Goal: Task Accomplishment & Management: Manage account settings

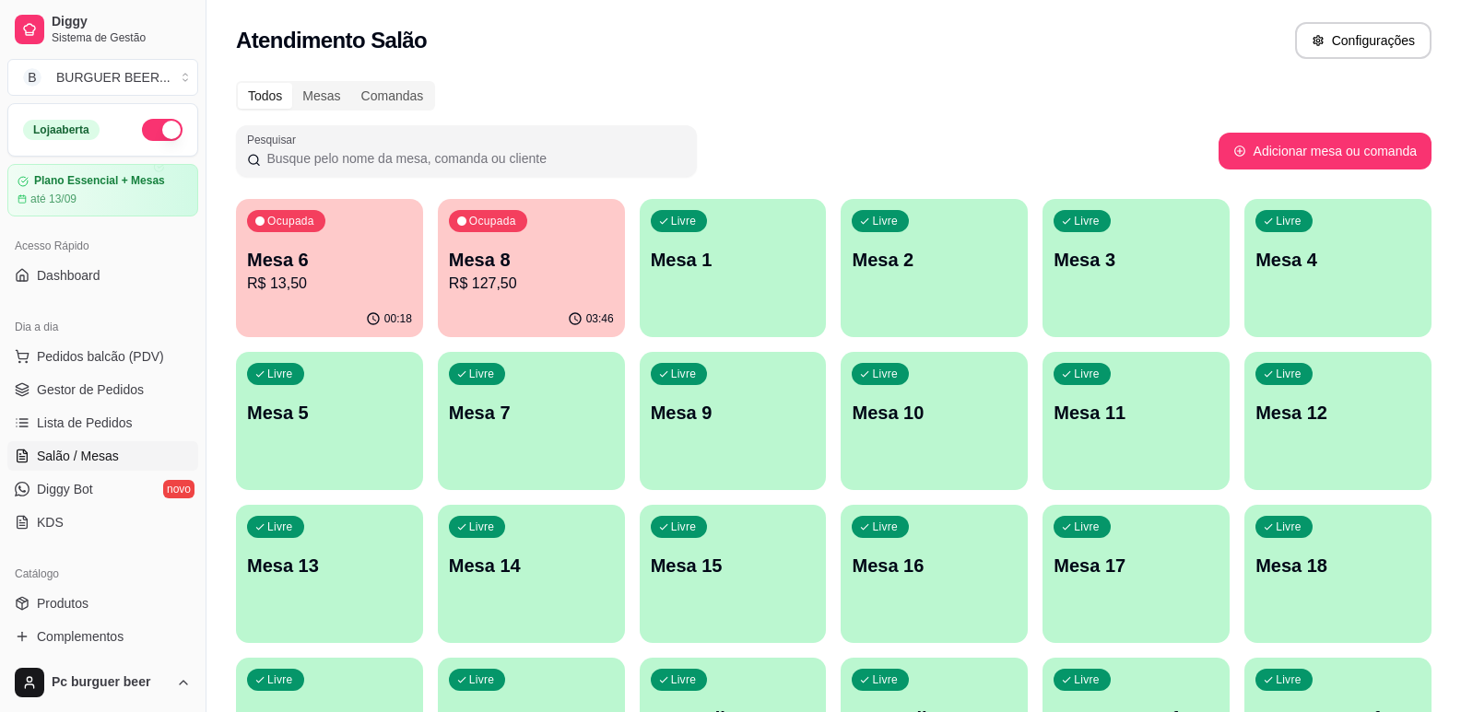
click at [310, 447] on div "Livre Mesa 5" at bounding box center [329, 410] width 187 height 116
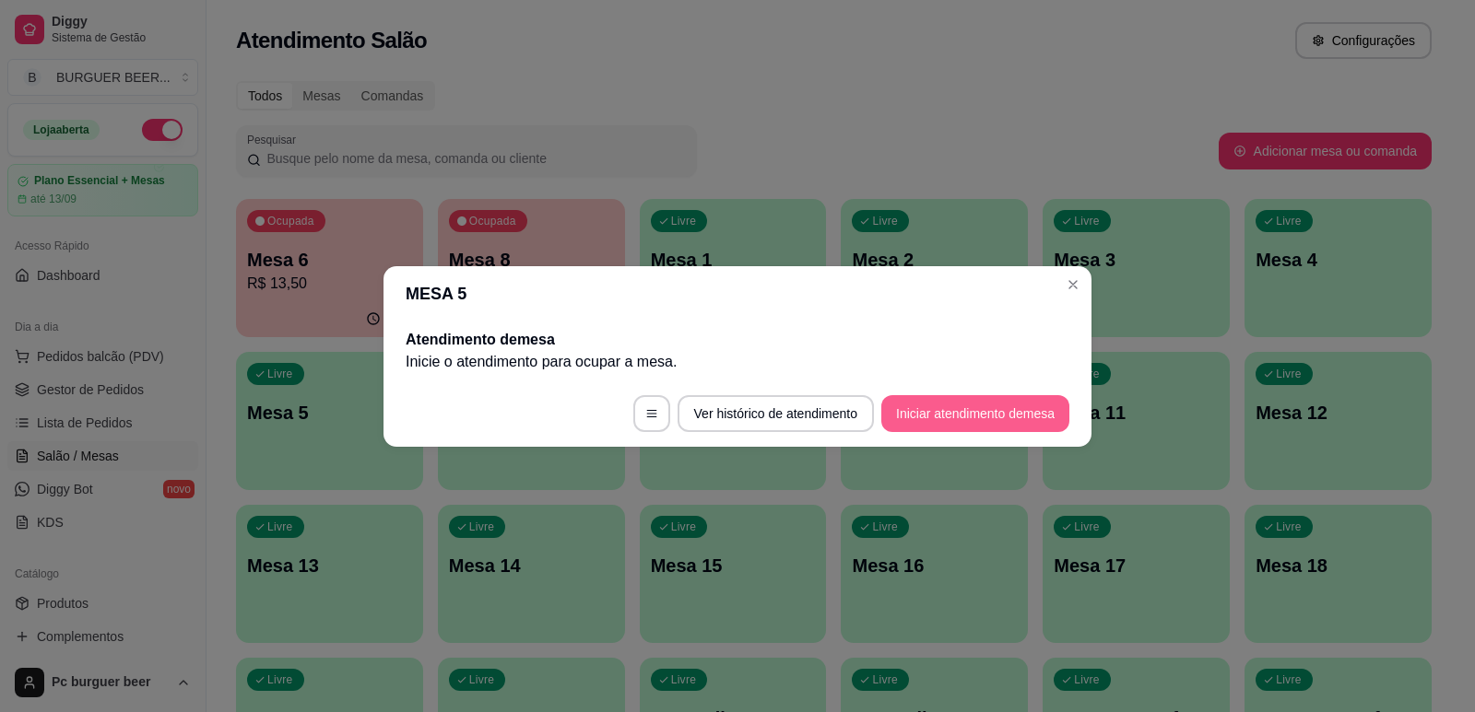
click at [1005, 418] on button "Iniciar atendimento de mesa" at bounding box center [975, 413] width 188 height 37
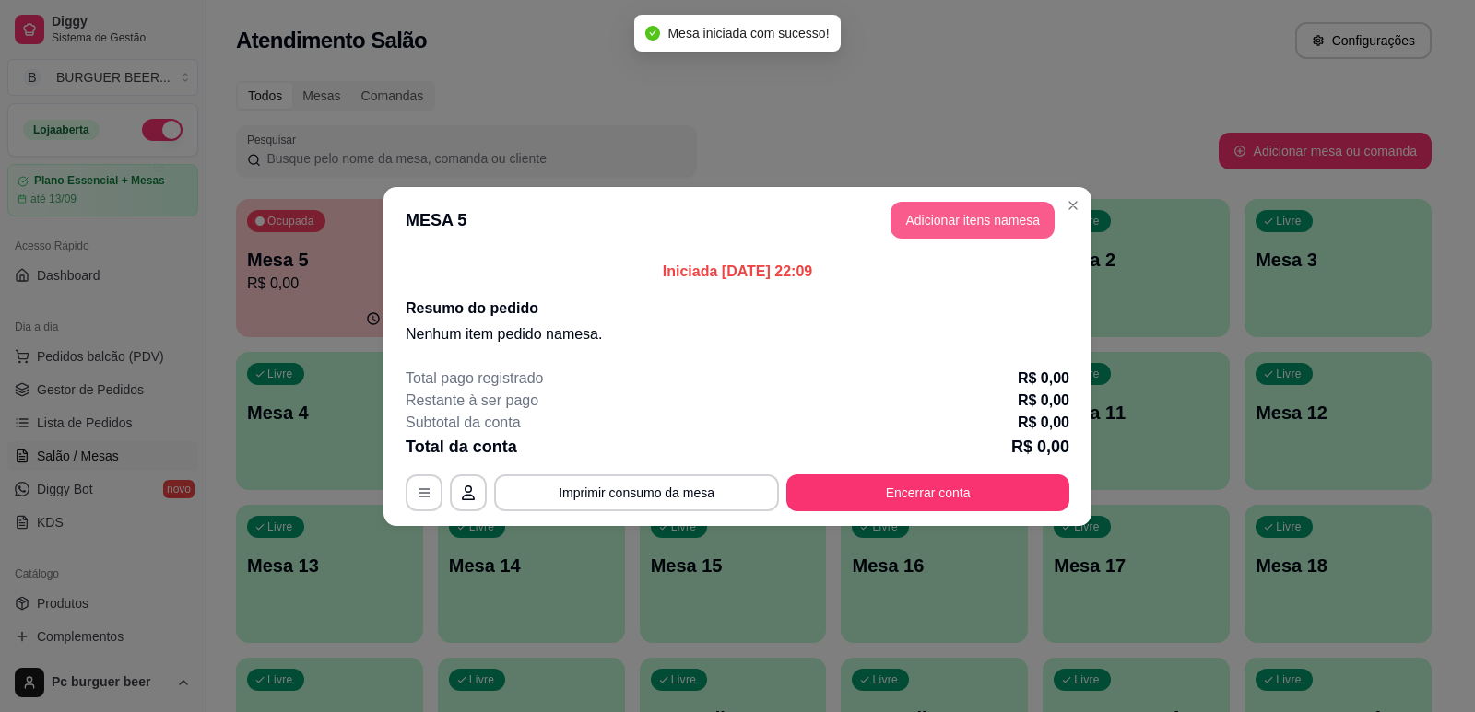
click at [984, 223] on button "Adicionar itens na mesa" at bounding box center [972, 220] width 164 height 37
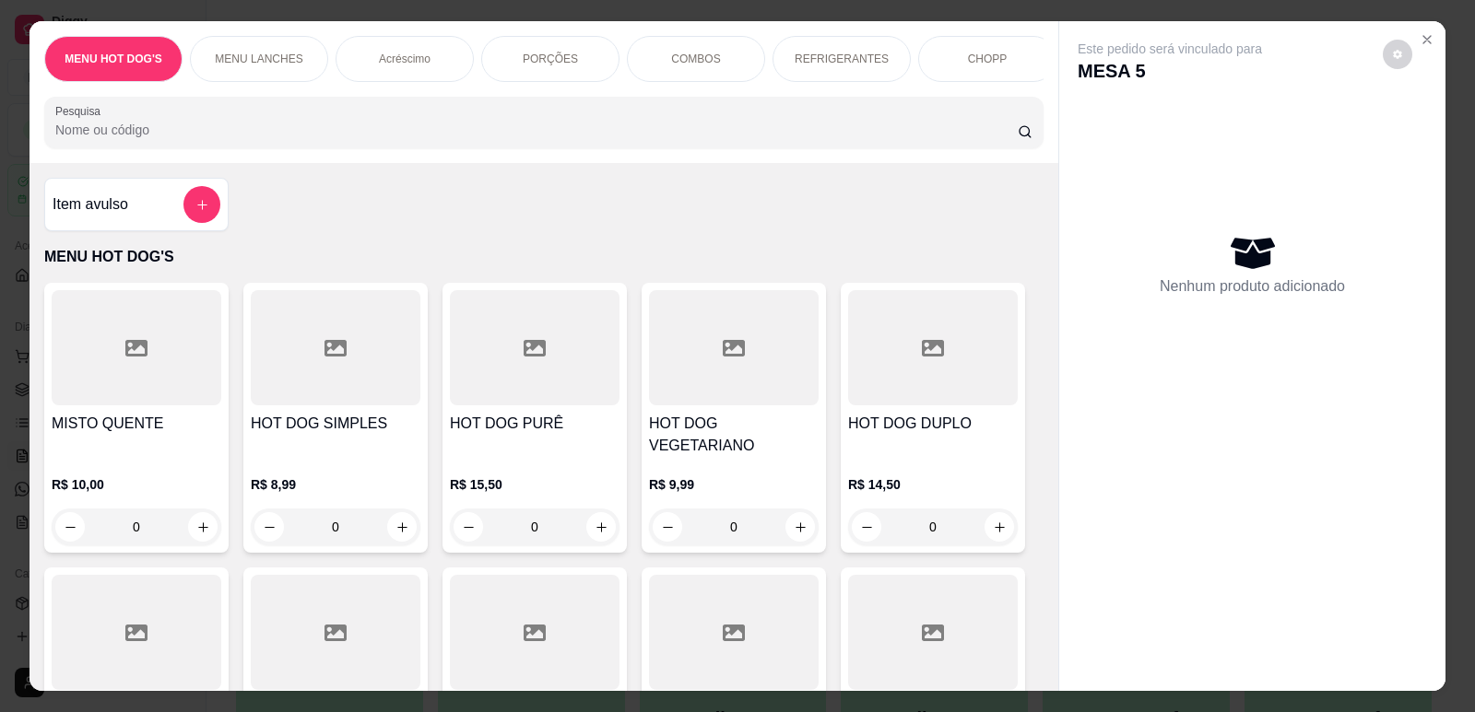
click at [281, 51] on div "MENU LANCHES" at bounding box center [259, 59] width 138 height 46
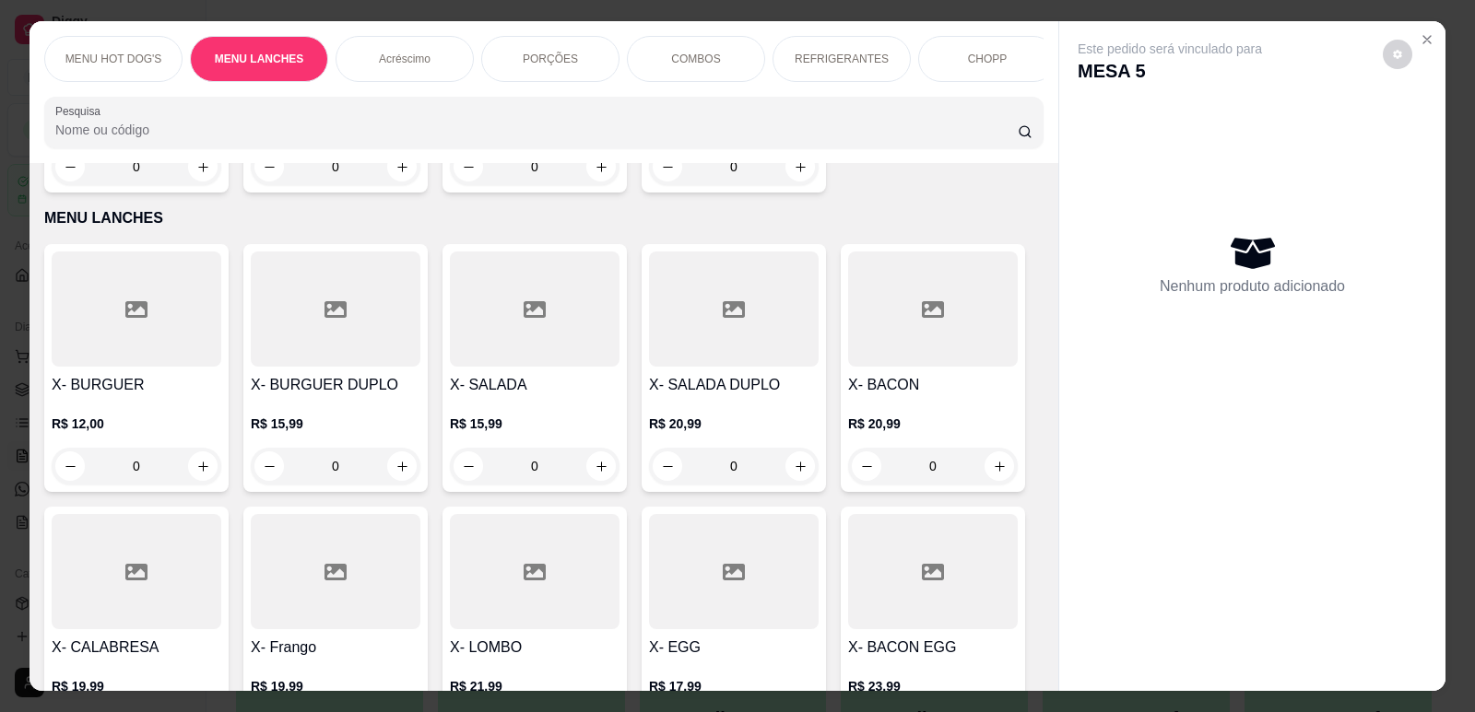
scroll to position [38, 0]
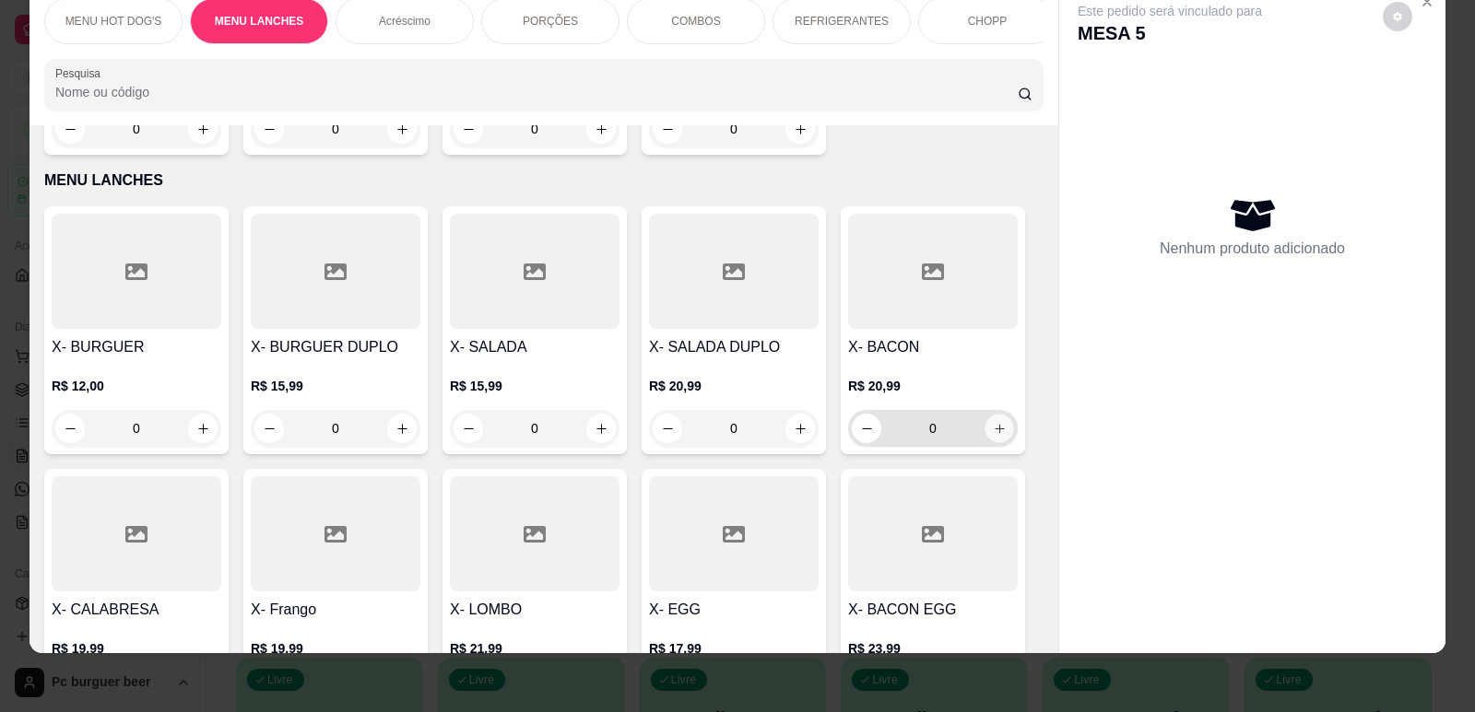
click at [999, 415] on button "increase-product-quantity" at bounding box center [998, 429] width 29 height 29
type input "1"
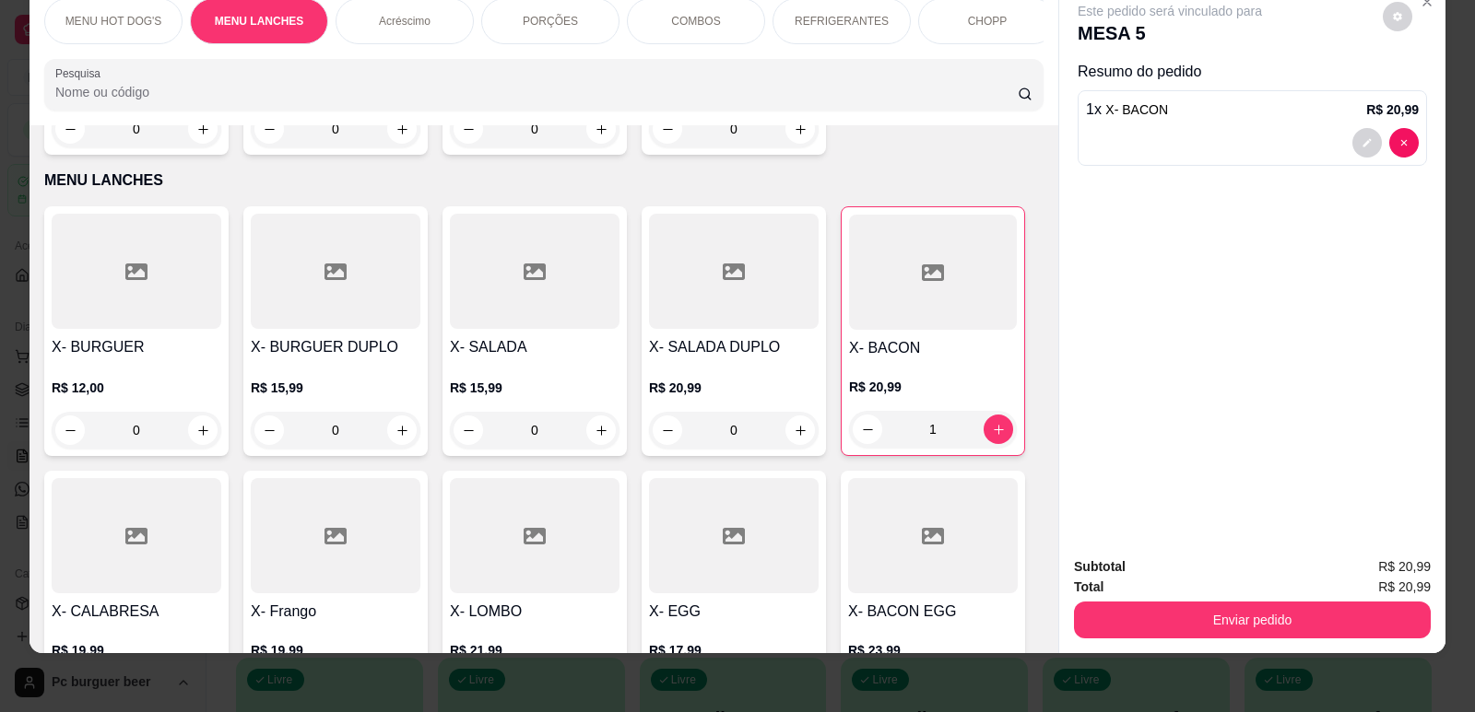
click at [91, 10] on div "MENU HOT DOG'S" at bounding box center [113, 21] width 138 height 46
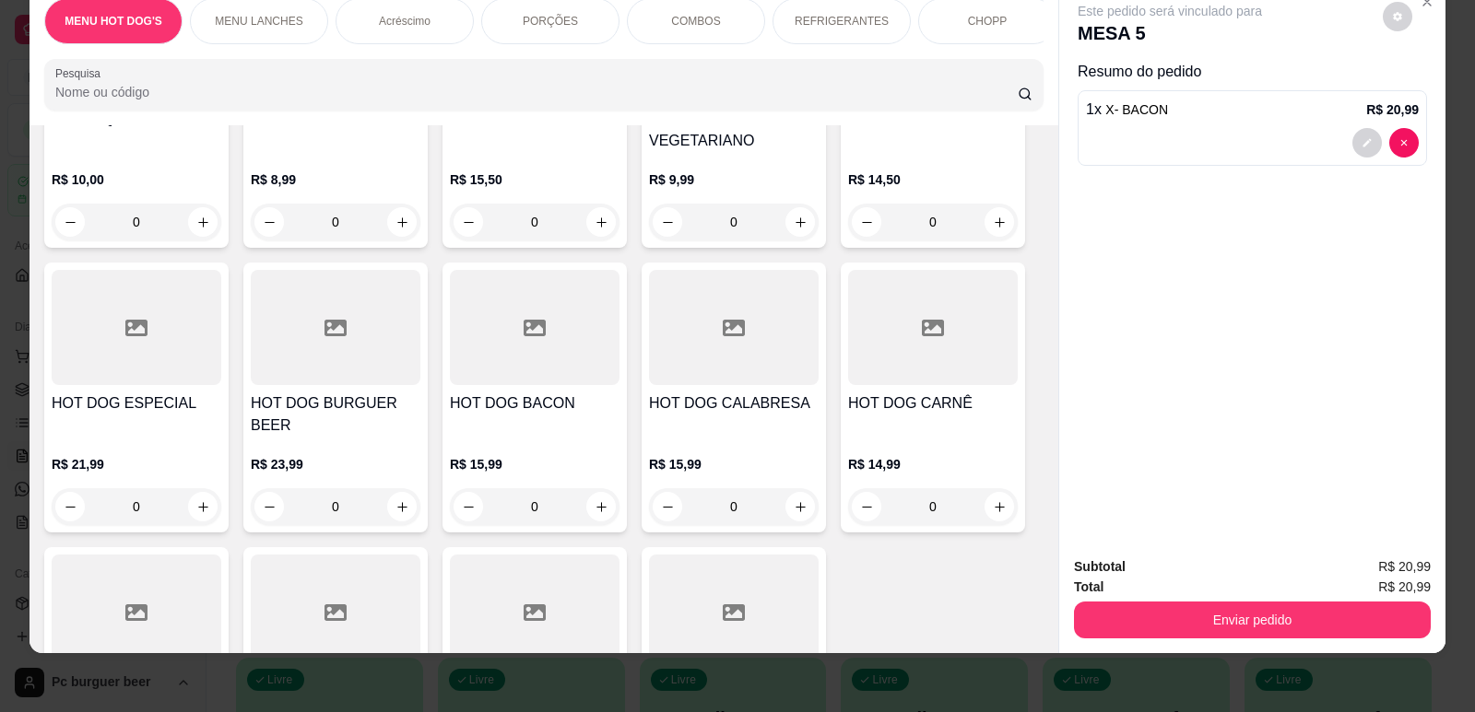
scroll to position [452, 0]
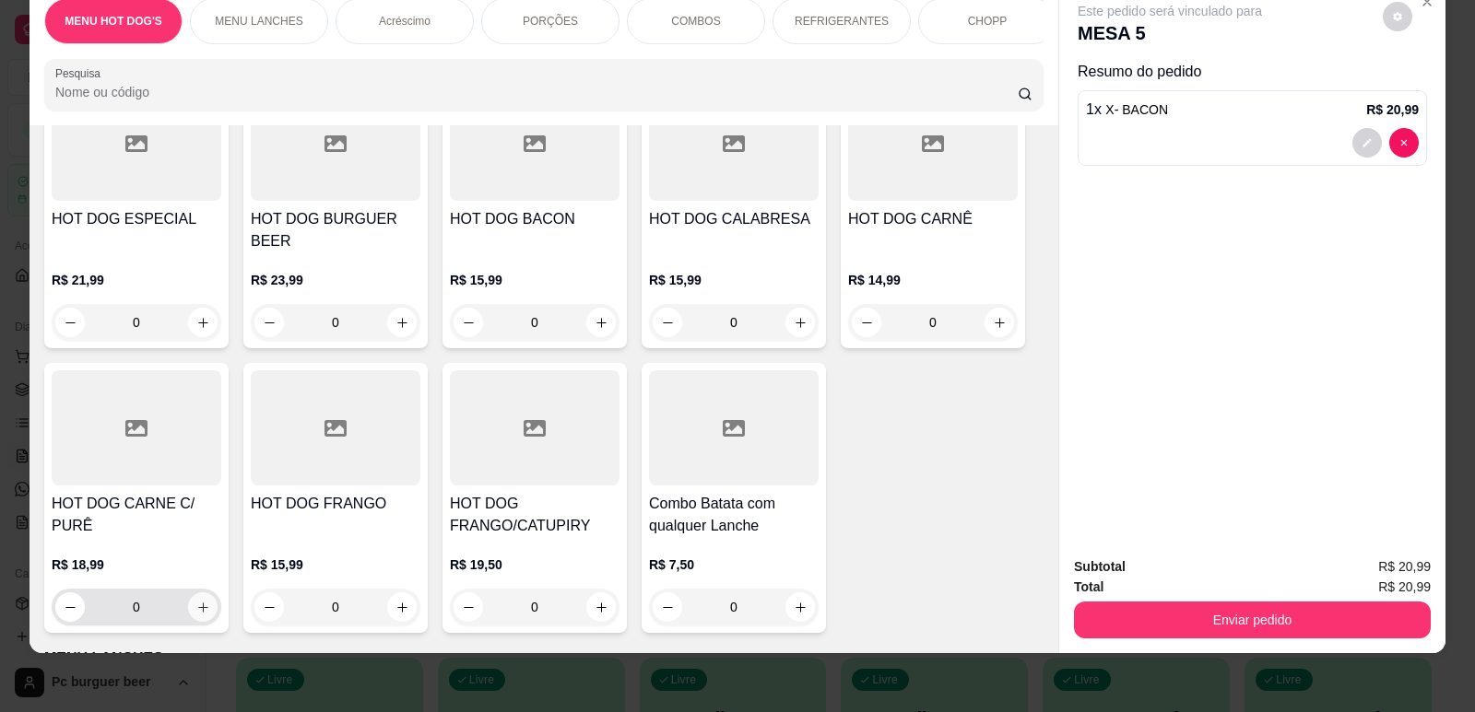
click at [201, 601] on icon "increase-product-quantity" at bounding box center [203, 608] width 14 height 14
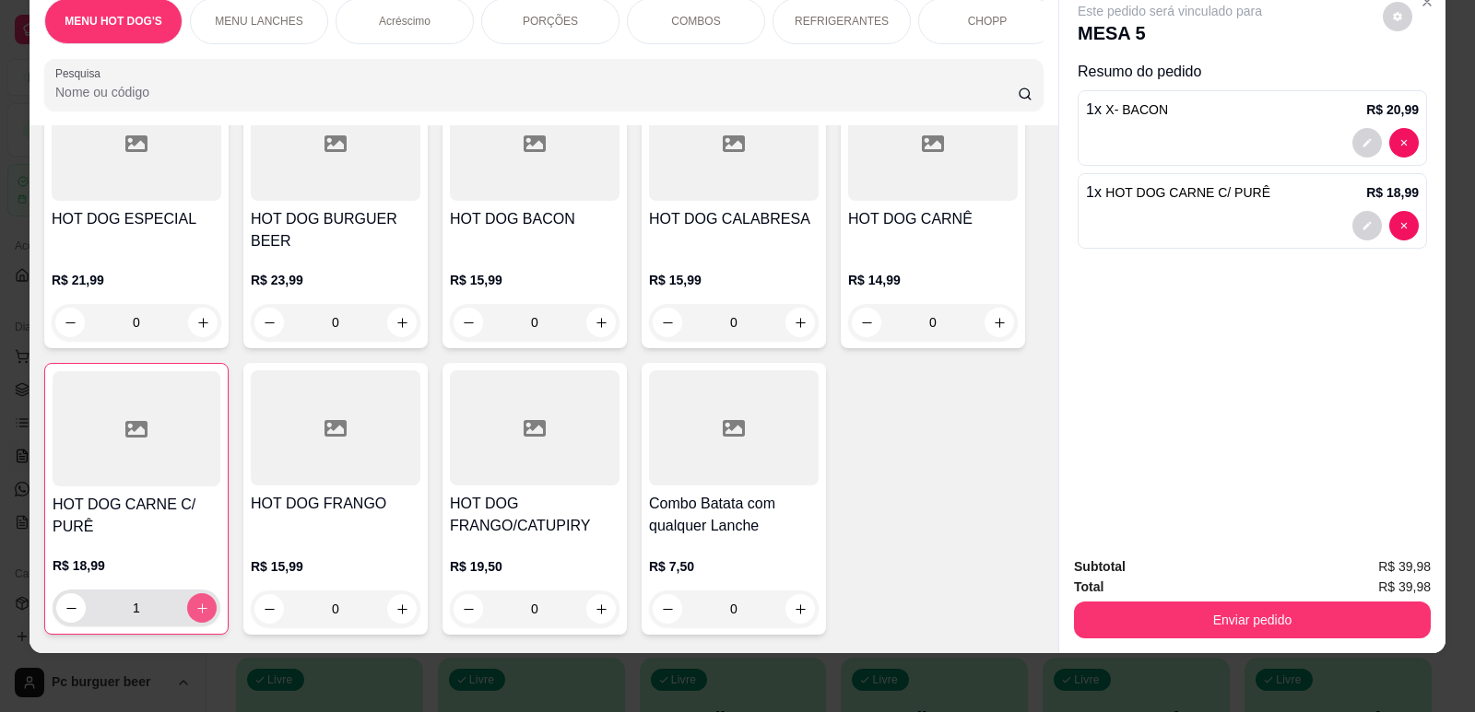
type input "1"
click at [270, 13] on div "MENU LANCHES" at bounding box center [259, 21] width 138 height 46
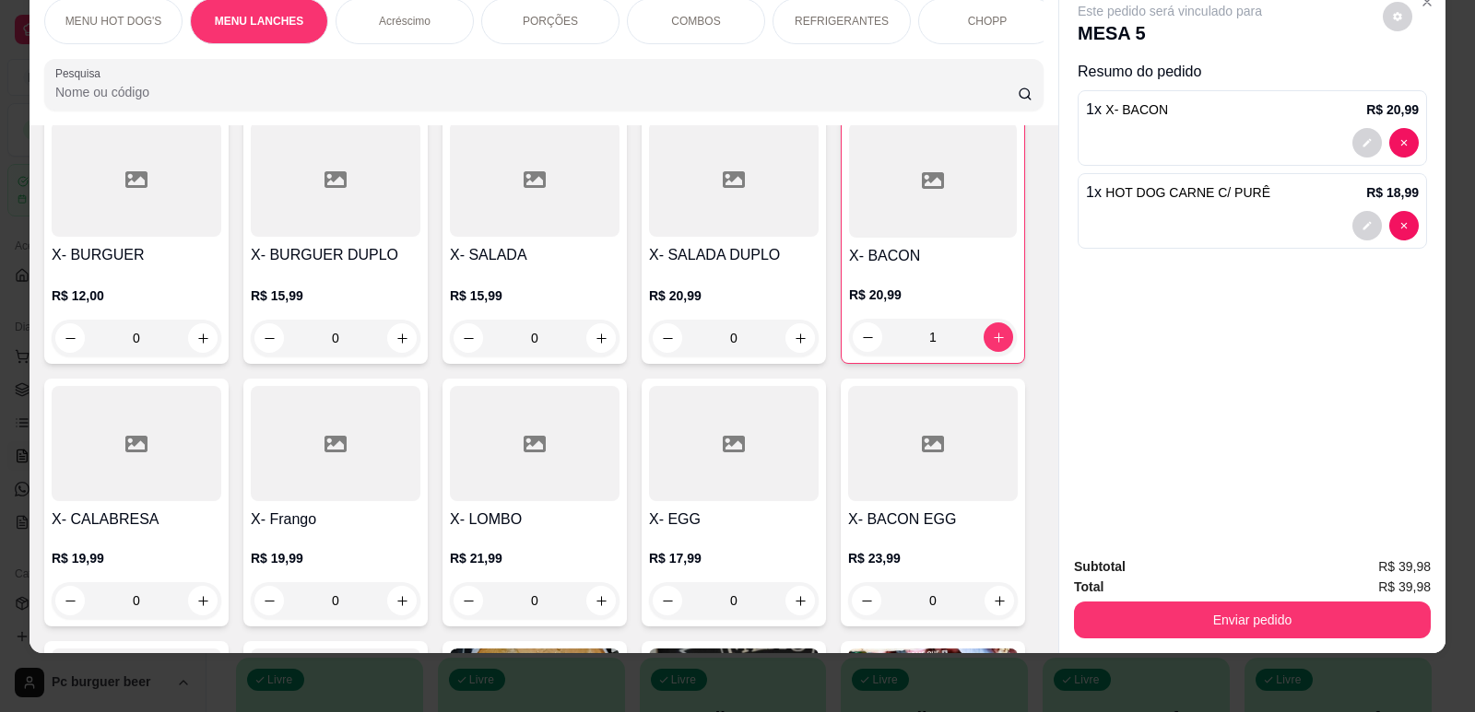
scroll to position [1116, 0]
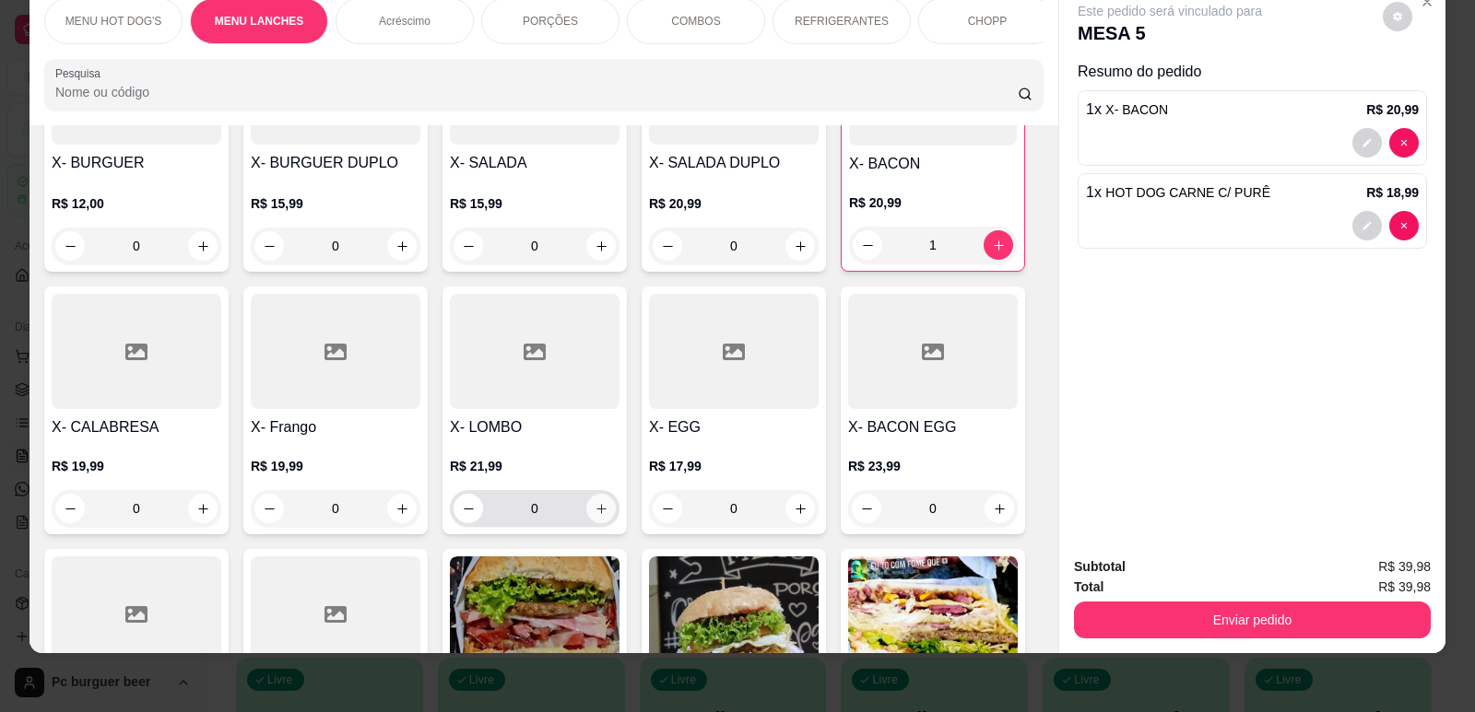
click at [598, 502] on icon "increase-product-quantity" at bounding box center [602, 509] width 14 height 14
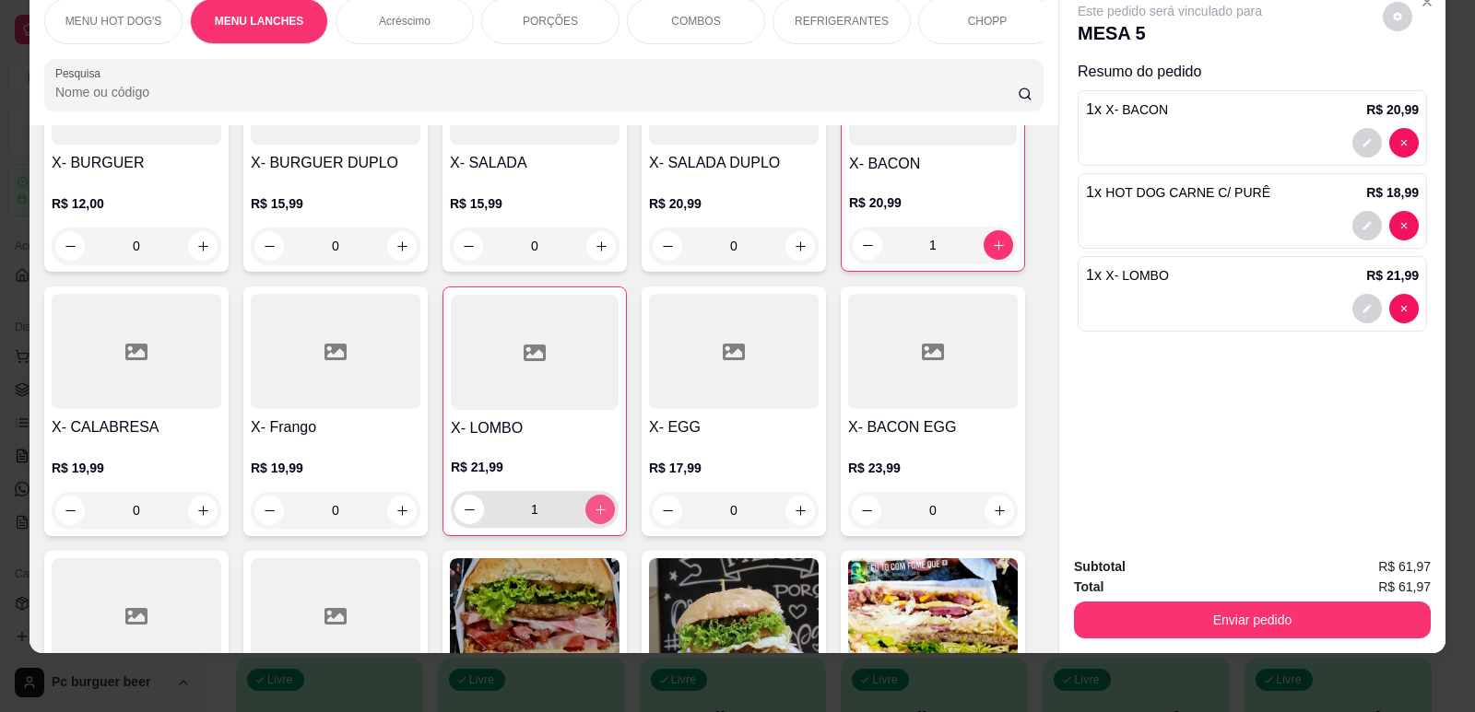
type input "1"
click at [582, 15] on div "PORÇÕES" at bounding box center [550, 21] width 138 height 46
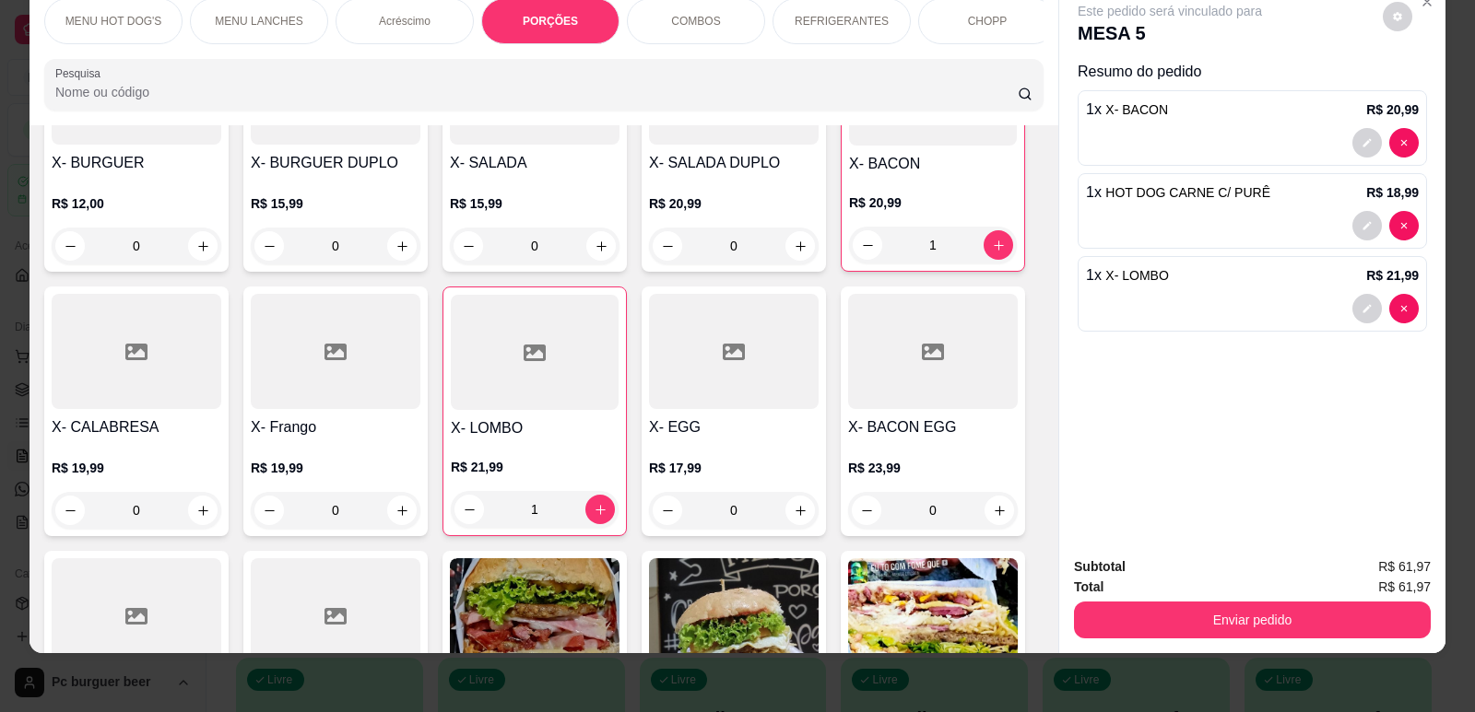
scroll to position [3111, 0]
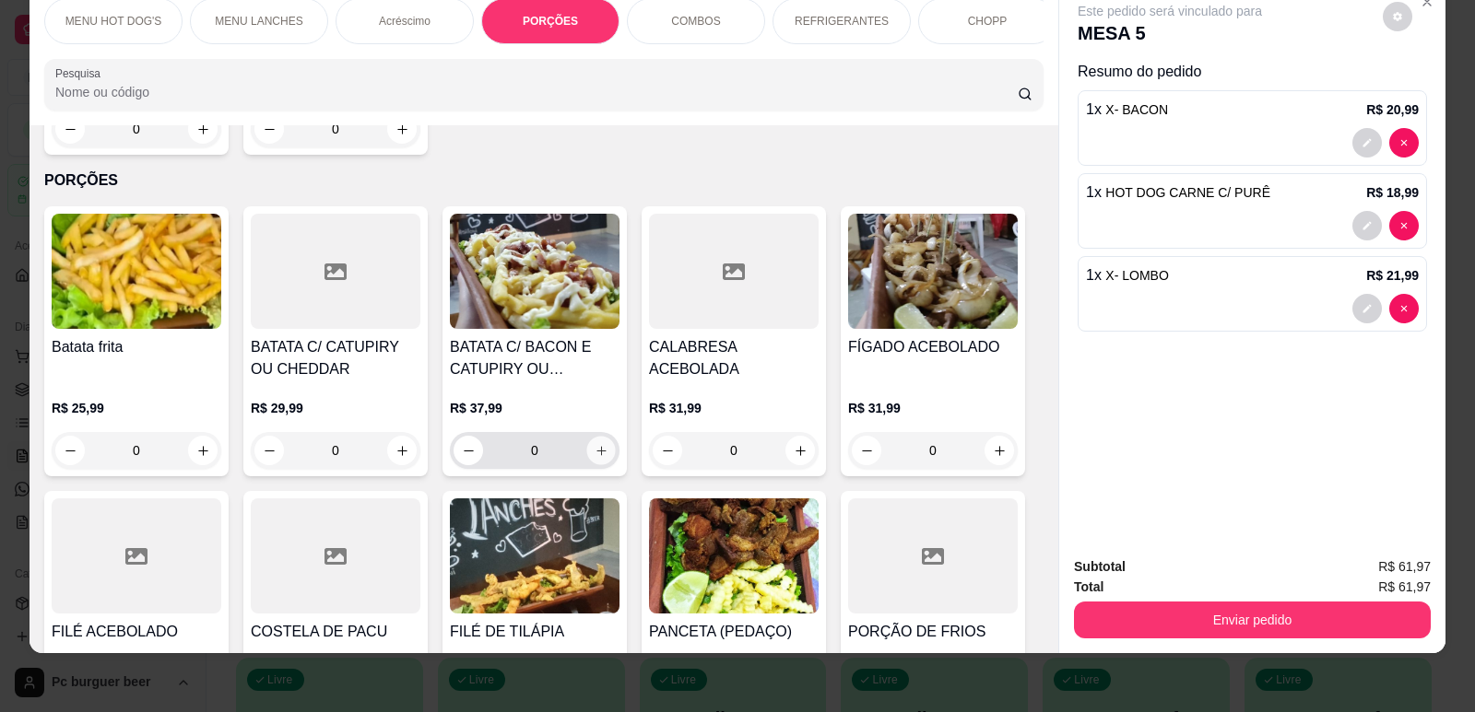
click at [595, 444] on icon "increase-product-quantity" at bounding box center [602, 451] width 14 height 14
type input "1"
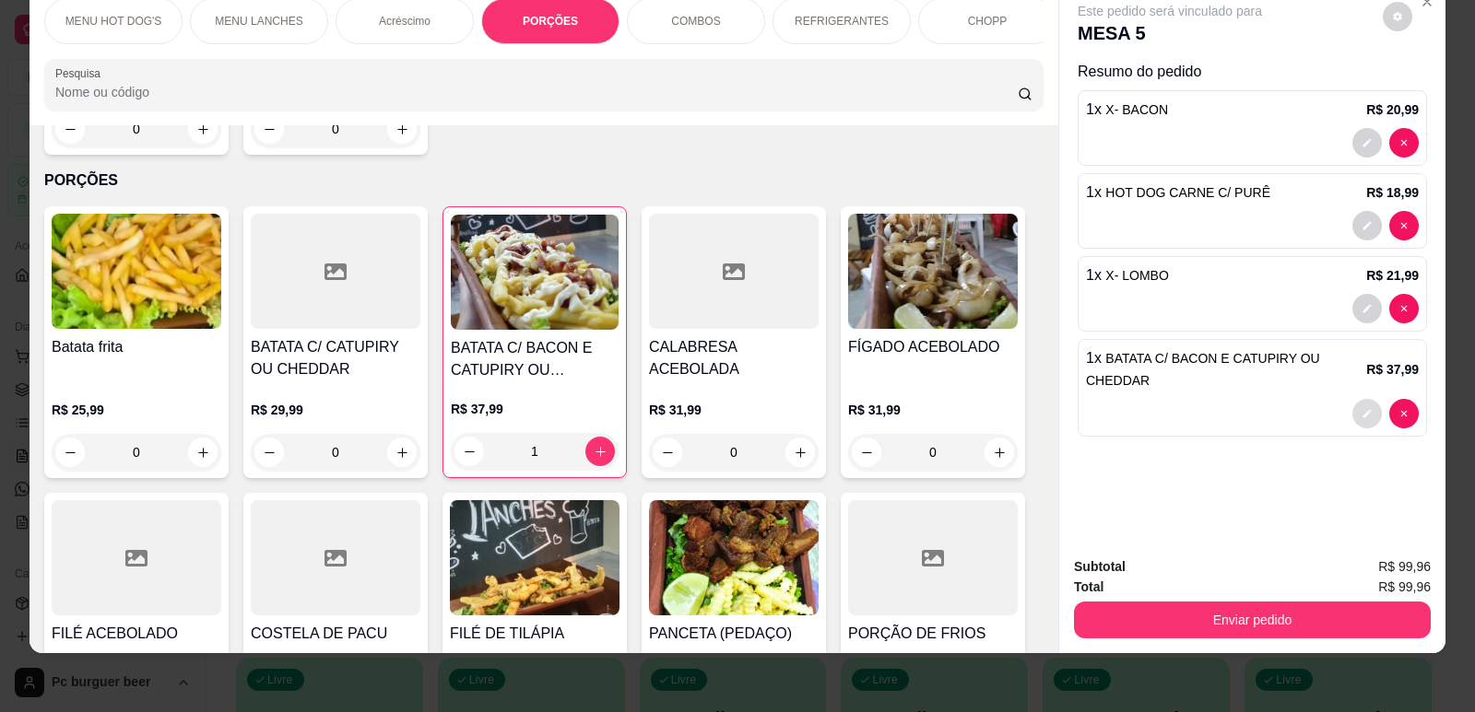
click at [1361, 408] on icon "decrease-product-quantity" at bounding box center [1366, 413] width 11 height 11
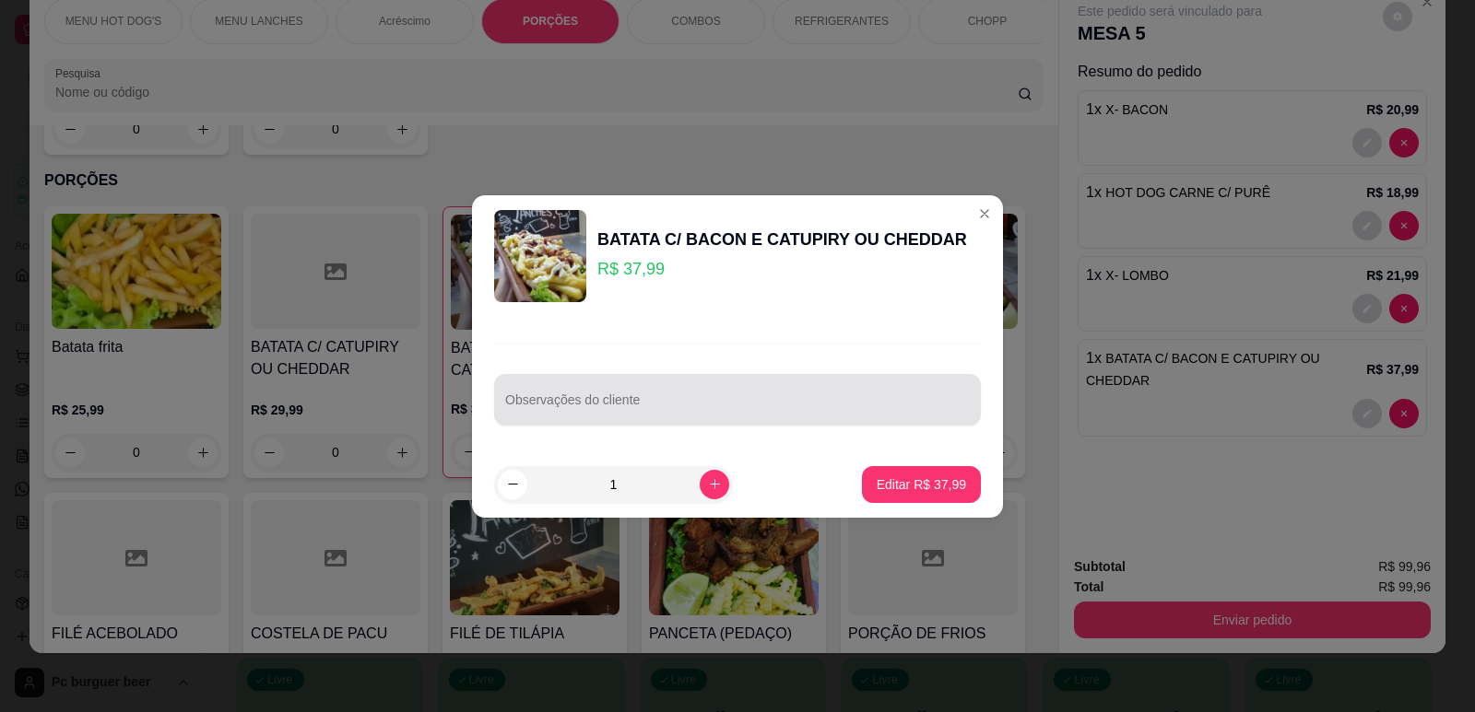
click at [708, 392] on div at bounding box center [737, 400] width 465 height 37
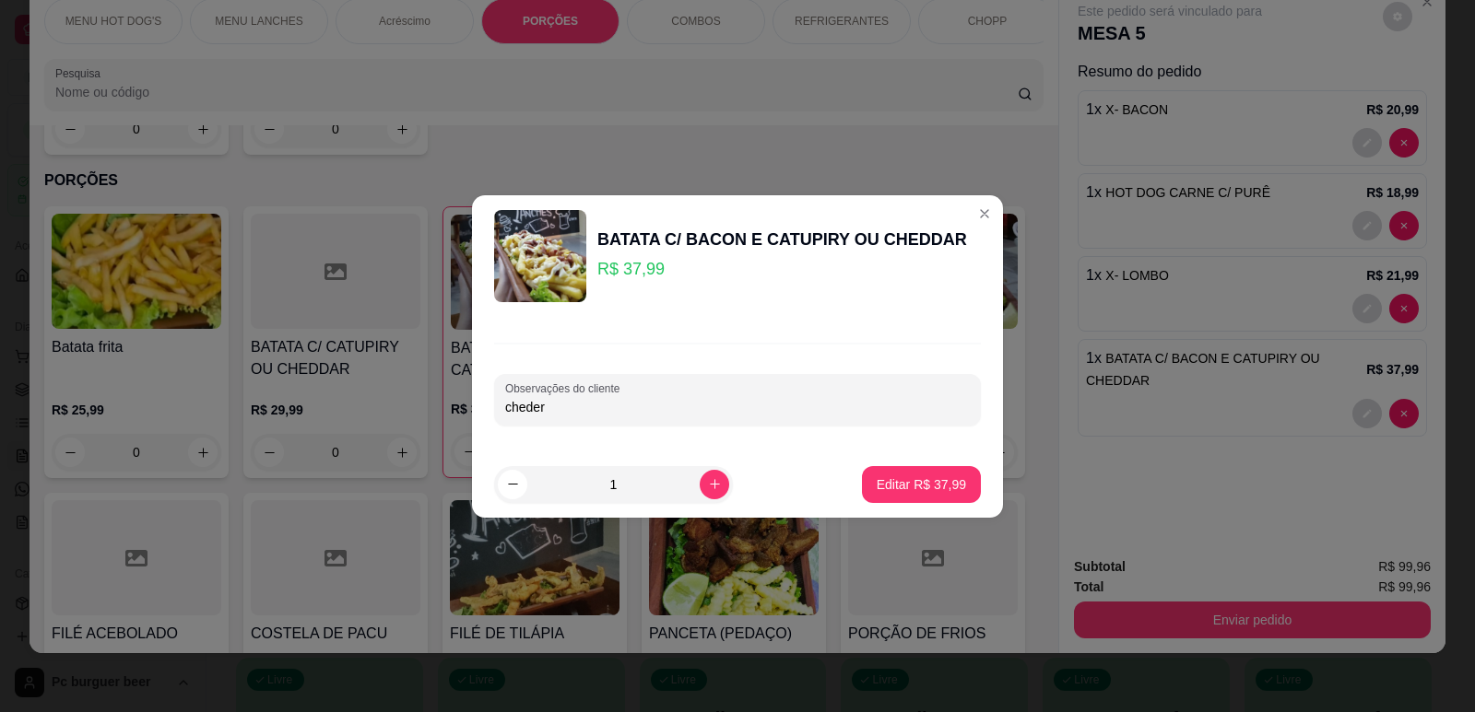
type input "cheder"
click at [930, 481] on p "Editar R$ 37,99" at bounding box center [920, 485] width 87 height 18
type input "0"
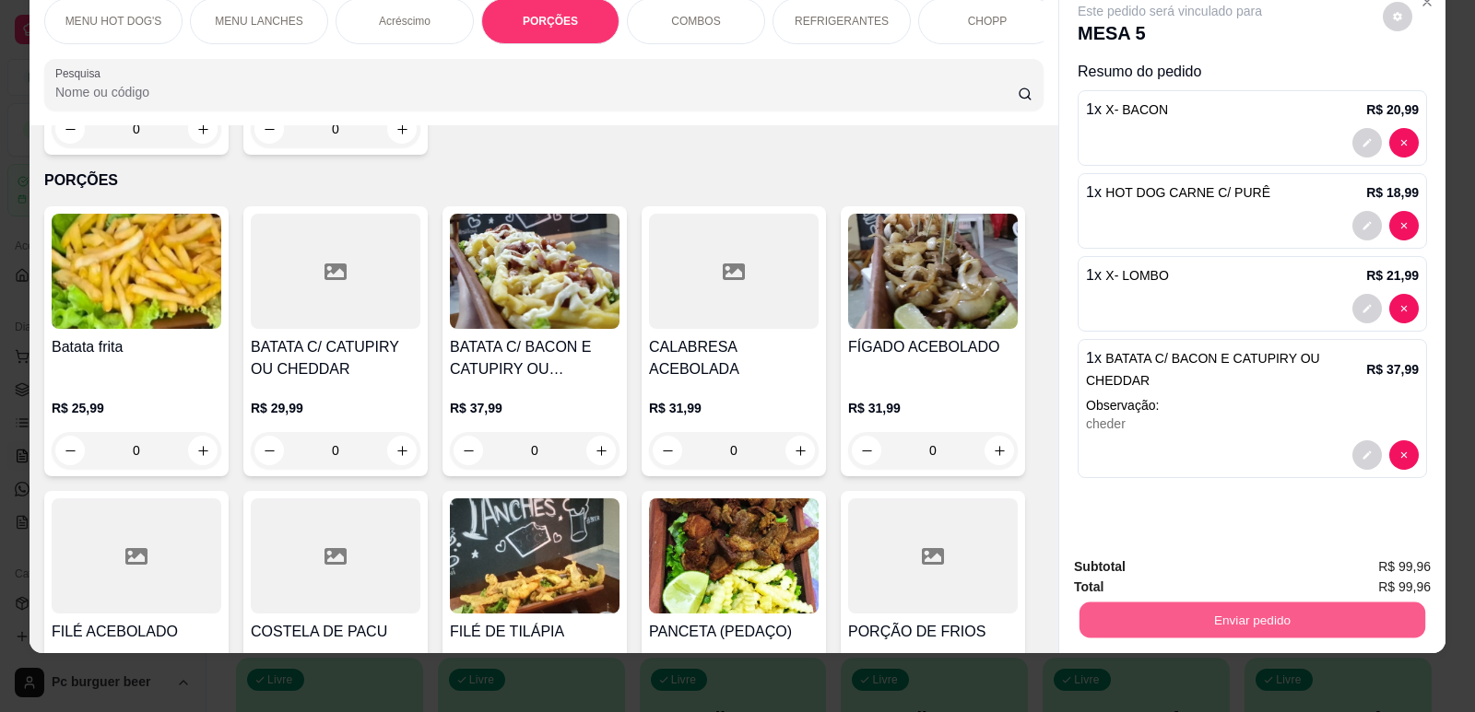
click at [1243, 615] on button "Enviar pedido" at bounding box center [1252, 620] width 346 height 36
click at [1213, 574] on button "Não registrar e enviar pedido" at bounding box center [1191, 575] width 186 height 34
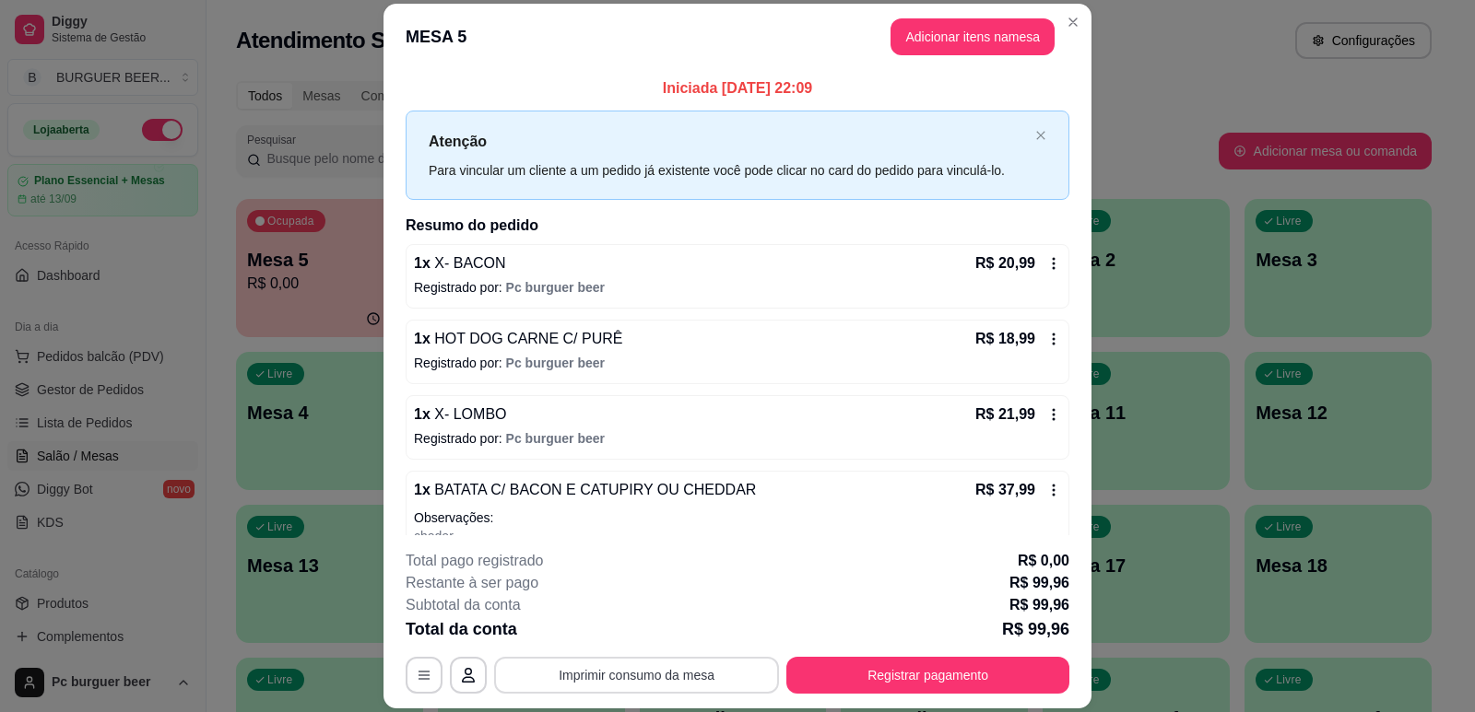
click at [666, 678] on button "Imprimir consumo da mesa" at bounding box center [636, 675] width 285 height 37
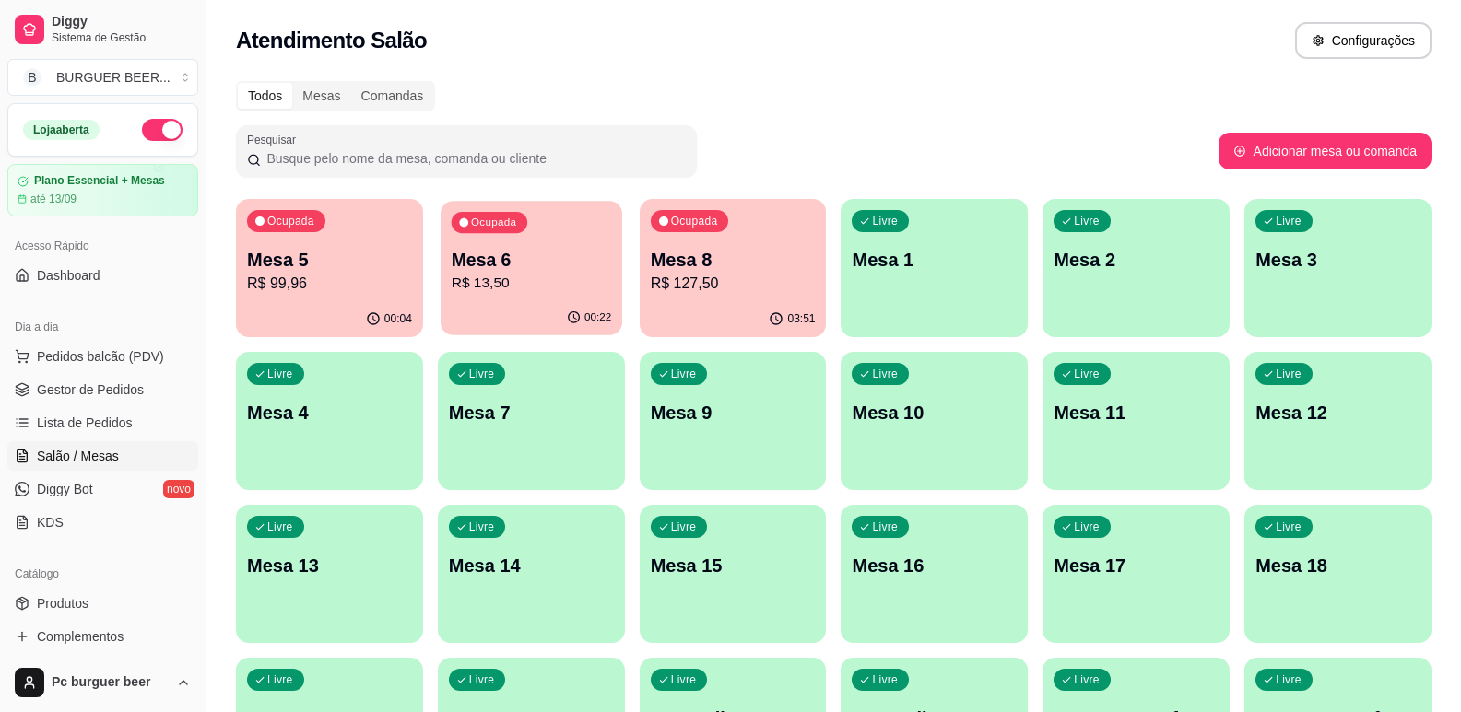
click at [497, 302] on div "00:22" at bounding box center [532, 317] width 182 height 35
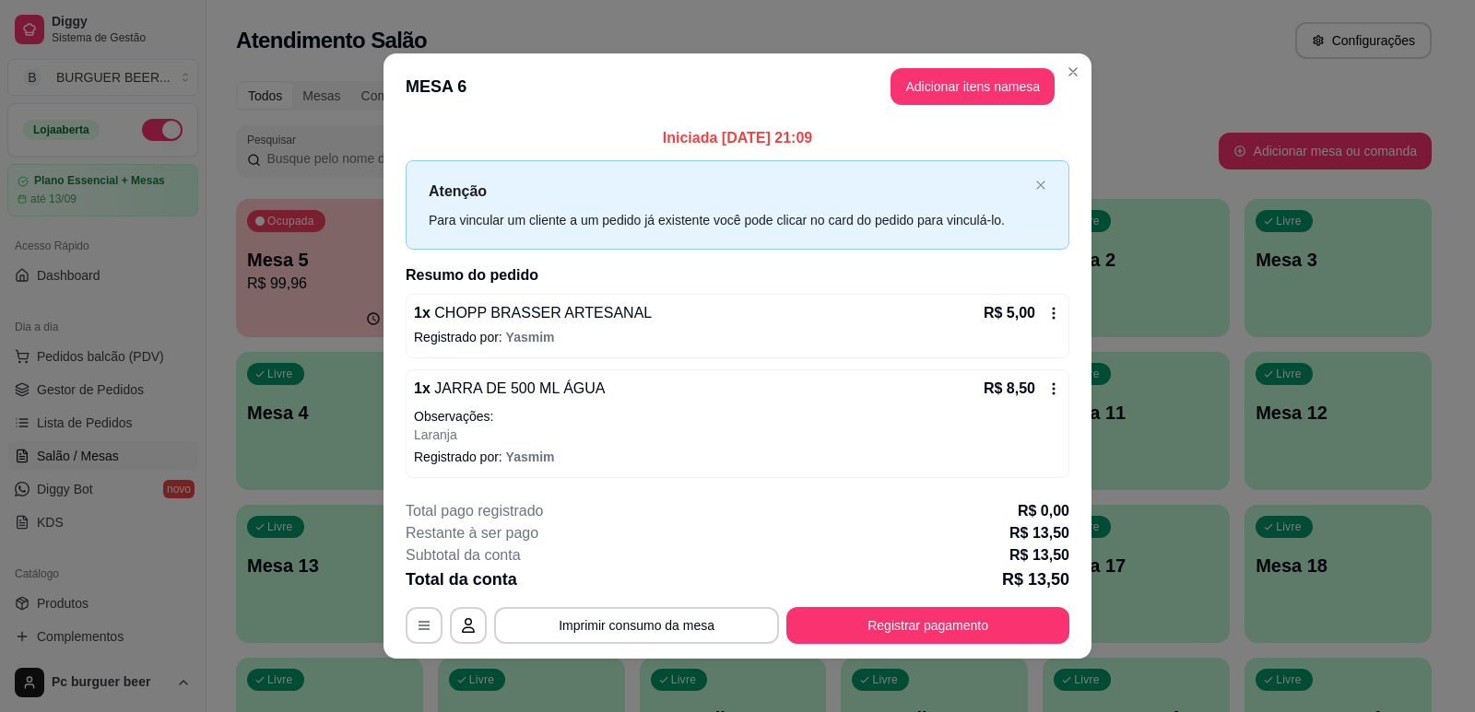
scroll to position [6, 0]
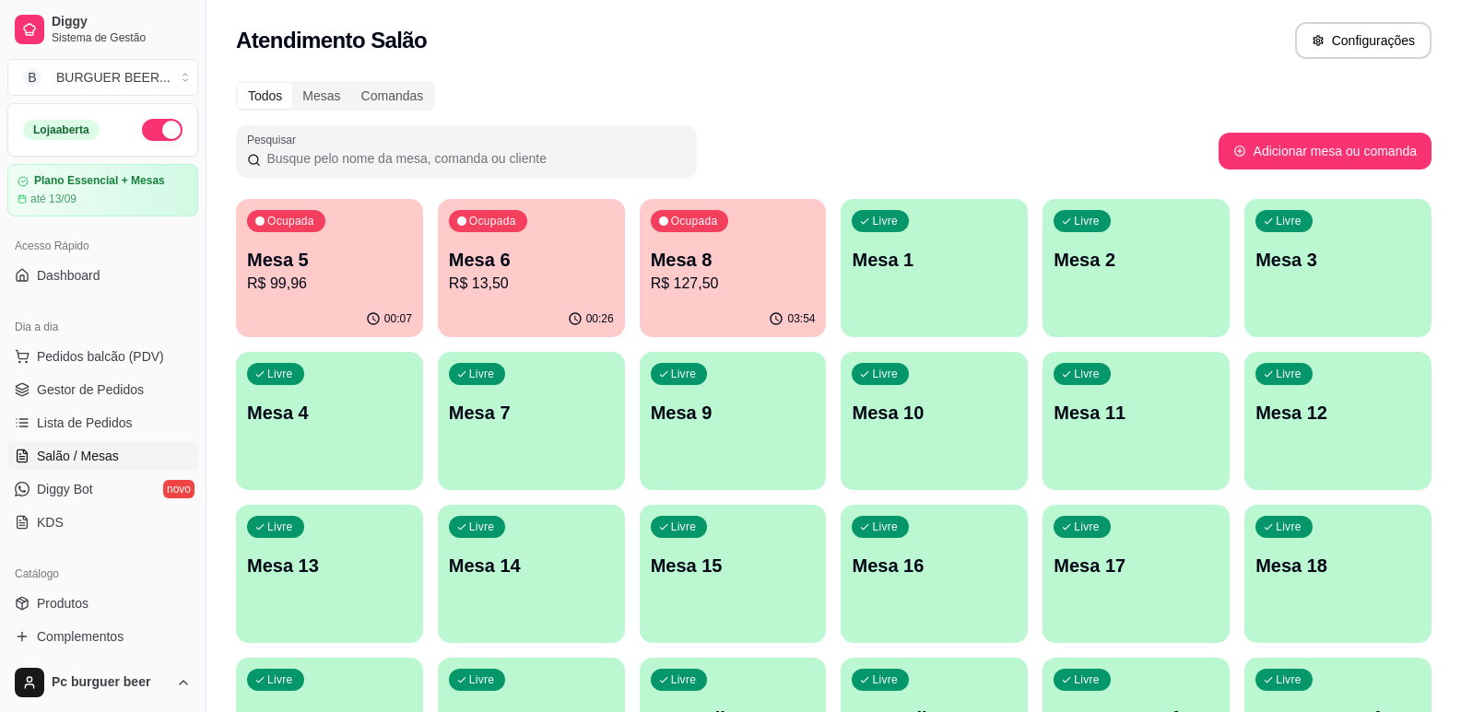
click at [718, 285] on p "R$ 127,50" at bounding box center [733, 284] width 165 height 22
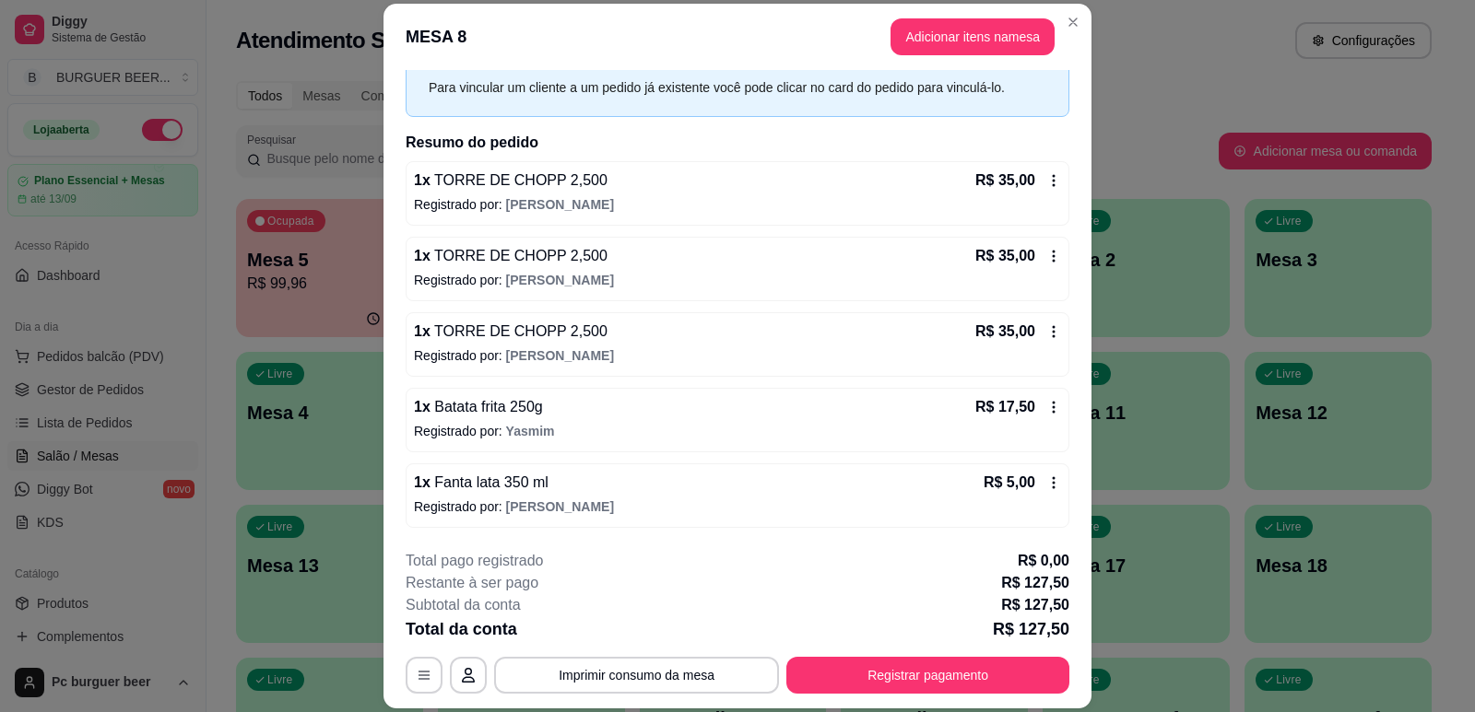
scroll to position [0, 0]
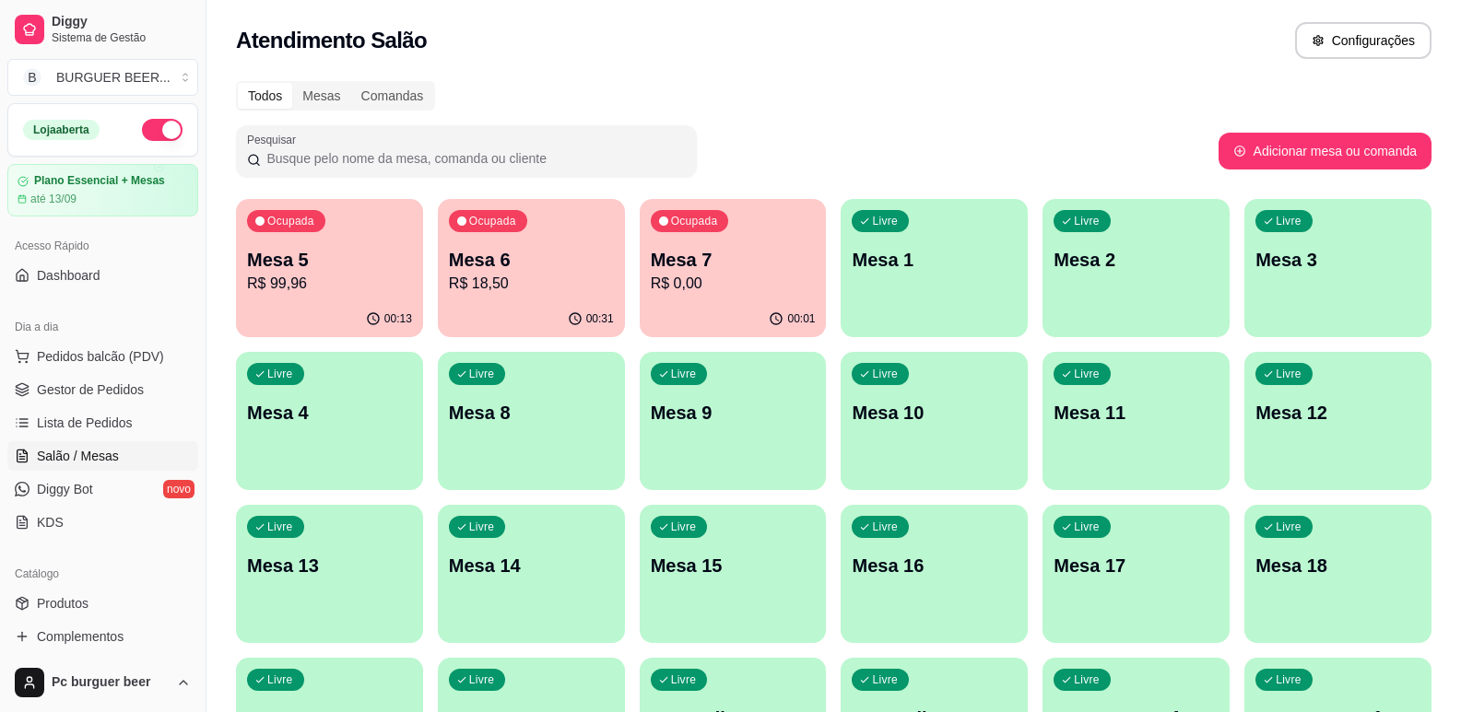
click at [718, 286] on p "R$ 0,00" at bounding box center [733, 284] width 165 height 22
click at [704, 263] on p "Mesa 7" at bounding box center [732, 260] width 159 height 25
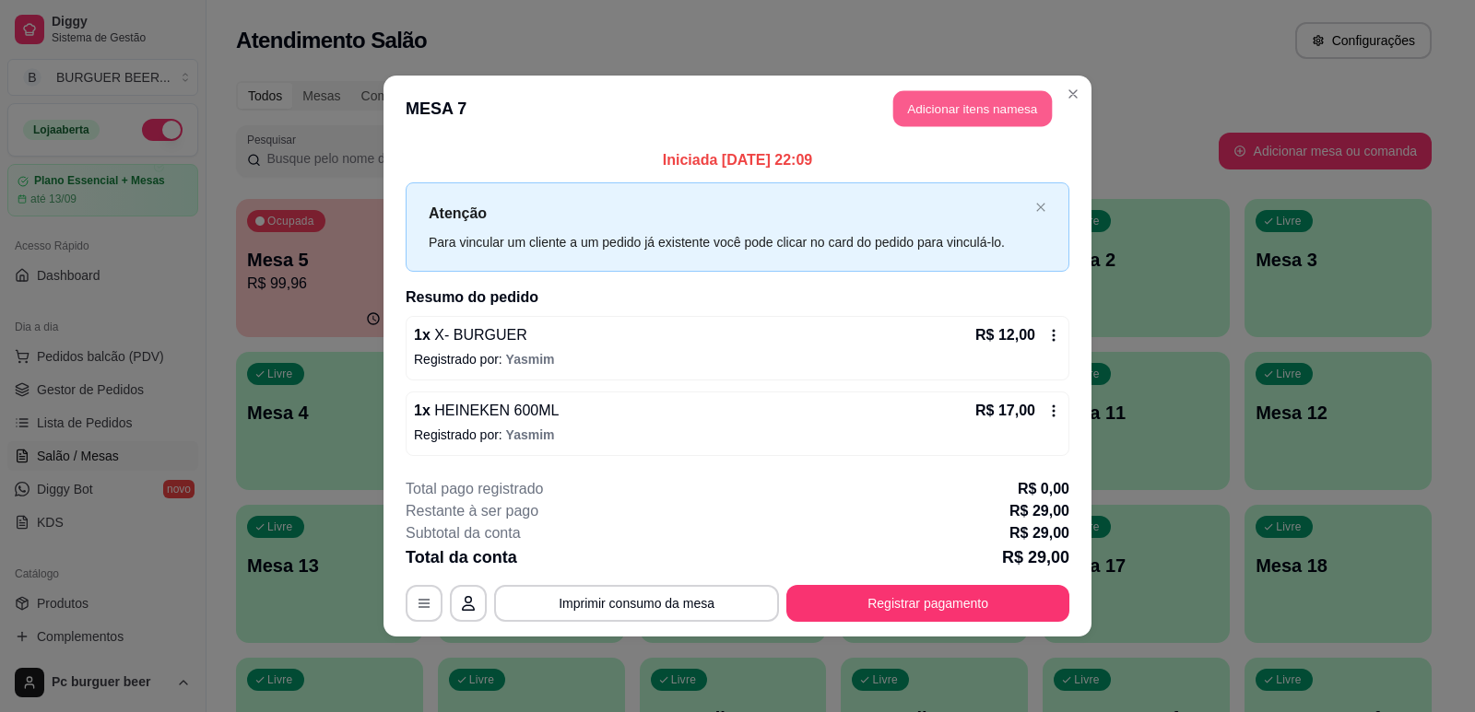
click at [986, 108] on button "Adicionar itens na mesa" at bounding box center [972, 109] width 159 height 36
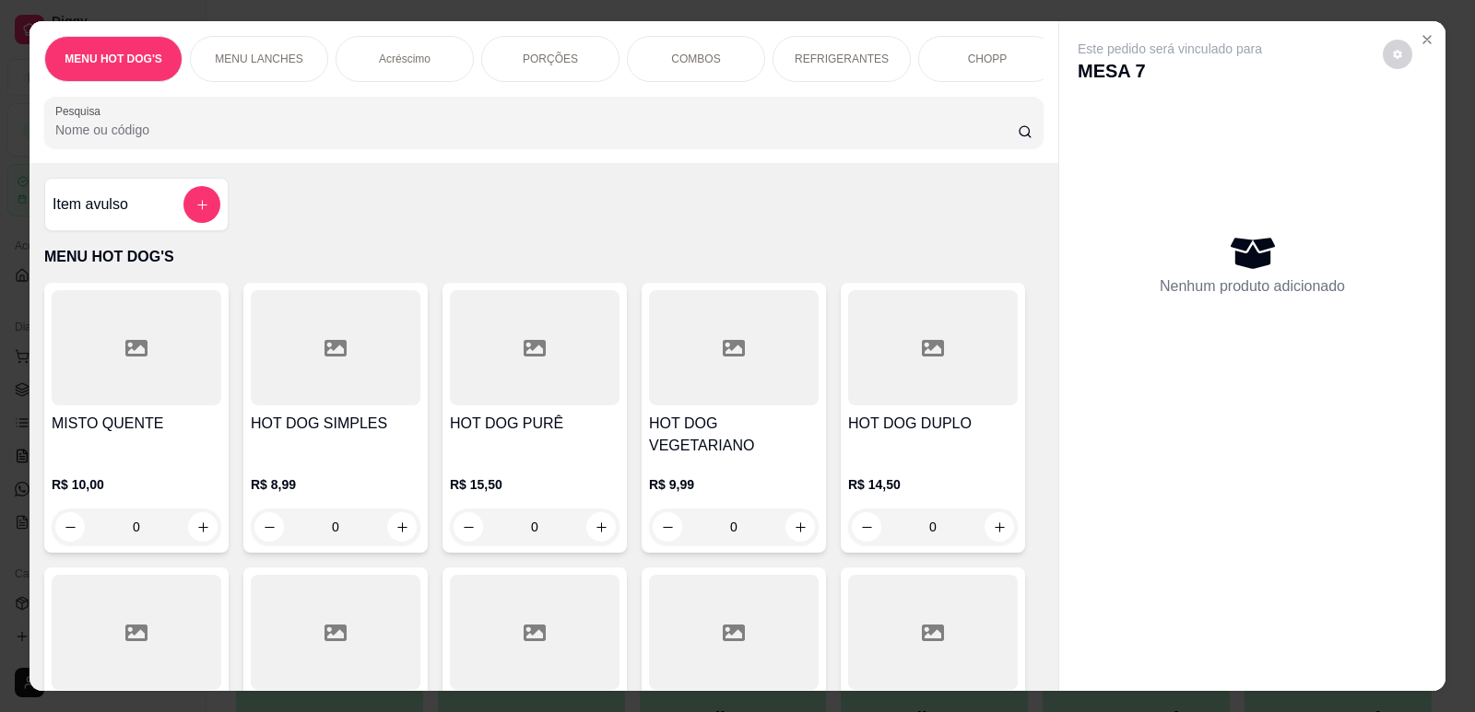
click at [392, 43] on div "Acréscimo" at bounding box center [405, 59] width 138 height 46
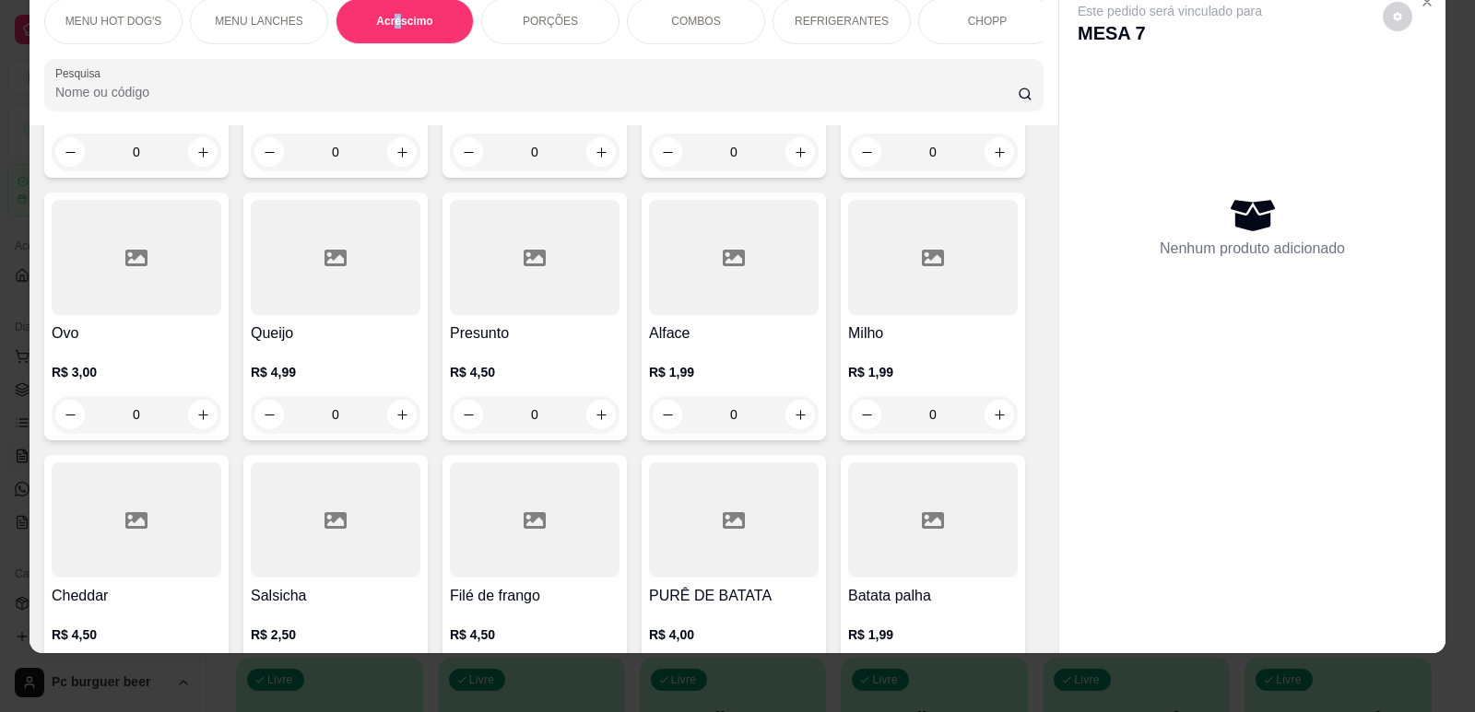
scroll to position [2386, 0]
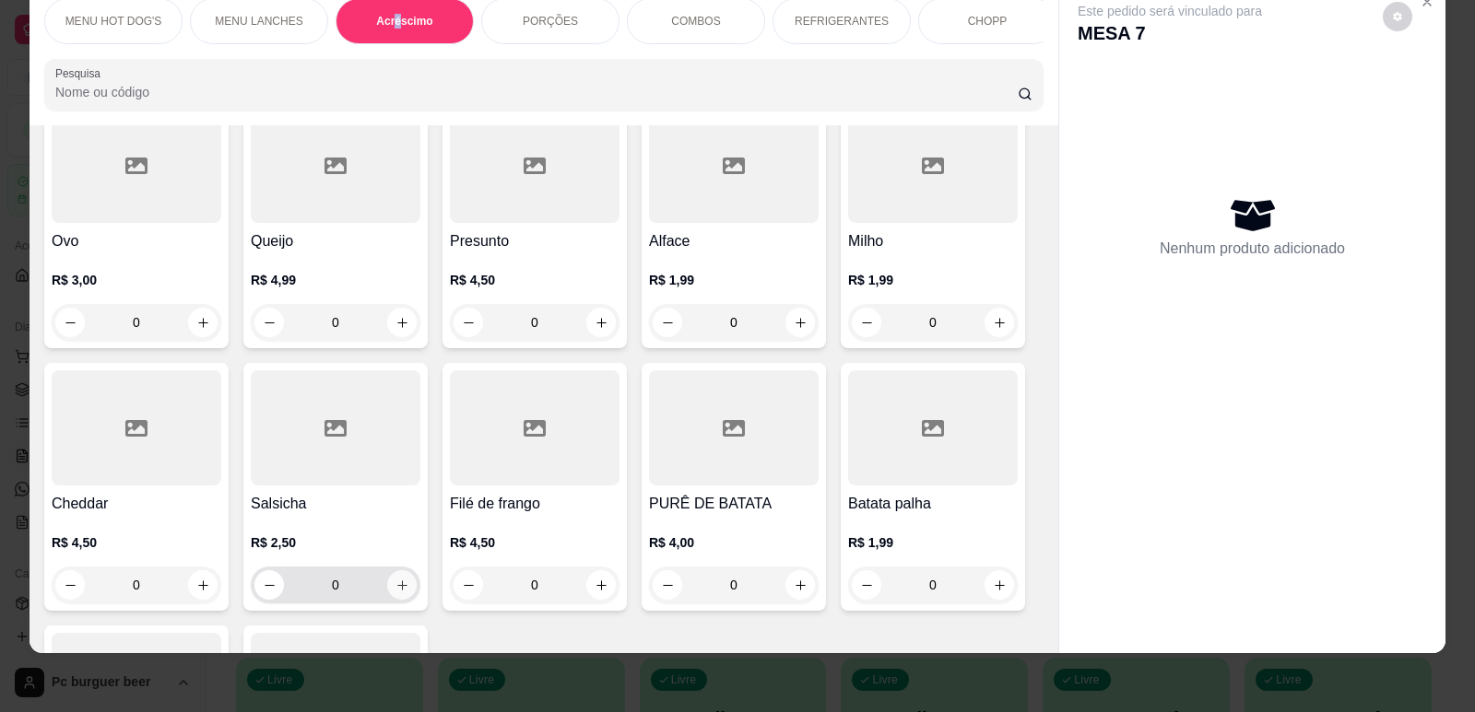
click at [397, 581] on icon "increase-product-quantity" at bounding box center [402, 586] width 10 height 10
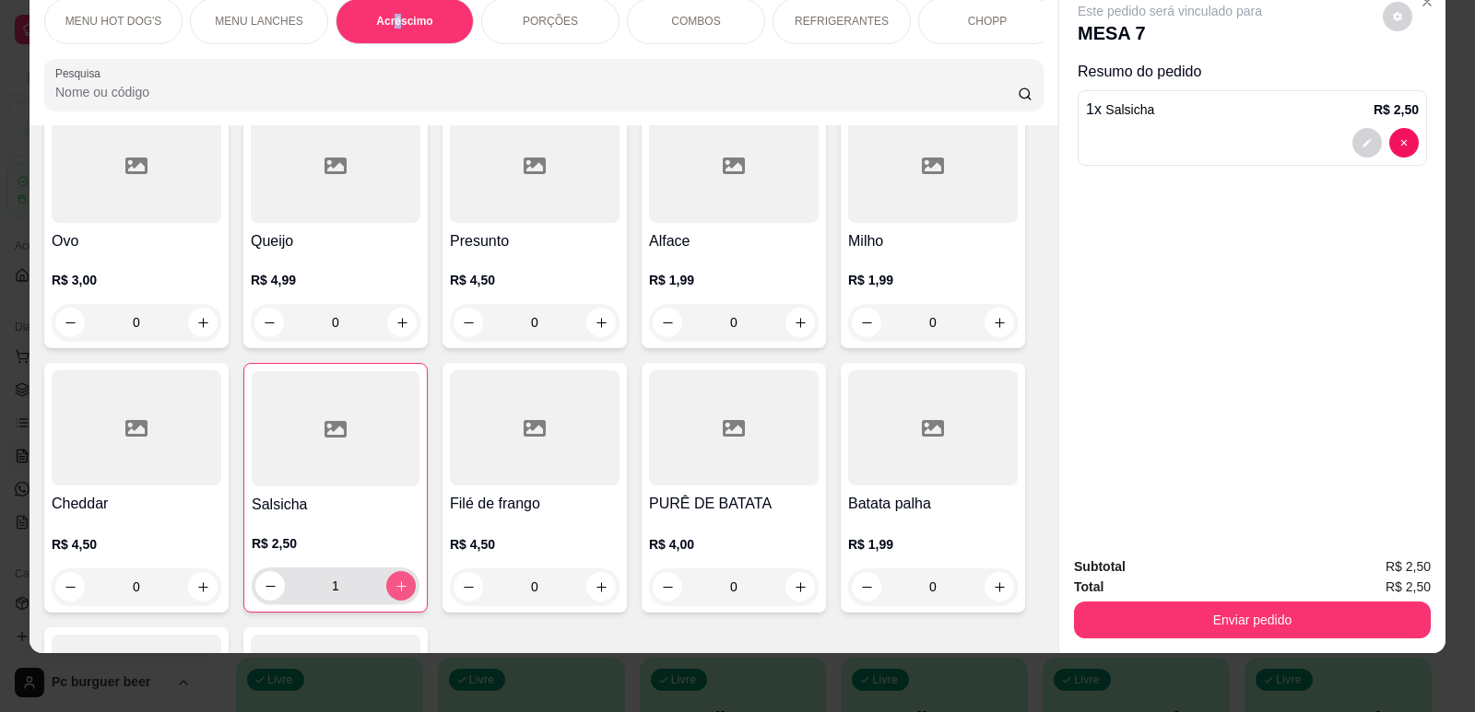
type input "1"
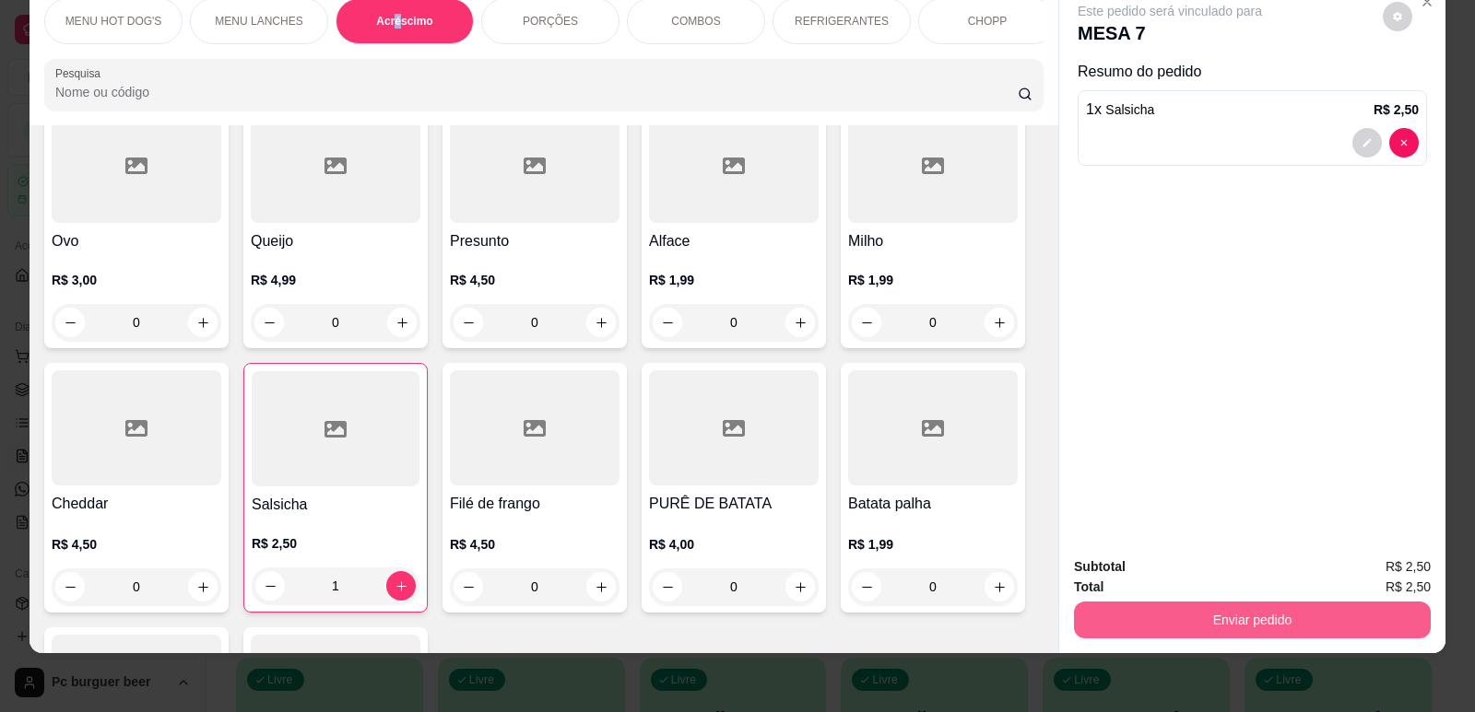
click at [1240, 618] on button "Enviar pedido" at bounding box center [1252, 620] width 357 height 37
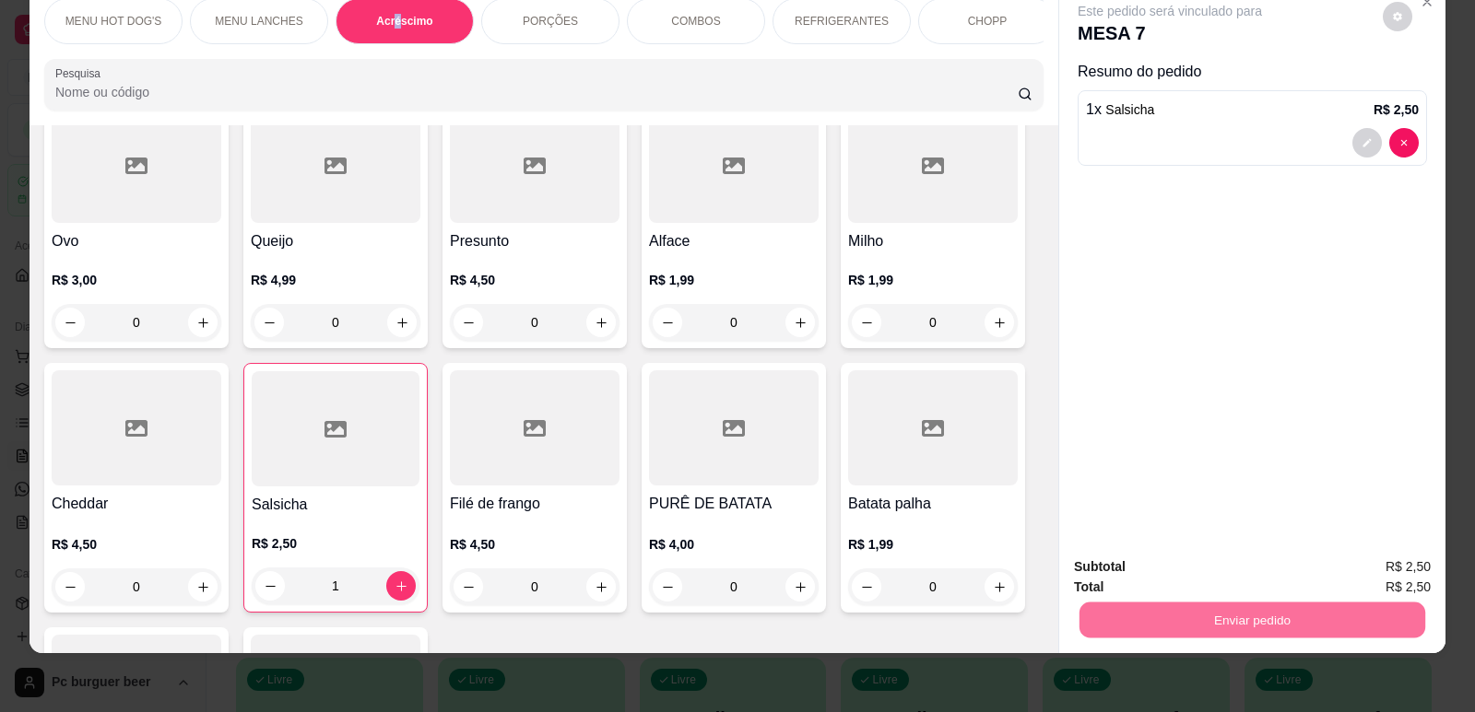
click at [1229, 573] on button "Não registrar e enviar pedido" at bounding box center [1191, 575] width 192 height 35
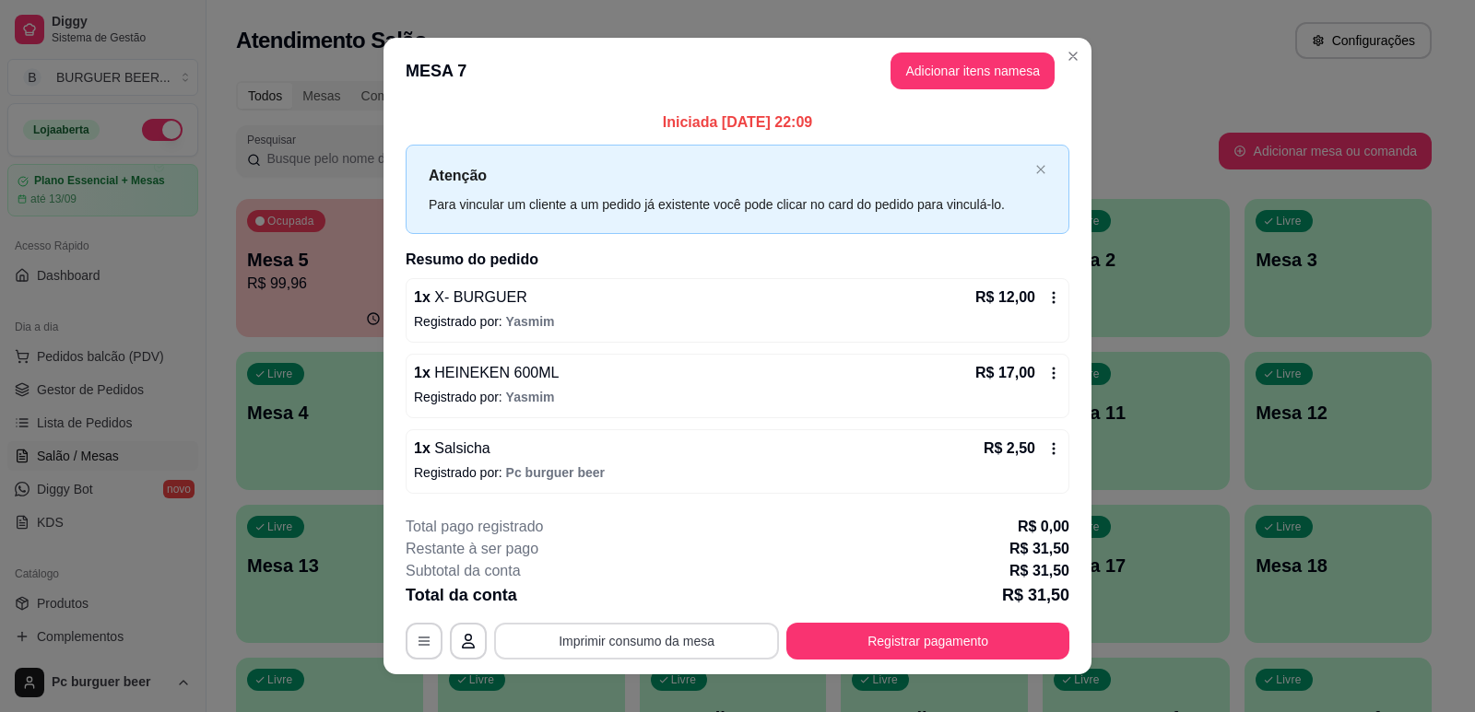
click at [668, 642] on button "Imprimir consumo da mesa" at bounding box center [636, 641] width 285 height 37
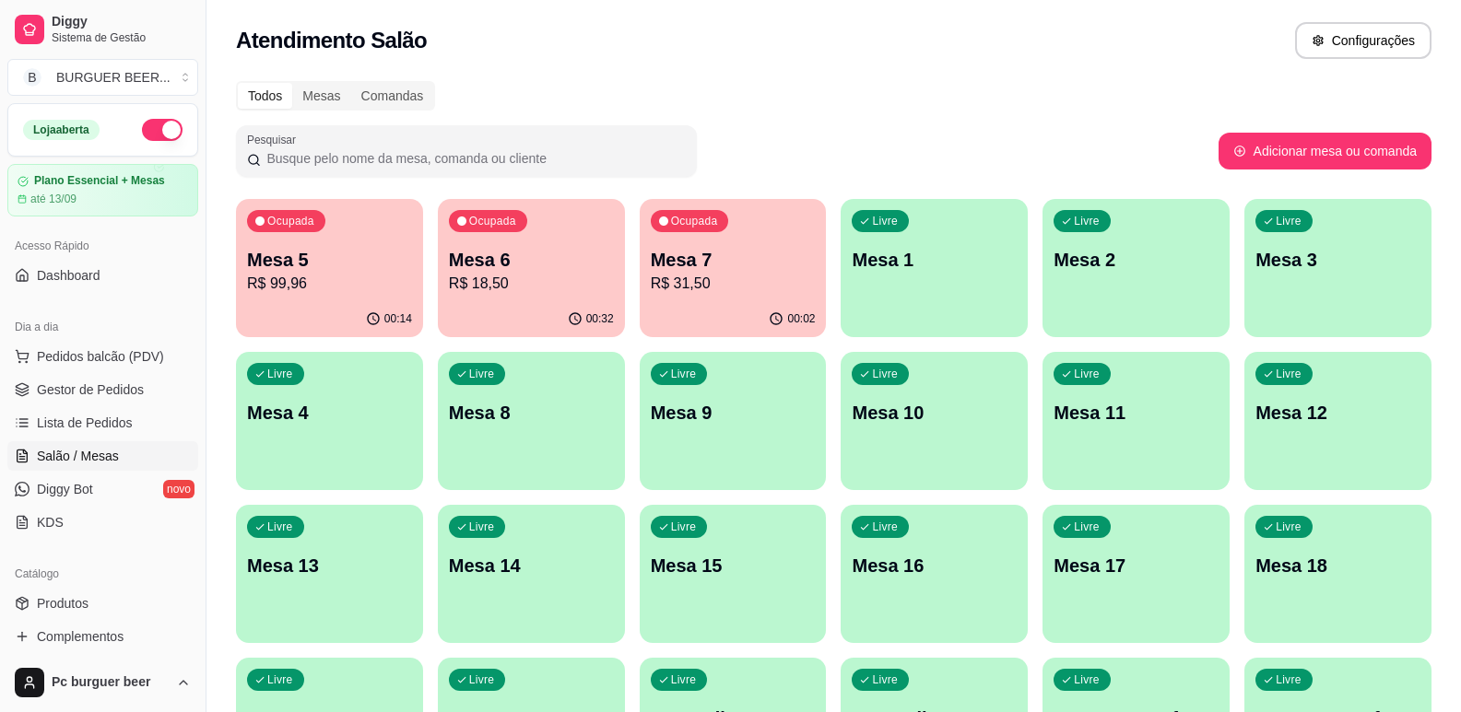
click at [918, 106] on div "Todos Mesas Comandas" at bounding box center [833, 95] width 1195 height 29
click at [765, 278] on p "R$ 31,50" at bounding box center [732, 283] width 159 height 21
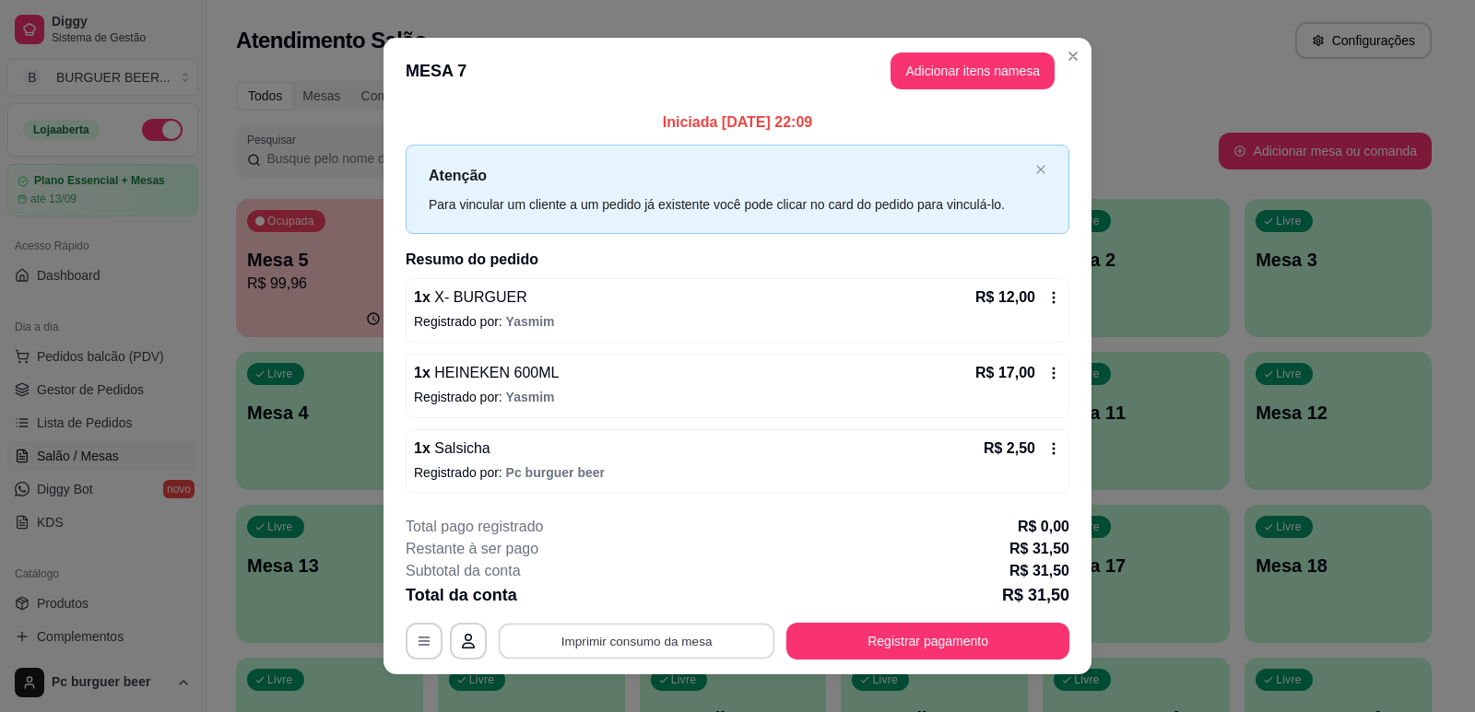
click at [691, 635] on button "Imprimir consumo da mesa" at bounding box center [637, 642] width 277 height 36
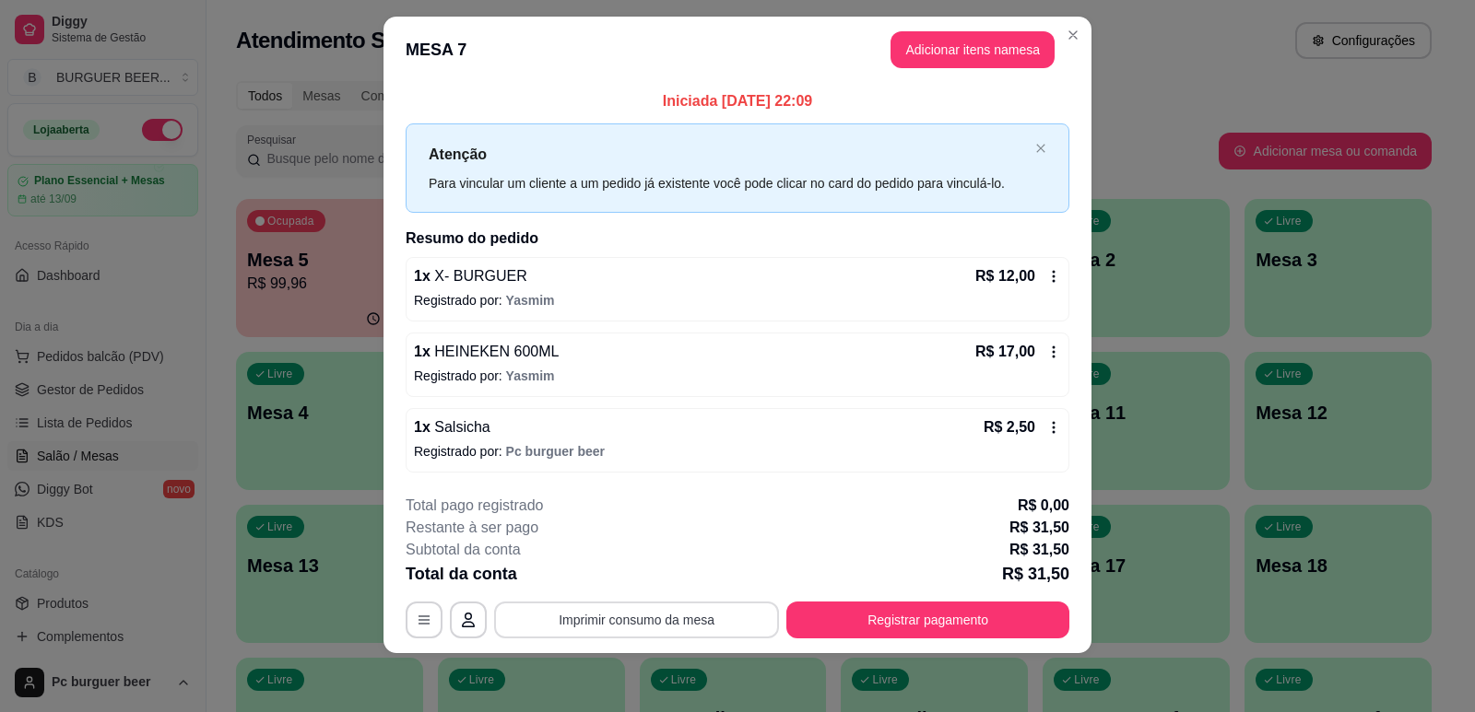
click at [618, 616] on button "Imprimir consumo da mesa" at bounding box center [636, 620] width 285 height 37
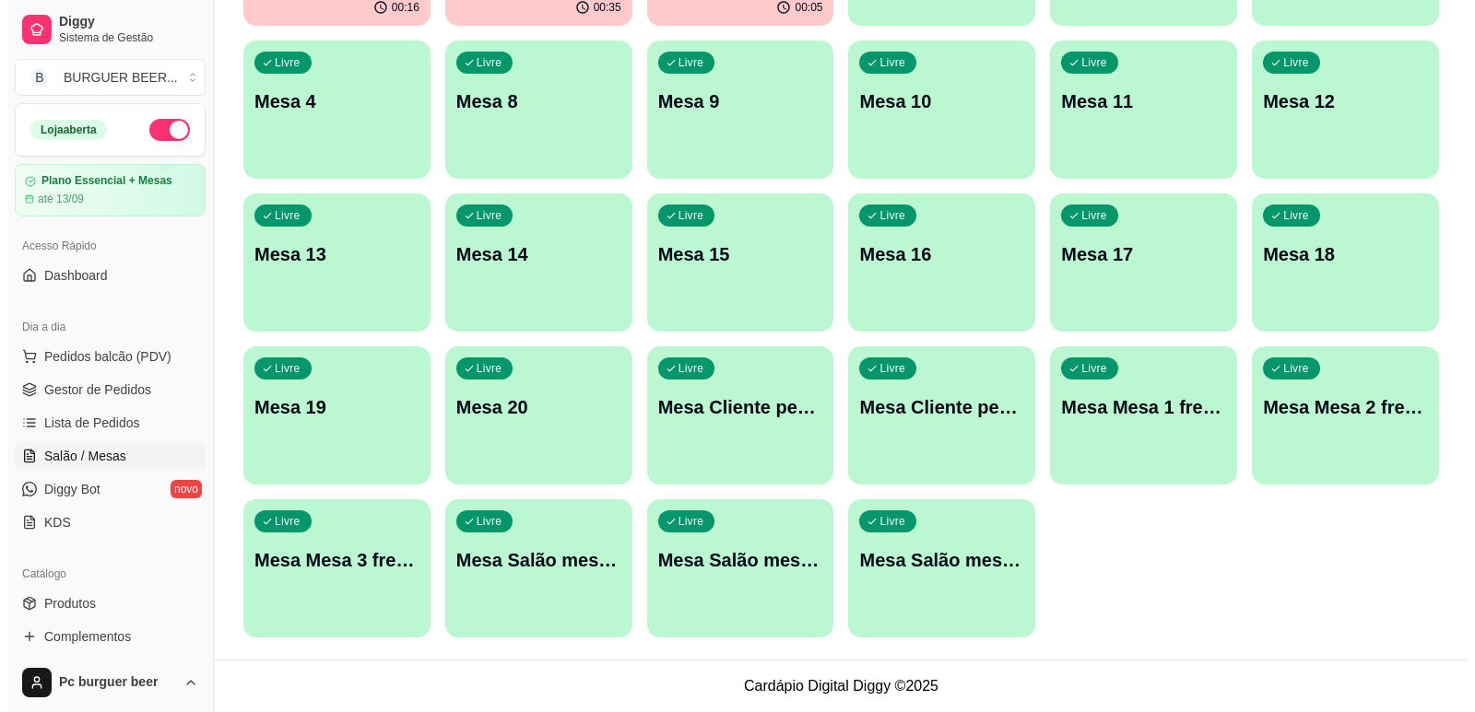
scroll to position [0, 0]
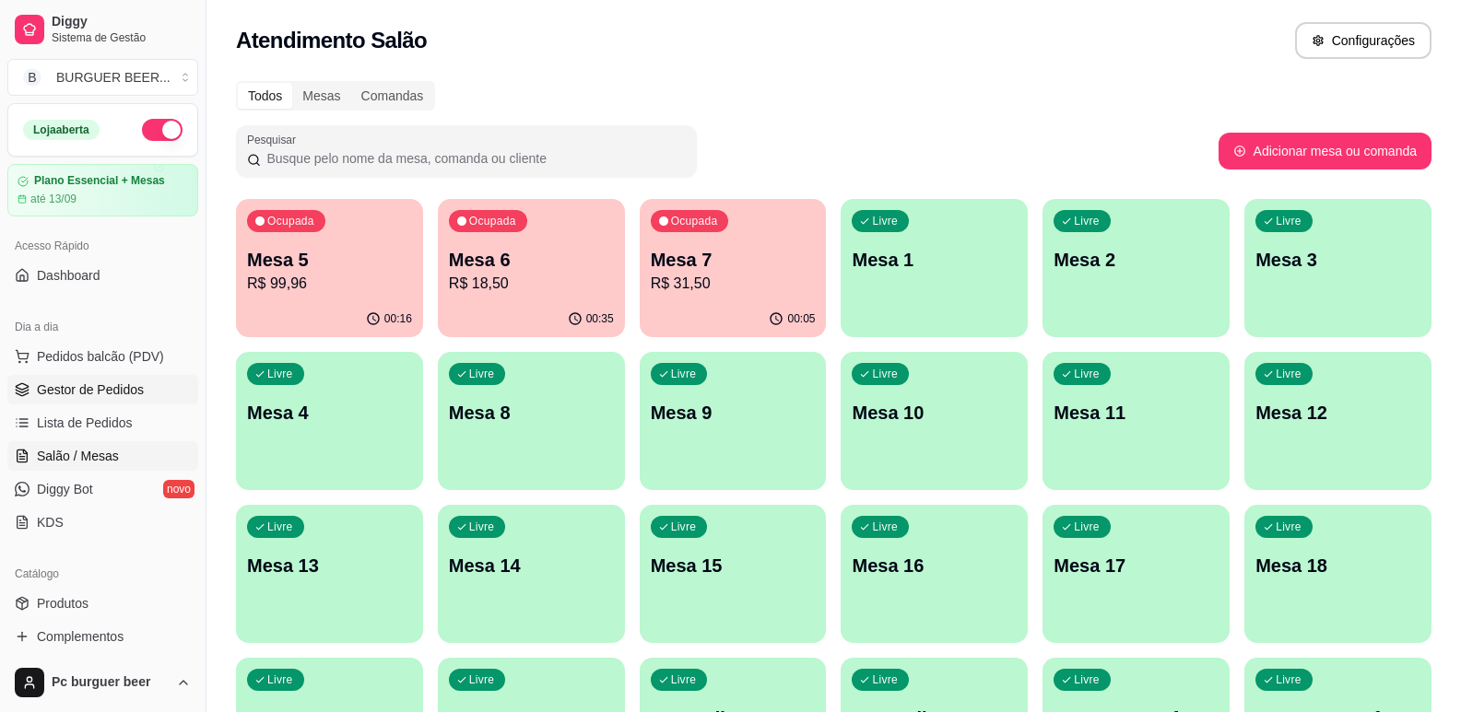
click at [102, 386] on span "Gestor de Pedidos" at bounding box center [90, 390] width 107 height 18
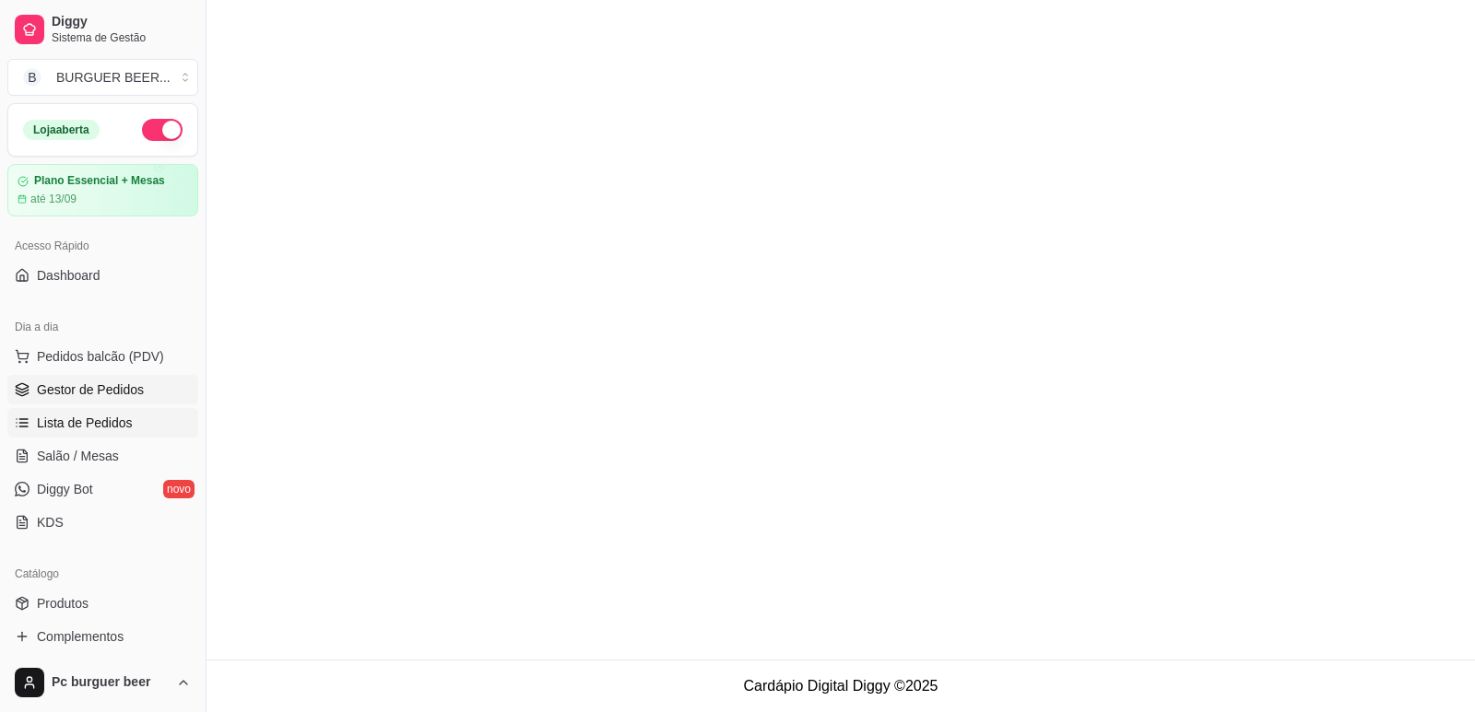
click at [105, 420] on span "Lista de Pedidos" at bounding box center [85, 423] width 96 height 18
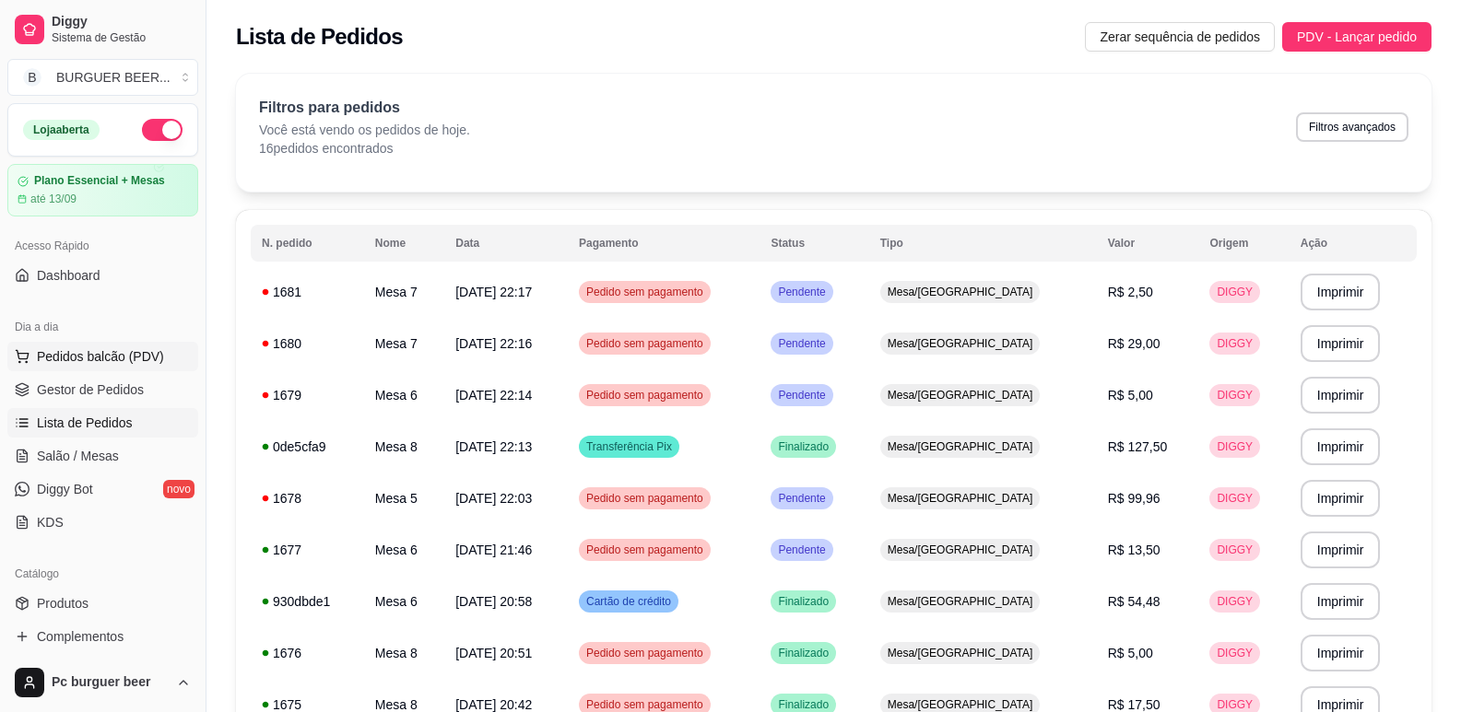
click at [83, 354] on span "Pedidos balcão (PDV)" at bounding box center [100, 356] width 127 height 18
click at [87, 460] on span "Salão / Mesas" at bounding box center [78, 456] width 82 height 18
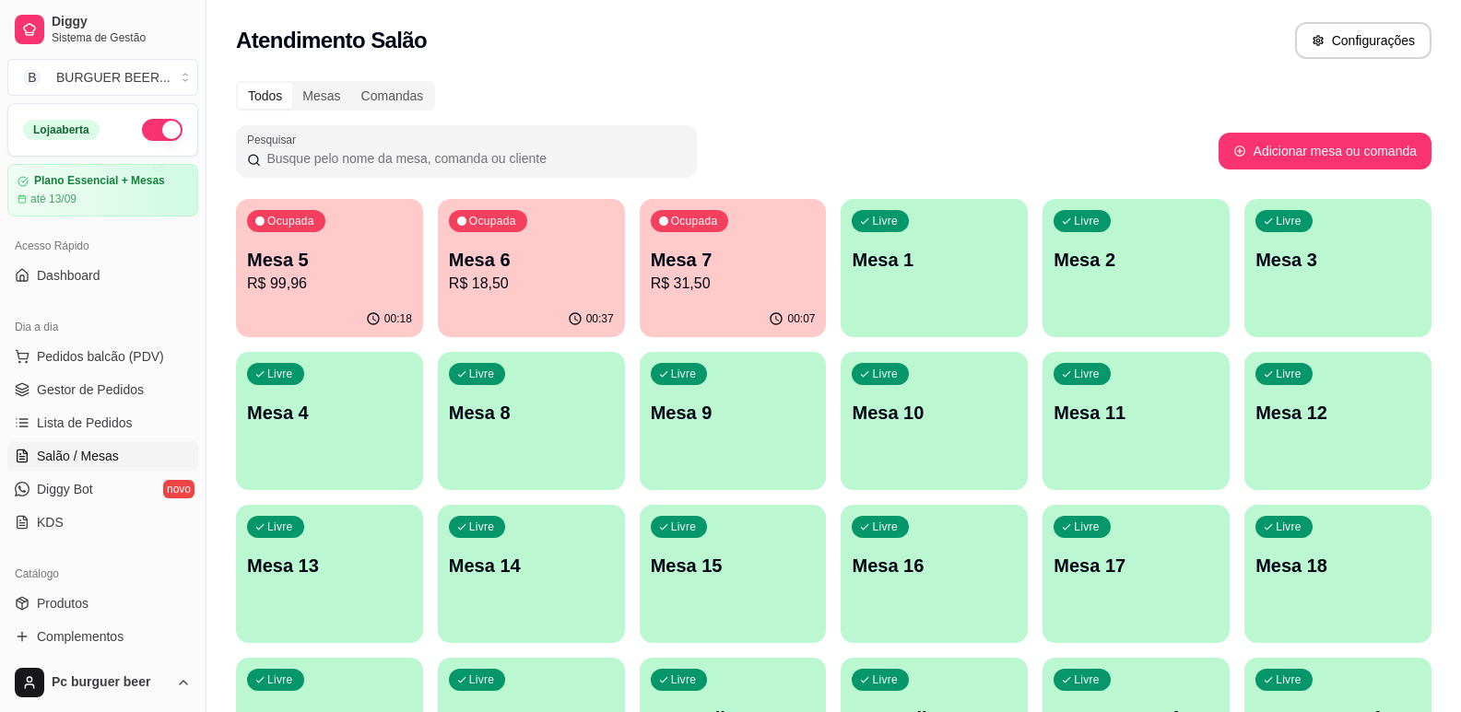
click at [761, 259] on p "Mesa 7" at bounding box center [733, 260] width 165 height 26
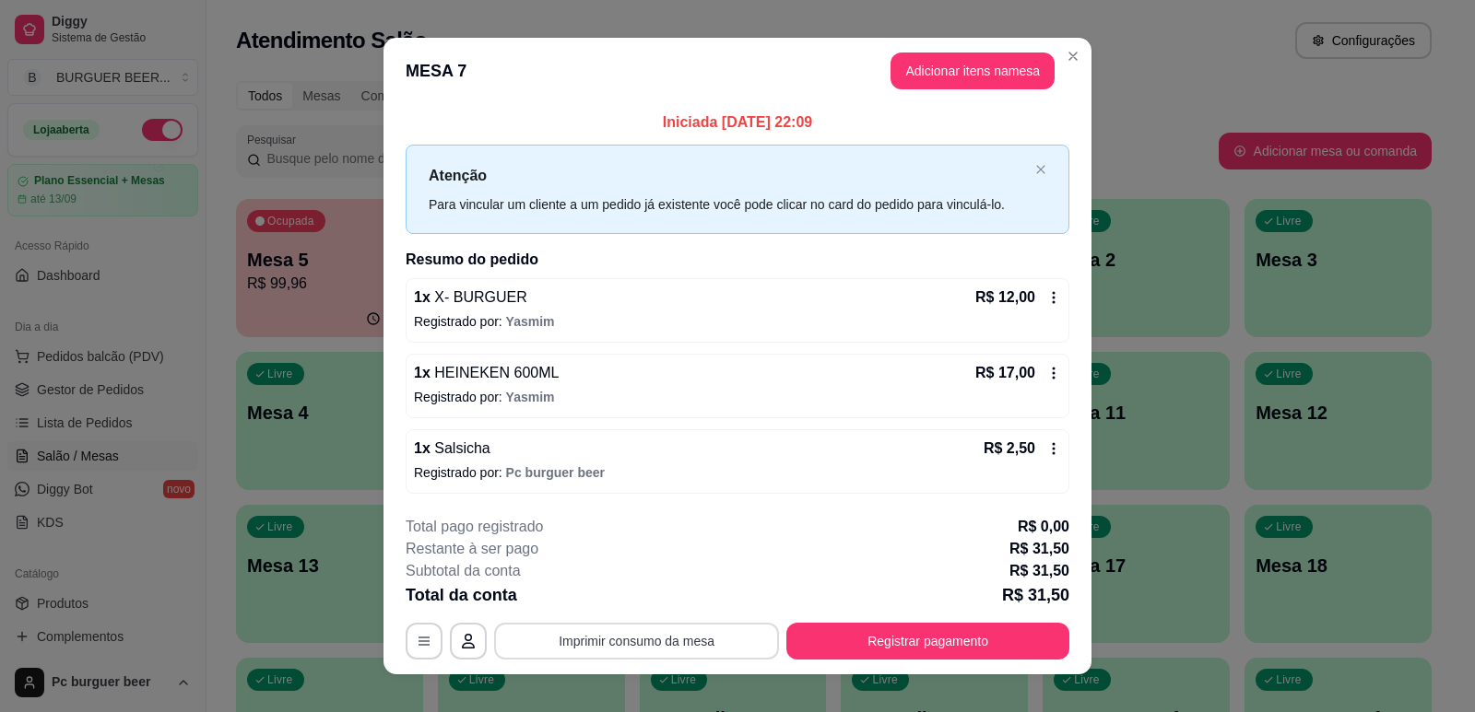
click at [629, 638] on button "Imprimir consumo da mesa" at bounding box center [636, 641] width 285 height 37
click at [716, 642] on button "Imprimir consumo da mesa" at bounding box center [636, 641] width 285 height 37
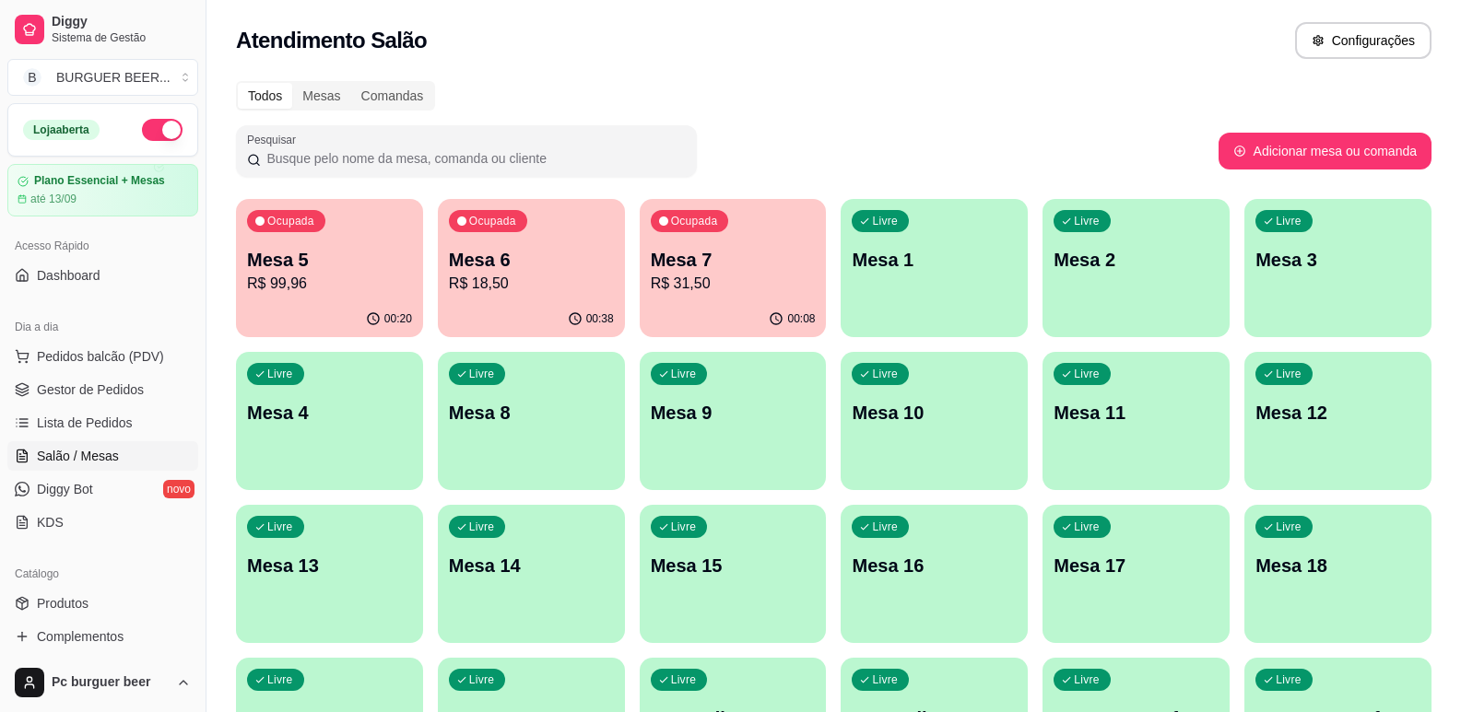
click at [661, 233] on div "Ocupada Mesa 7 R$ 31,50" at bounding box center [733, 250] width 187 height 102
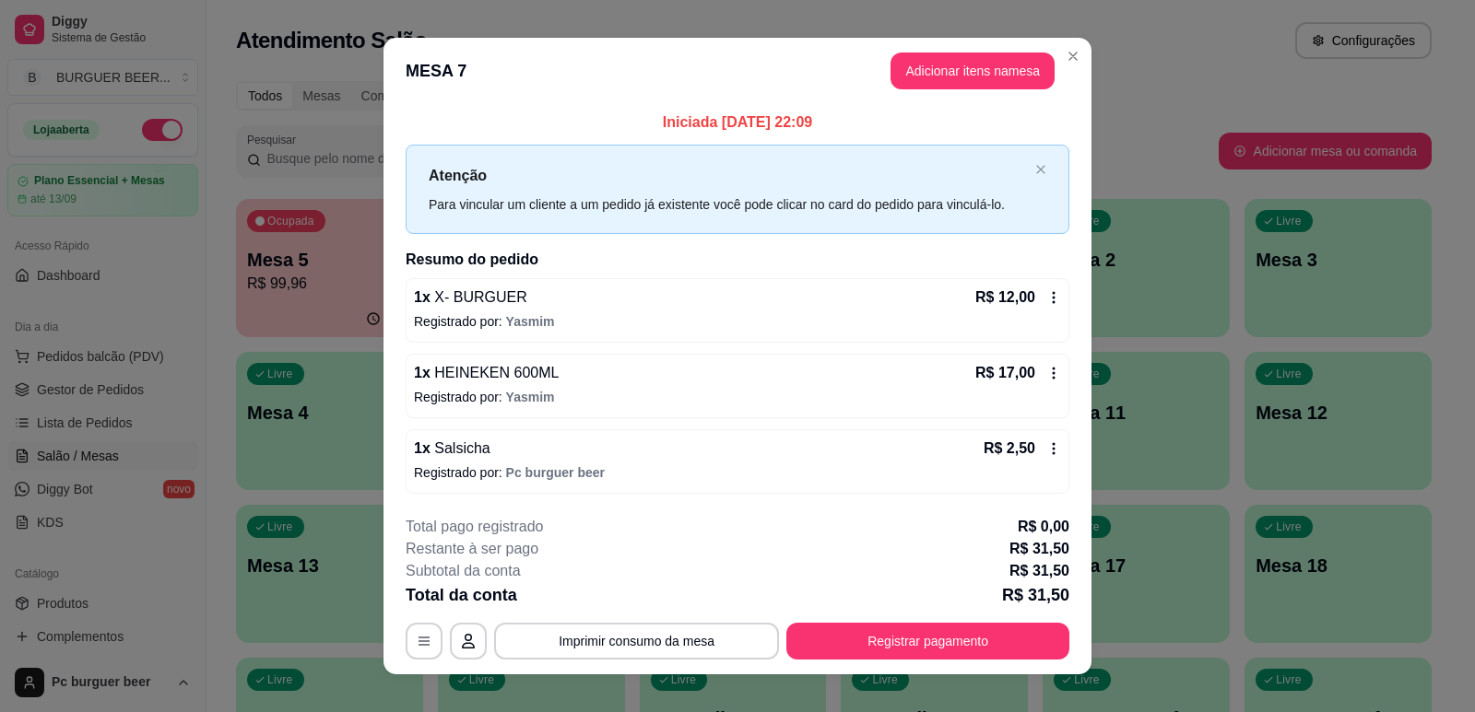
drag, startPoint x: 632, startPoint y: 67, endPoint x: 805, endPoint y: 75, distance: 172.5
click at [805, 75] on header "MESA 7 Adicionar itens na mesa" at bounding box center [737, 71] width 708 height 66
drag, startPoint x: 785, startPoint y: 95, endPoint x: 795, endPoint y: 113, distance: 21.0
click at [795, 113] on section "**********" at bounding box center [737, 356] width 708 height 637
click at [777, 75] on header "MESA 7 Adicionar itens na mesa" at bounding box center [737, 71] width 708 height 66
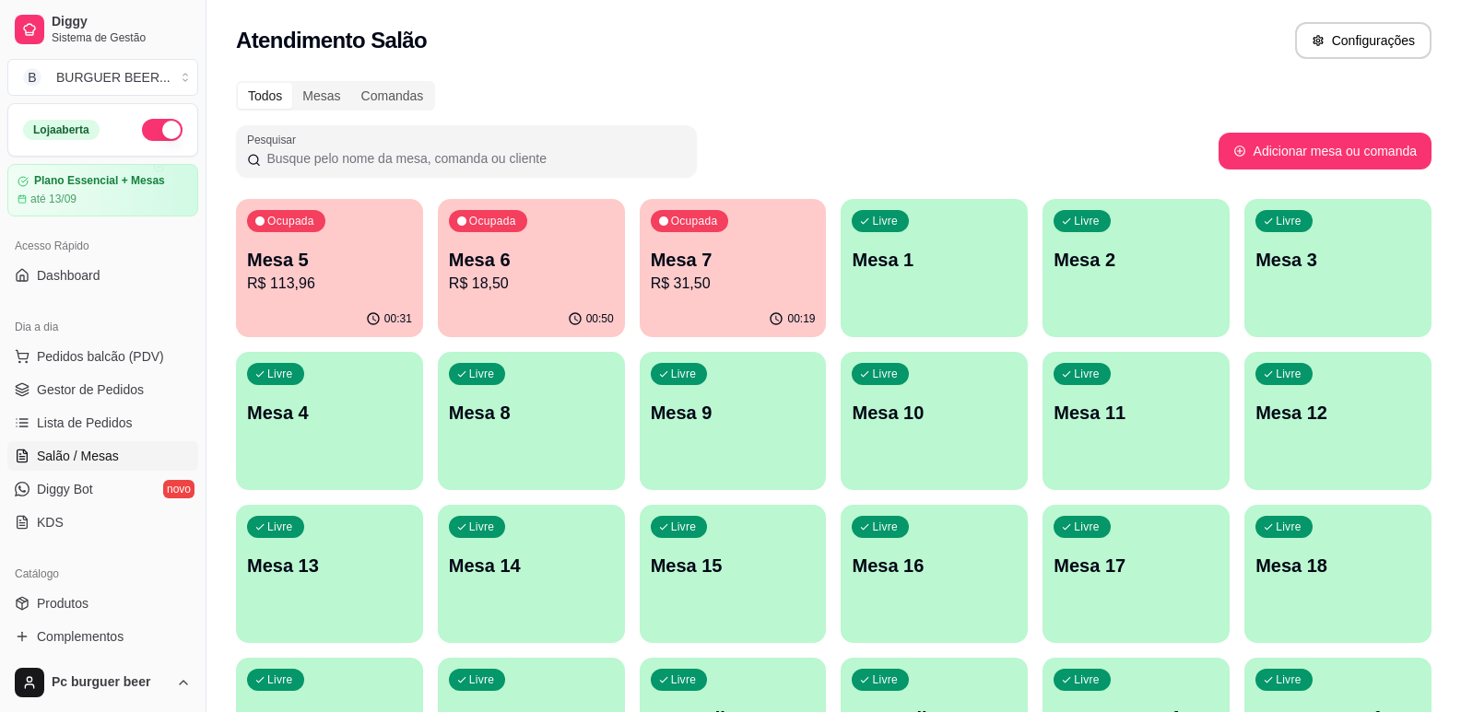
click at [532, 278] on p "R$ 18,50" at bounding box center [531, 284] width 165 height 22
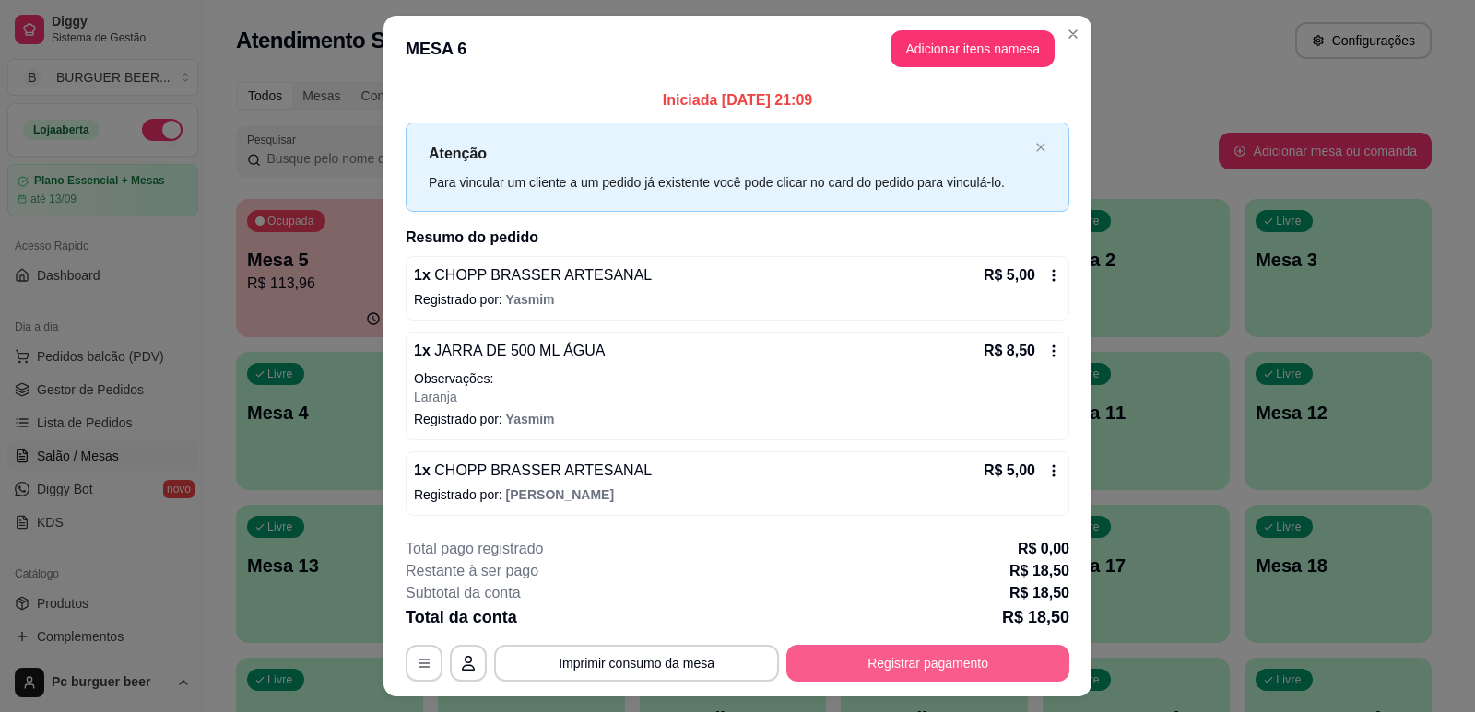
click at [825, 677] on button "Registrar pagamento" at bounding box center [927, 663] width 283 height 37
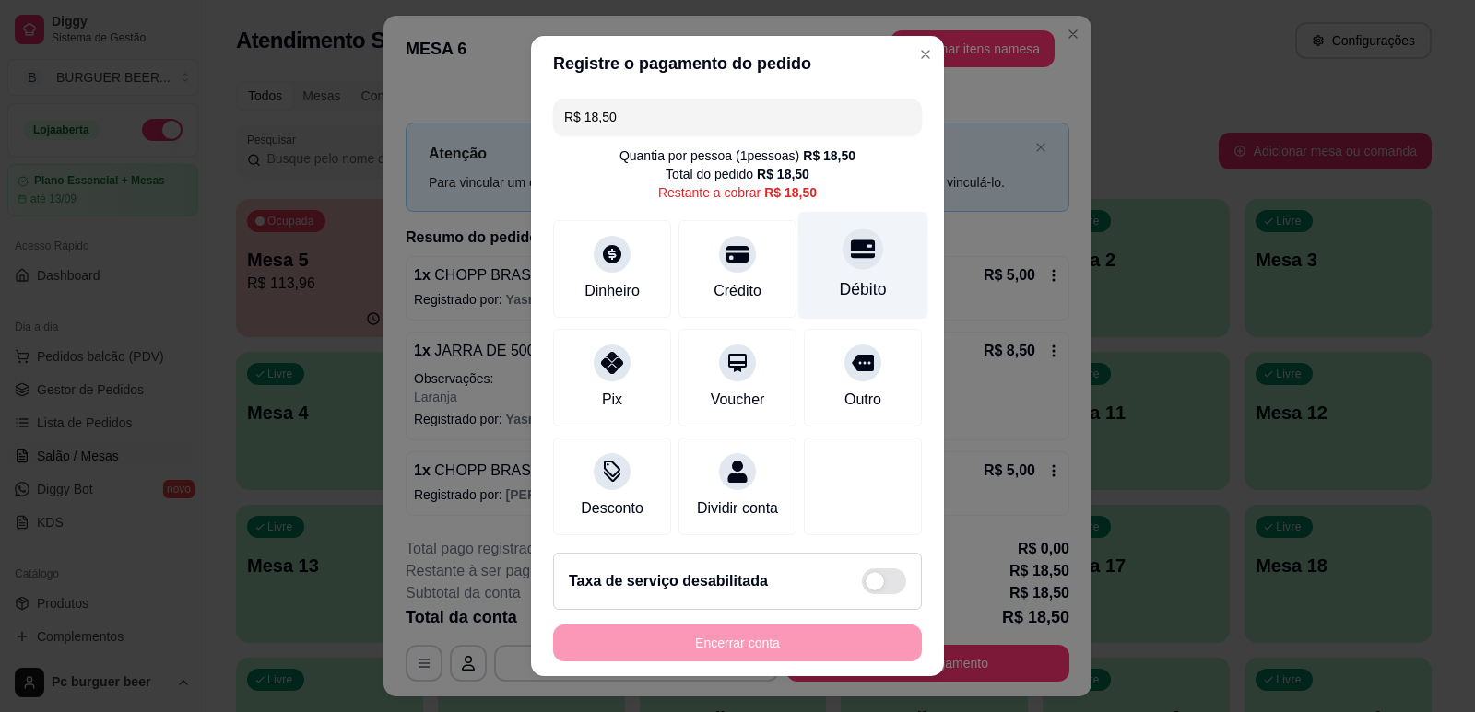
click at [828, 272] on div "Débito" at bounding box center [863, 265] width 130 height 108
type input "R$ 0,00"
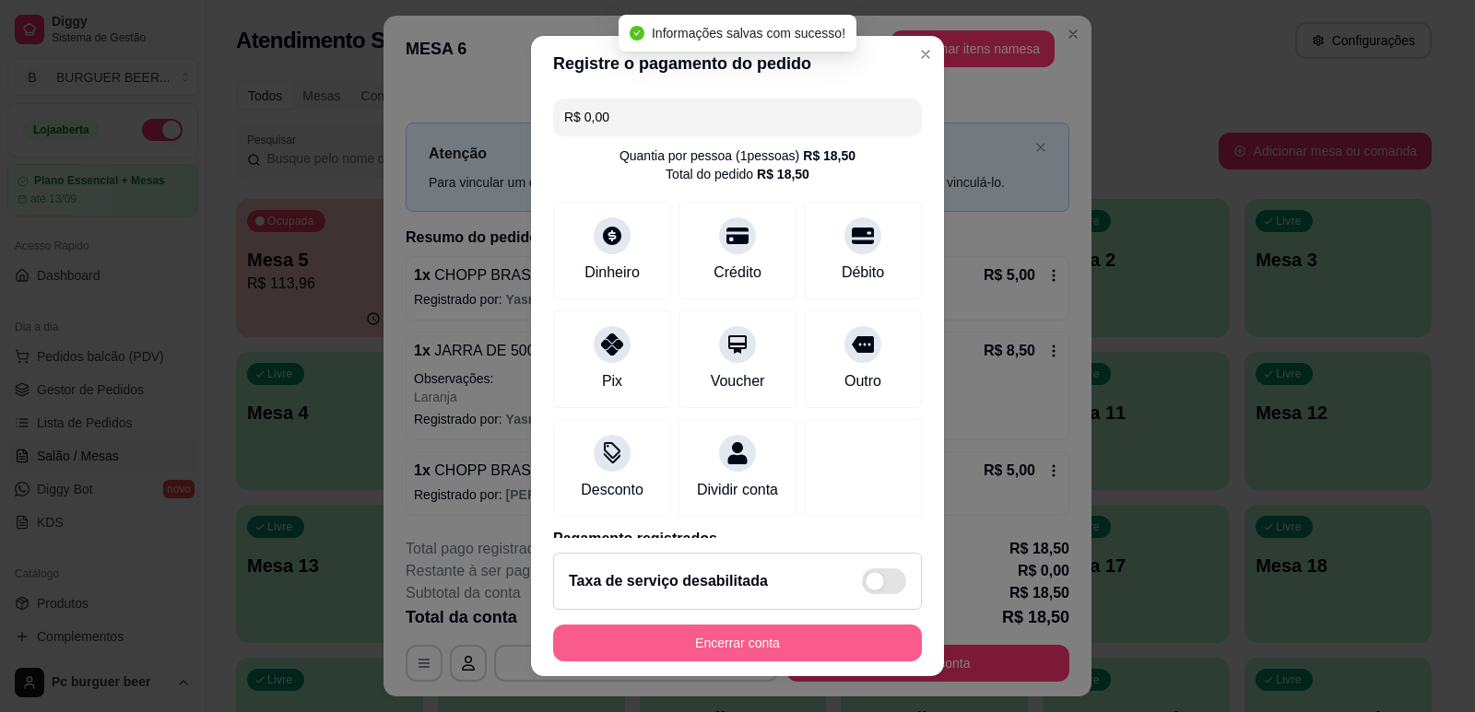
click at [798, 643] on button "Encerrar conta" at bounding box center [737, 643] width 369 height 37
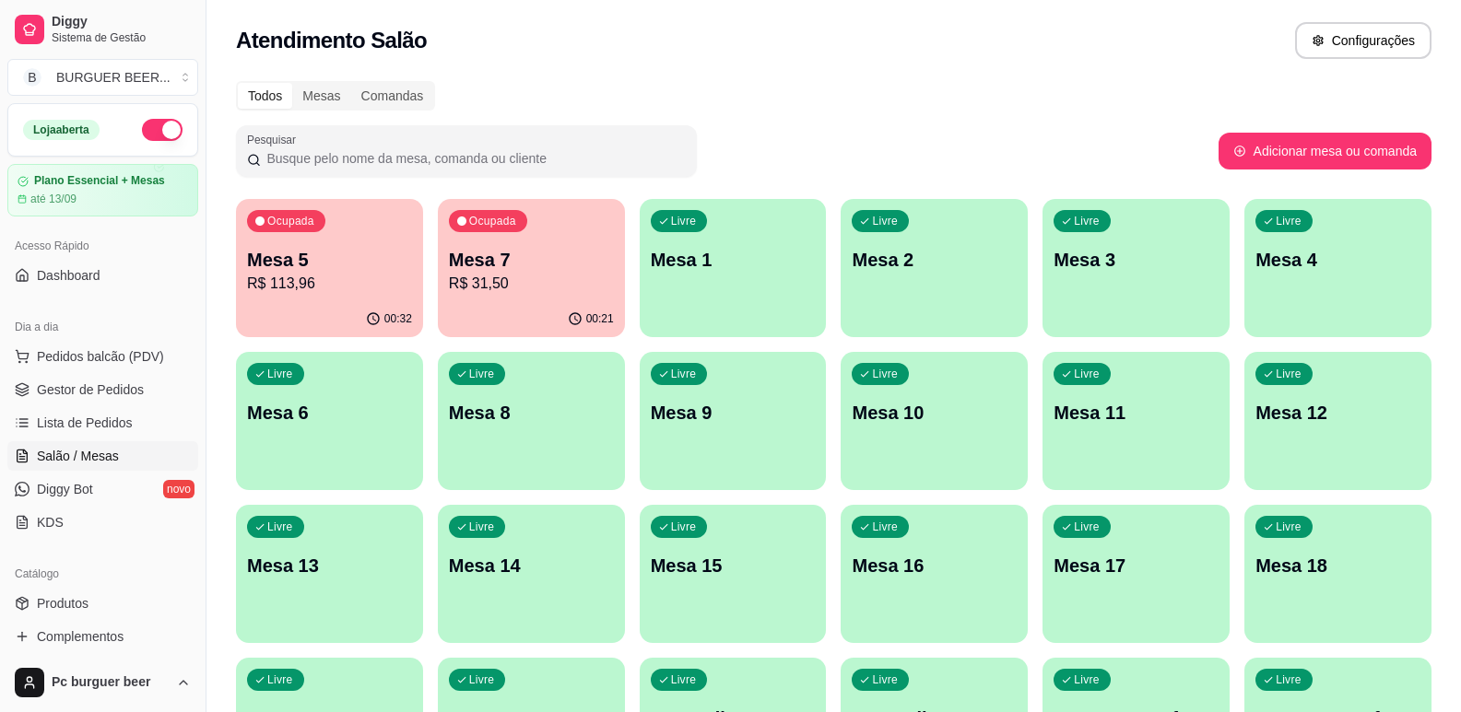
click at [1309, 267] on p "Mesa 4" at bounding box center [1337, 260] width 165 height 26
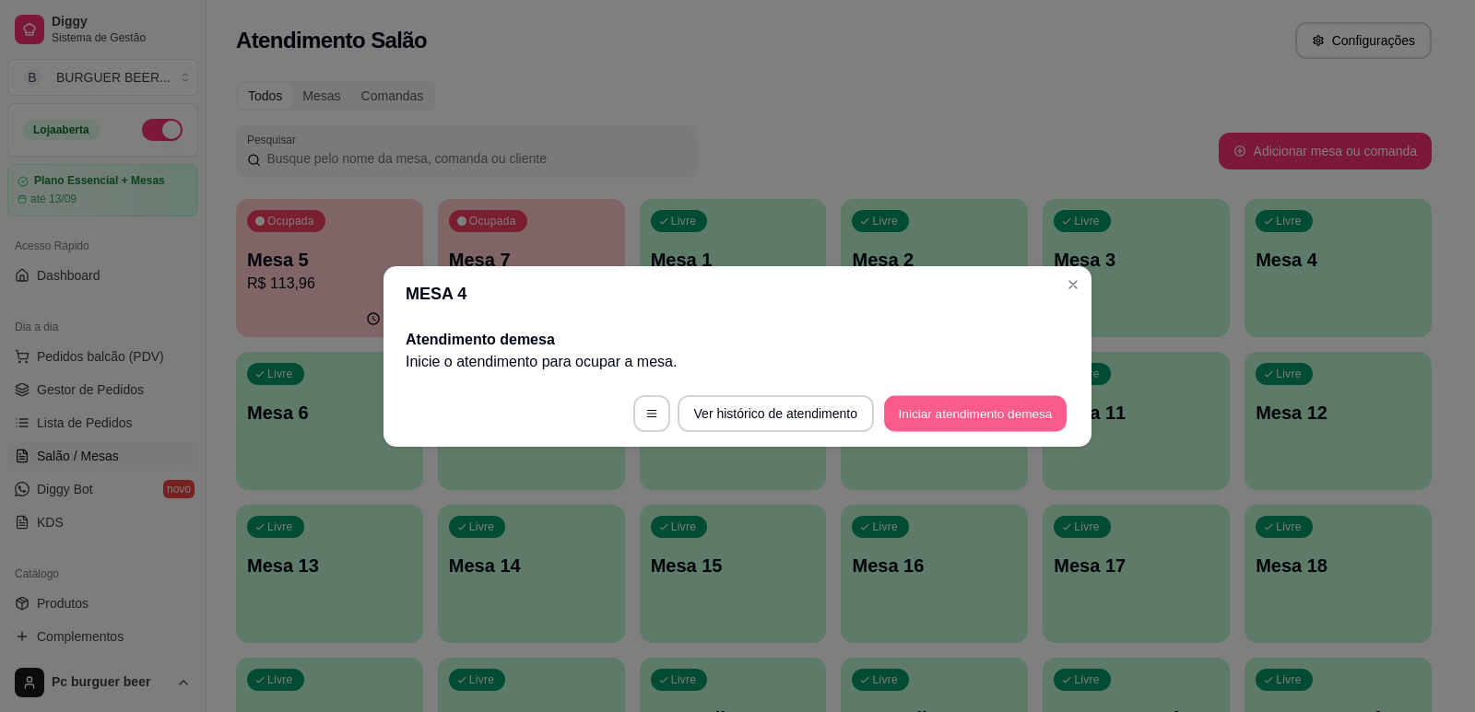
click at [993, 406] on button "Iniciar atendimento de mesa" at bounding box center [975, 413] width 183 height 36
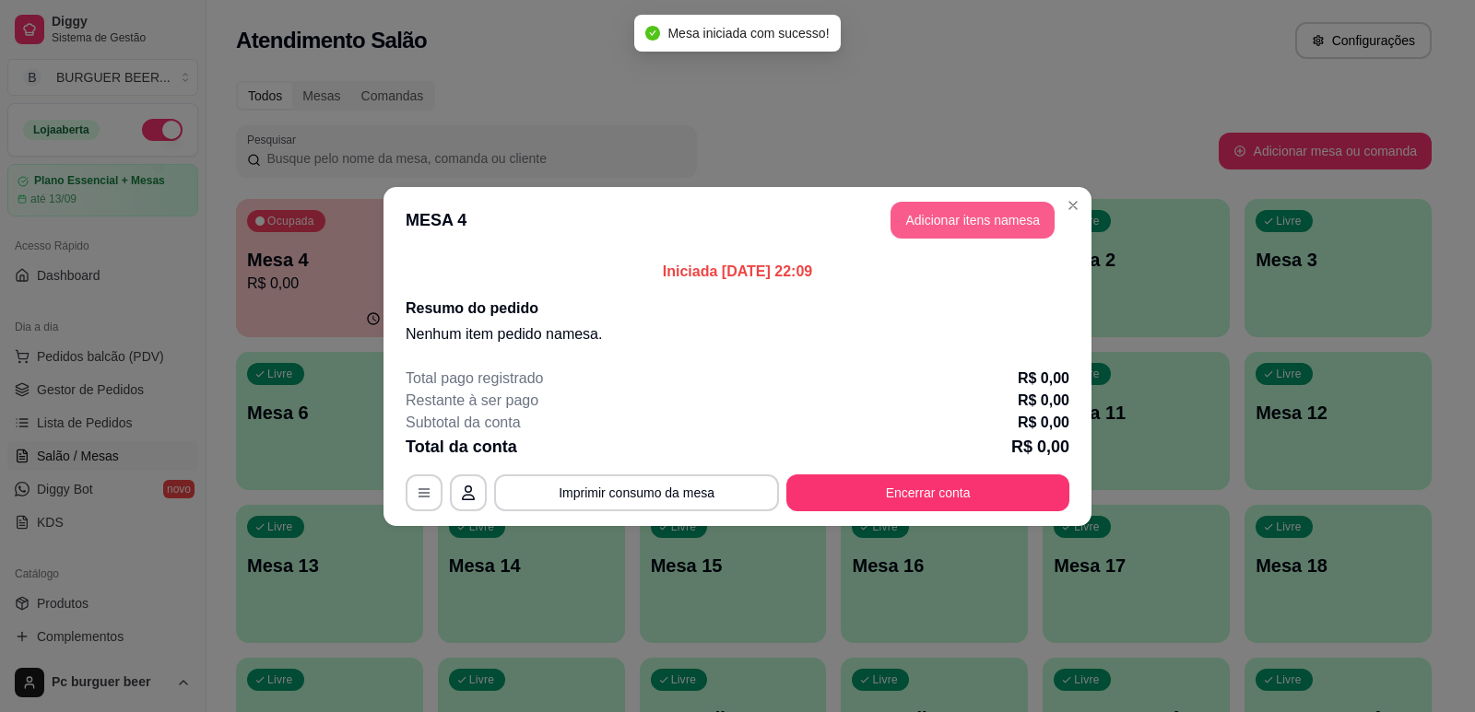
click at [950, 230] on button "Adicionar itens na mesa" at bounding box center [972, 220] width 164 height 37
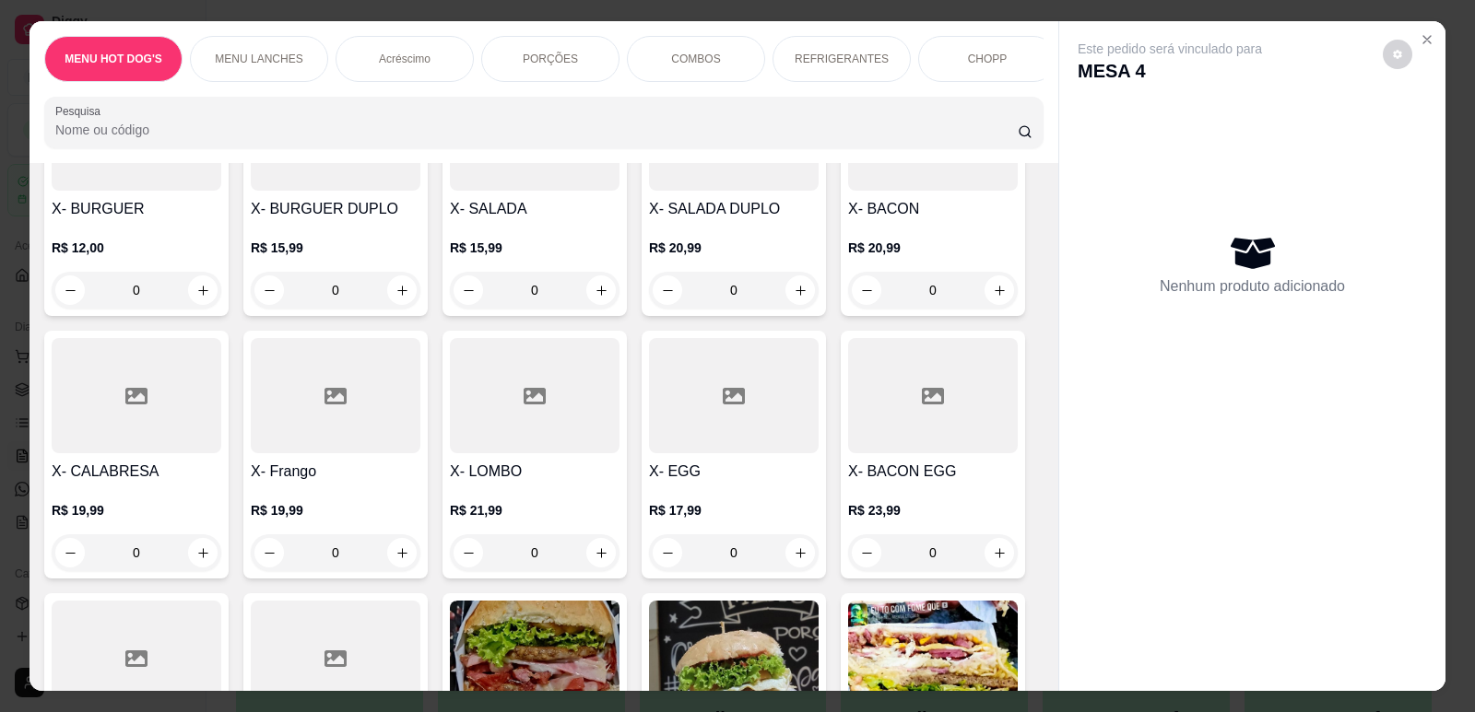
scroll to position [1014, 0]
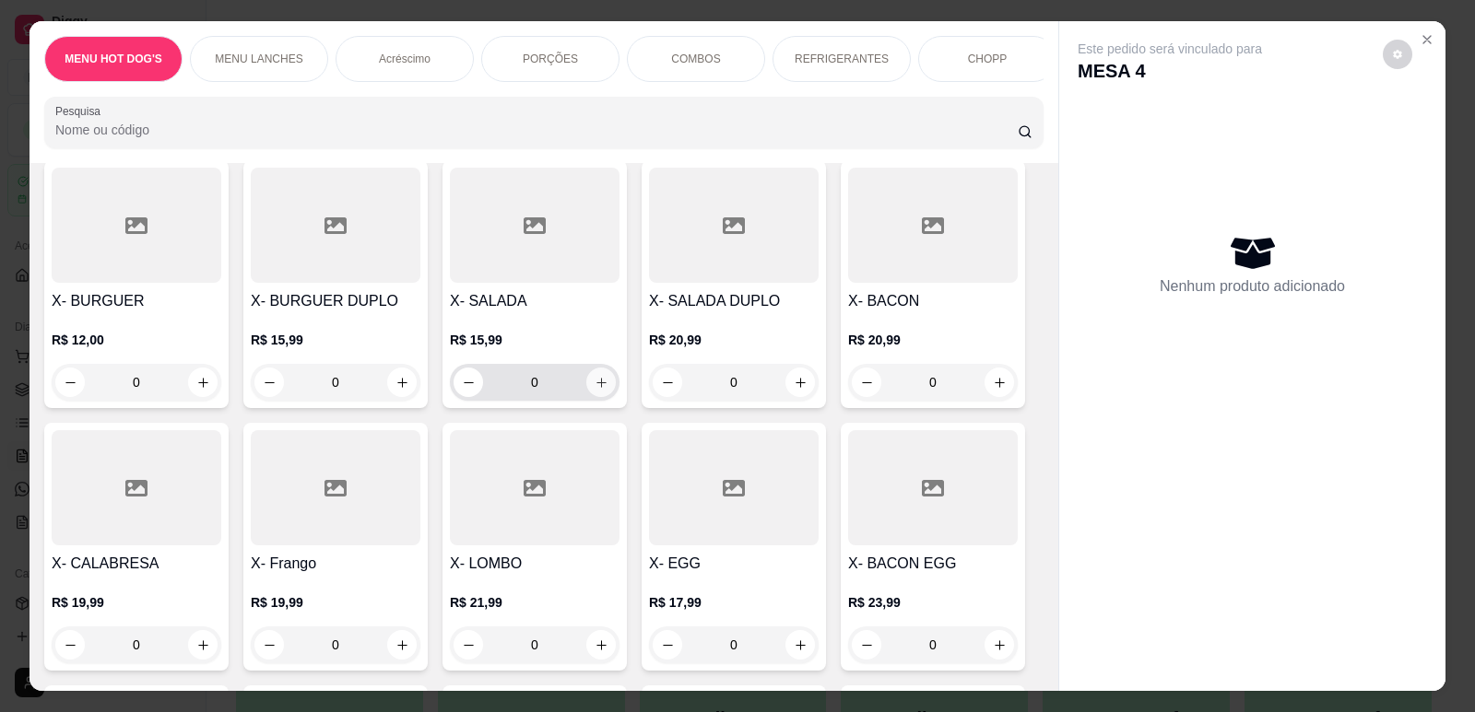
click at [596, 376] on icon "increase-product-quantity" at bounding box center [602, 383] width 14 height 14
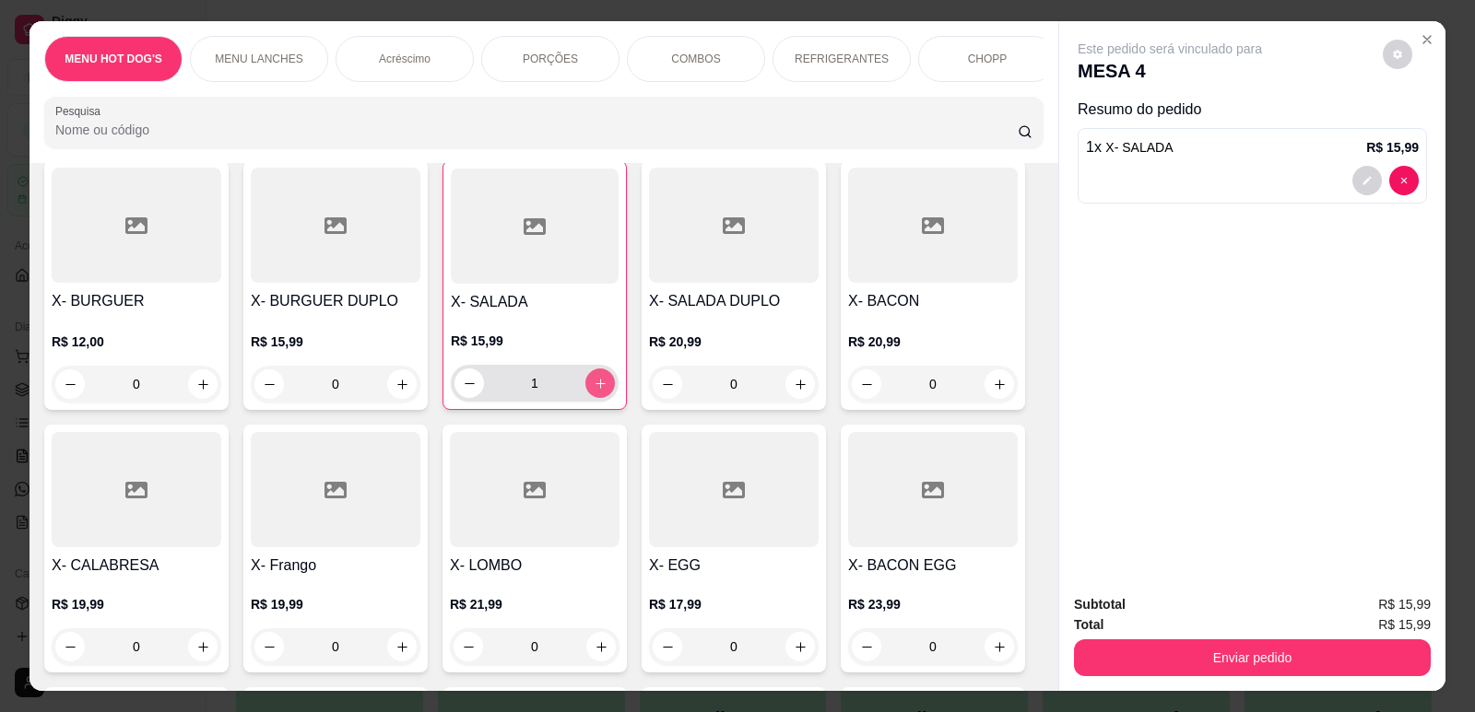
click at [597, 377] on icon "increase-product-quantity" at bounding box center [601, 384] width 14 height 14
type input "2"
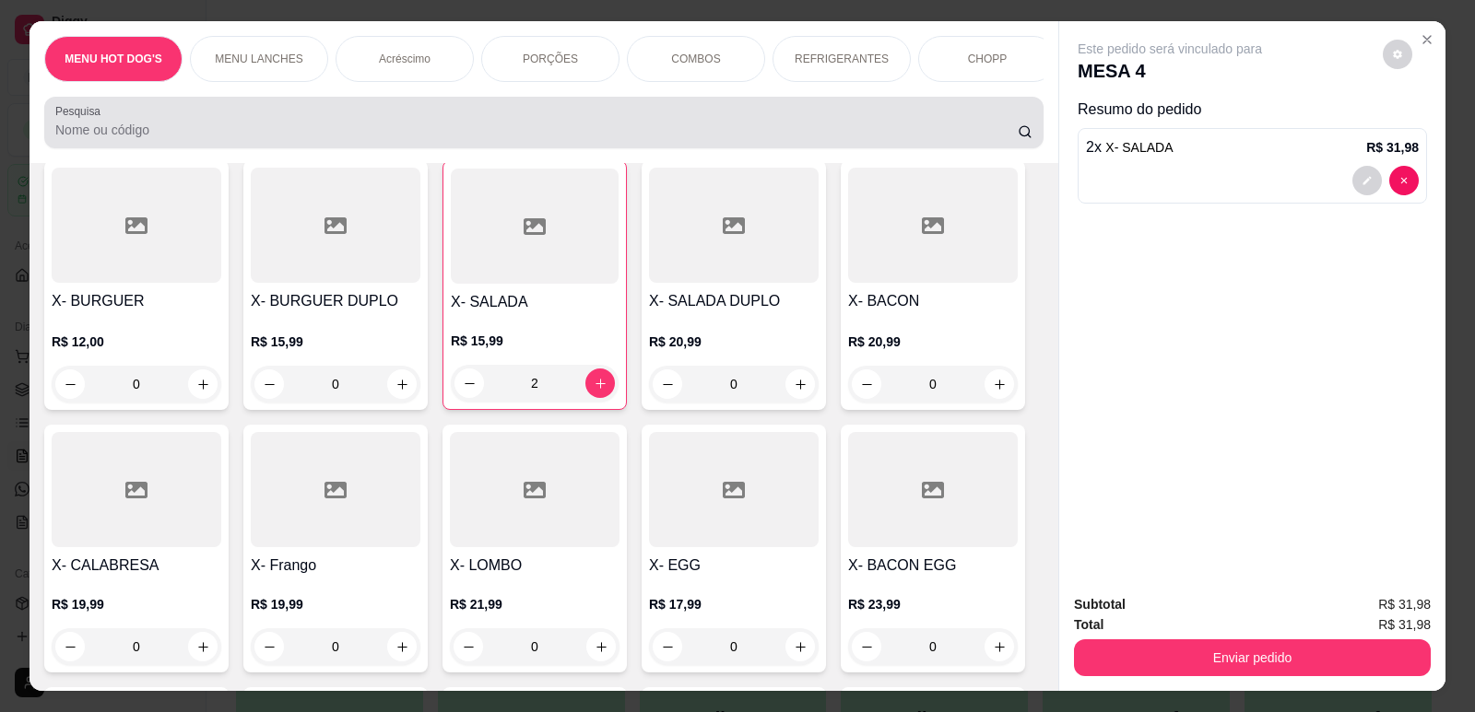
click at [902, 130] on div at bounding box center [543, 122] width 977 height 37
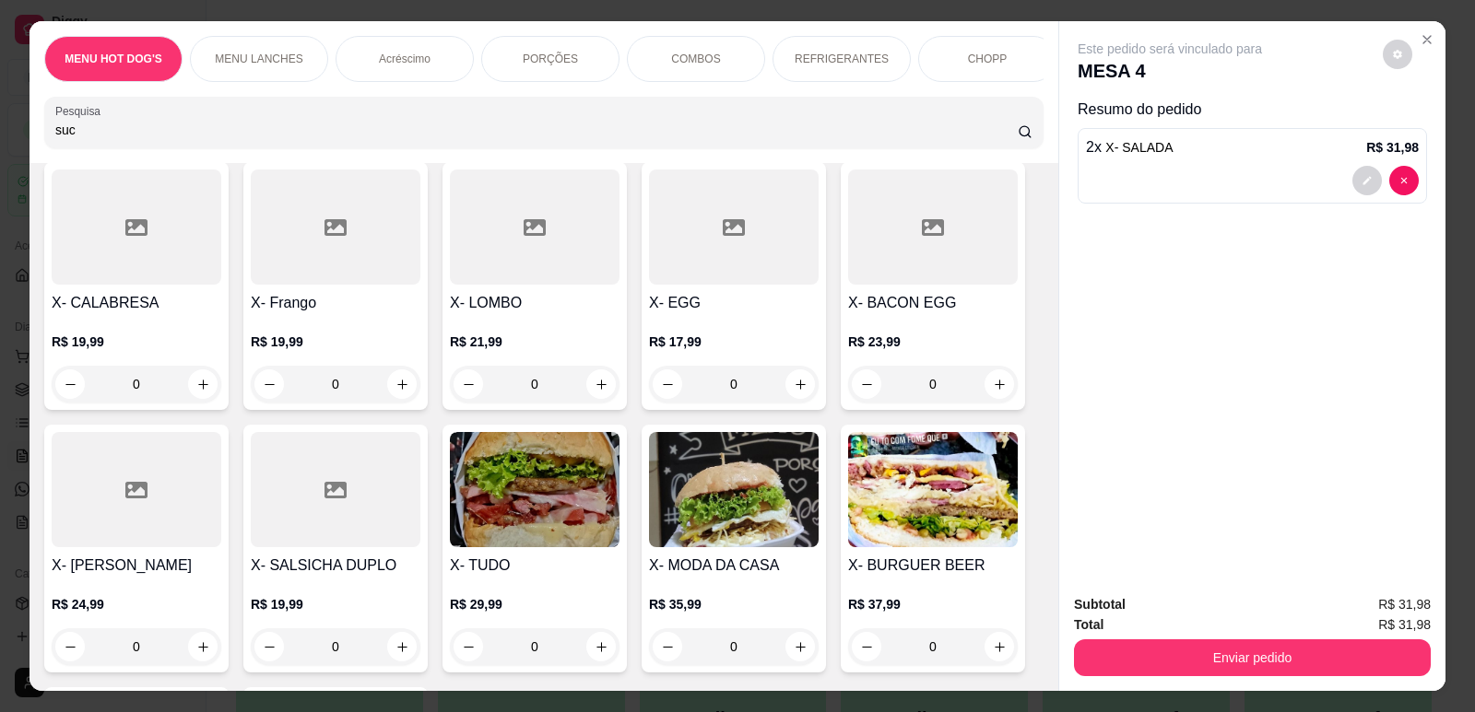
scroll to position [1336, 0]
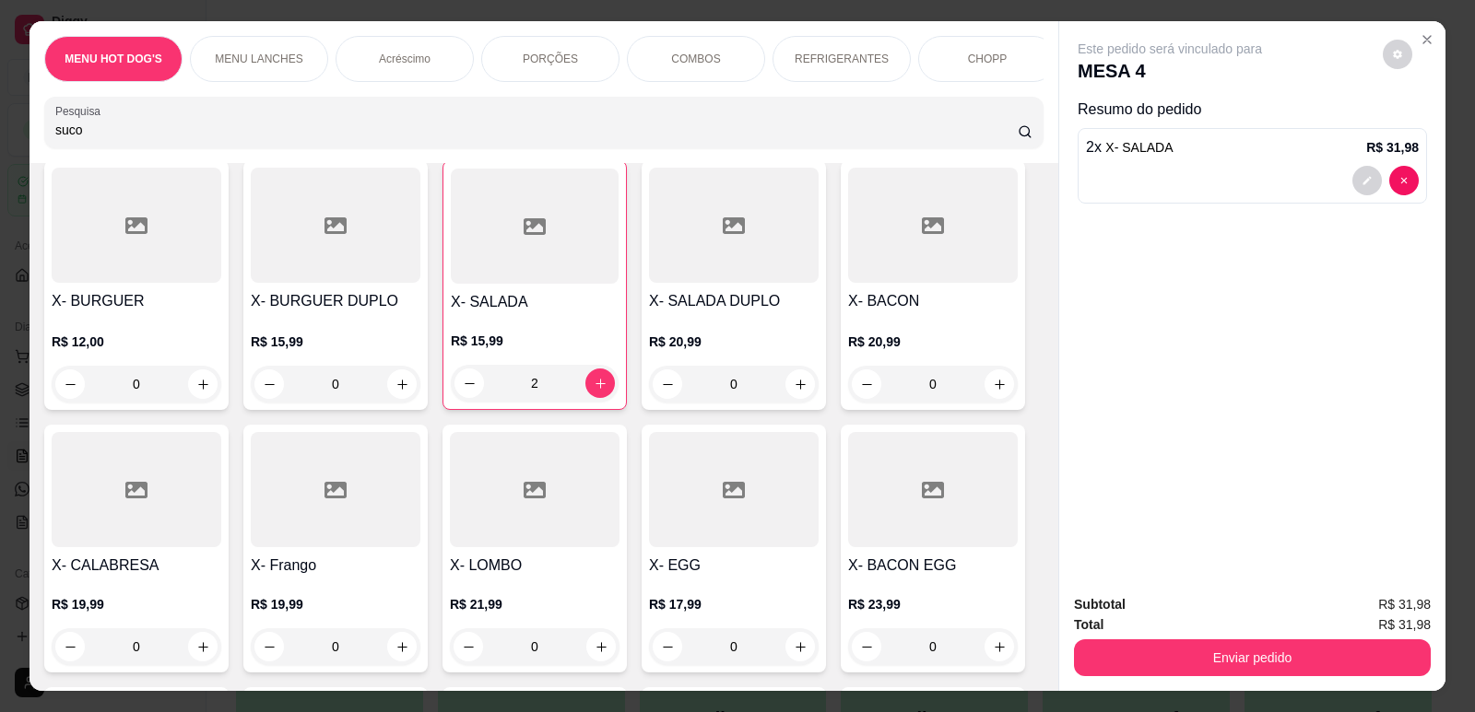
click at [1018, 139] on icon at bounding box center [1025, 131] width 15 height 15
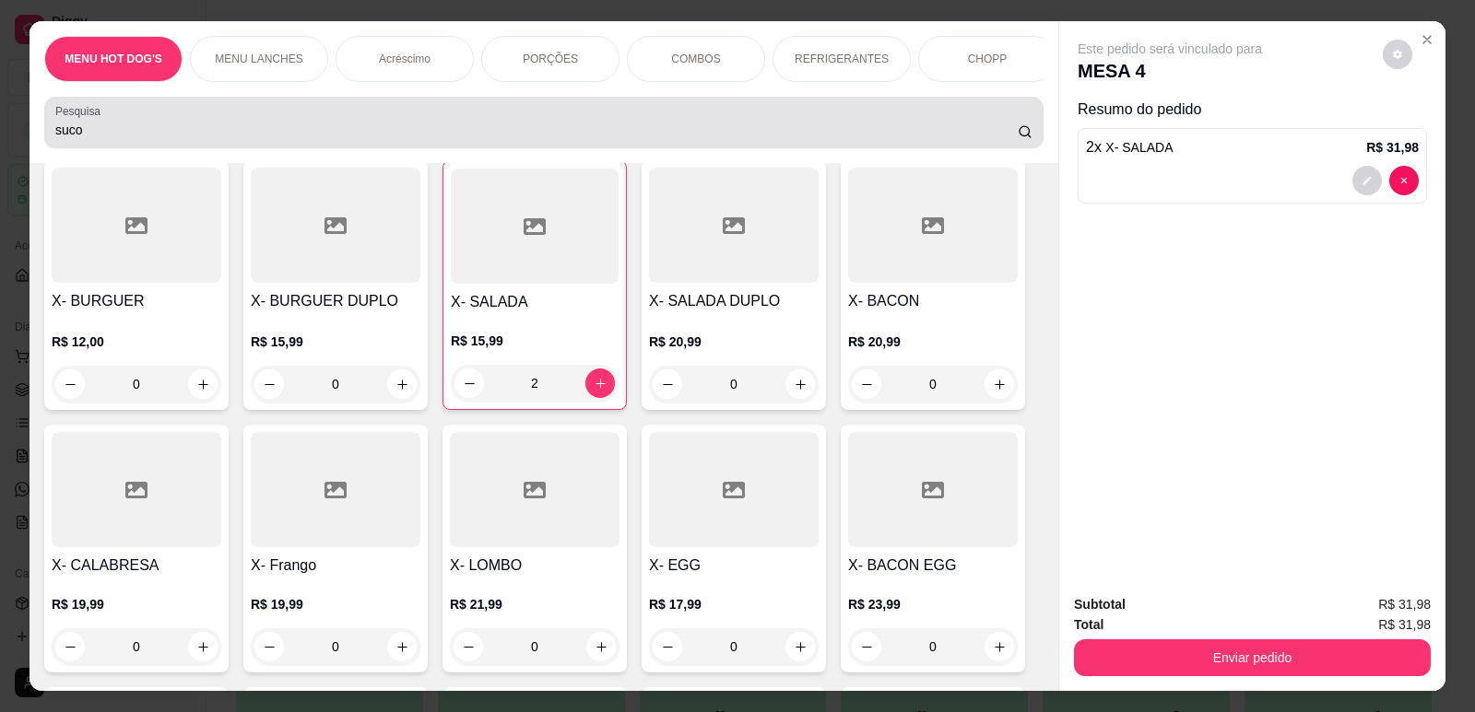
click at [1018, 139] on icon at bounding box center [1025, 131] width 15 height 15
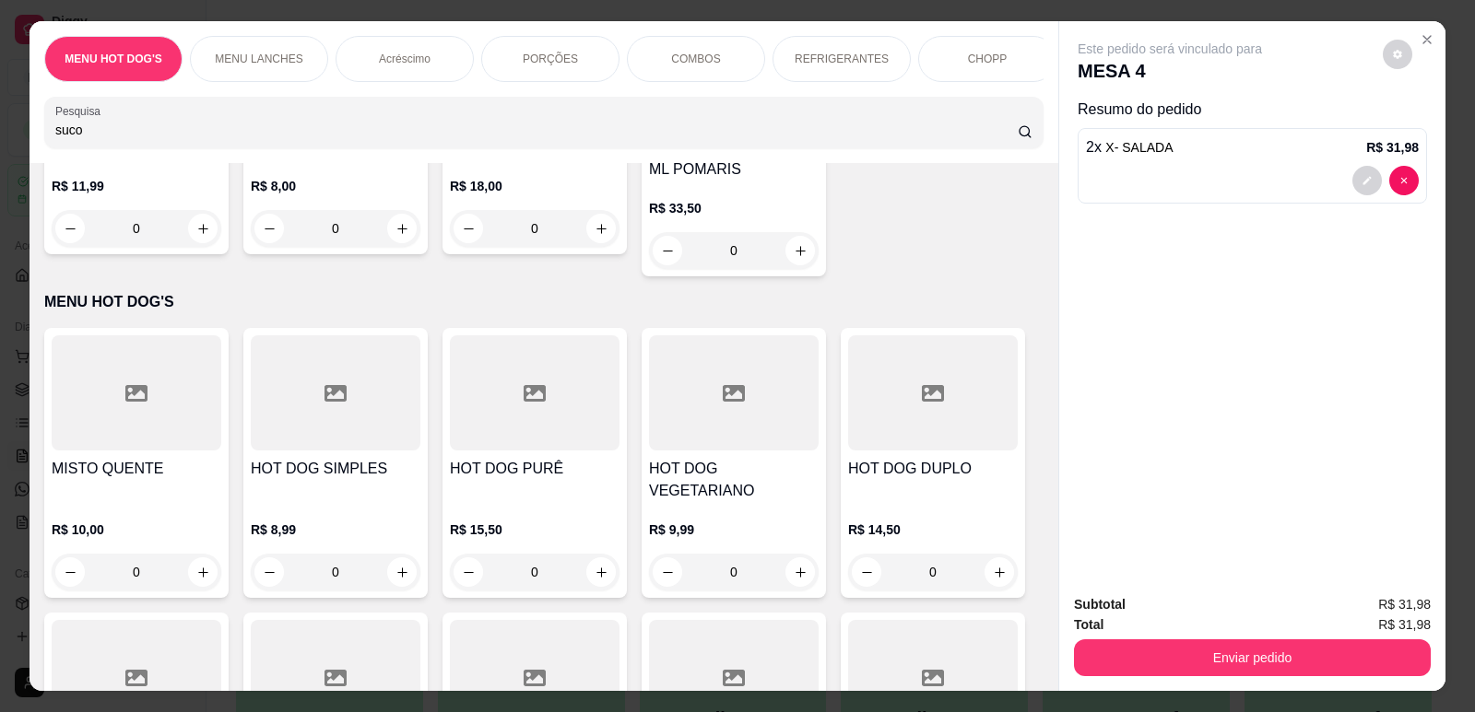
scroll to position [0, 0]
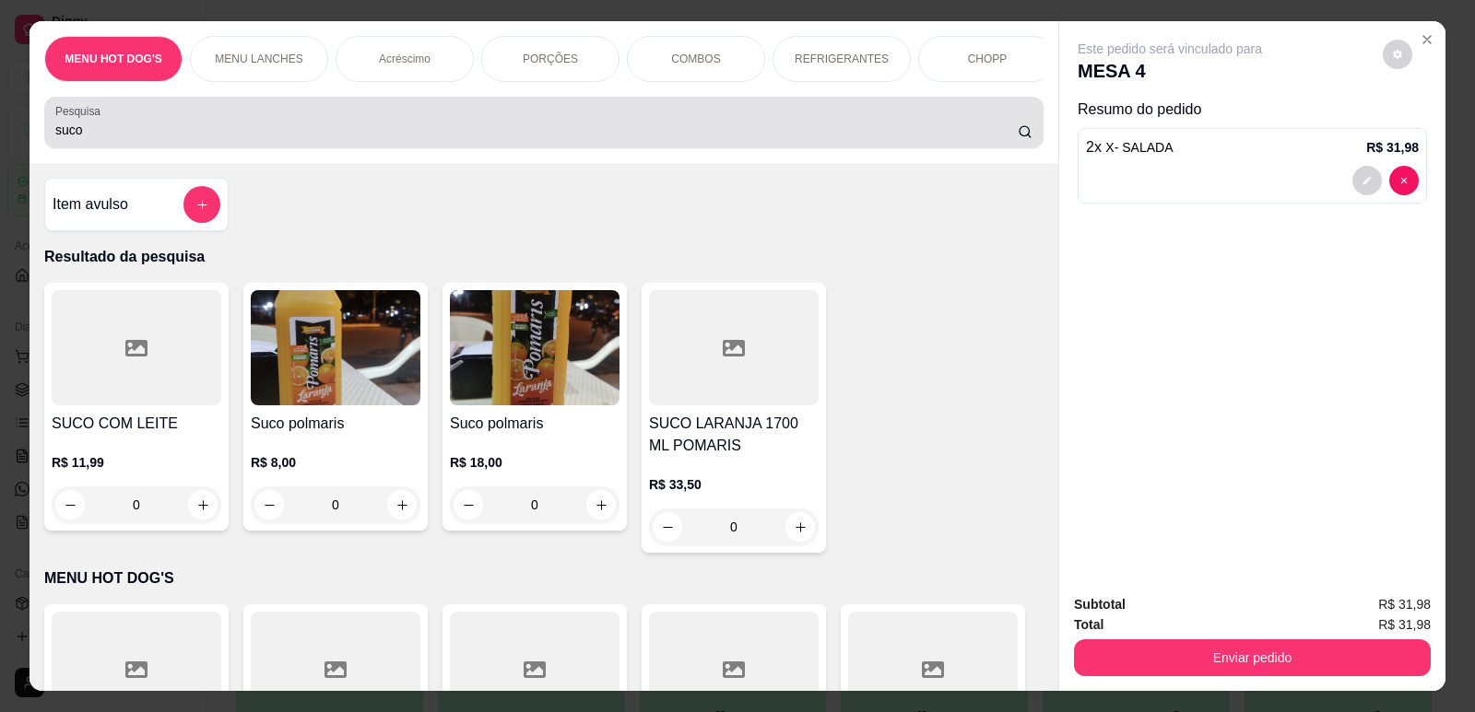
click at [533, 139] on input "suco" at bounding box center [536, 130] width 962 height 18
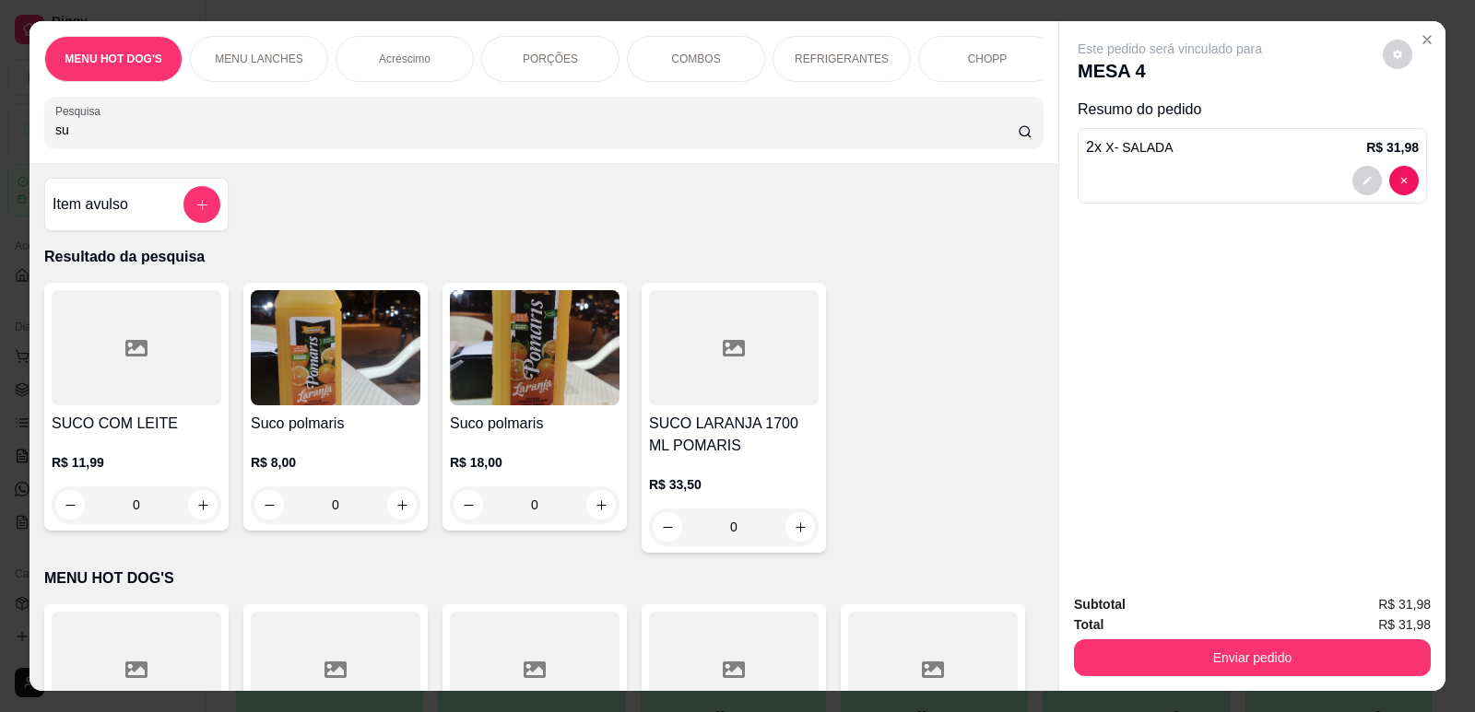
type input "s"
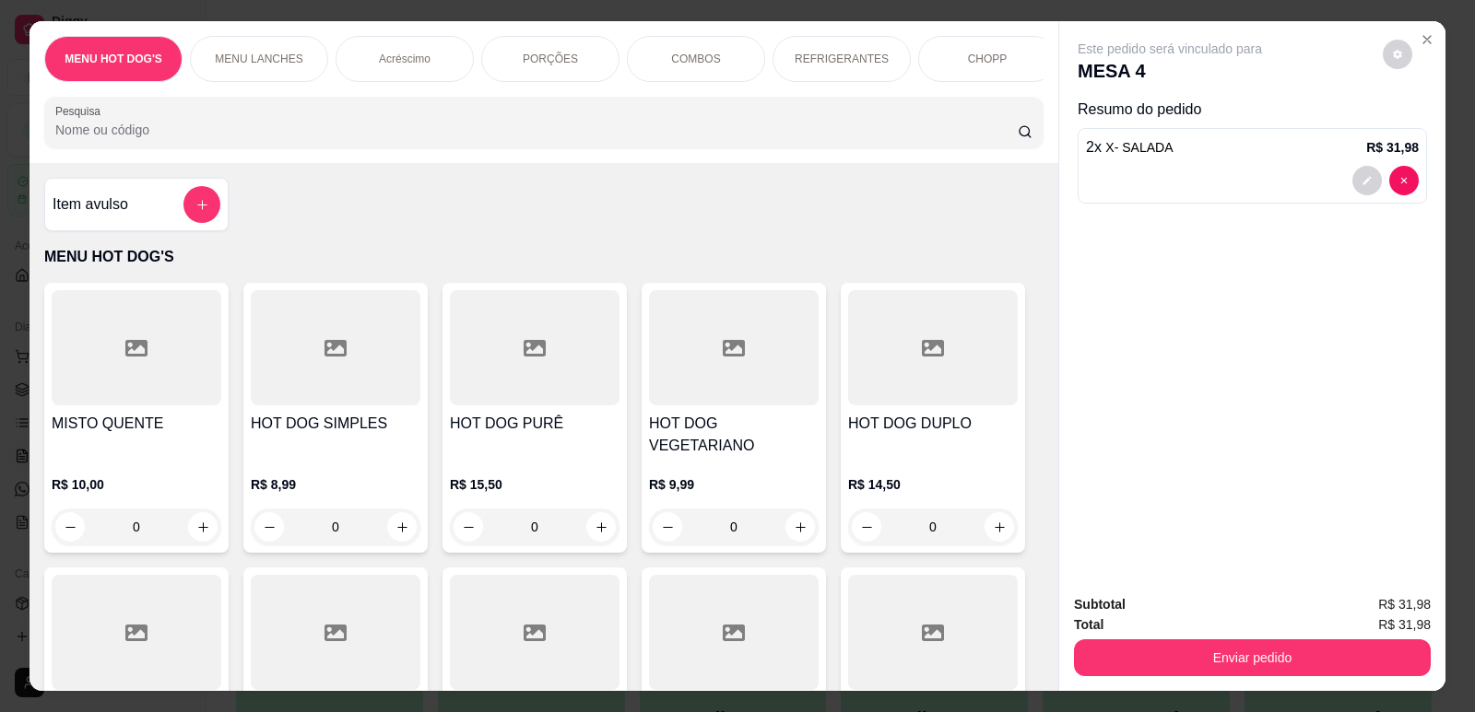
click at [533, 139] on input "Pesquisa" at bounding box center [536, 130] width 962 height 18
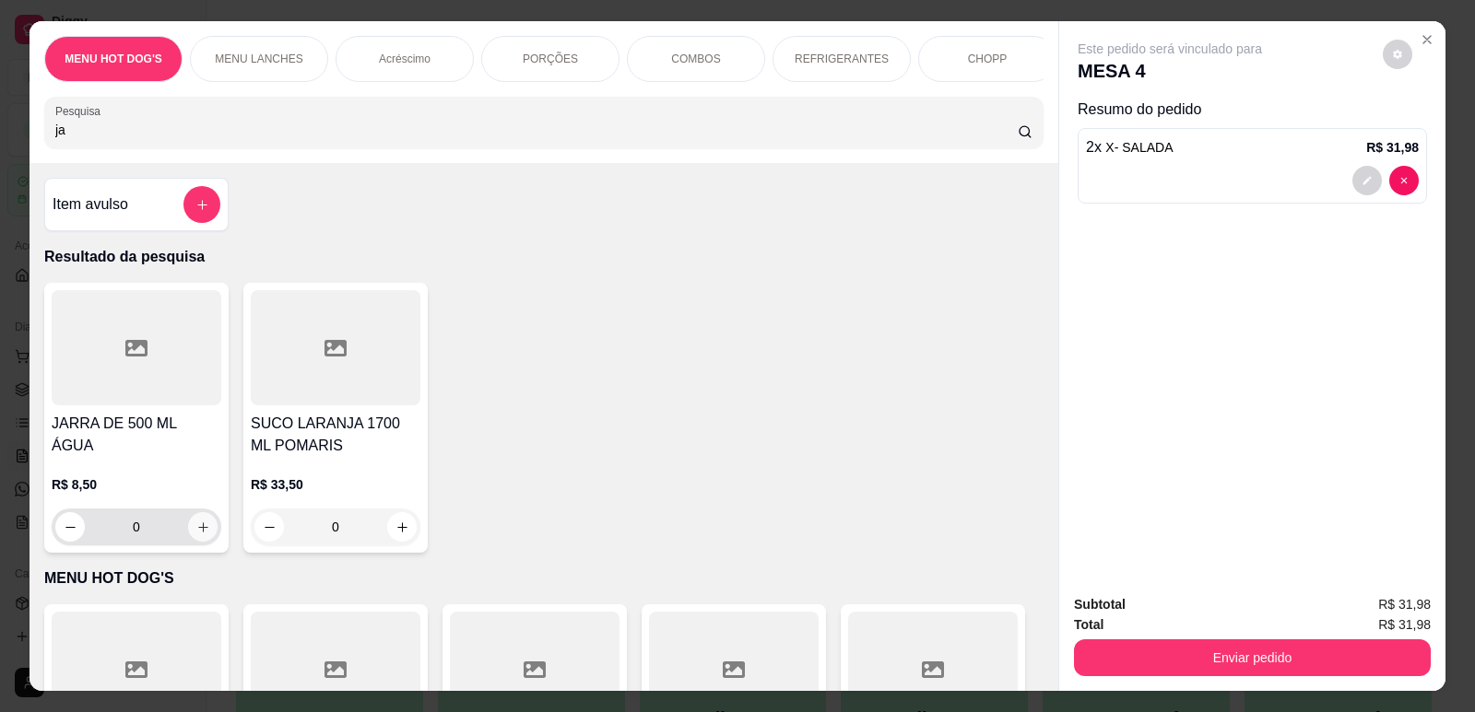
type input "ja"
click at [196, 521] on icon "increase-product-quantity" at bounding box center [203, 528] width 14 height 14
type input "1"
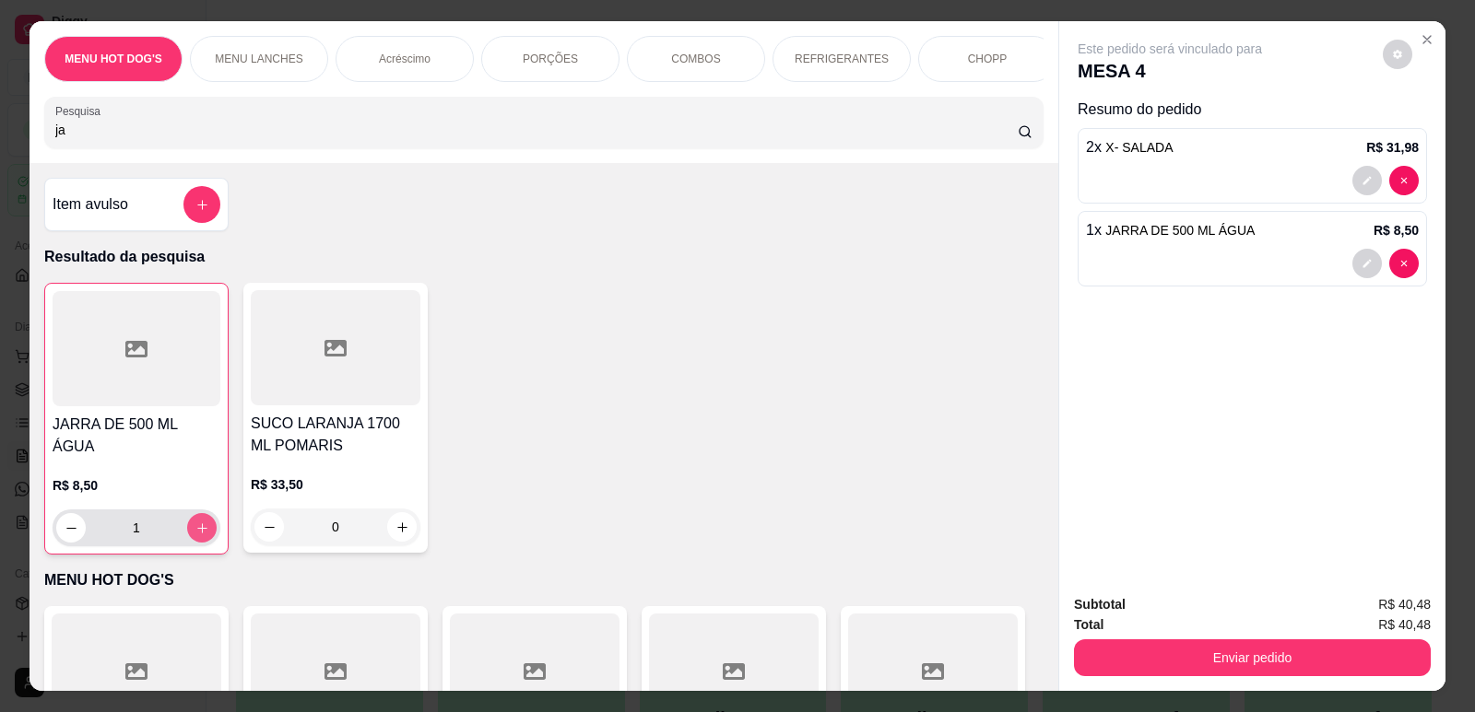
click at [195, 522] on icon "increase-product-quantity" at bounding box center [202, 529] width 14 height 14
type input "2"
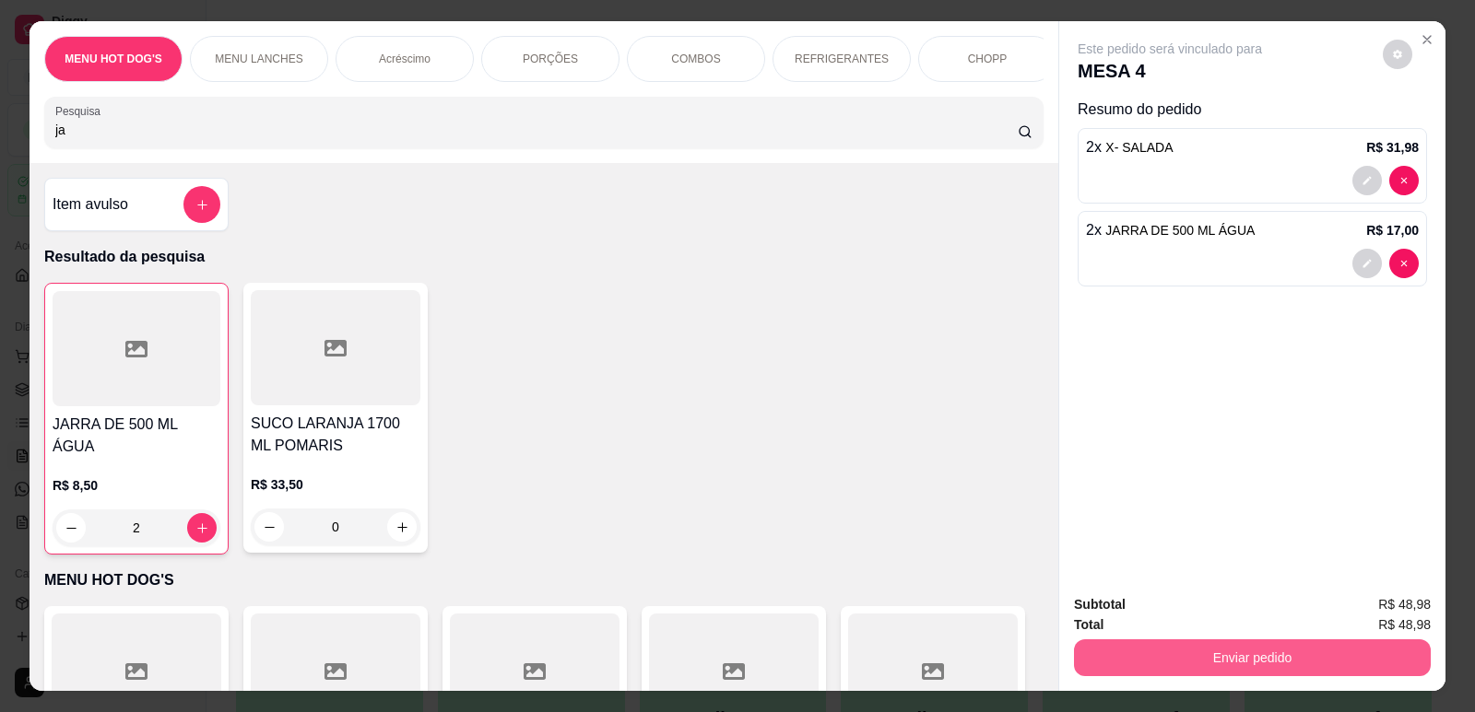
click at [1183, 653] on button "Enviar pedido" at bounding box center [1252, 658] width 357 height 37
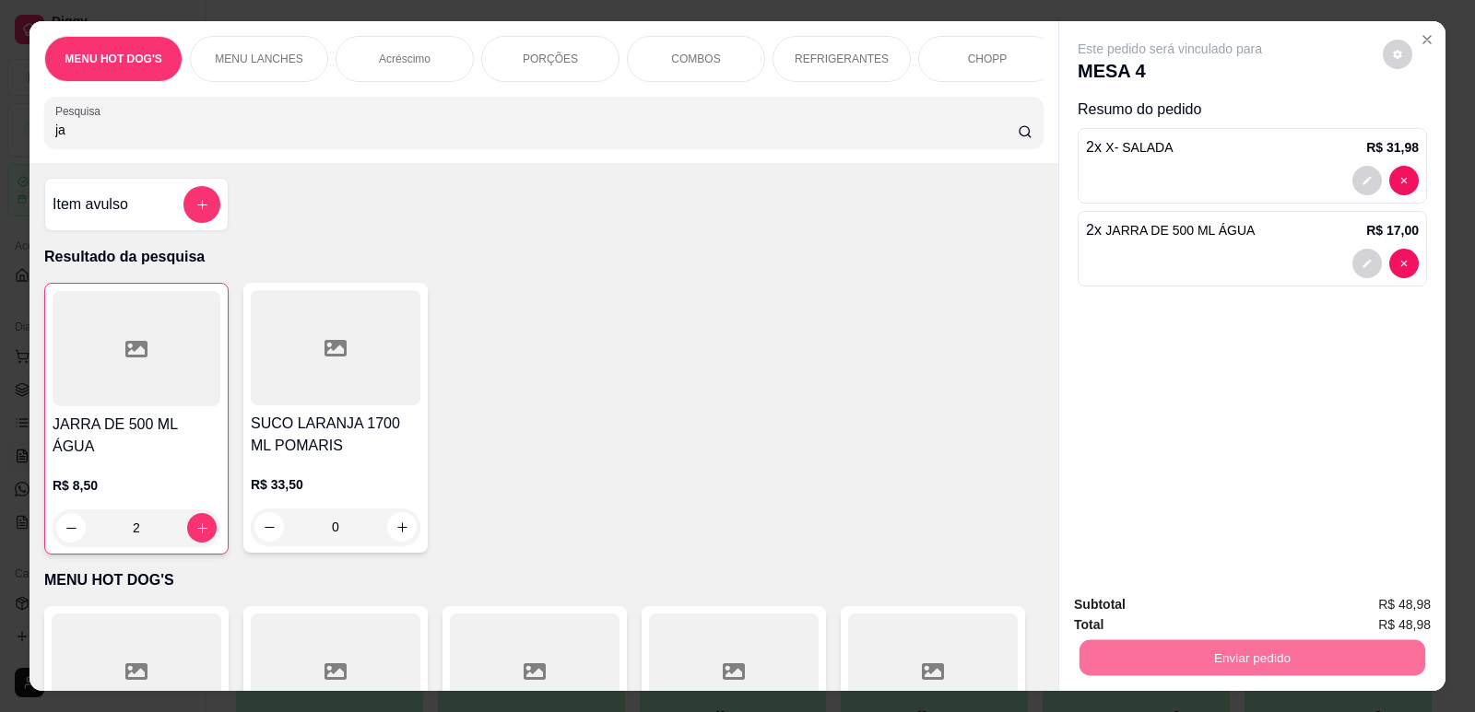
click at [1172, 604] on button "Não registrar e enviar pedido" at bounding box center [1191, 612] width 192 height 35
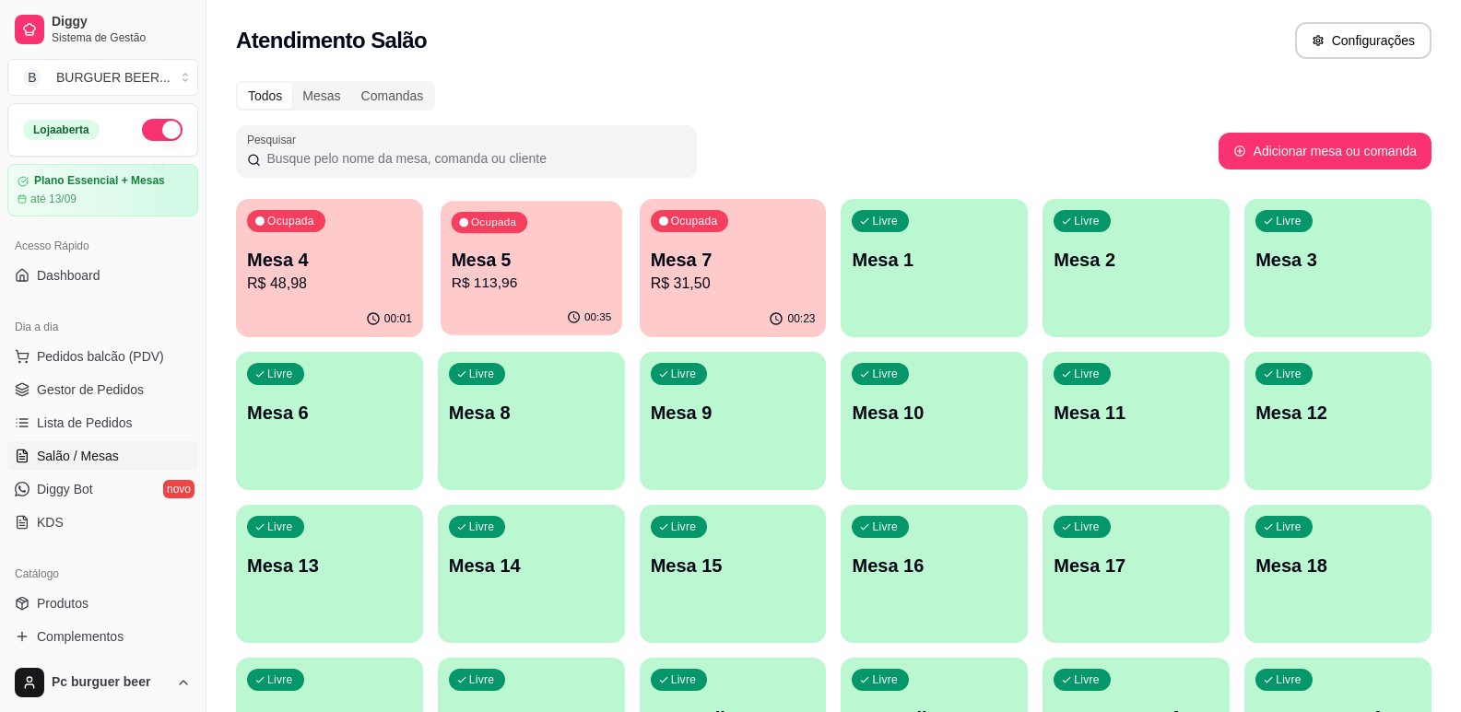
click at [524, 293] on p "R$ 113,96" at bounding box center [531, 283] width 159 height 21
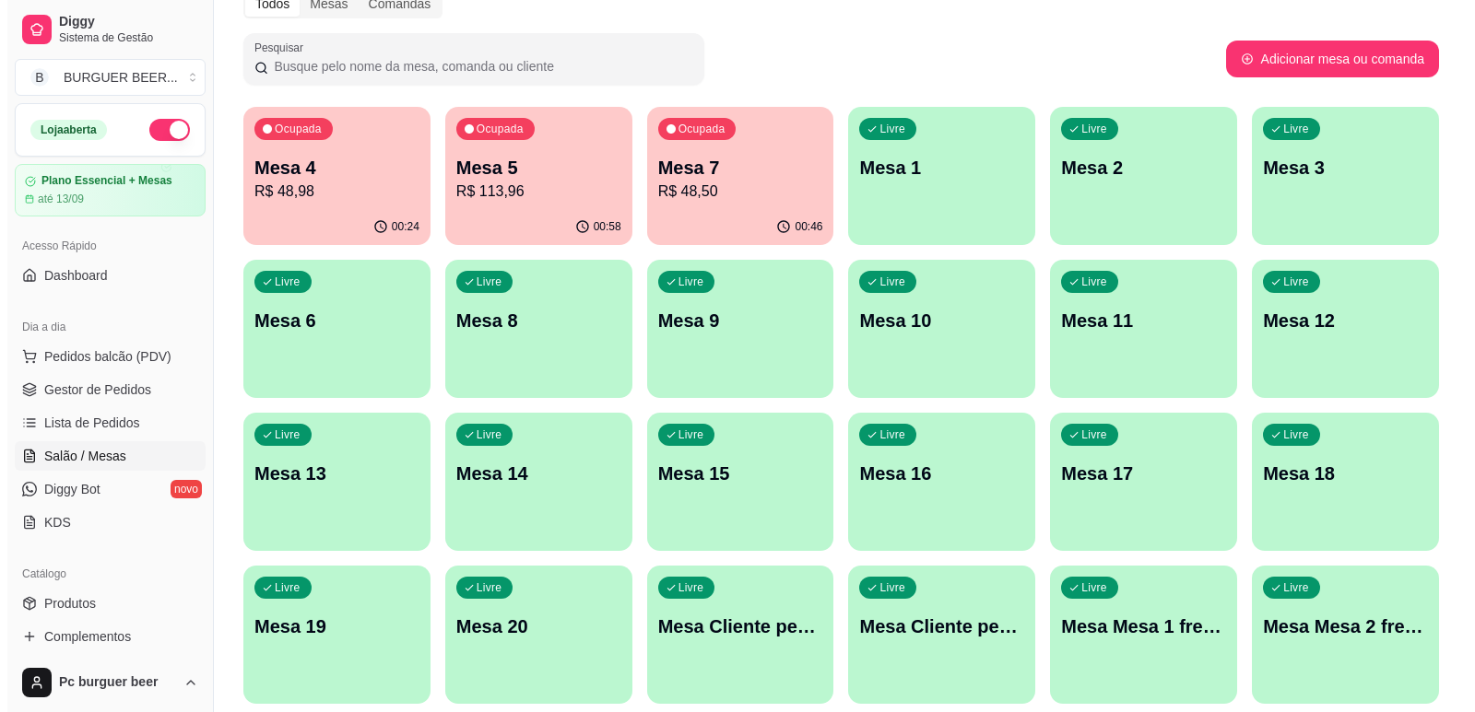
scroll to position [184, 0]
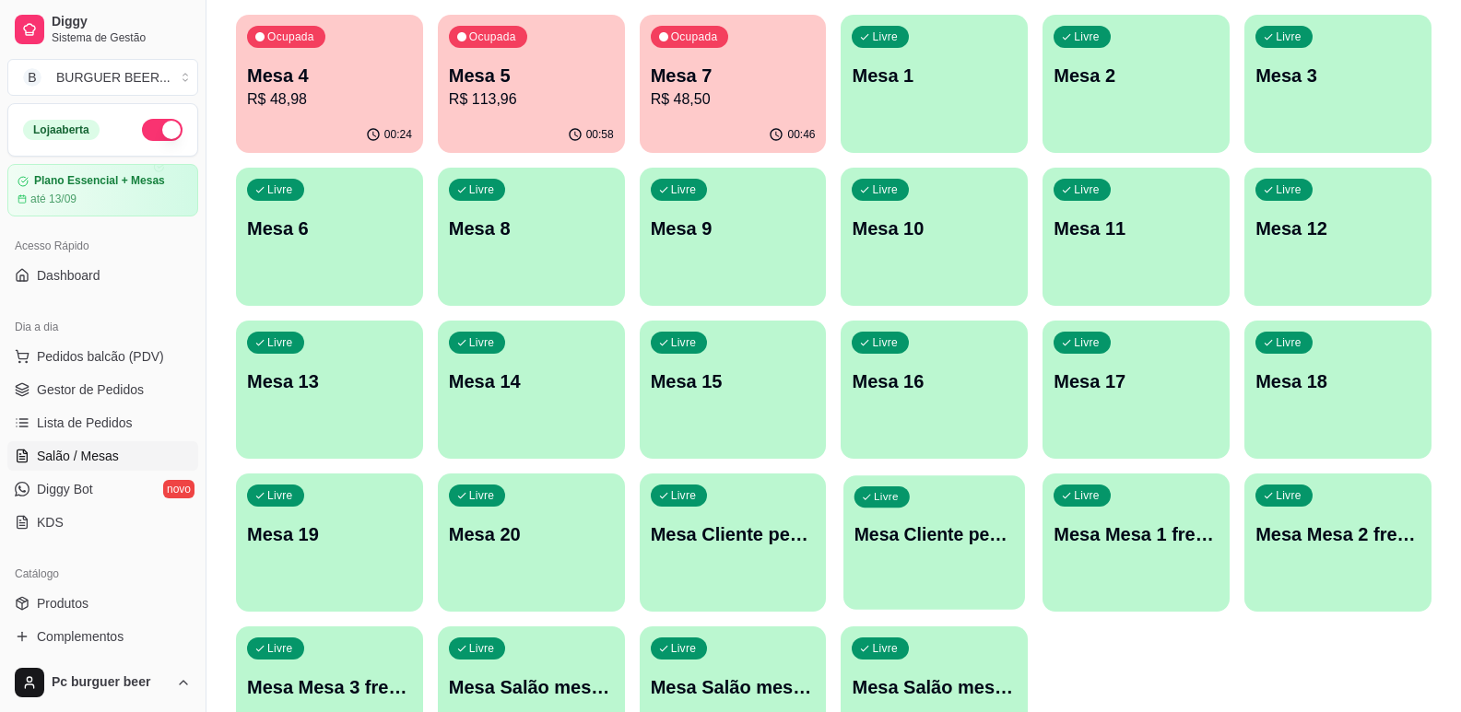
click at [972, 562] on div "Livre Mesa Cliente pediu mais não pagou 2" at bounding box center [935, 532] width 182 height 112
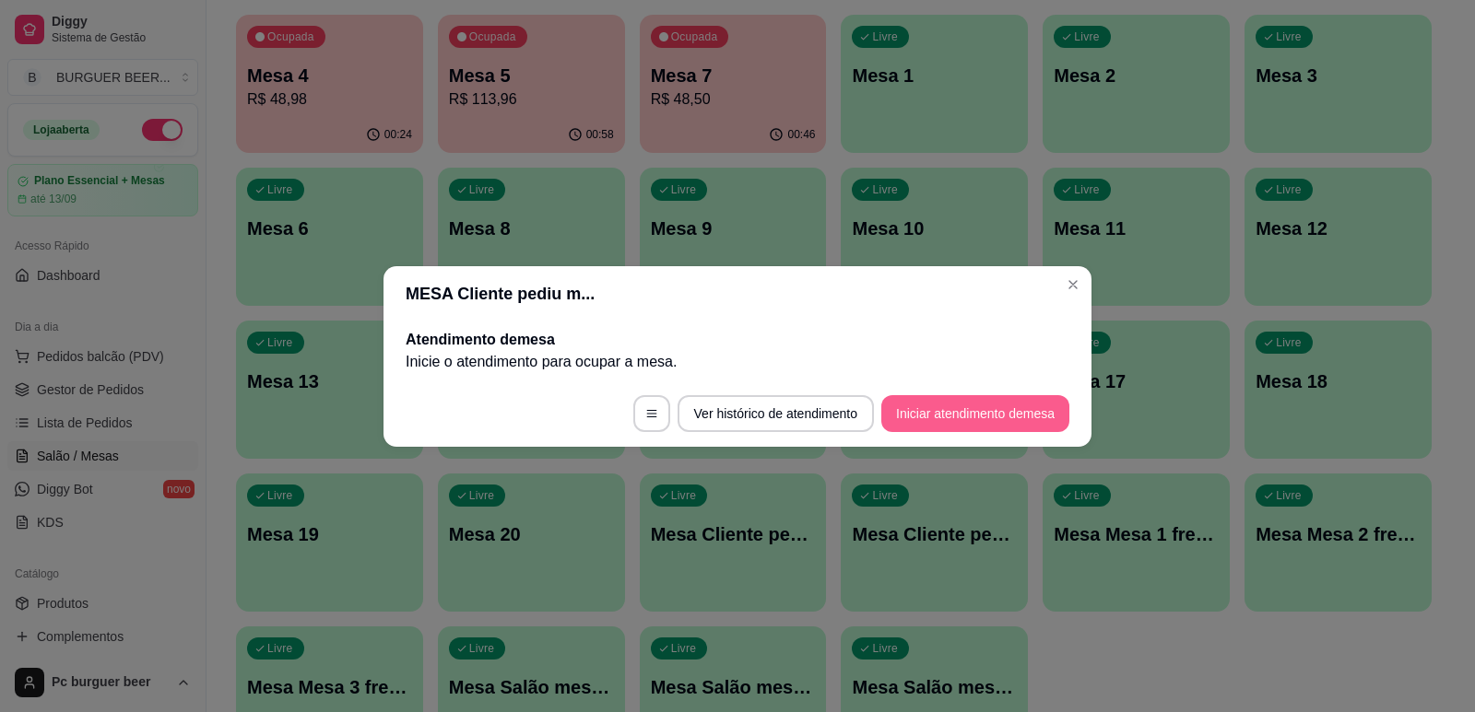
click at [1015, 408] on button "Iniciar atendimento de mesa" at bounding box center [975, 413] width 188 height 37
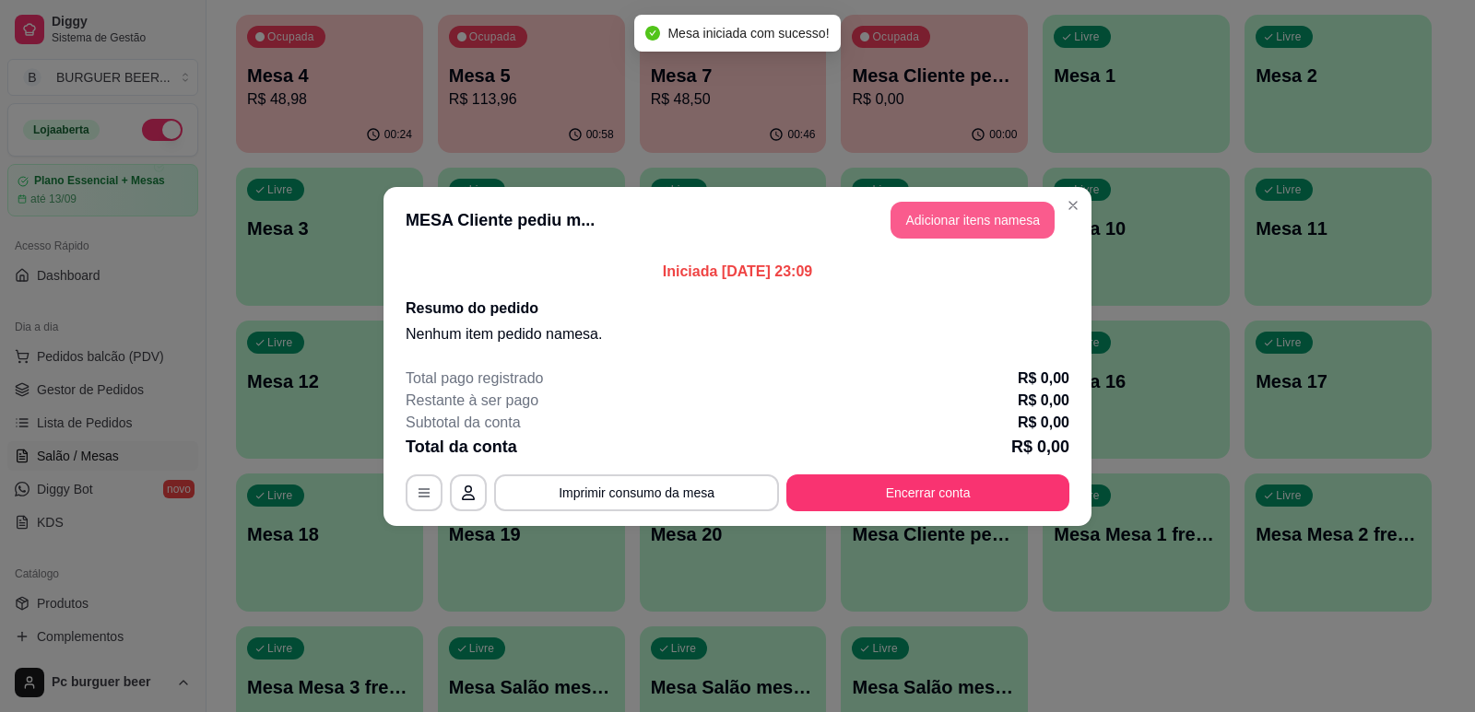
click at [994, 223] on button "Adicionar itens na mesa" at bounding box center [972, 220] width 164 height 37
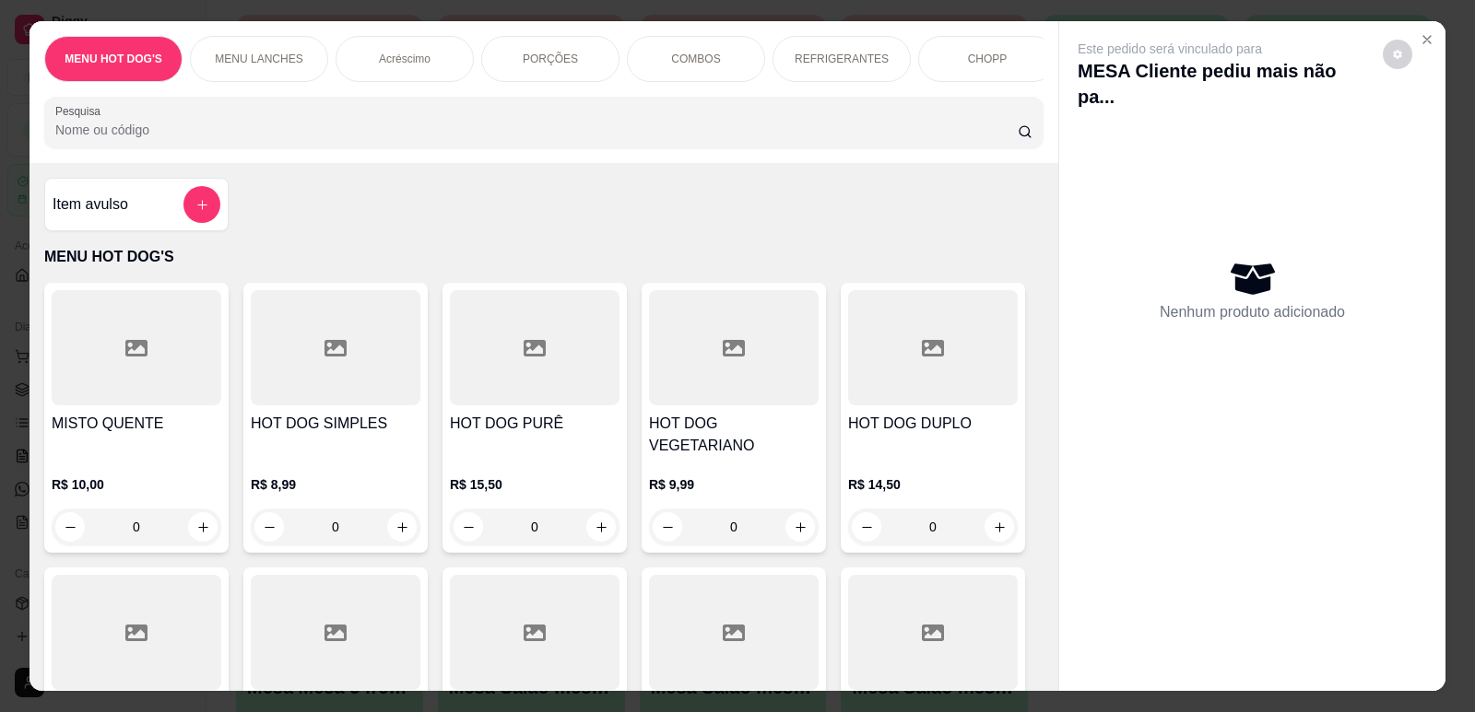
click at [269, 52] on p "MENU LANCHES" at bounding box center [259, 59] width 88 height 15
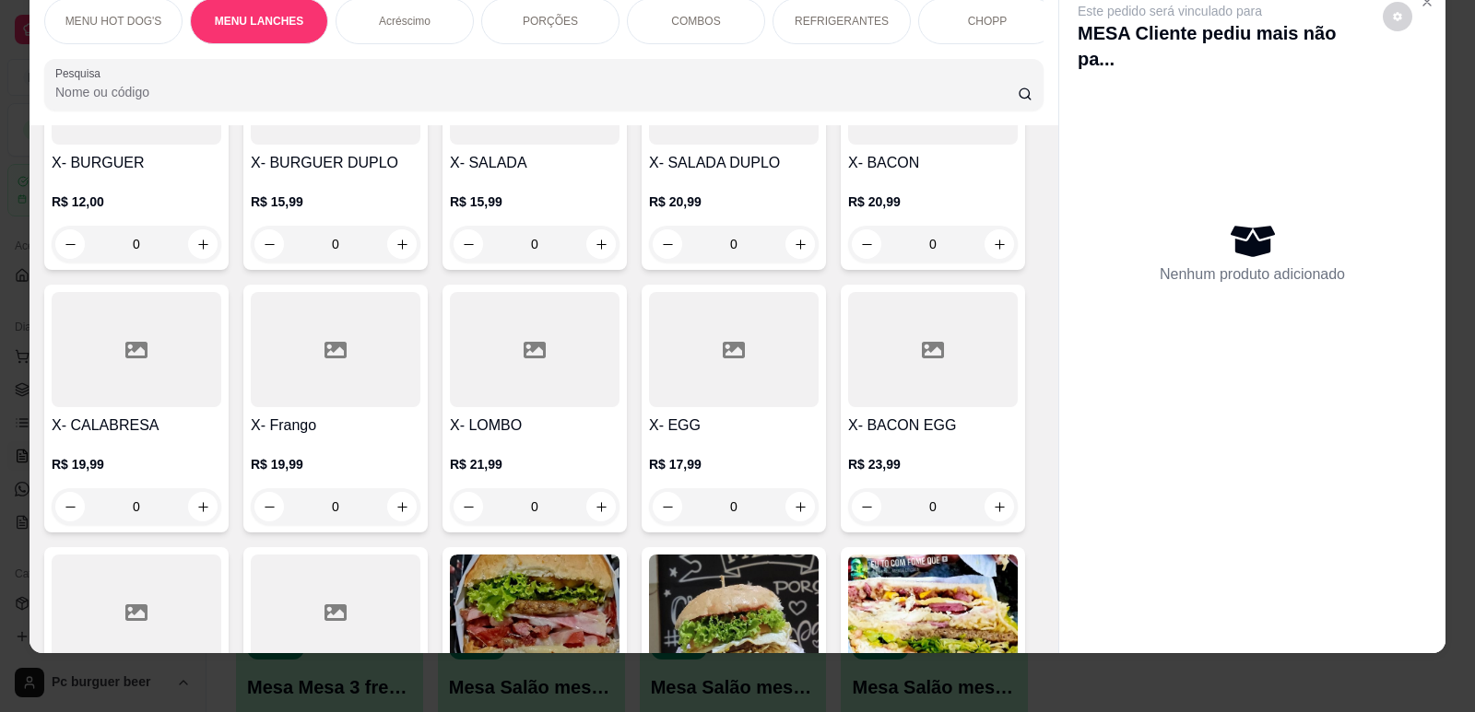
scroll to position [1299, 0]
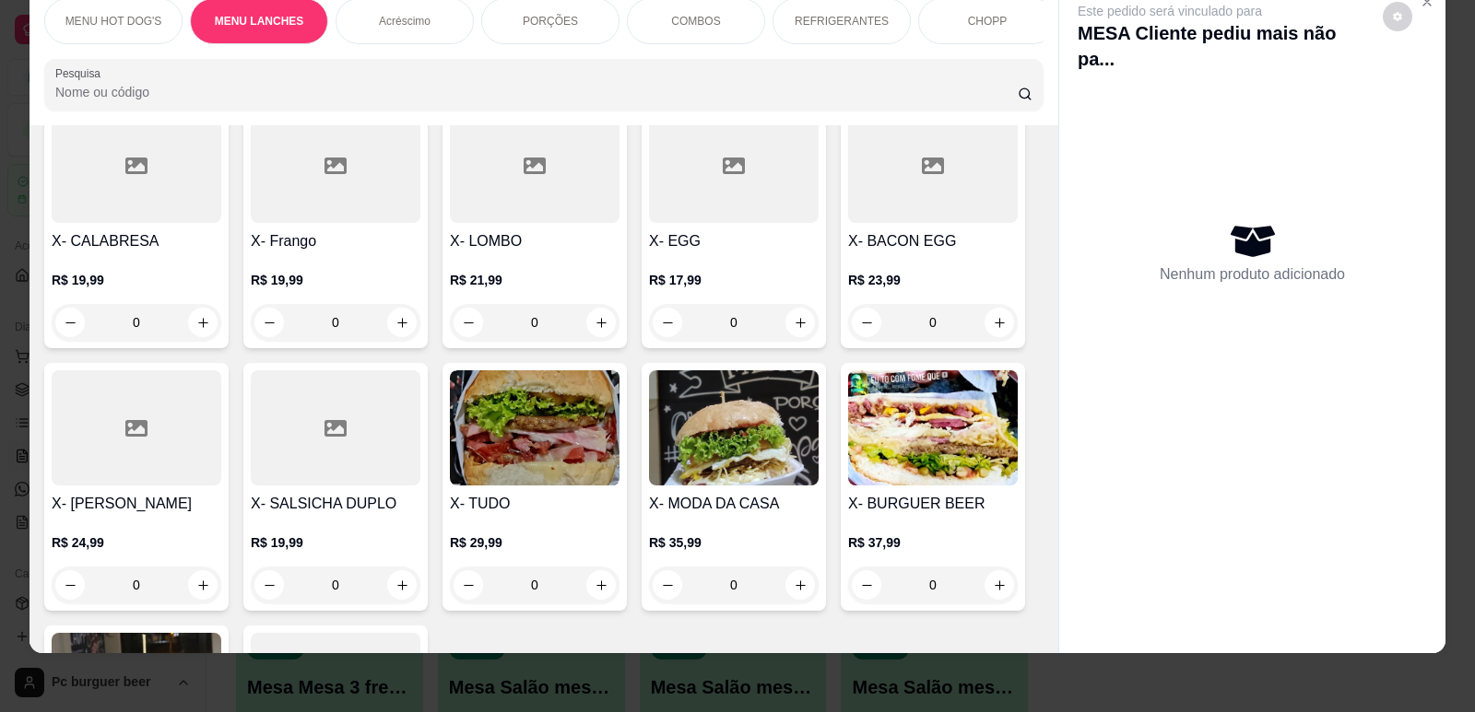
click at [595, 579] on icon "increase-product-quantity" at bounding box center [602, 586] width 14 height 14
type input "1"
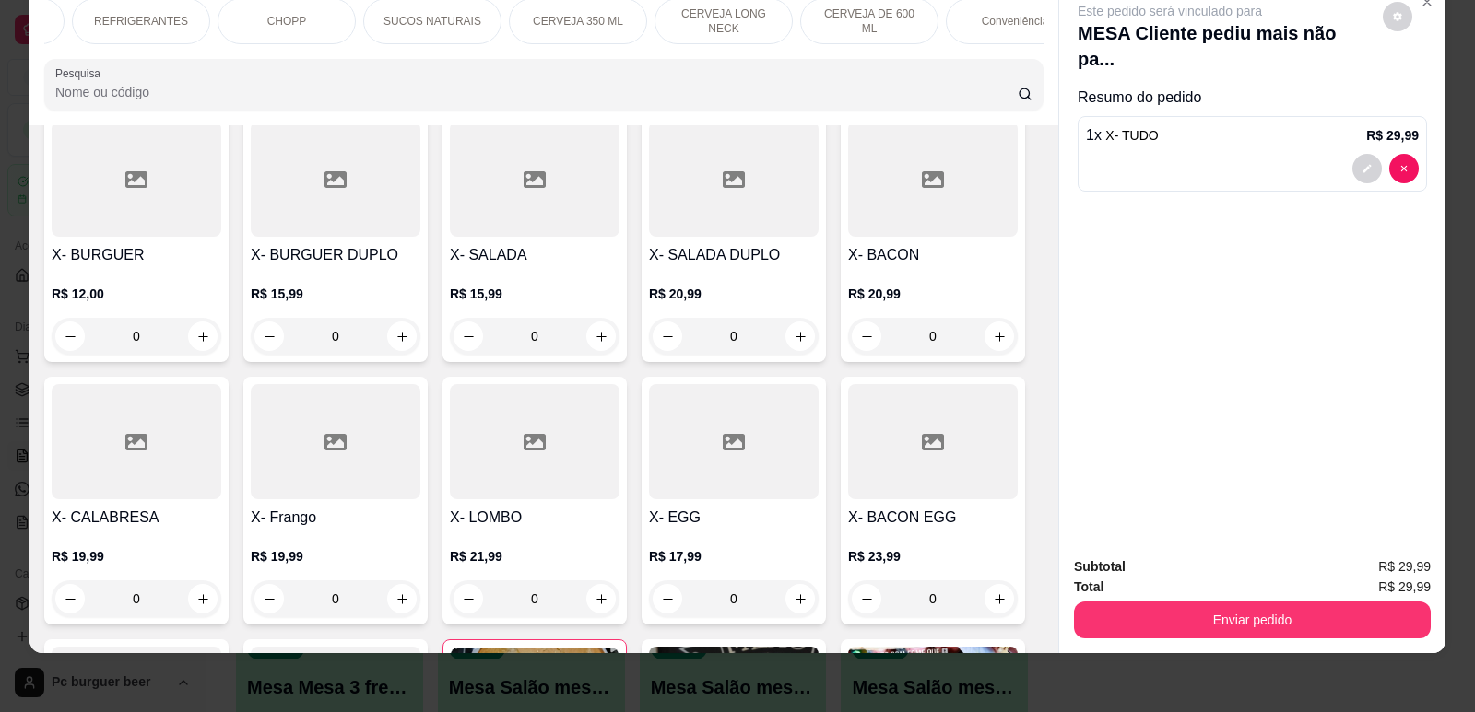
scroll to position [0, 737]
click at [979, 12] on div "Conveniência" at bounding box center [978, 21] width 138 height 46
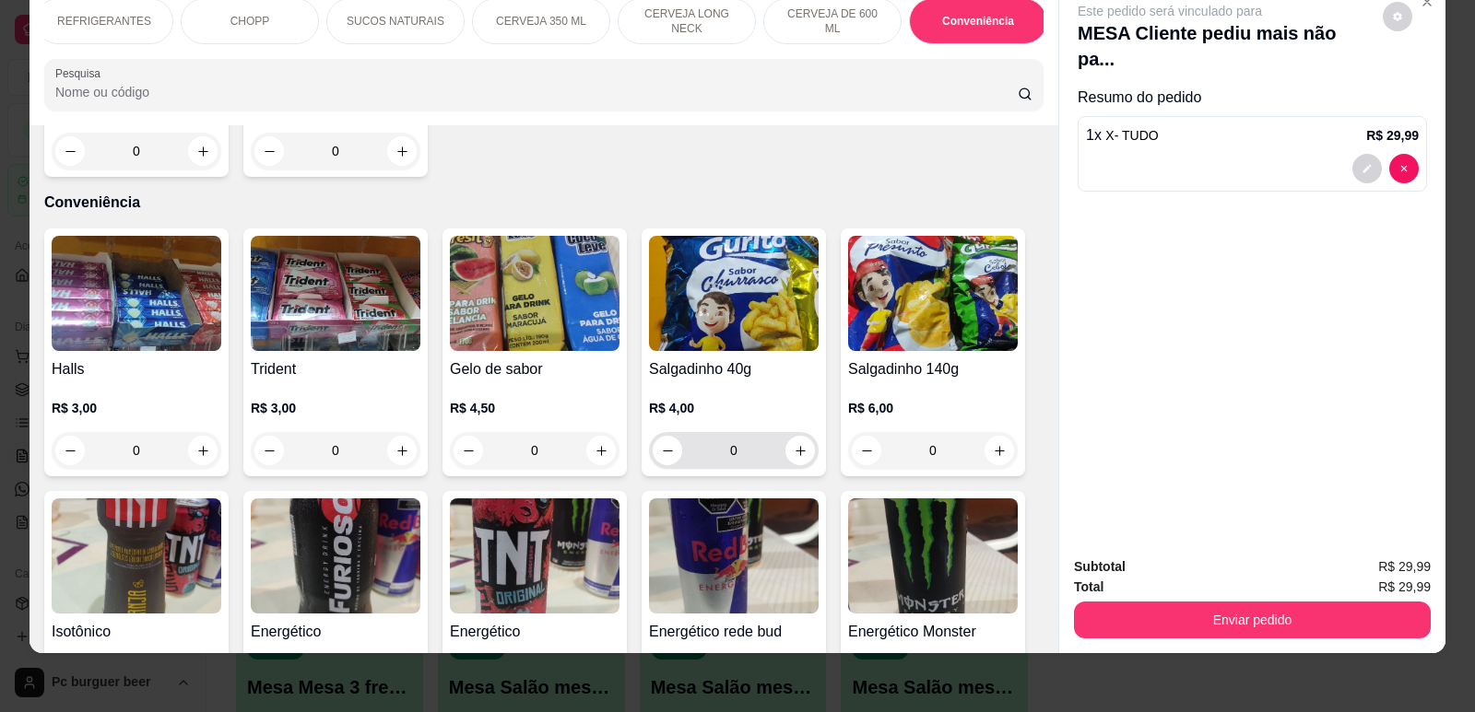
scroll to position [8969, 0]
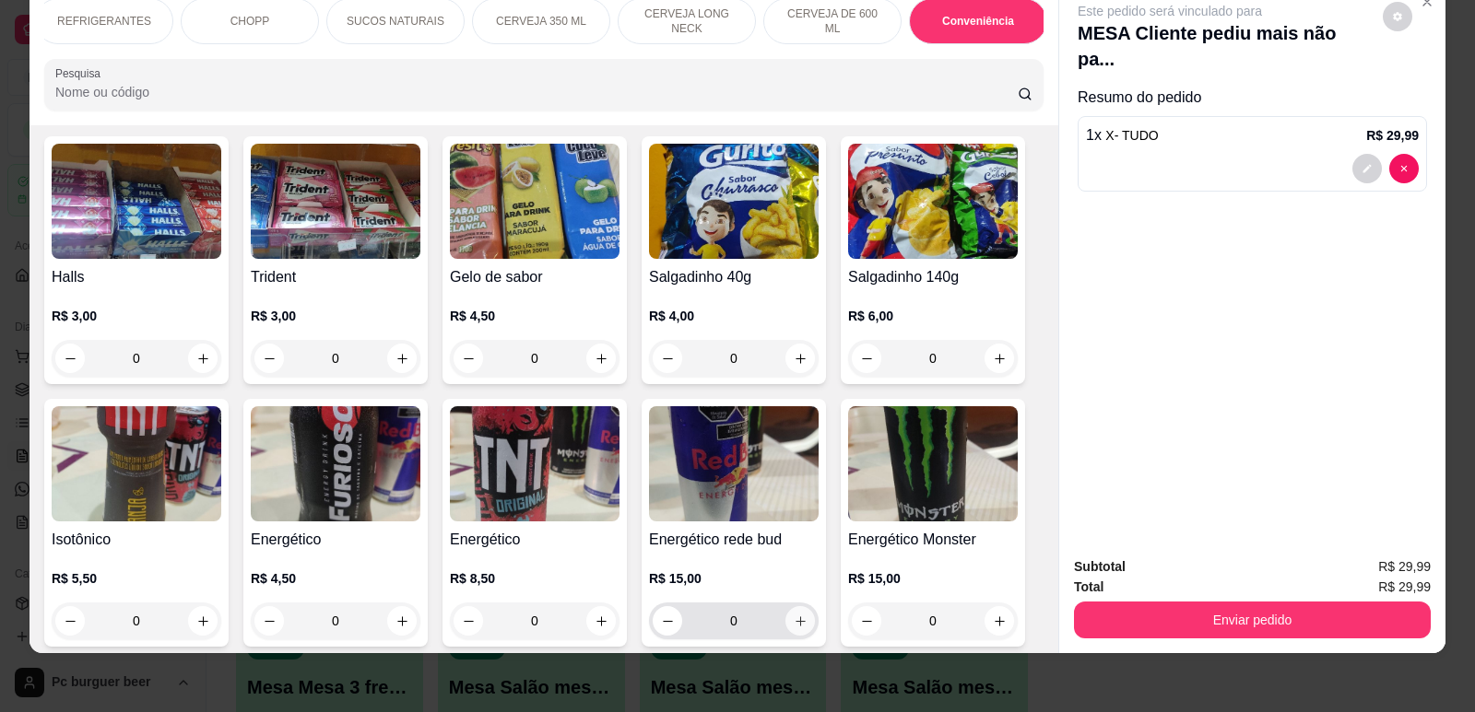
click at [795, 615] on icon "increase-product-quantity" at bounding box center [801, 622] width 14 height 14
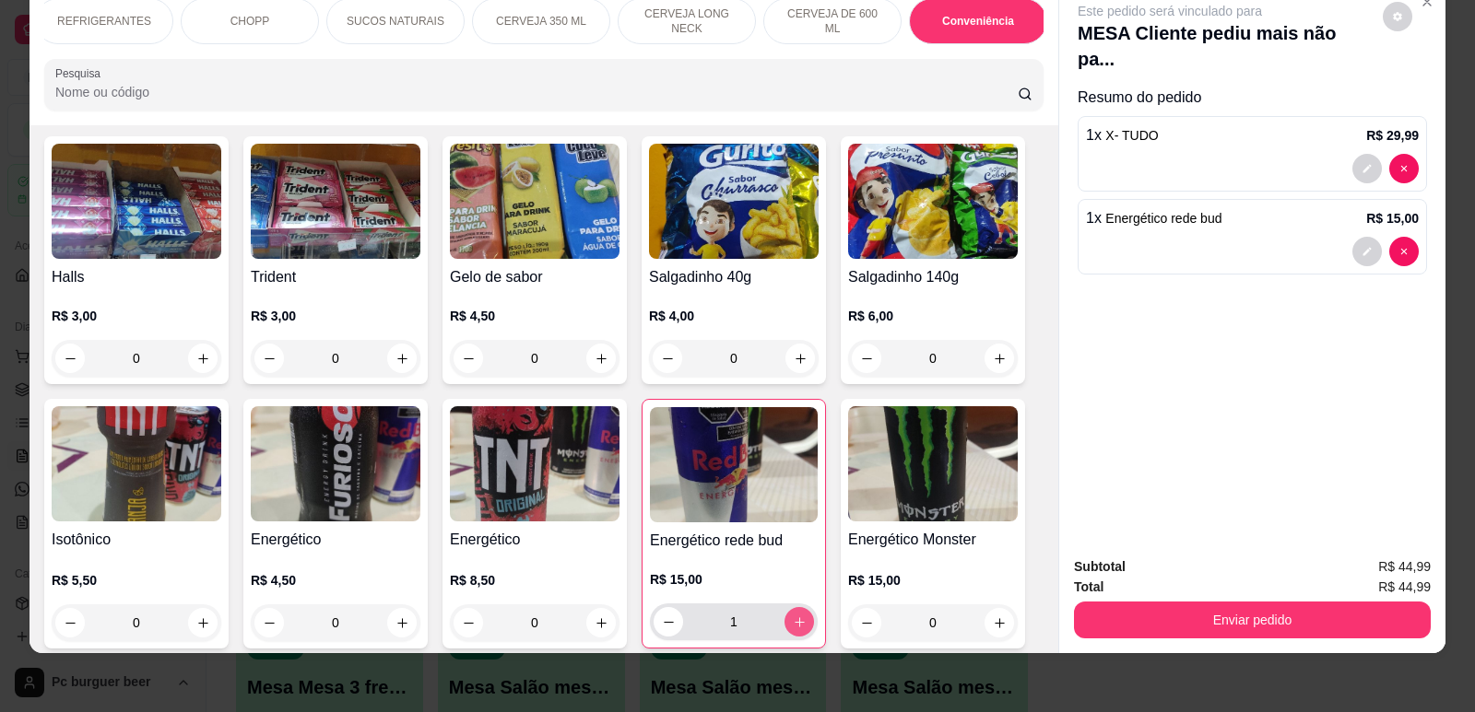
type input "1"
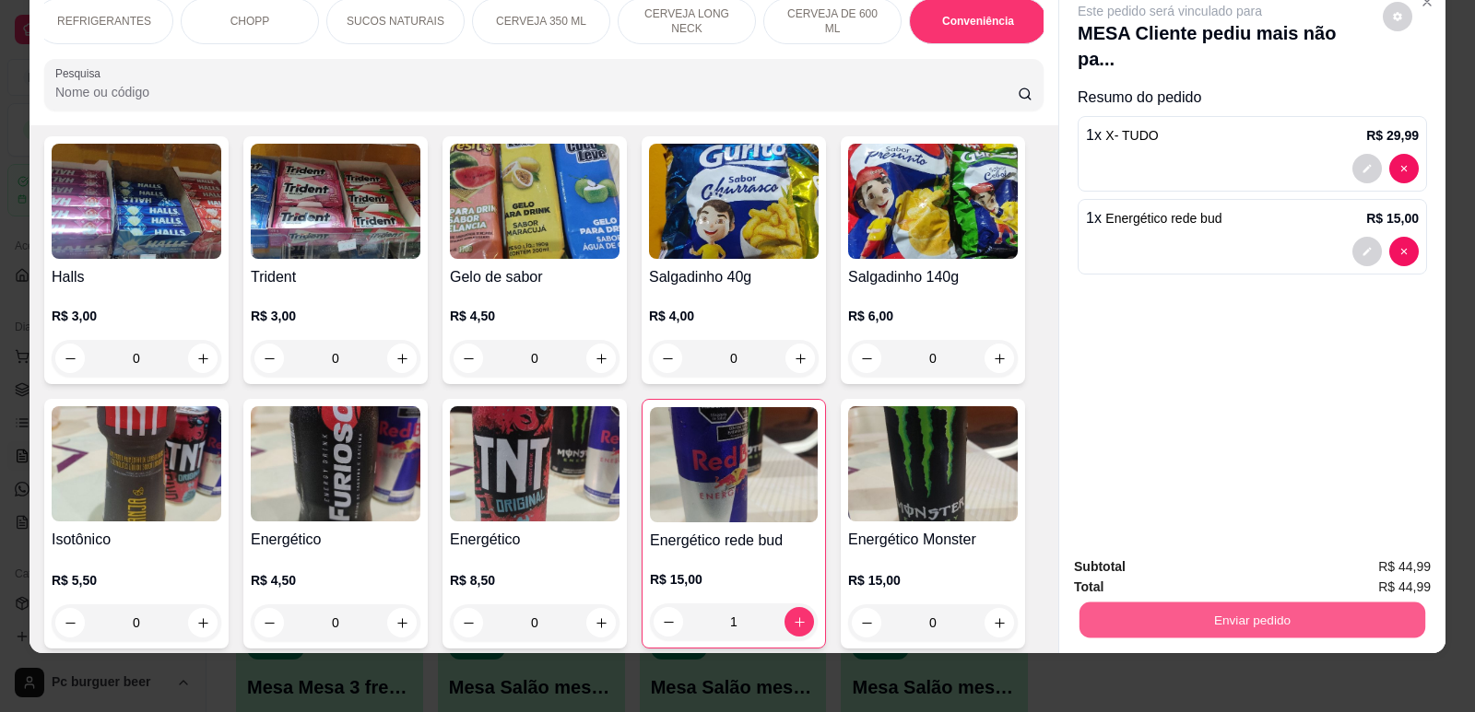
click at [1219, 612] on button "Enviar pedido" at bounding box center [1252, 620] width 346 height 36
click at [1157, 568] on button "Não registrar e enviar pedido" at bounding box center [1191, 575] width 192 height 35
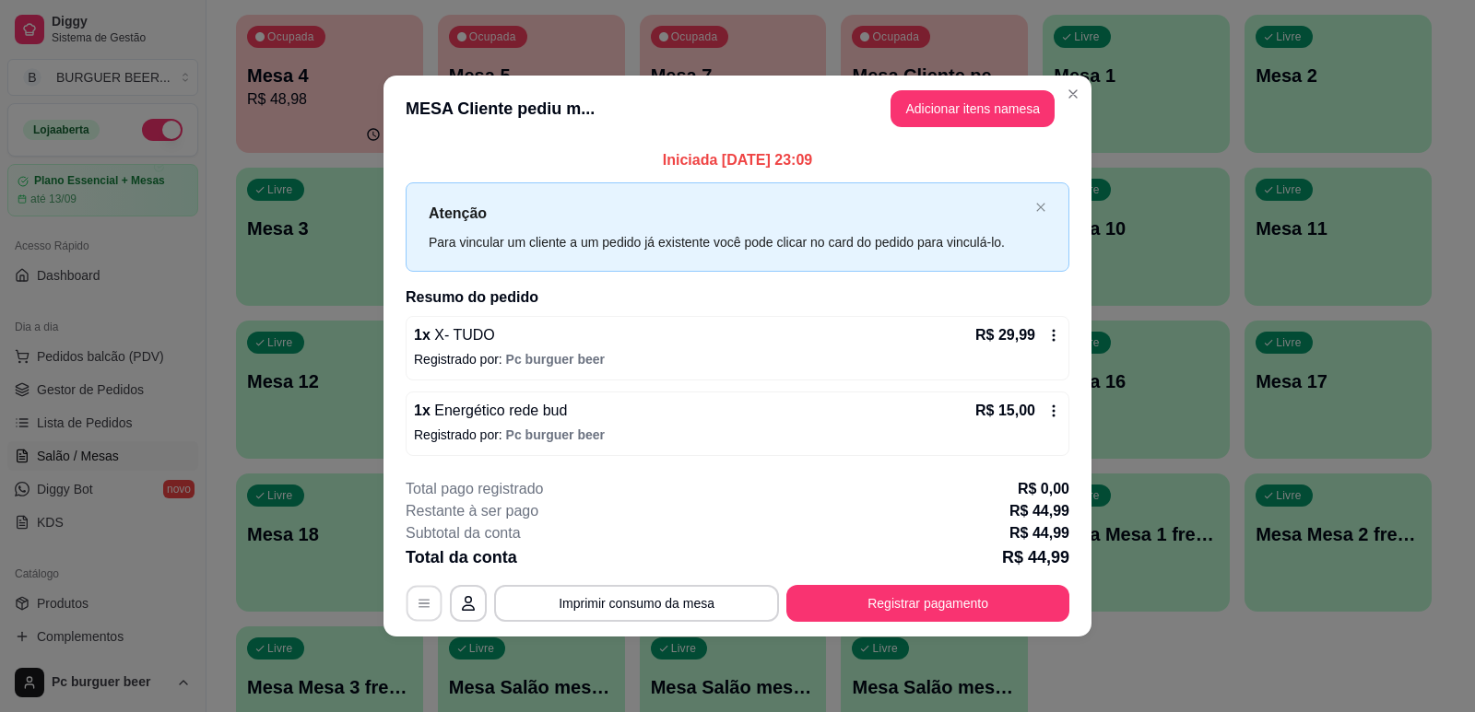
click at [426, 593] on button "button" at bounding box center [424, 604] width 36 height 36
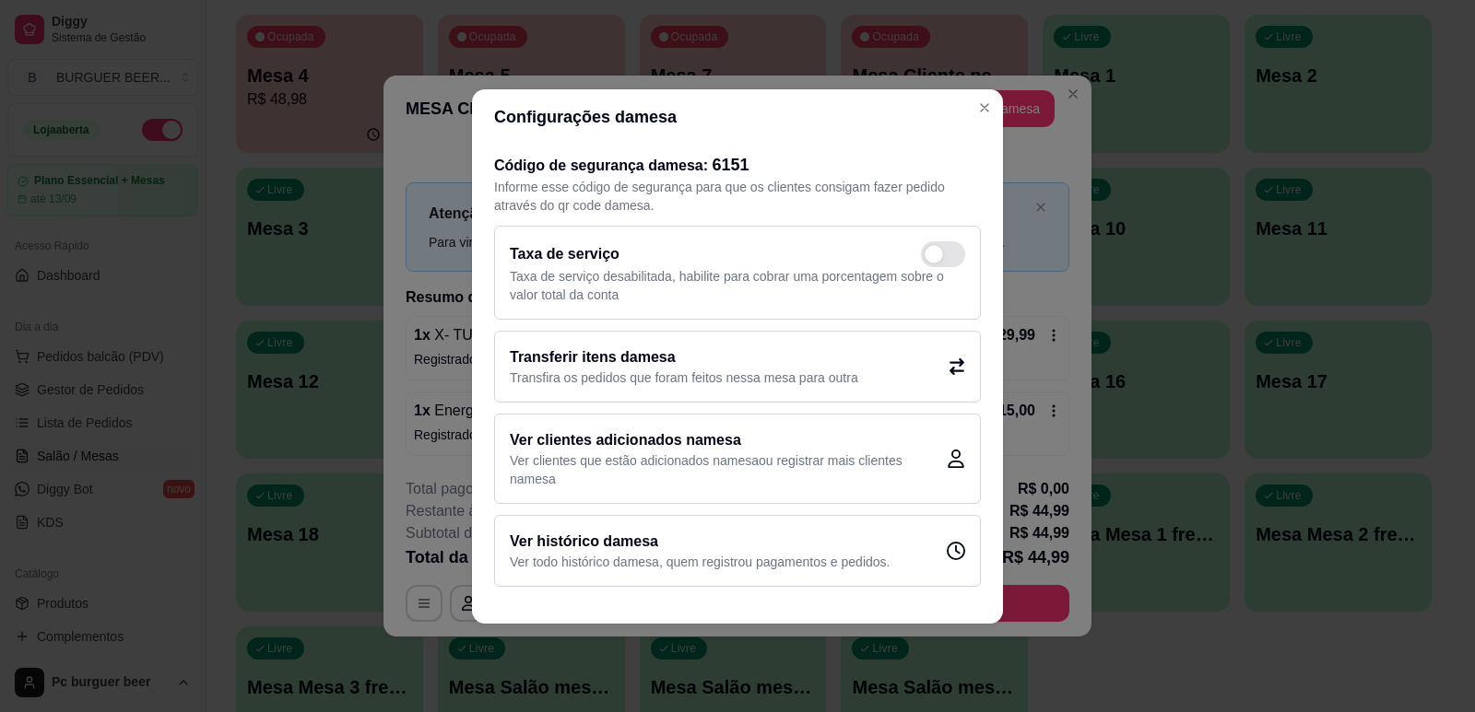
click at [748, 349] on h2 "Transferir itens da mesa" at bounding box center [684, 358] width 348 height 22
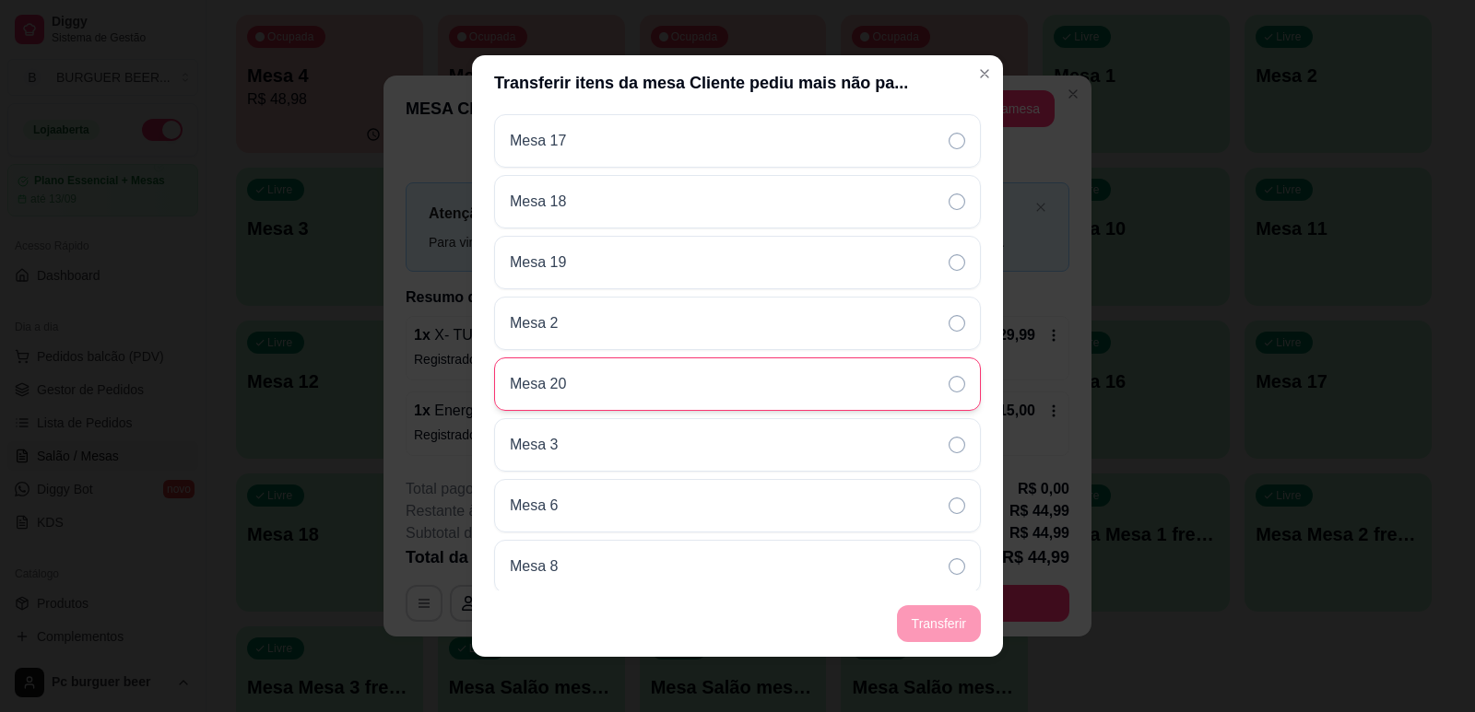
scroll to position [830, 0]
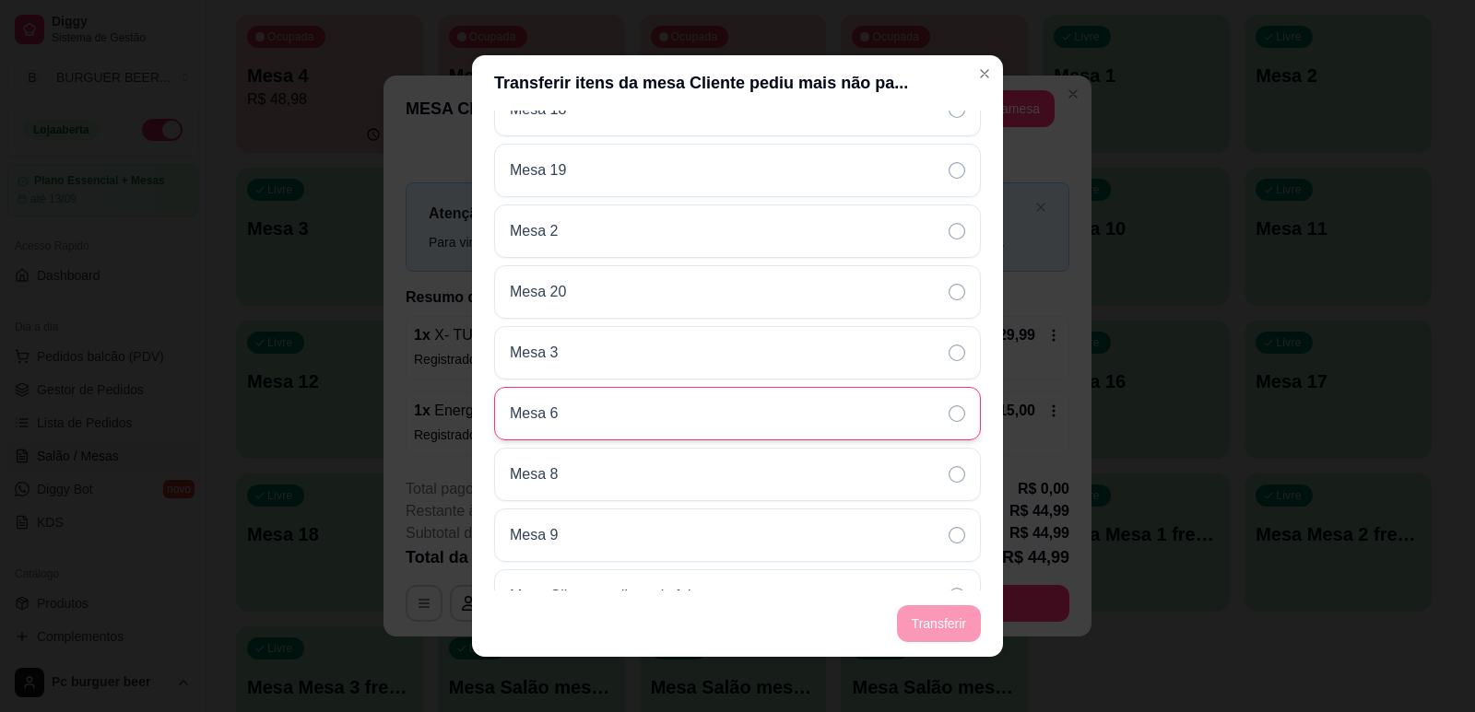
click at [619, 410] on div "Mesa 6" at bounding box center [737, 413] width 487 height 53
click at [937, 628] on footer "Transferir" at bounding box center [737, 624] width 531 height 66
click at [938, 627] on footer "Transferir" at bounding box center [737, 624] width 531 height 66
click at [807, 411] on div "Mesa 6" at bounding box center [737, 413] width 487 height 53
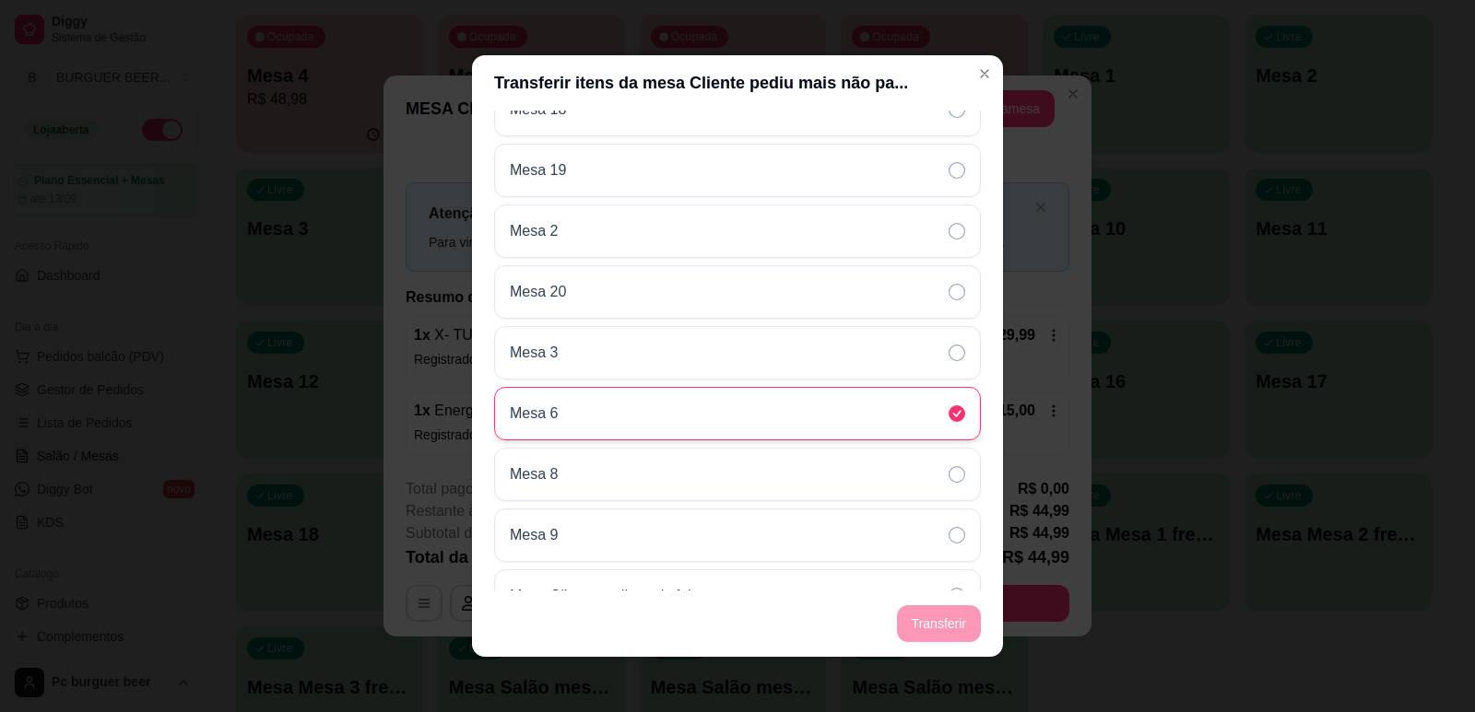
drag, startPoint x: 807, startPoint y: 411, endPoint x: 970, endPoint y: 674, distance: 308.7
click at [808, 414] on div "Mesa 6" at bounding box center [737, 413] width 487 height 53
click at [943, 616] on footer "Transferir" at bounding box center [737, 624] width 531 height 66
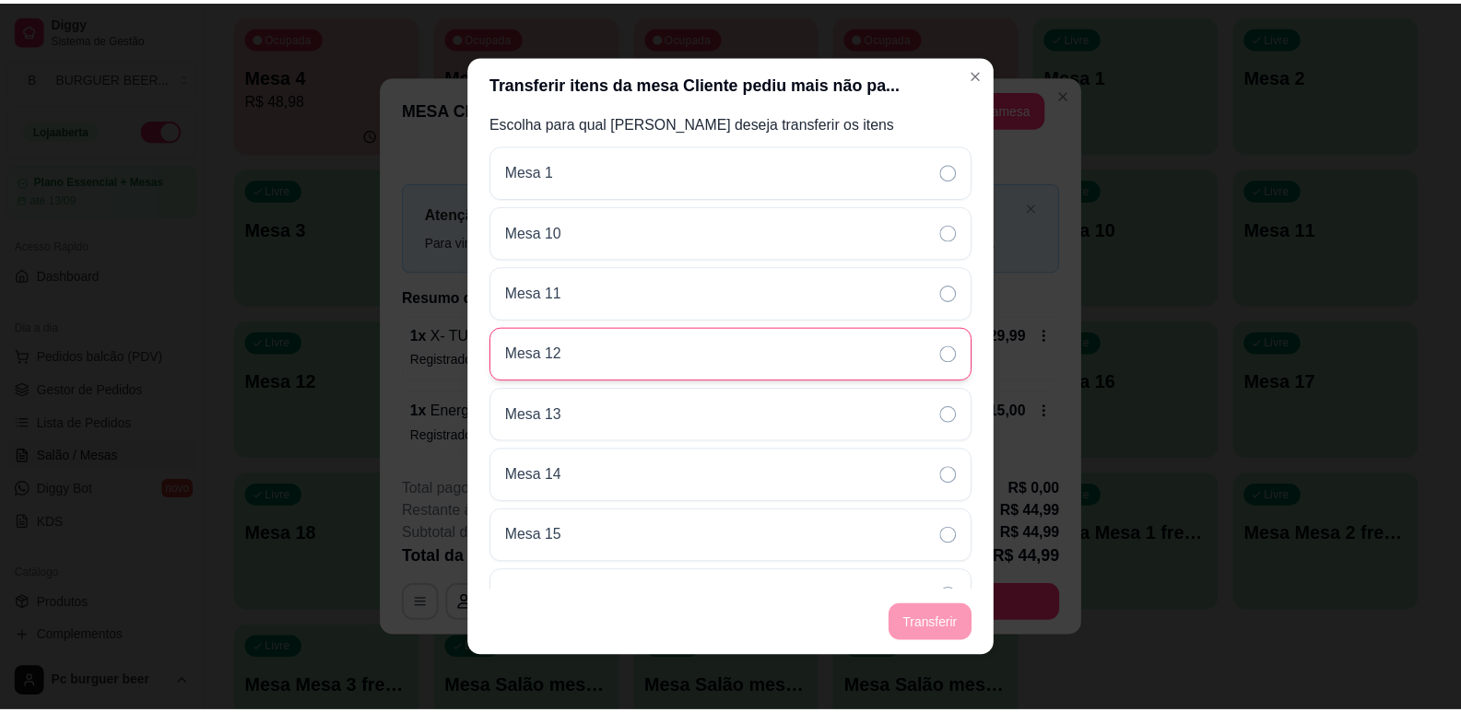
scroll to position [0, 0]
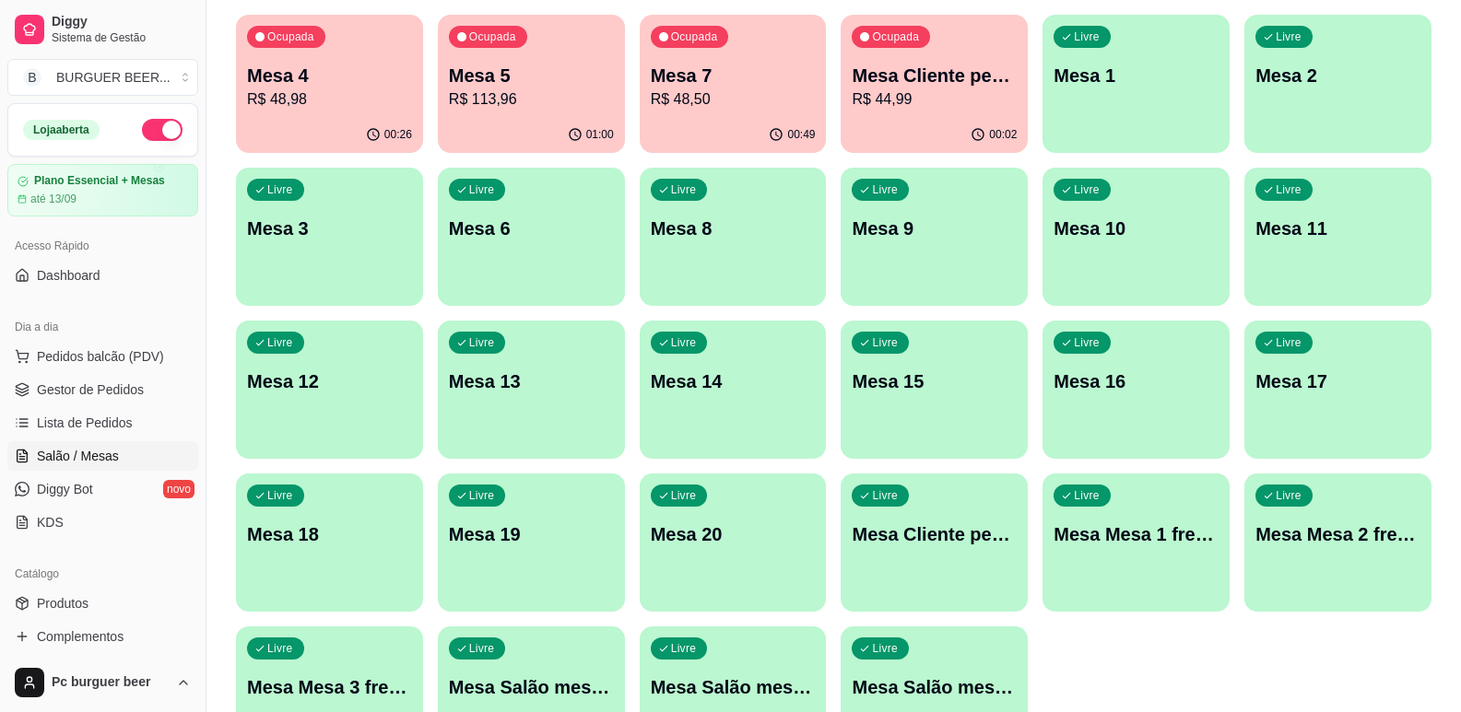
click at [956, 75] on p "Mesa Cliente pediu mais não pagou 2" at bounding box center [934, 76] width 165 height 26
click at [891, 73] on p "Mesa Cliente pediu mais não pagou 2" at bounding box center [934, 76] width 165 height 26
click at [517, 112] on div "Ocupada Mesa 5 R$ 113,96" at bounding box center [531, 66] width 187 height 102
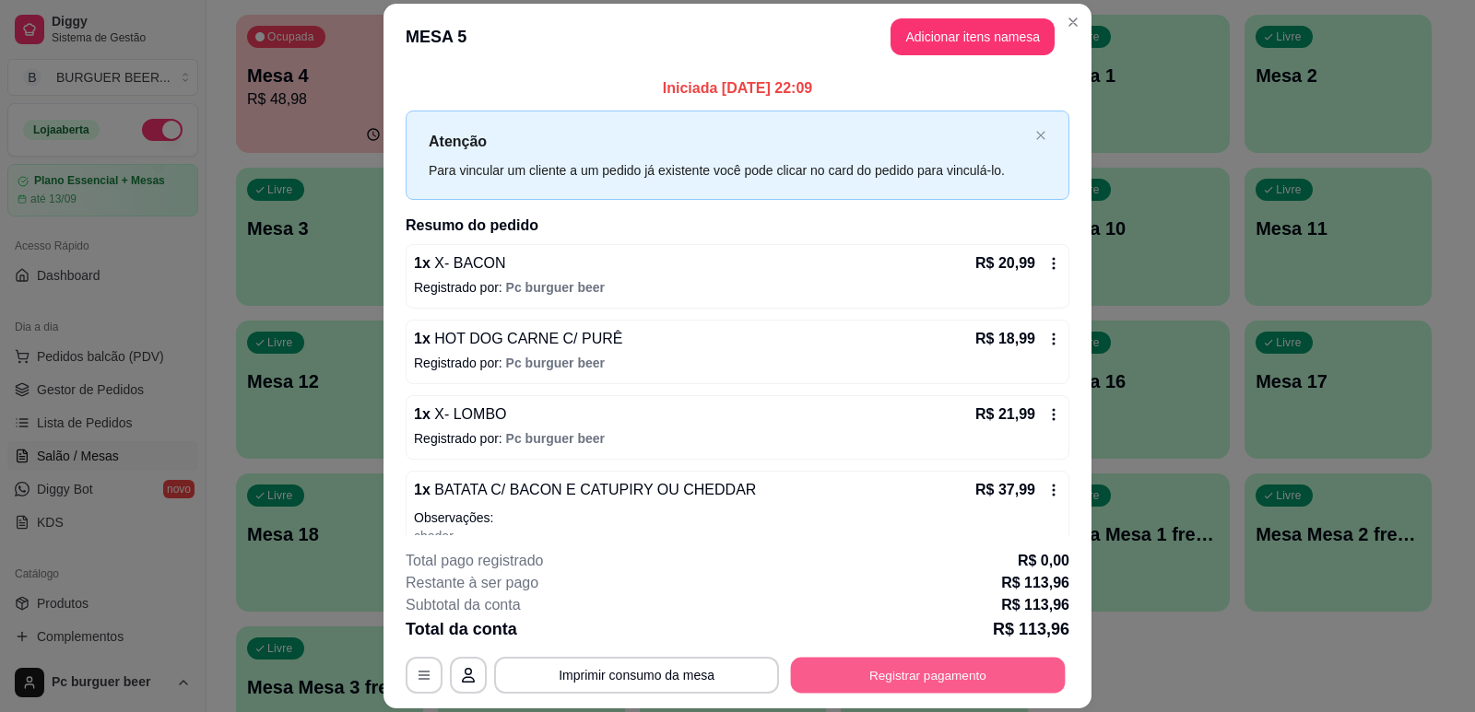
click at [891, 677] on button "Registrar pagamento" at bounding box center [928, 676] width 275 height 36
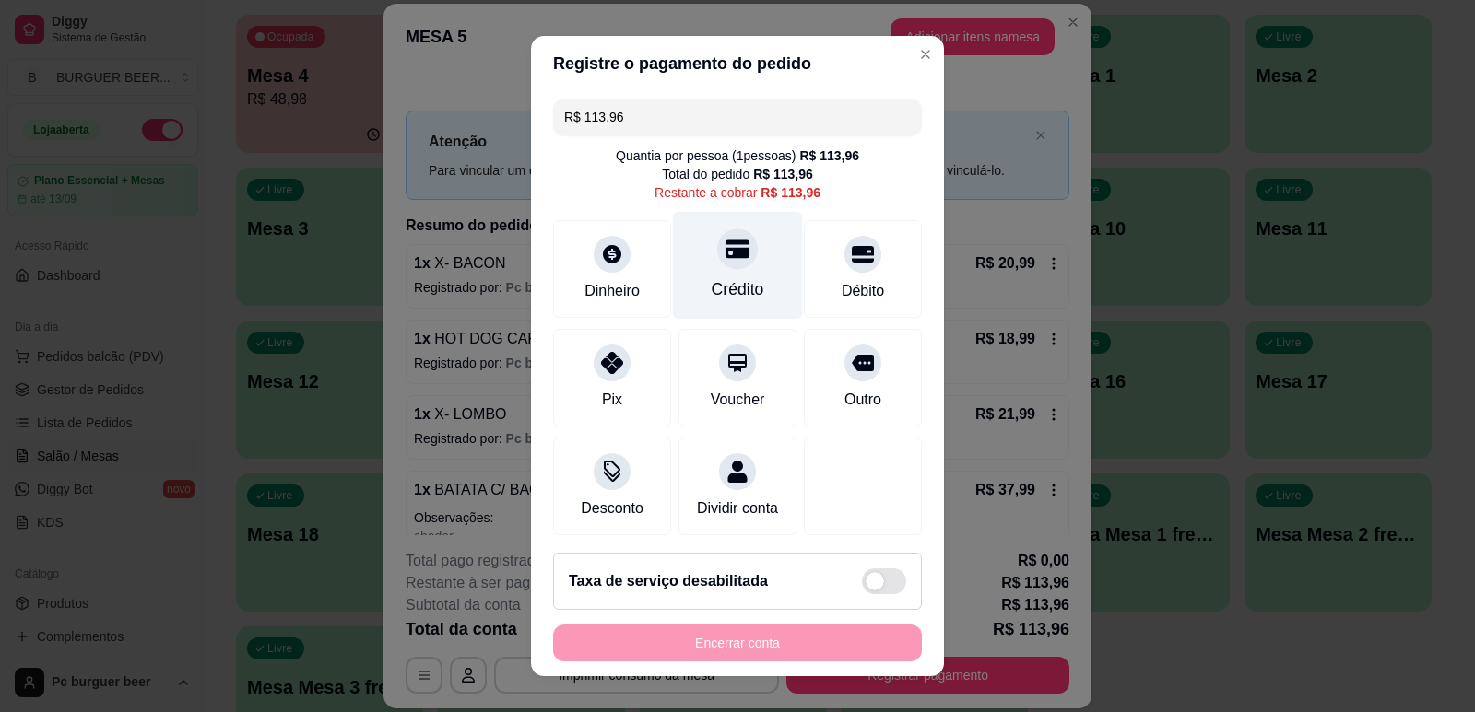
click at [728, 255] on icon at bounding box center [737, 249] width 24 height 18
type input "R$ 0,00"
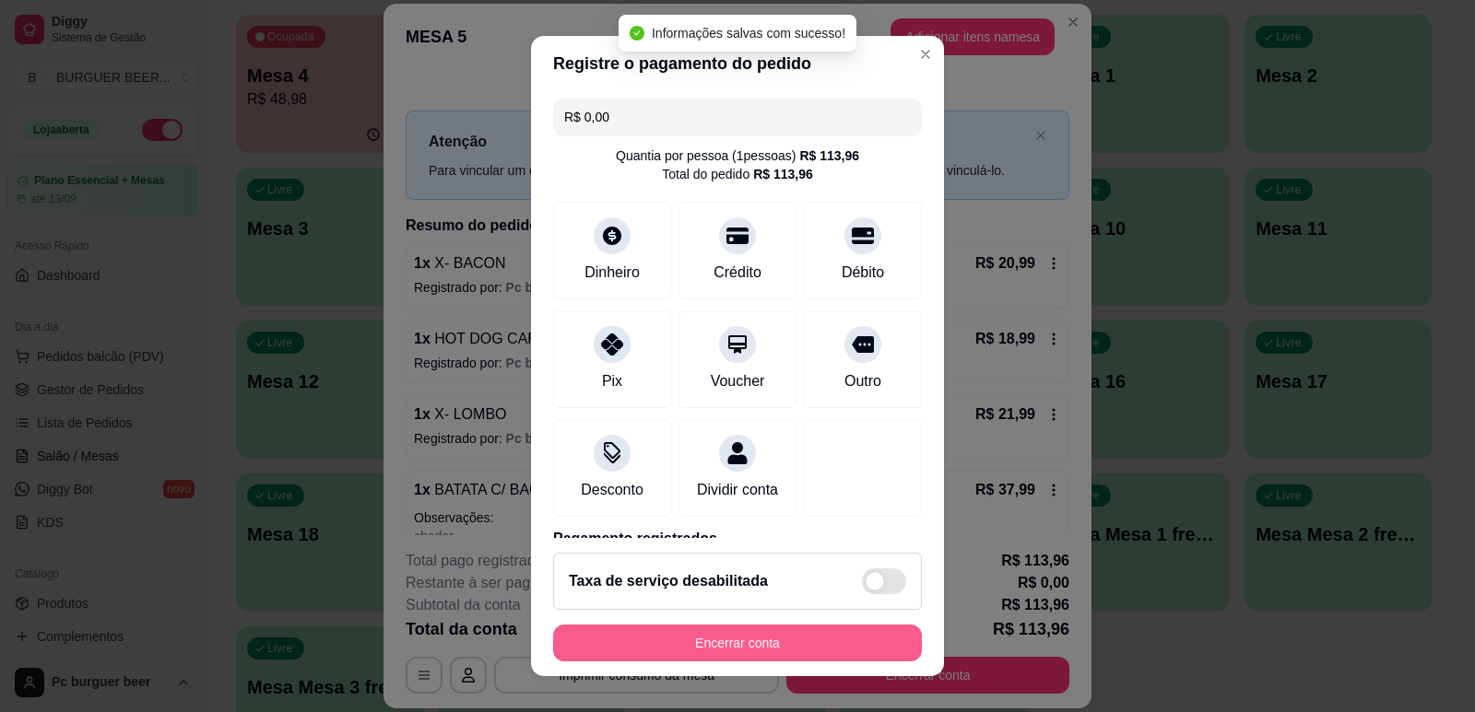
click at [777, 641] on button "Encerrar conta" at bounding box center [737, 643] width 369 height 37
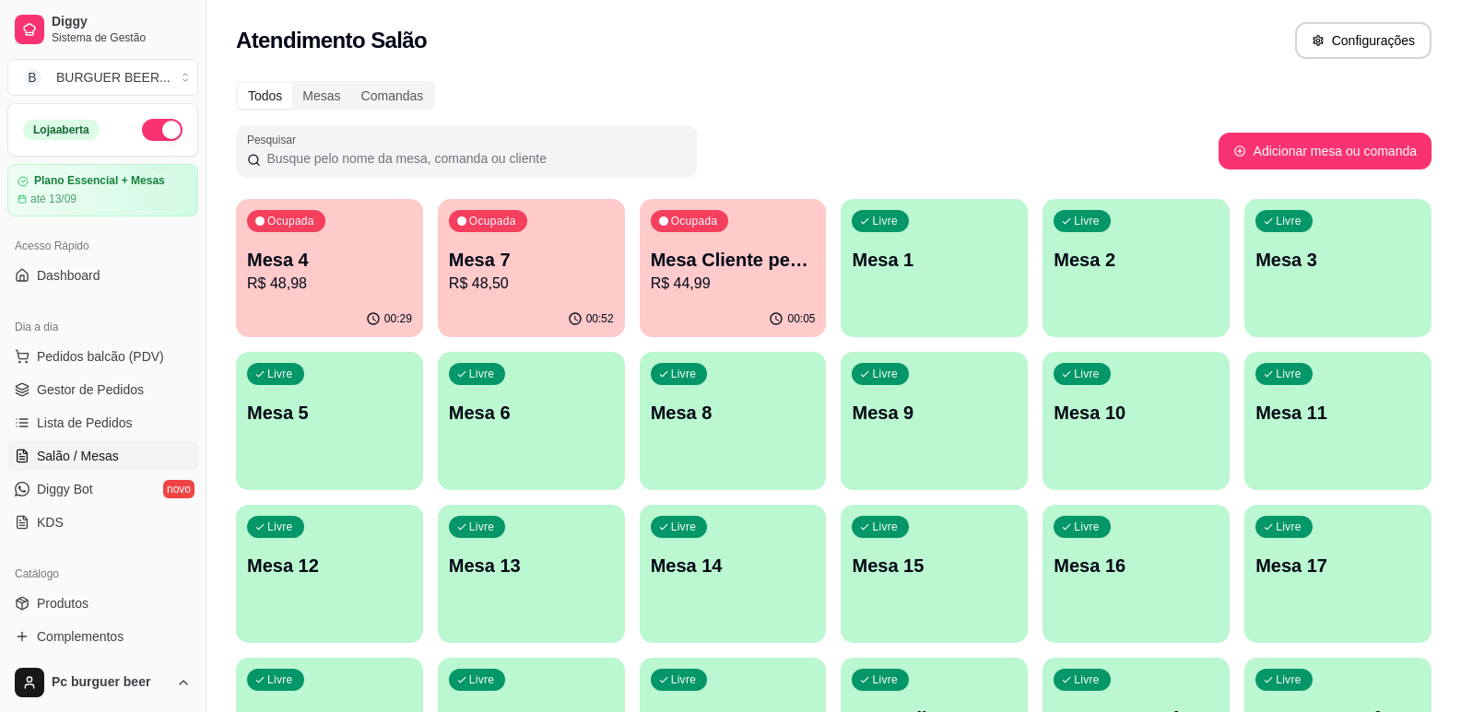
click at [263, 248] on p "Mesa 4" at bounding box center [329, 260] width 165 height 26
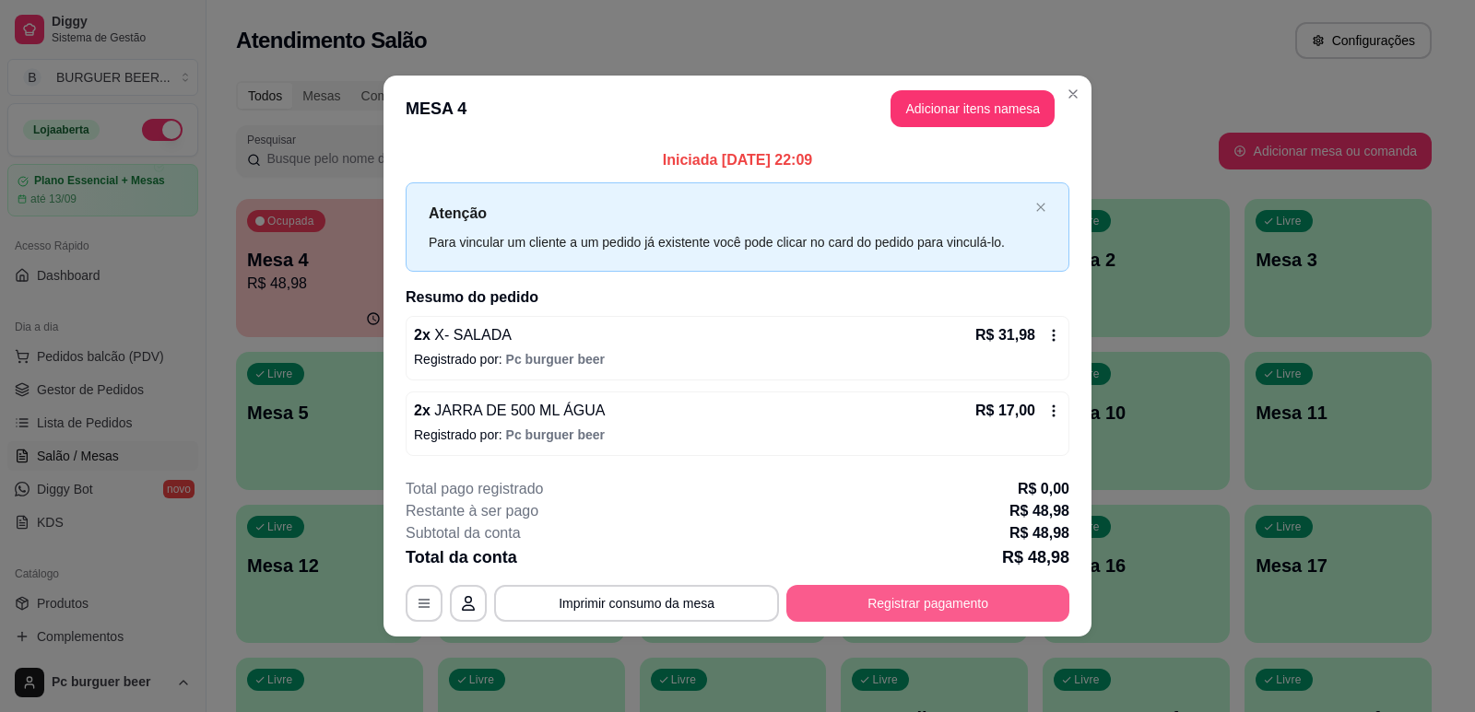
click at [882, 606] on button "Registrar pagamento" at bounding box center [927, 603] width 283 height 37
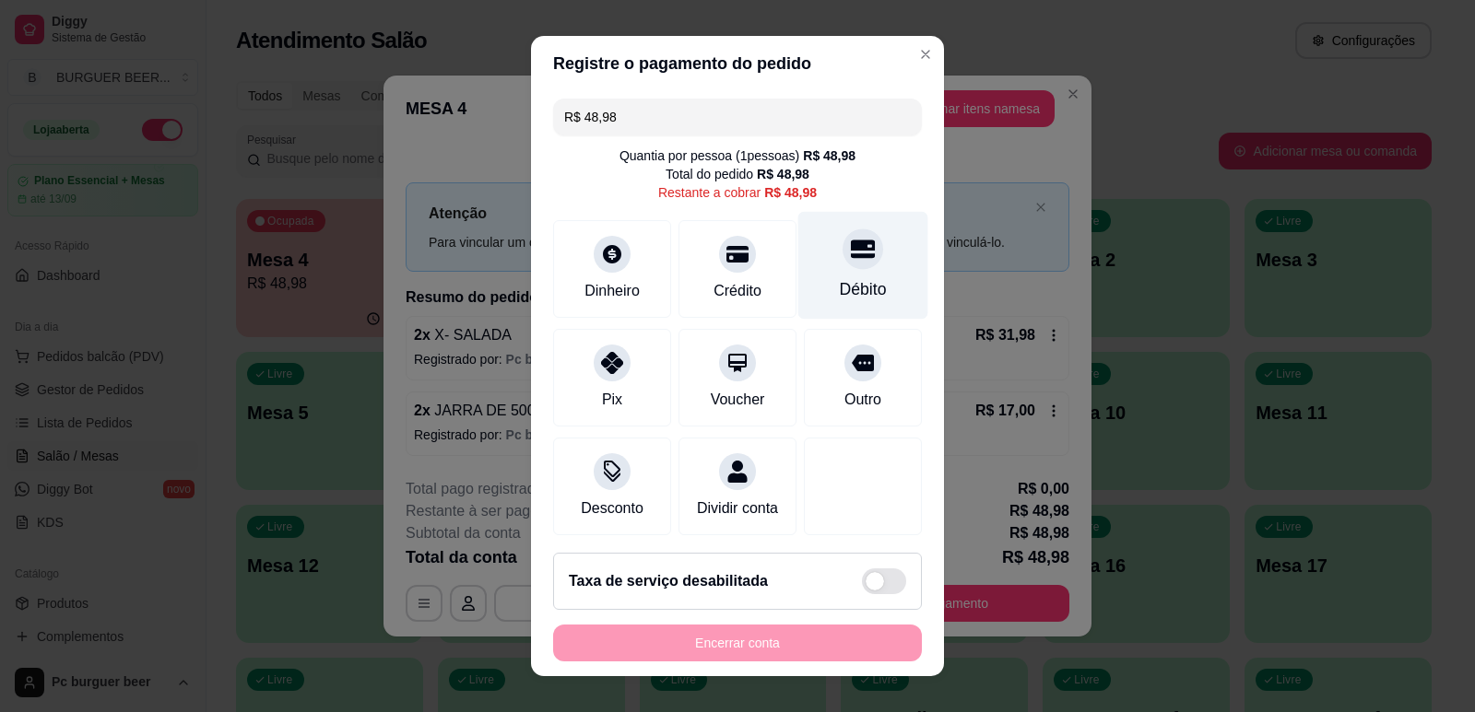
click at [840, 277] on div "Débito" at bounding box center [863, 289] width 47 height 24
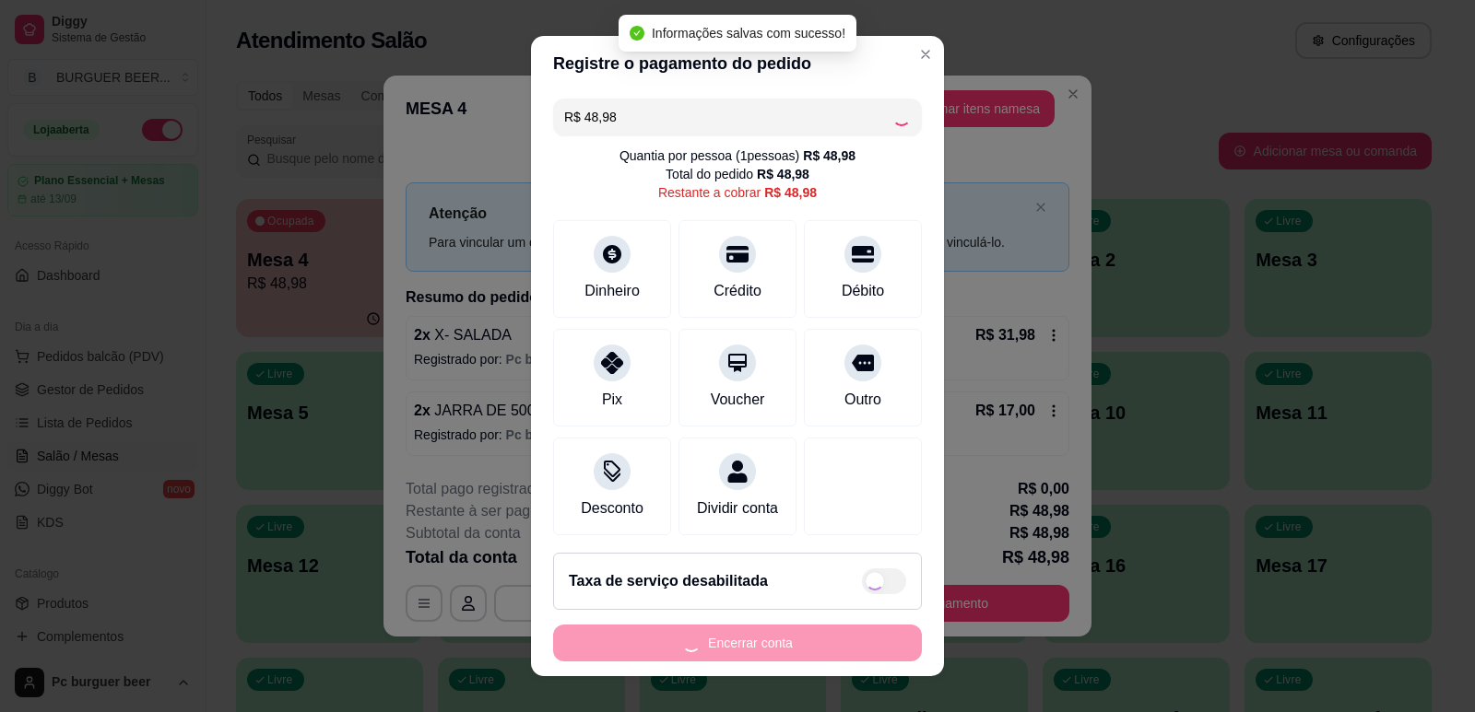
type input "R$ 0,00"
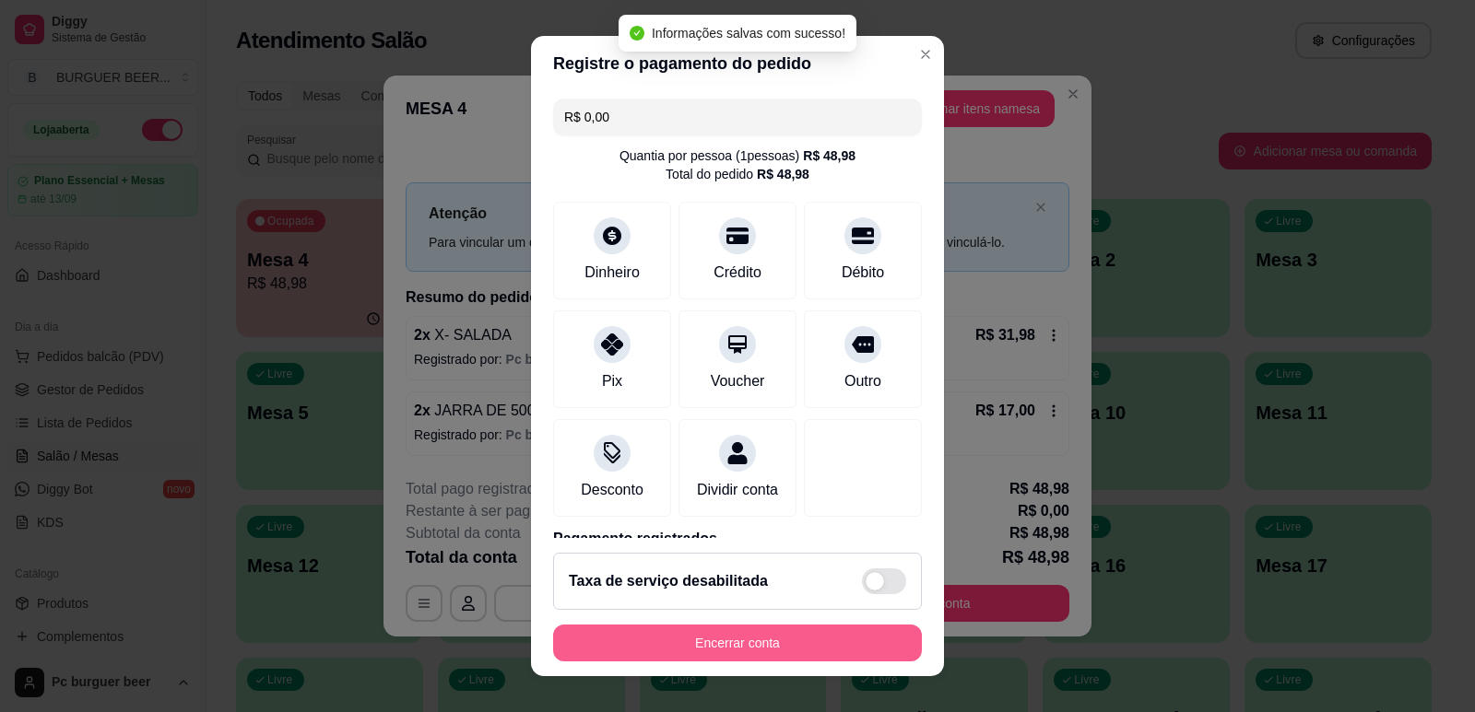
click at [729, 647] on button "Encerrar conta" at bounding box center [737, 643] width 369 height 37
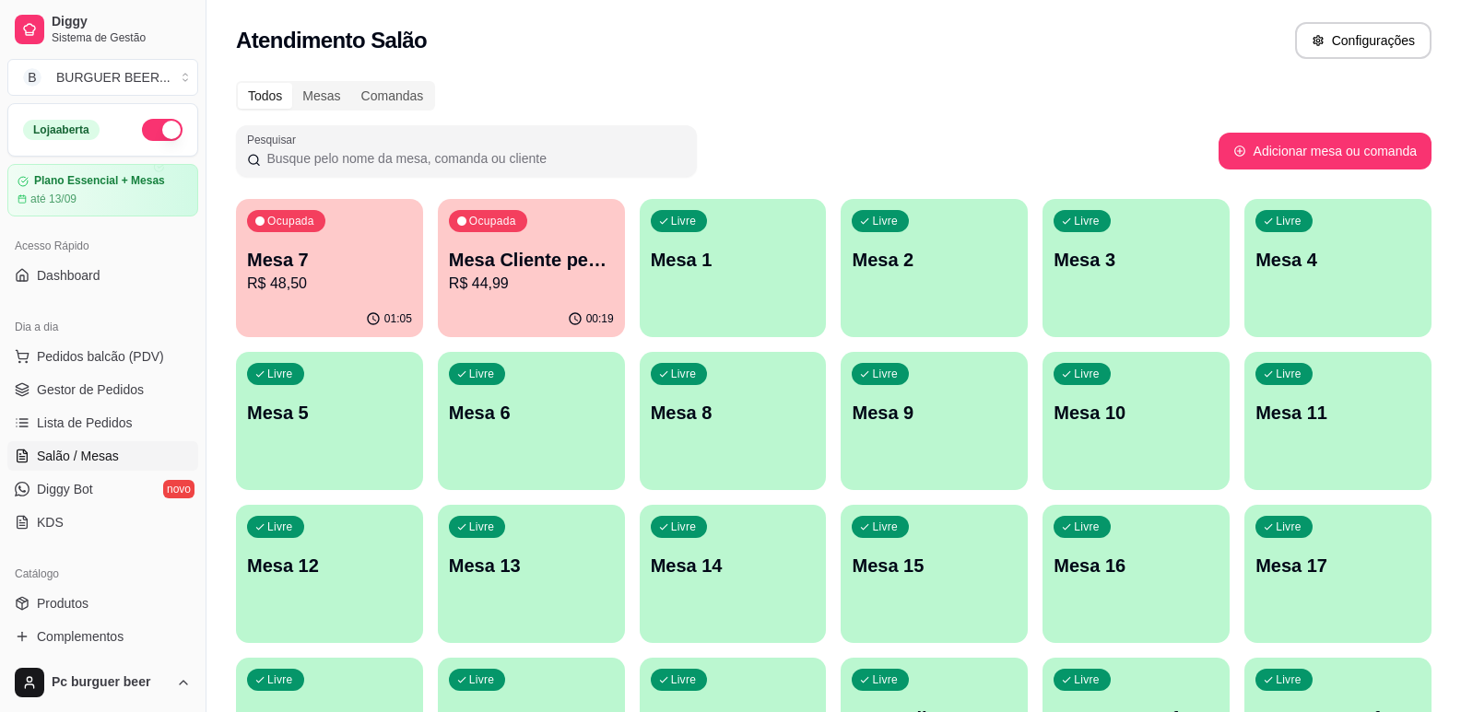
click at [376, 259] on p "Mesa 7" at bounding box center [329, 260] width 165 height 26
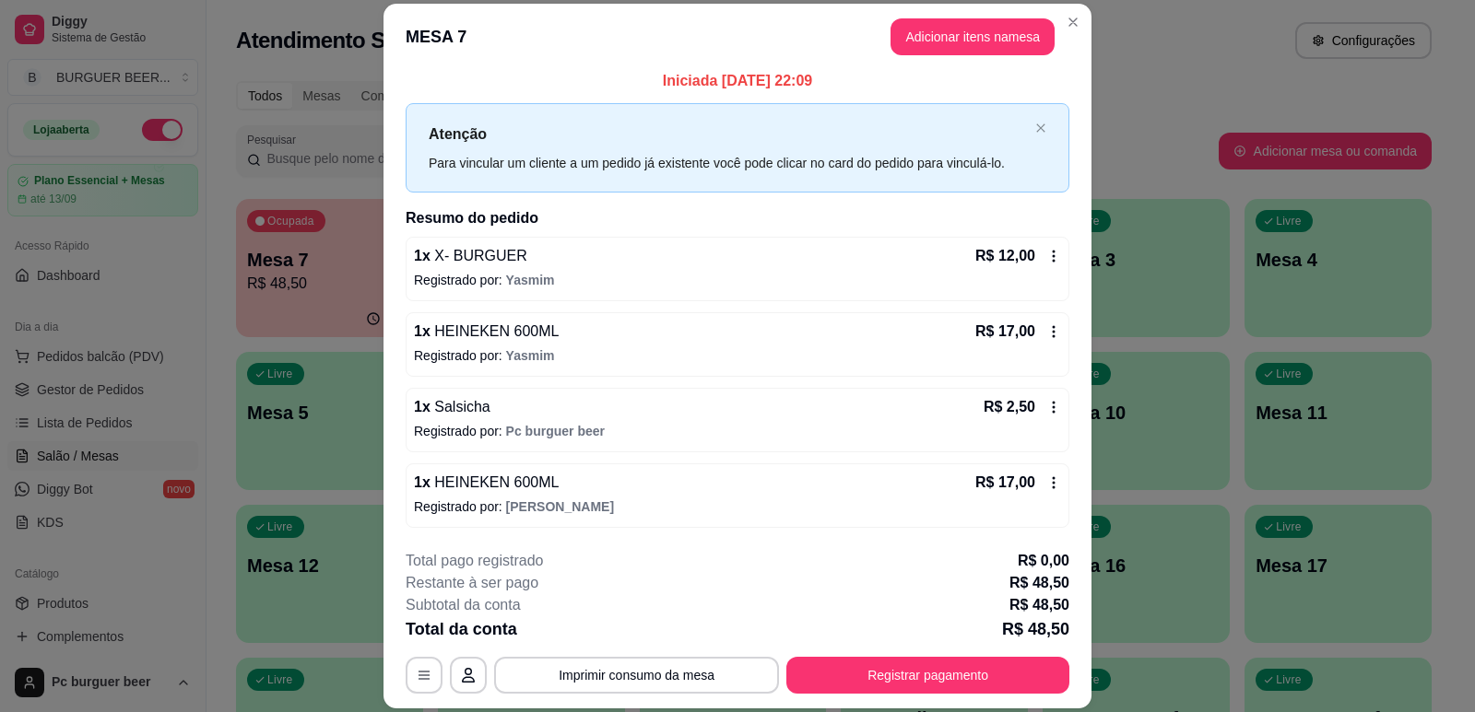
scroll to position [55, 0]
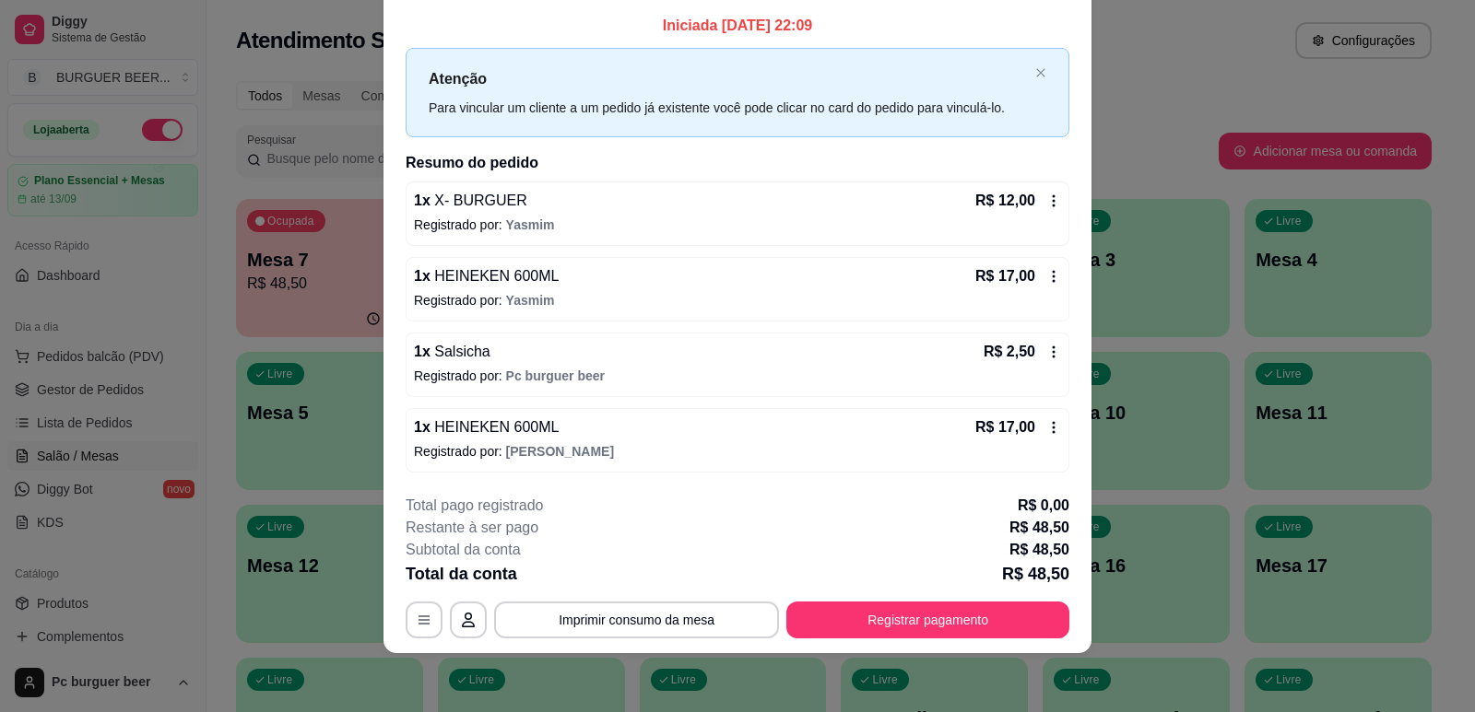
click at [854, 409] on div "1 x HEINEKEN 600ML R$ 17,00 Registrado por: [PERSON_NAME]" at bounding box center [738, 440] width 664 height 65
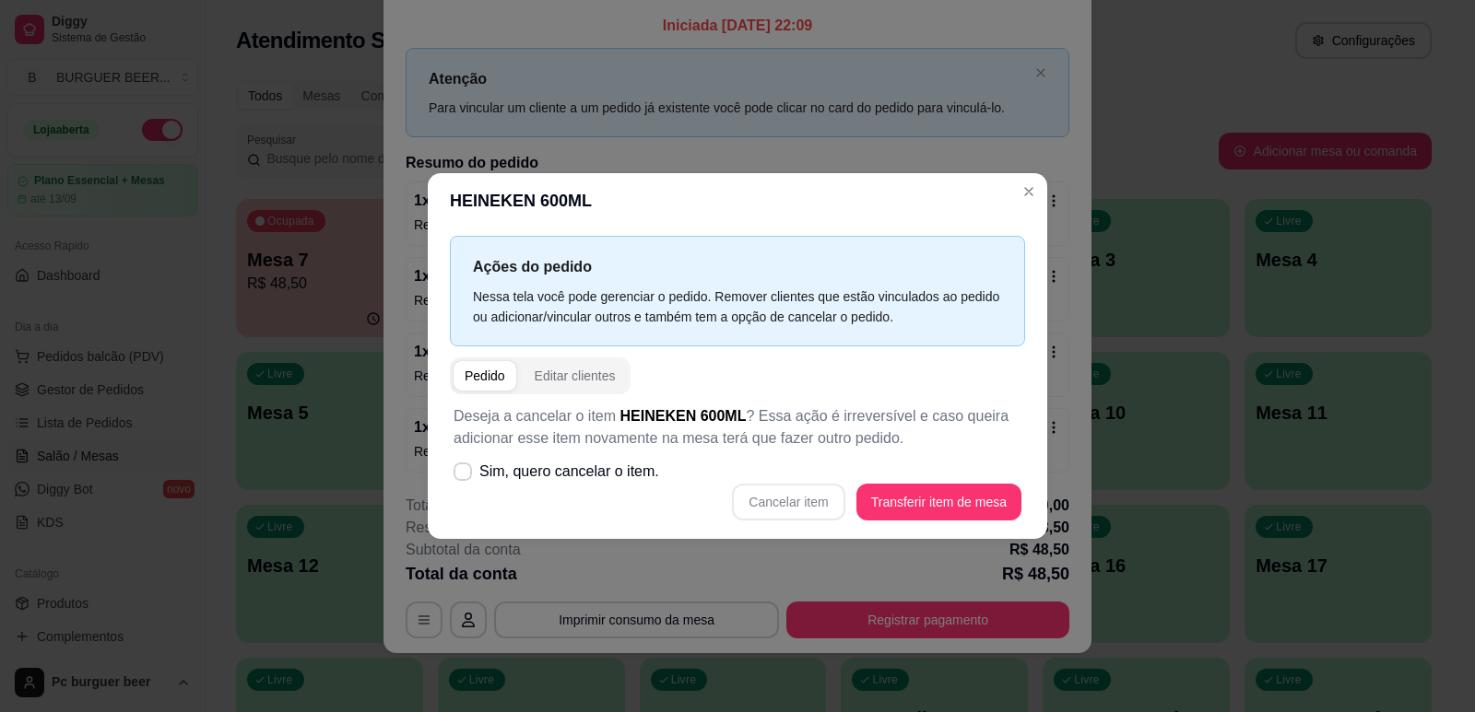
click at [827, 508] on div "Cancelar item Transferir item de mesa" at bounding box center [737, 502] width 568 height 37
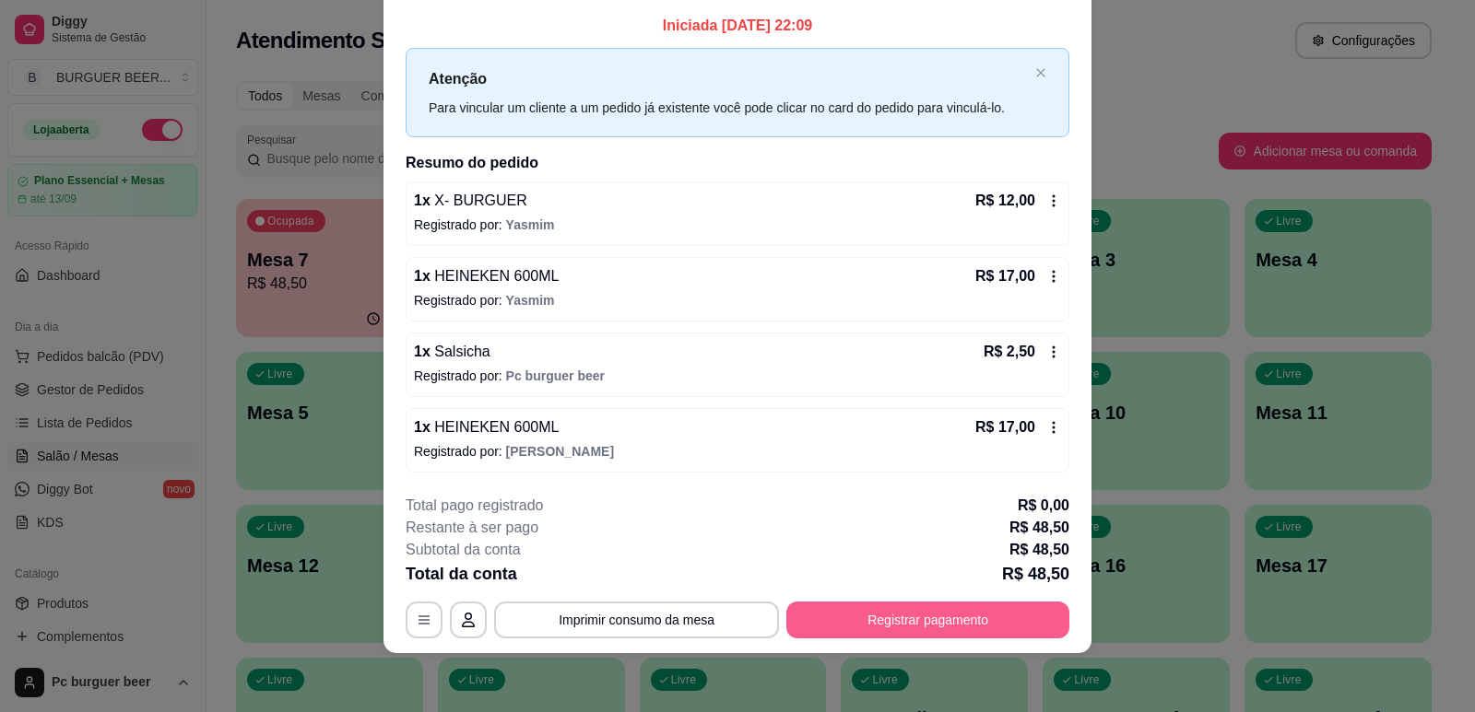
click at [927, 612] on button "Registrar pagamento" at bounding box center [927, 620] width 283 height 37
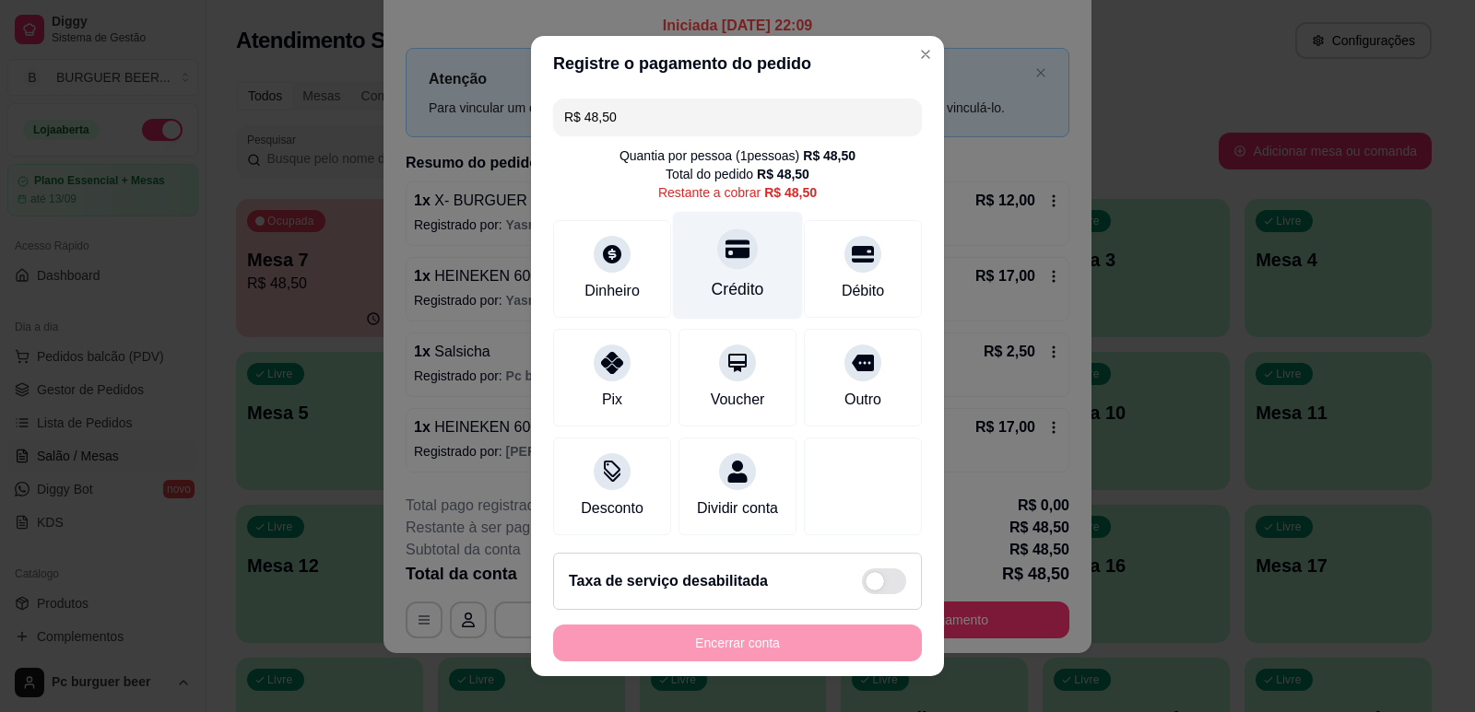
click at [726, 299] on div "Crédito" at bounding box center [738, 289] width 53 height 24
type input "R$ 0,00"
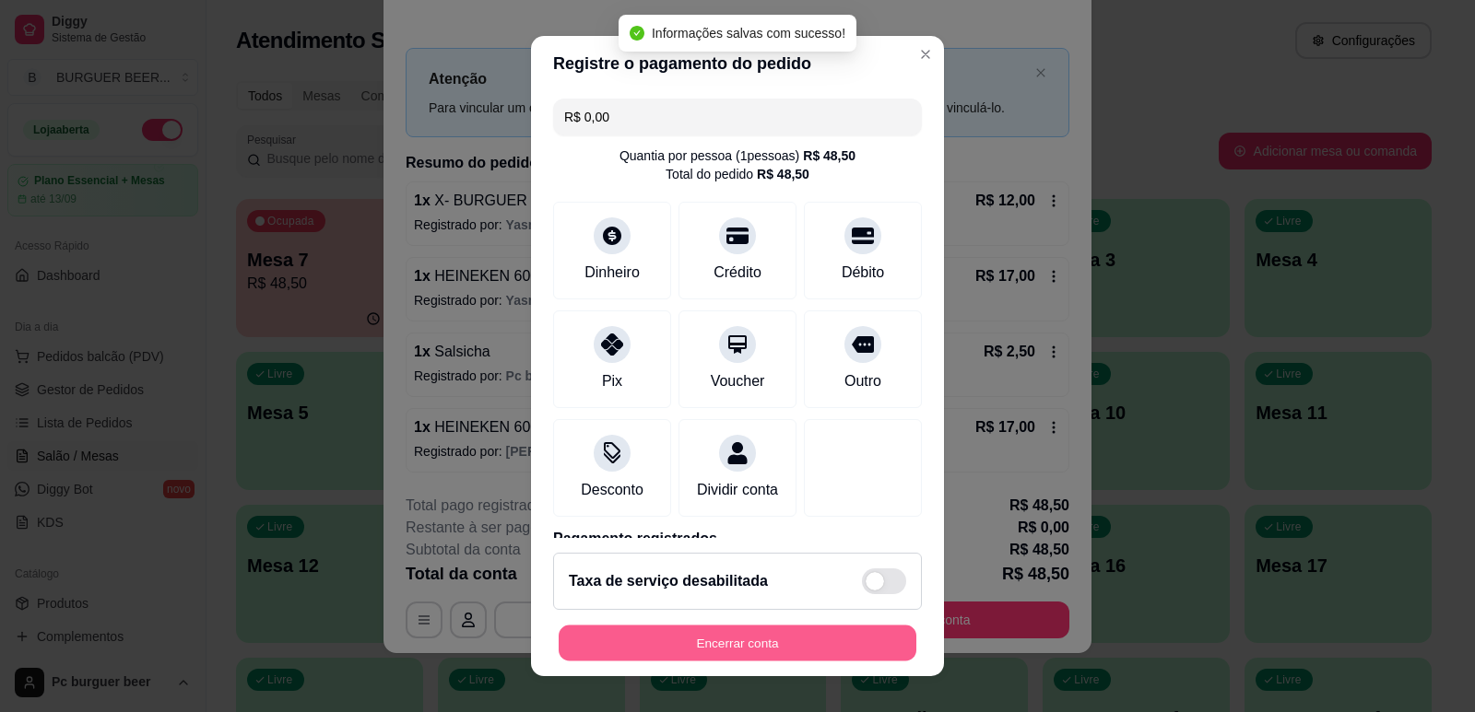
click at [730, 641] on button "Encerrar conta" at bounding box center [738, 644] width 358 height 36
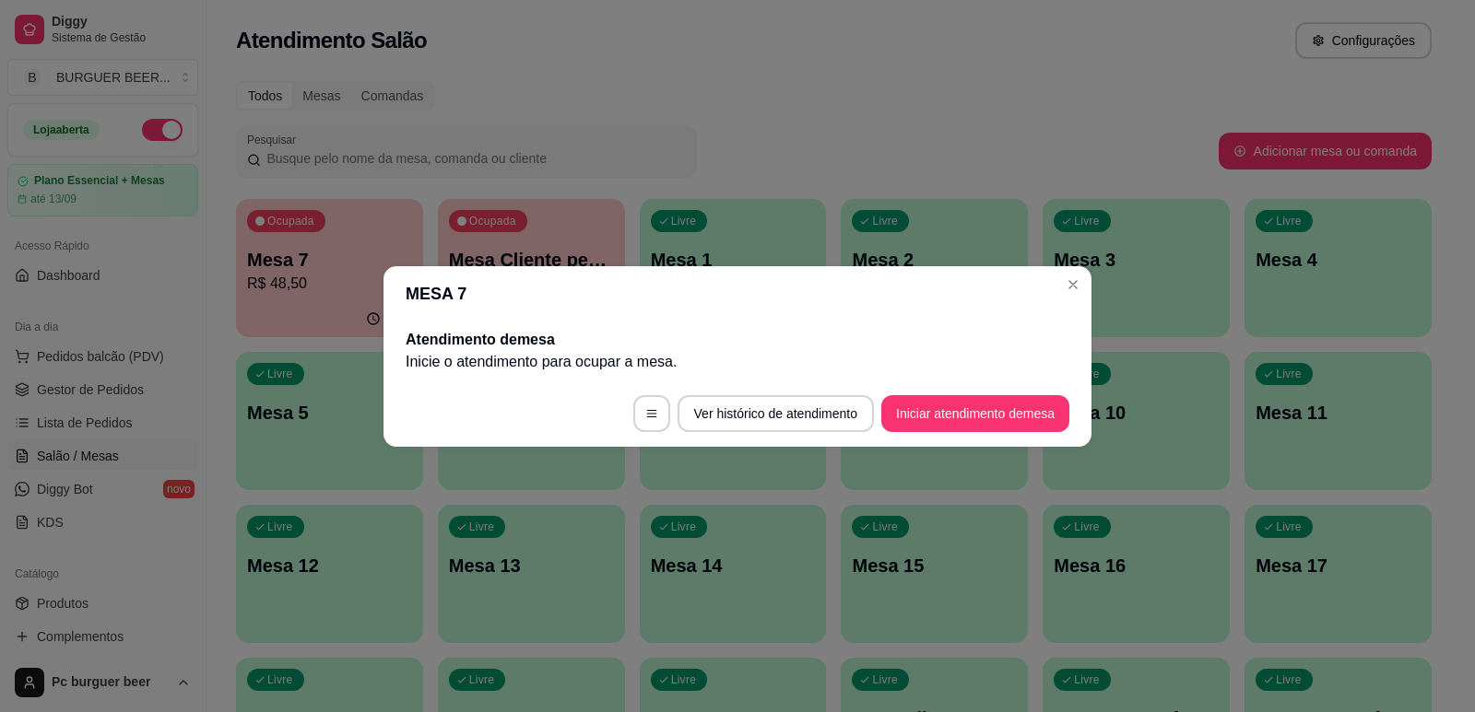
scroll to position [0, 0]
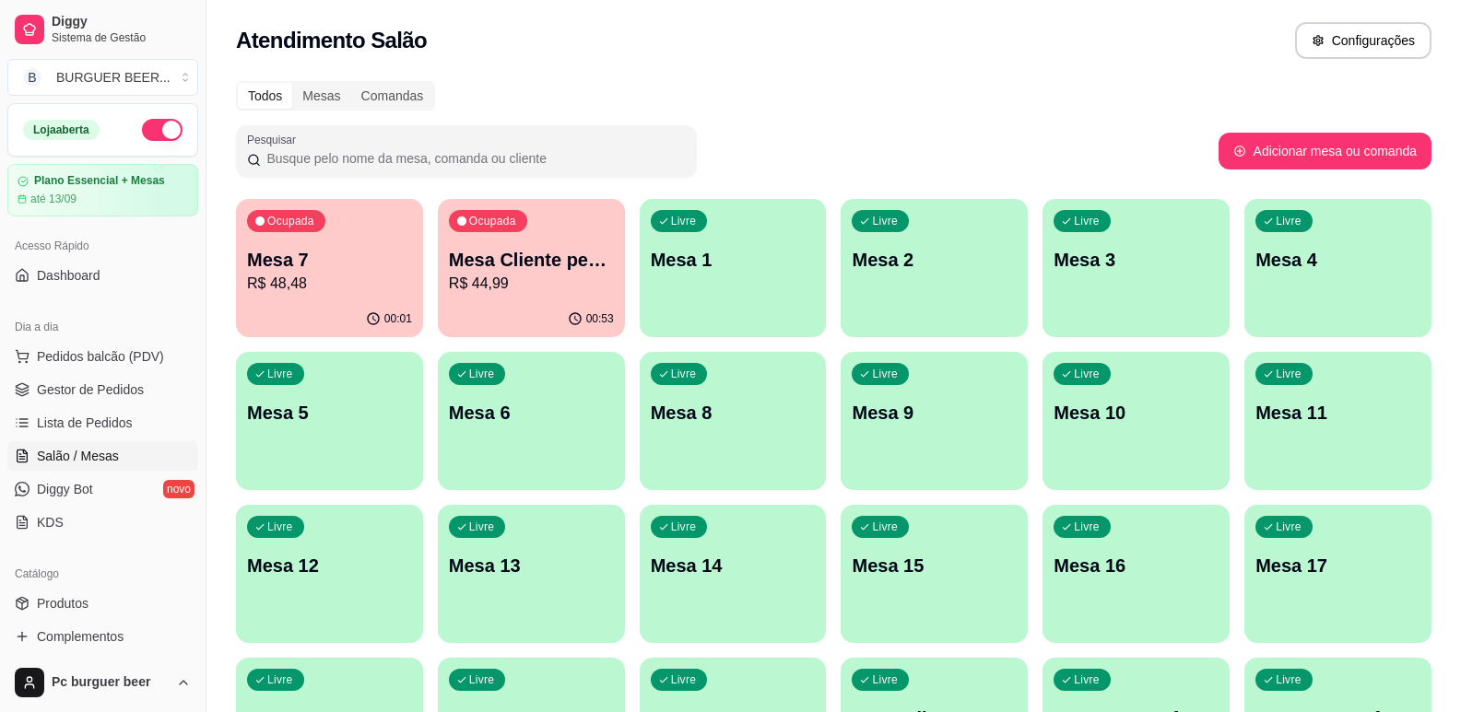
click at [347, 272] on div "Mesa 7 R$ 48,48" at bounding box center [329, 271] width 165 height 48
click at [357, 279] on p "R$ 48,48" at bounding box center [329, 284] width 165 height 22
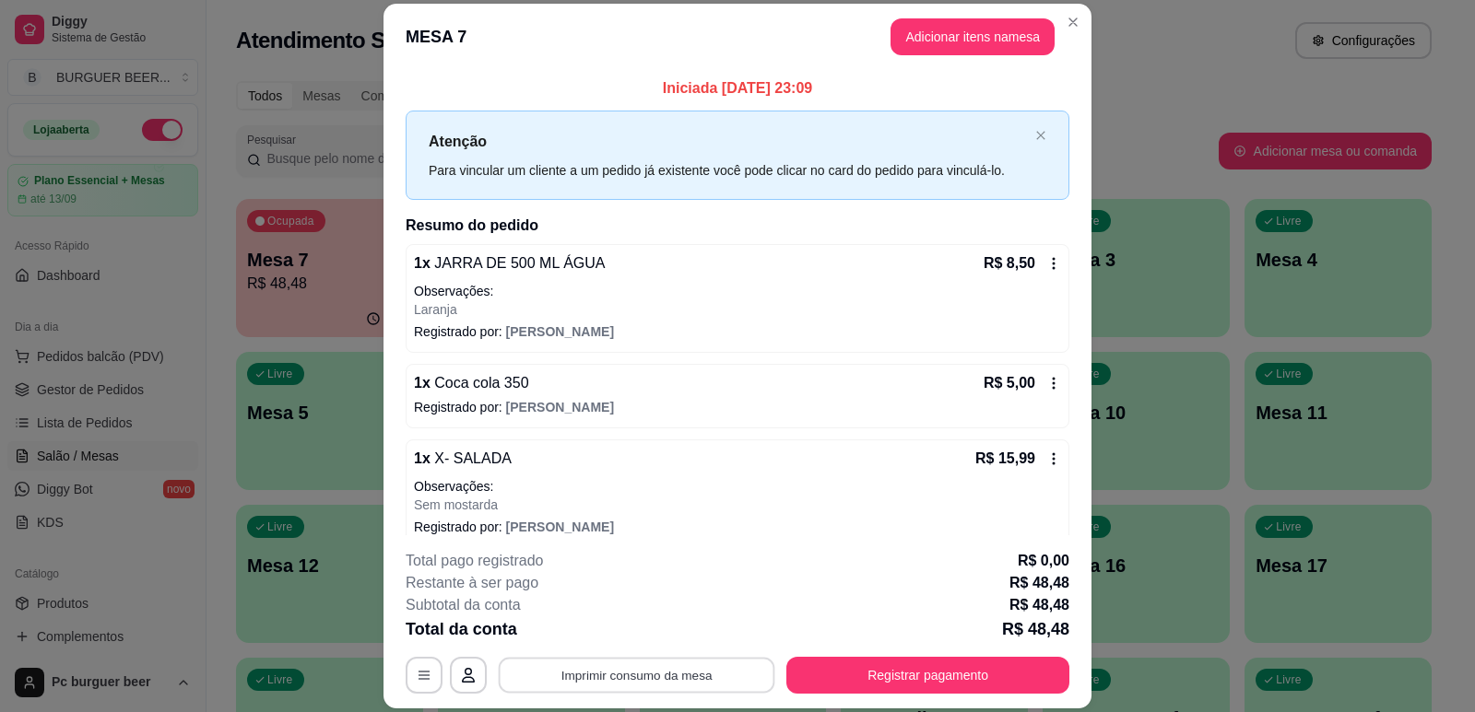
click at [643, 676] on button "Imprimir consumo da mesa" at bounding box center [637, 676] width 277 height 36
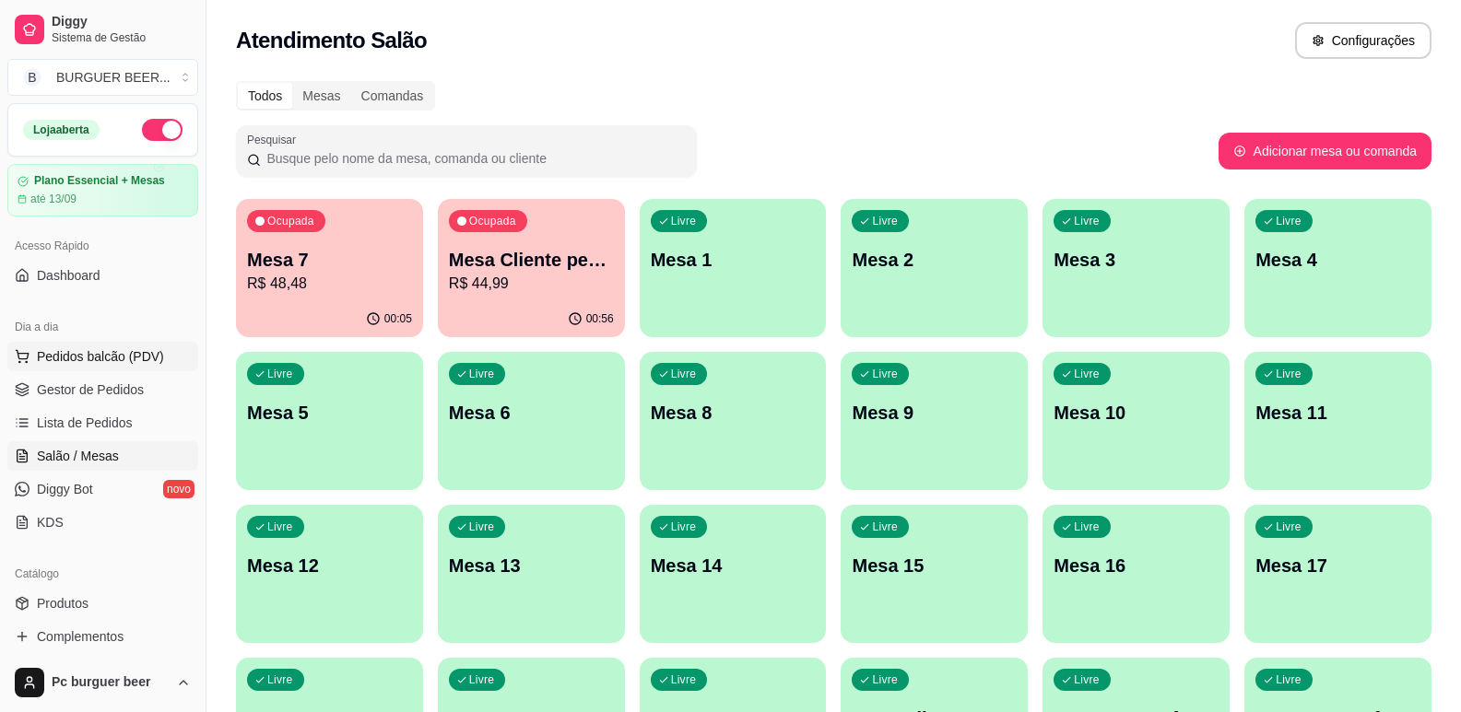
click at [98, 356] on span "Pedidos balcão (PDV)" at bounding box center [100, 356] width 127 height 18
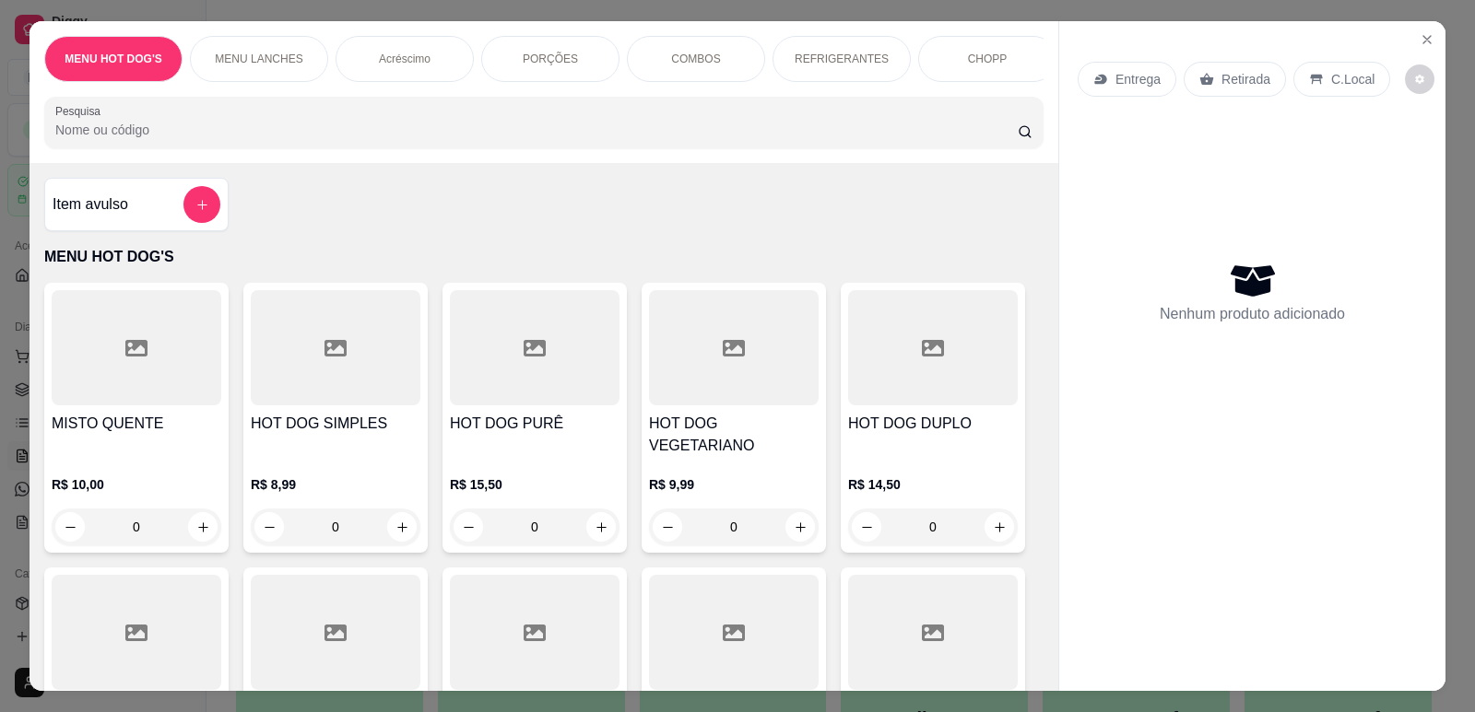
scroll to position [553, 0]
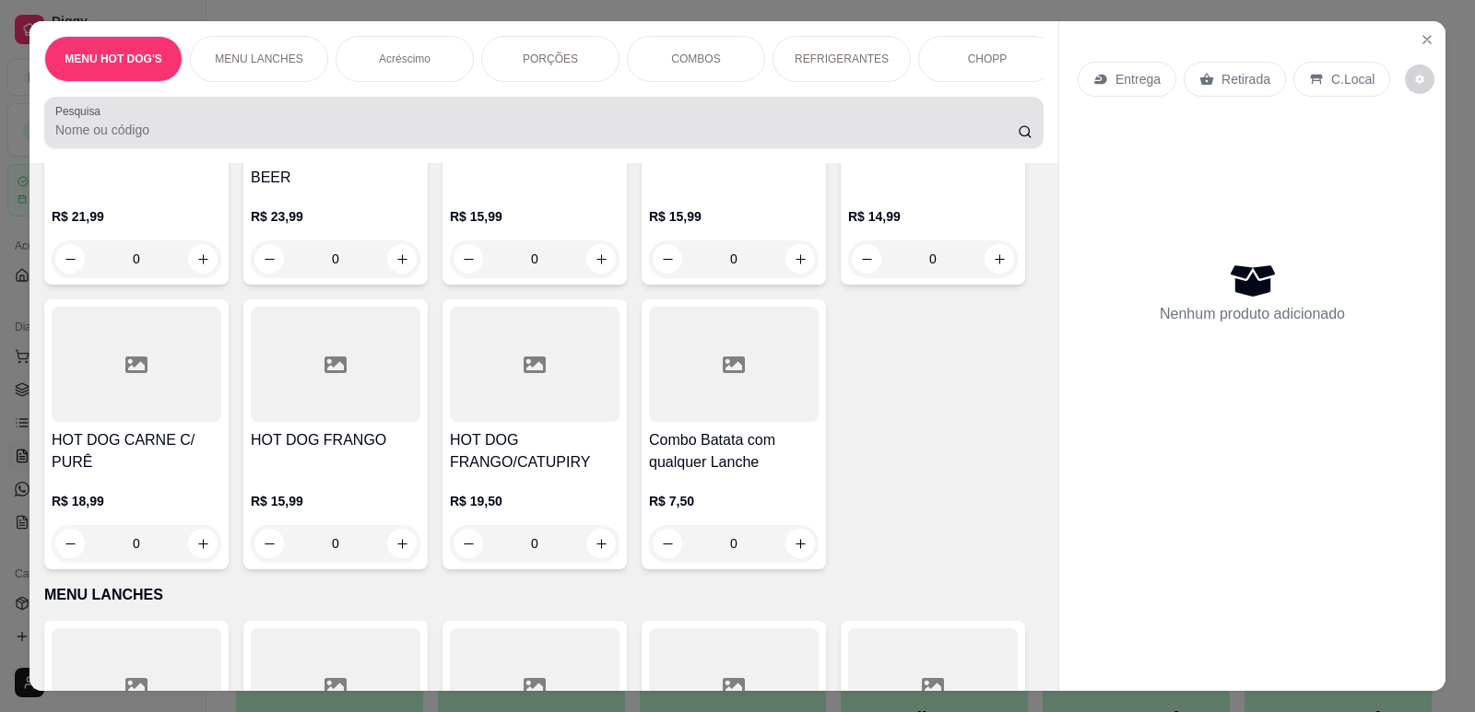
click at [445, 139] on input "Pesquisa" at bounding box center [536, 130] width 962 height 18
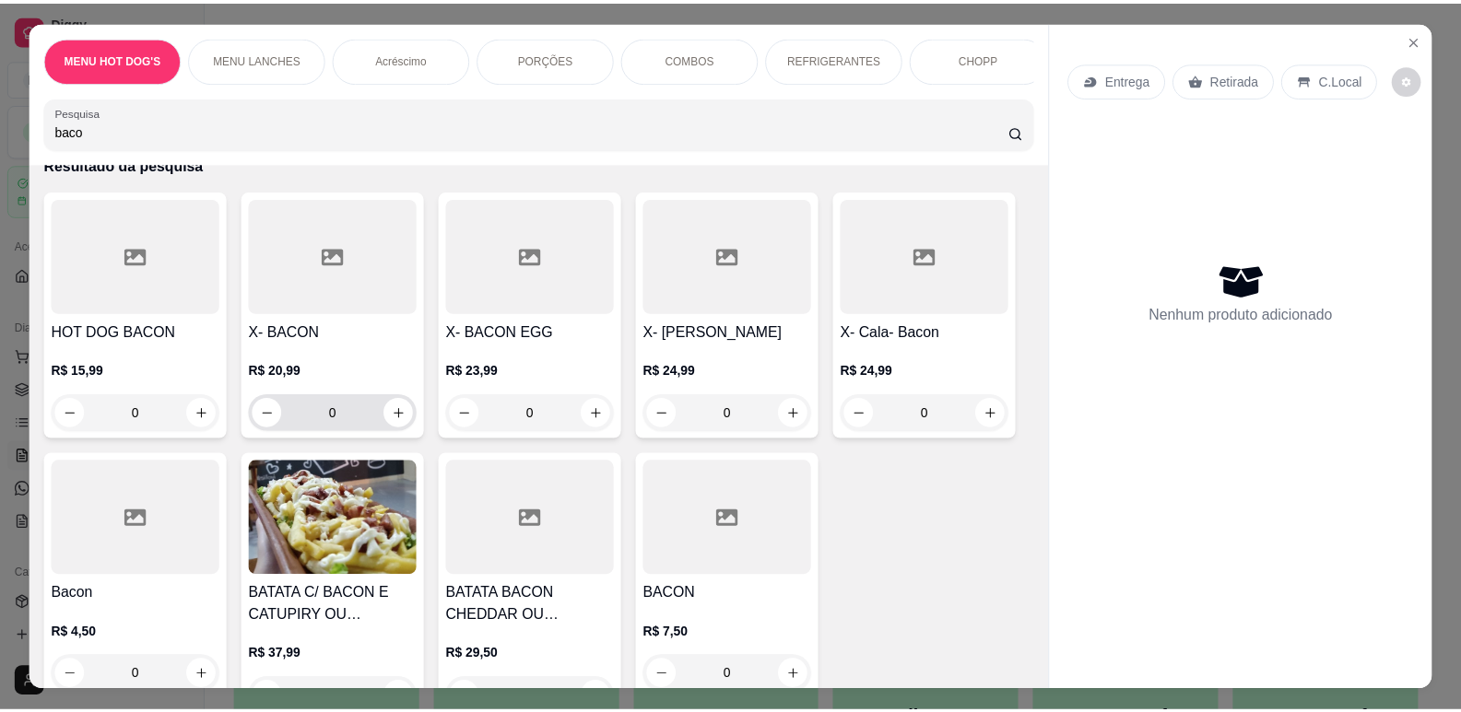
scroll to position [184, 0]
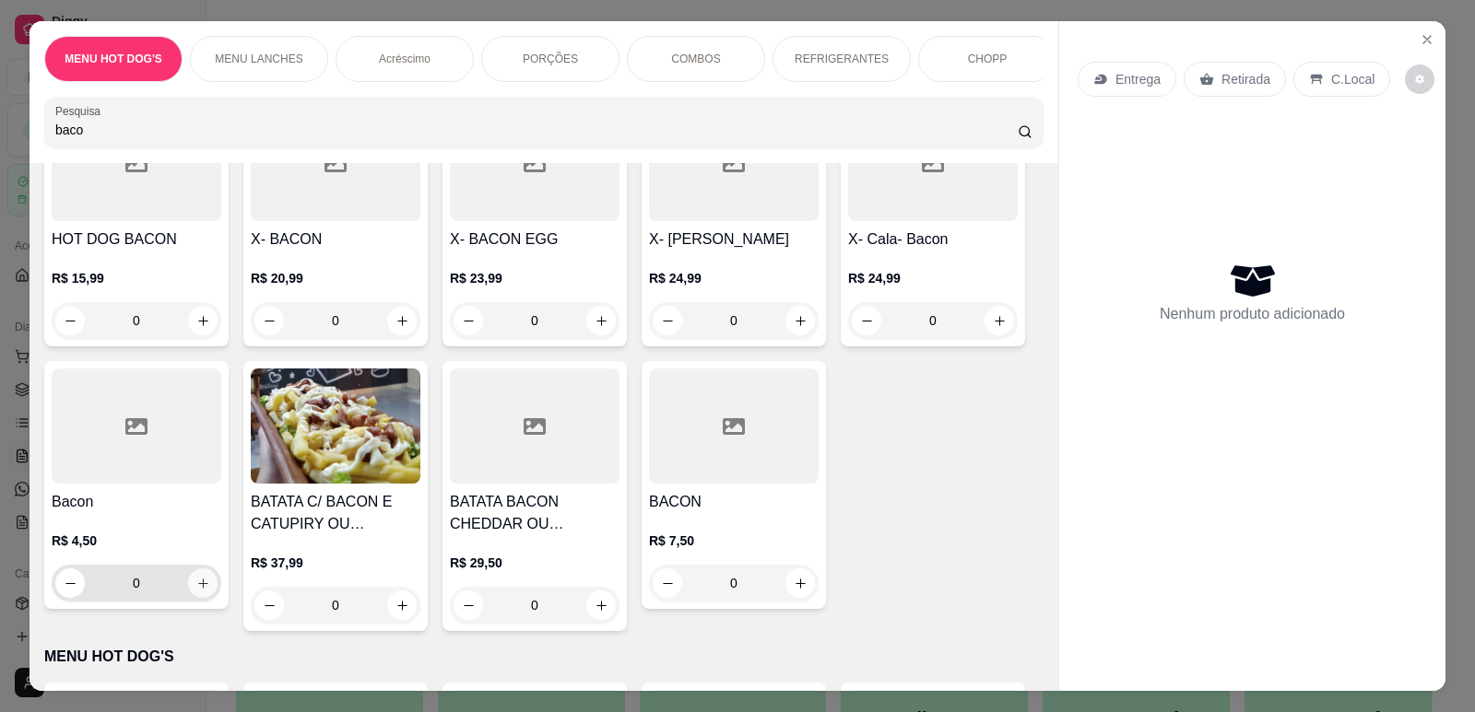
type input "baco"
click at [198, 588] on icon "increase-product-quantity" at bounding box center [202, 583] width 9 height 9
type input "1"
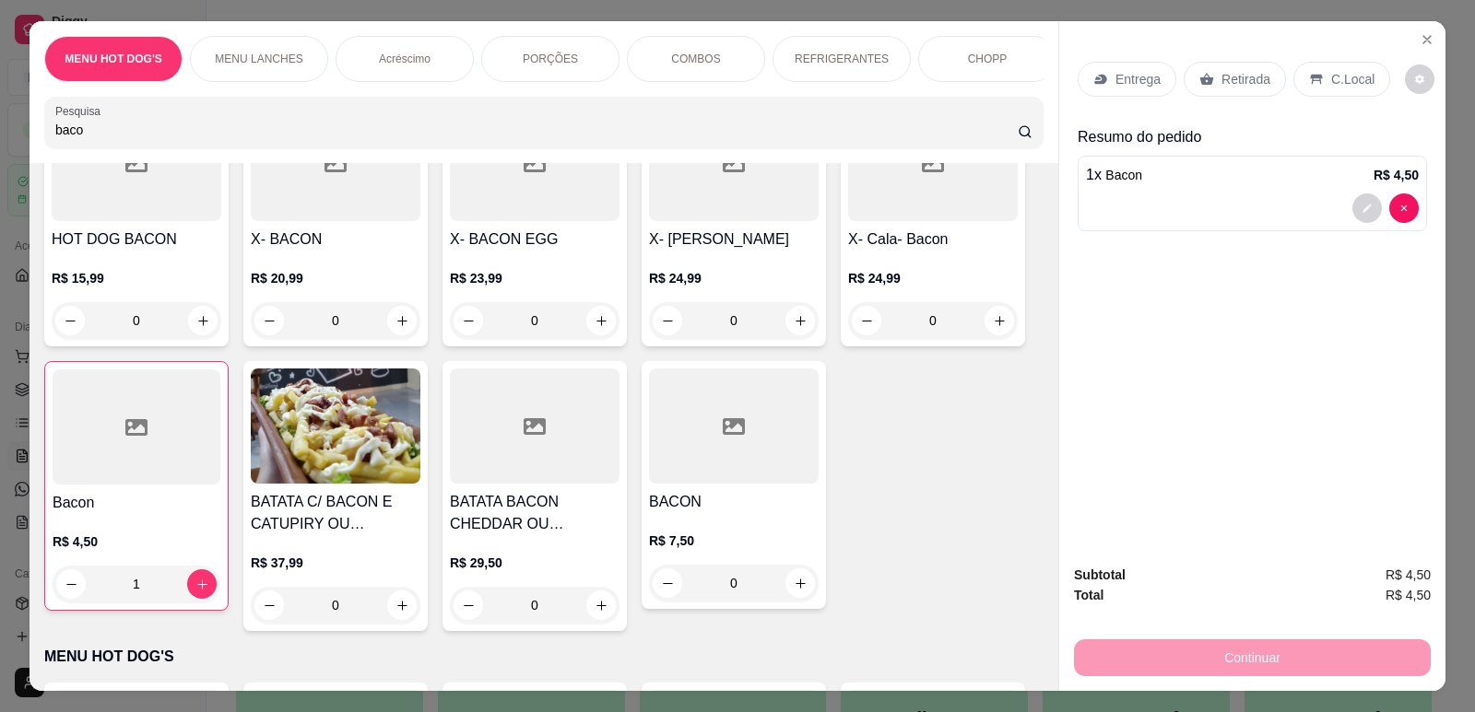
click at [1207, 194] on div at bounding box center [1252, 208] width 333 height 29
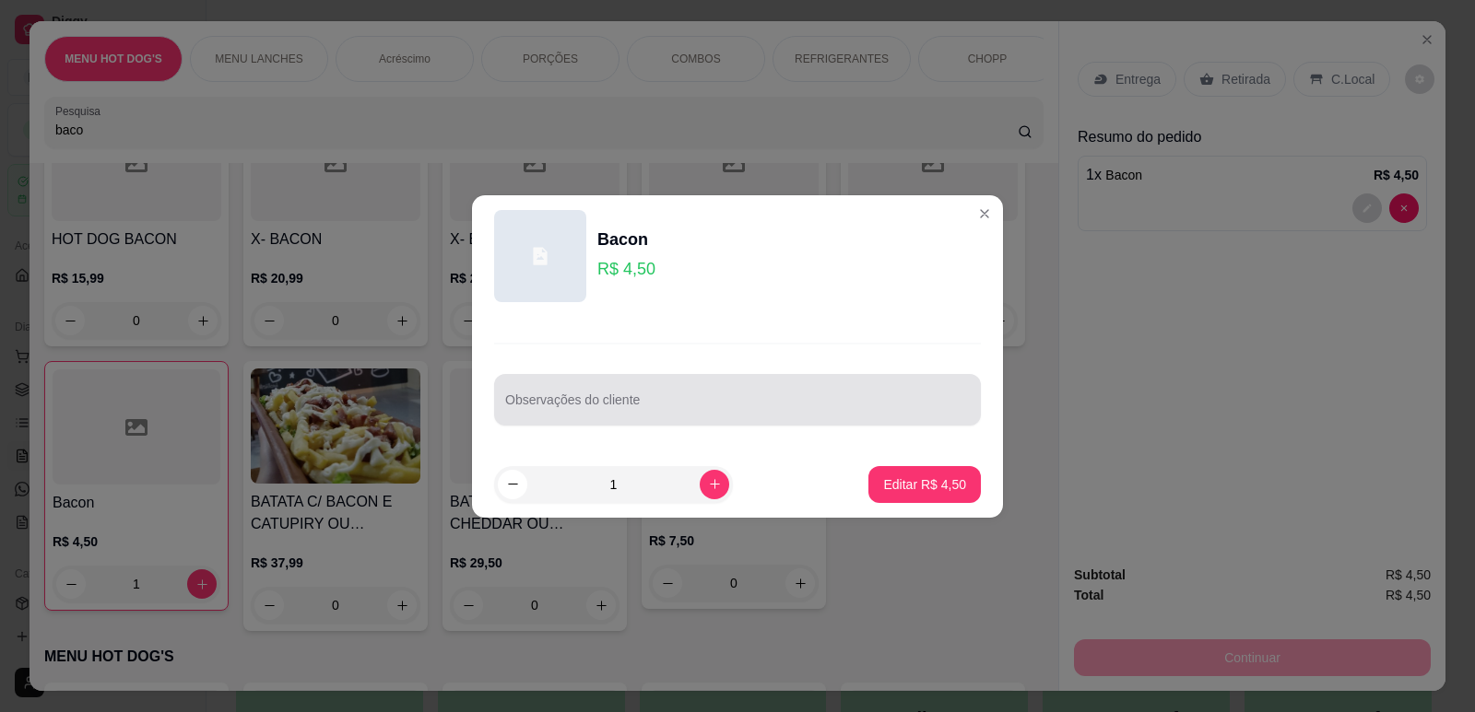
click at [759, 403] on input "Observações do cliente" at bounding box center [737, 407] width 465 height 18
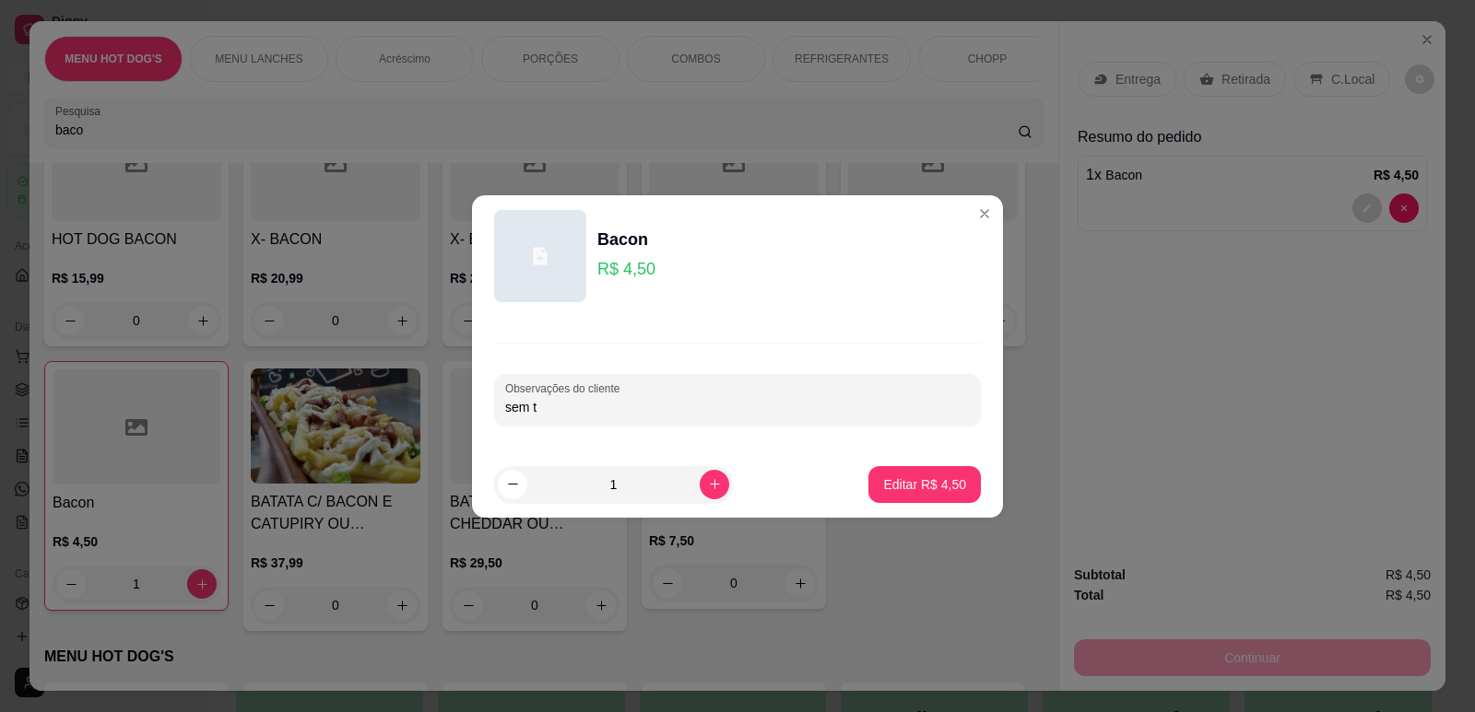
type input "sem to"
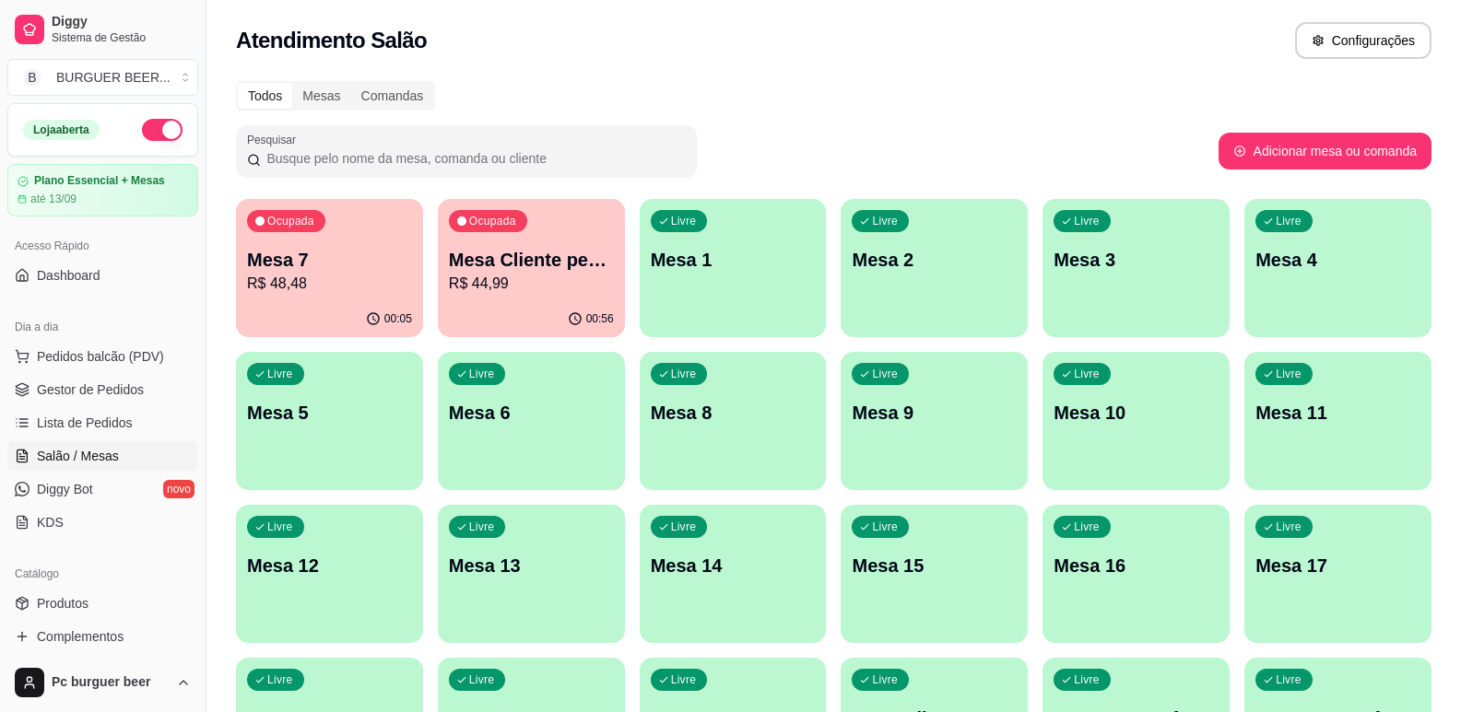
click at [503, 289] on p "R$ 44,99" at bounding box center [531, 284] width 165 height 22
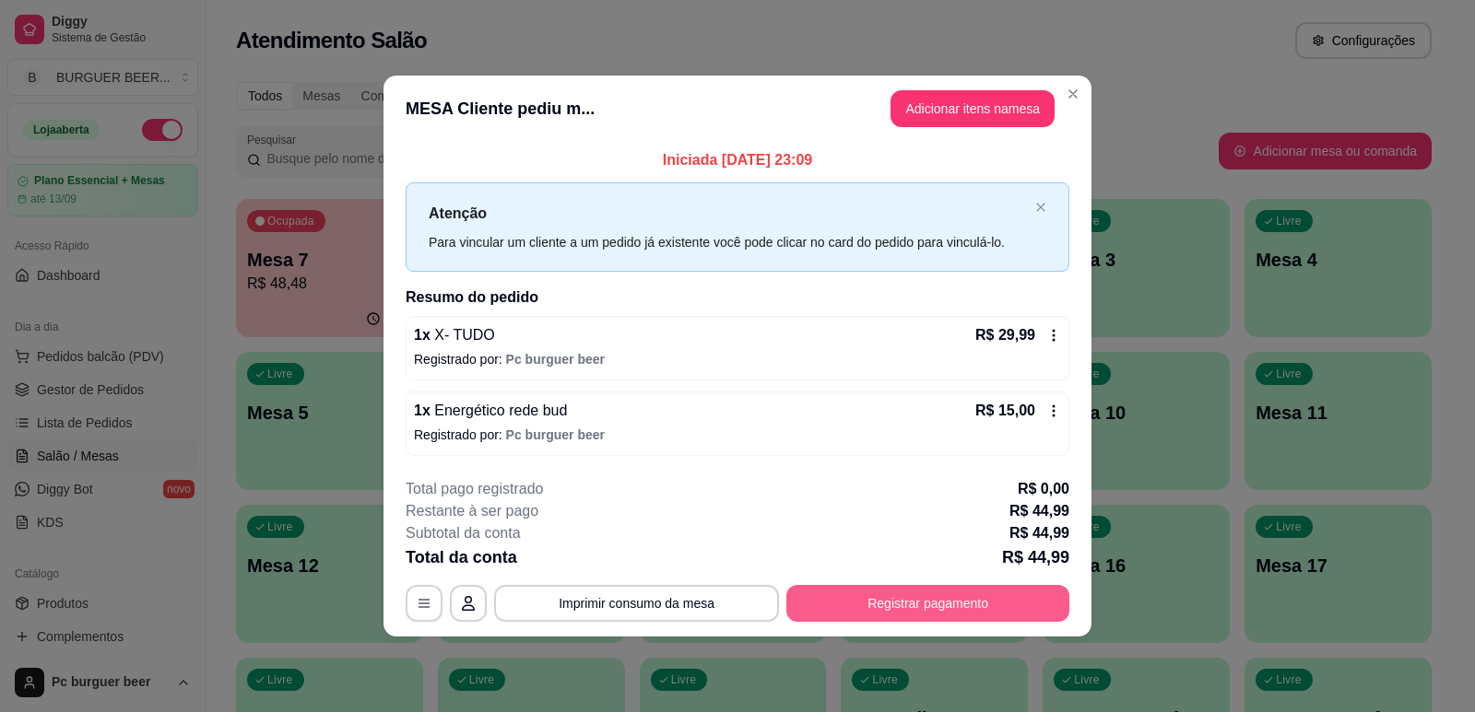
click at [879, 607] on button "Registrar pagamento" at bounding box center [927, 603] width 283 height 37
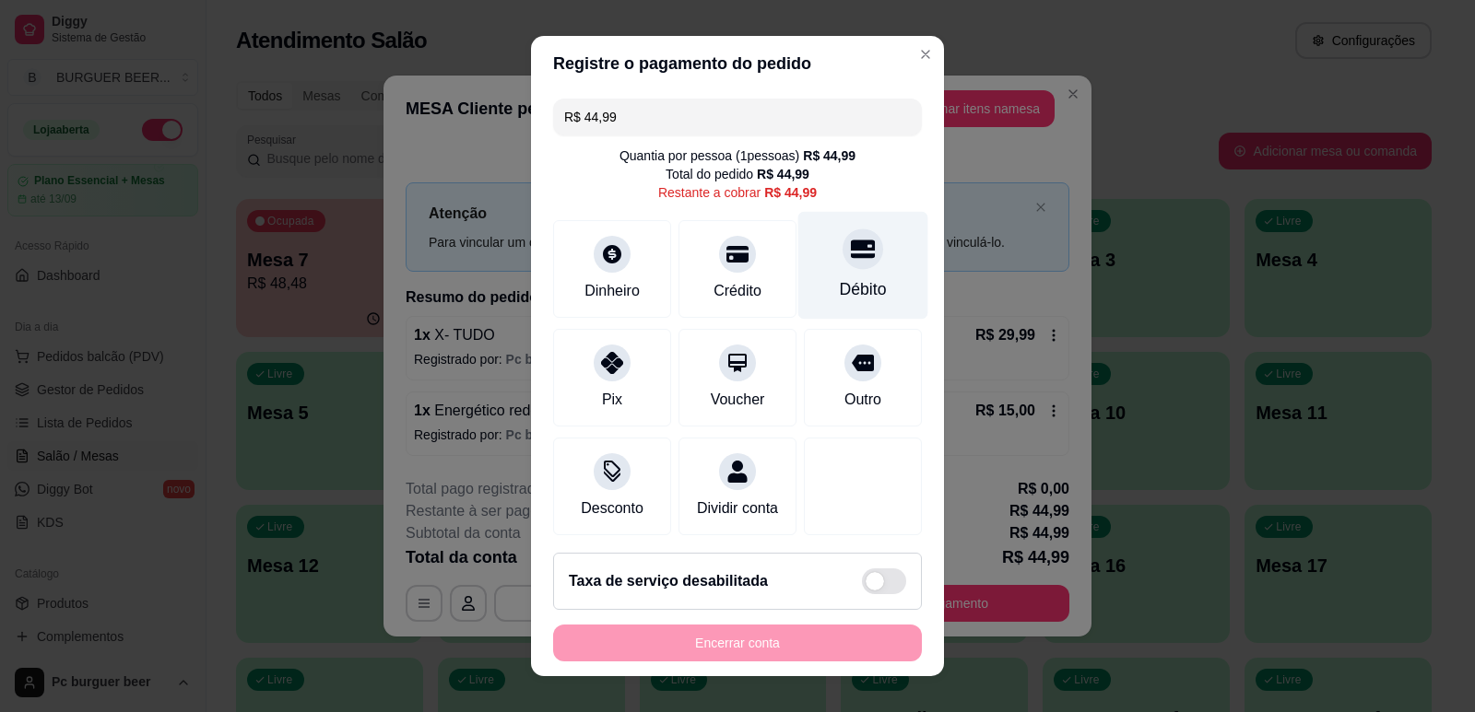
click at [816, 268] on div "Débito" at bounding box center [863, 265] width 130 height 108
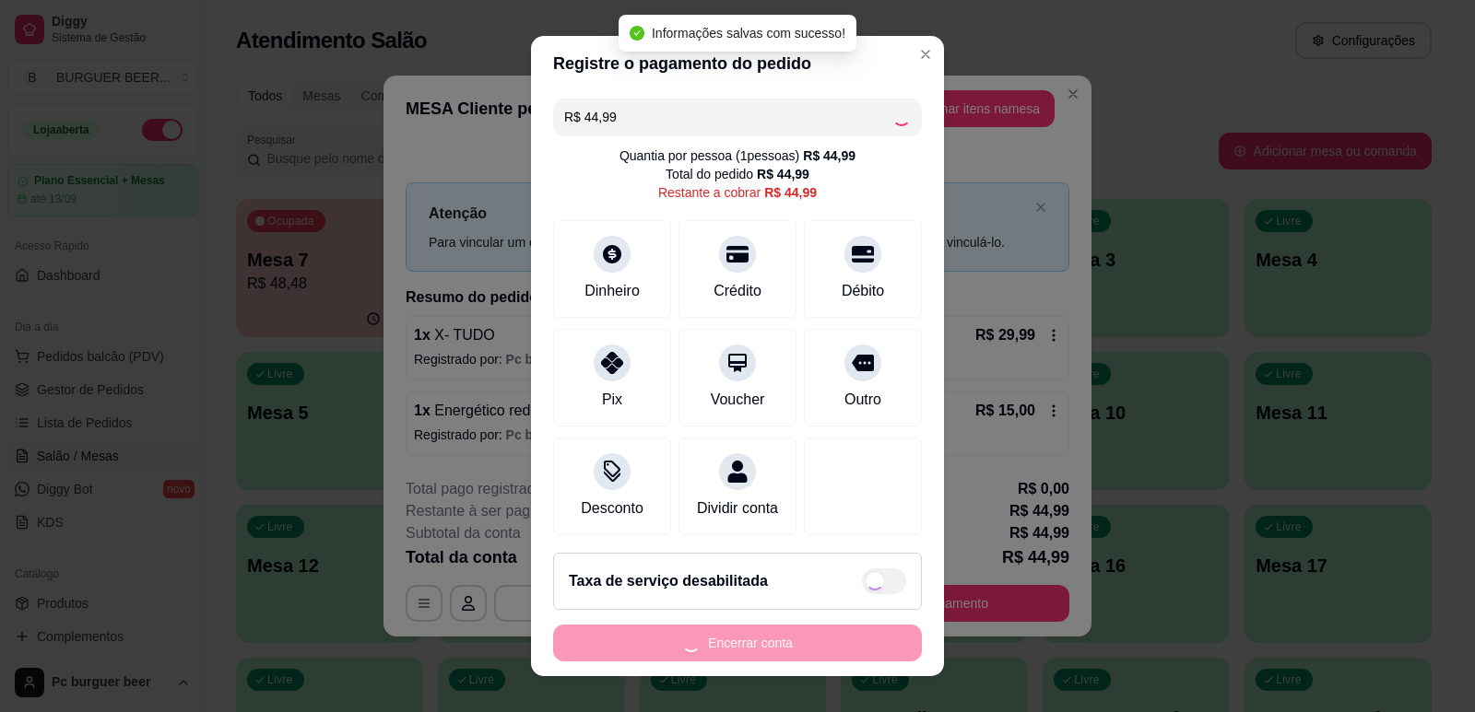
type input "R$ 0,00"
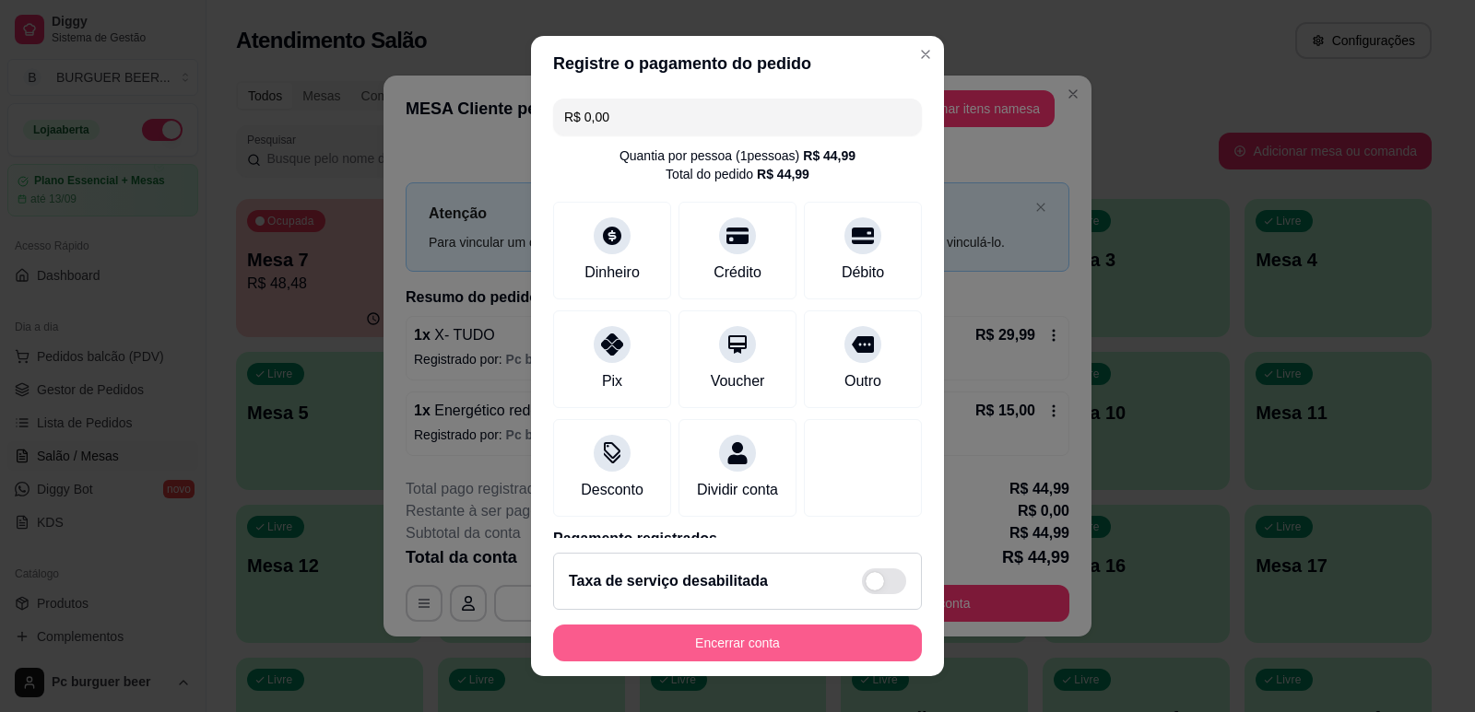
click at [842, 650] on button "Encerrar conta" at bounding box center [737, 643] width 369 height 37
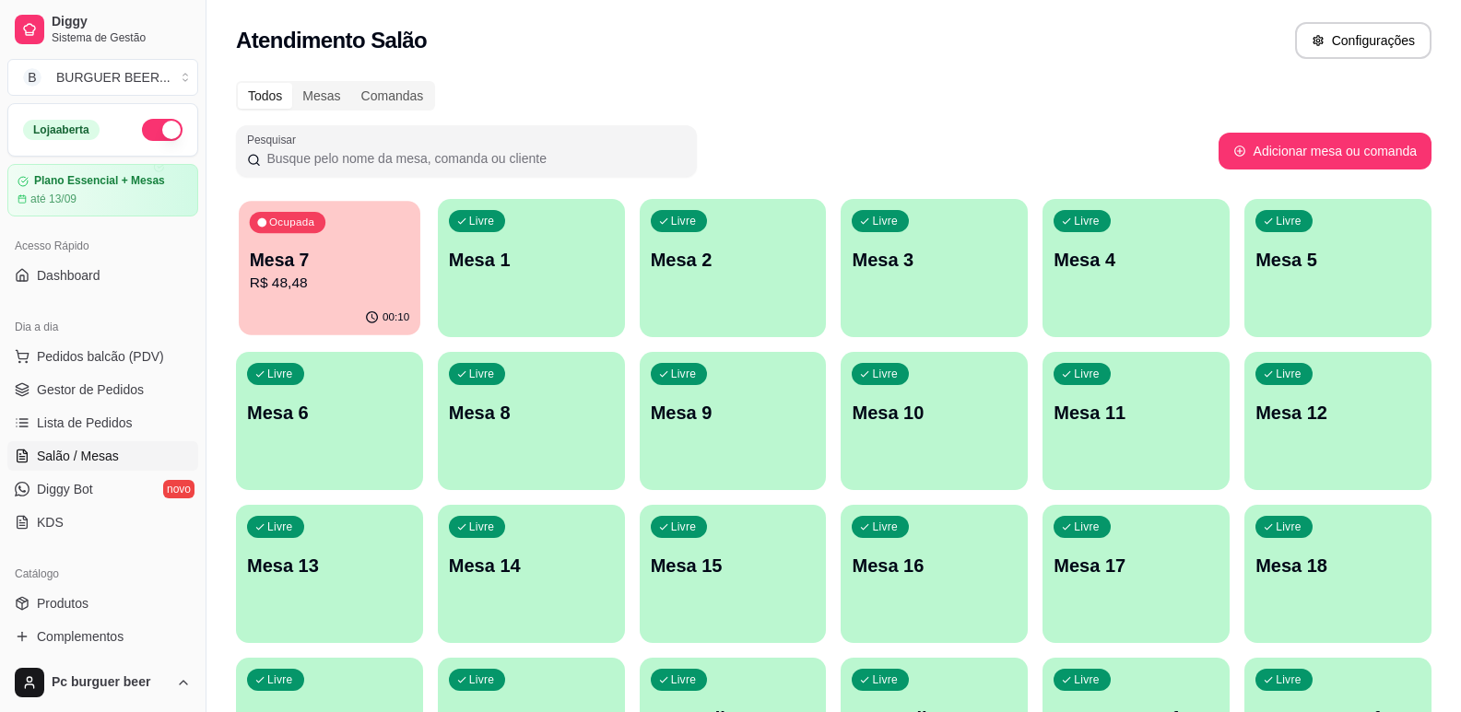
click at [337, 265] on p "Mesa 7" at bounding box center [329, 260] width 159 height 25
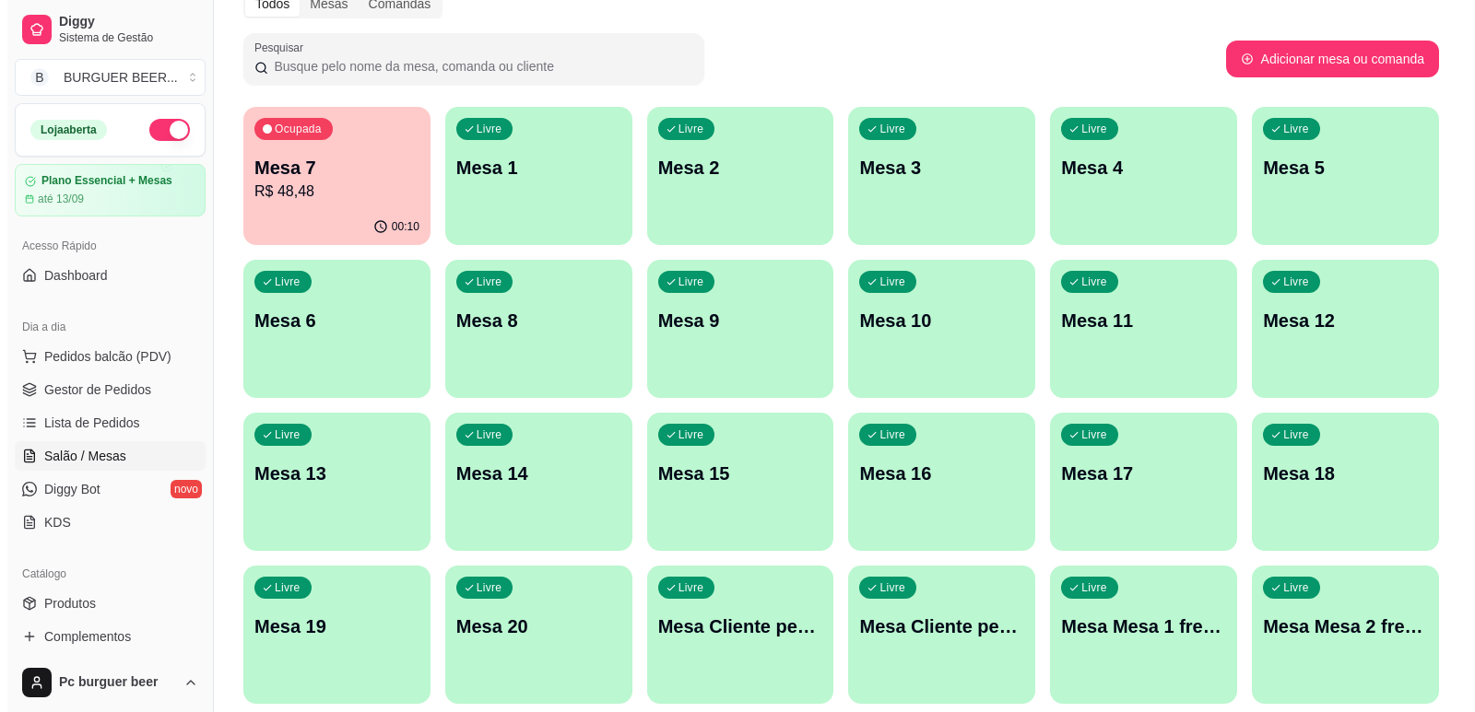
scroll to position [184, 0]
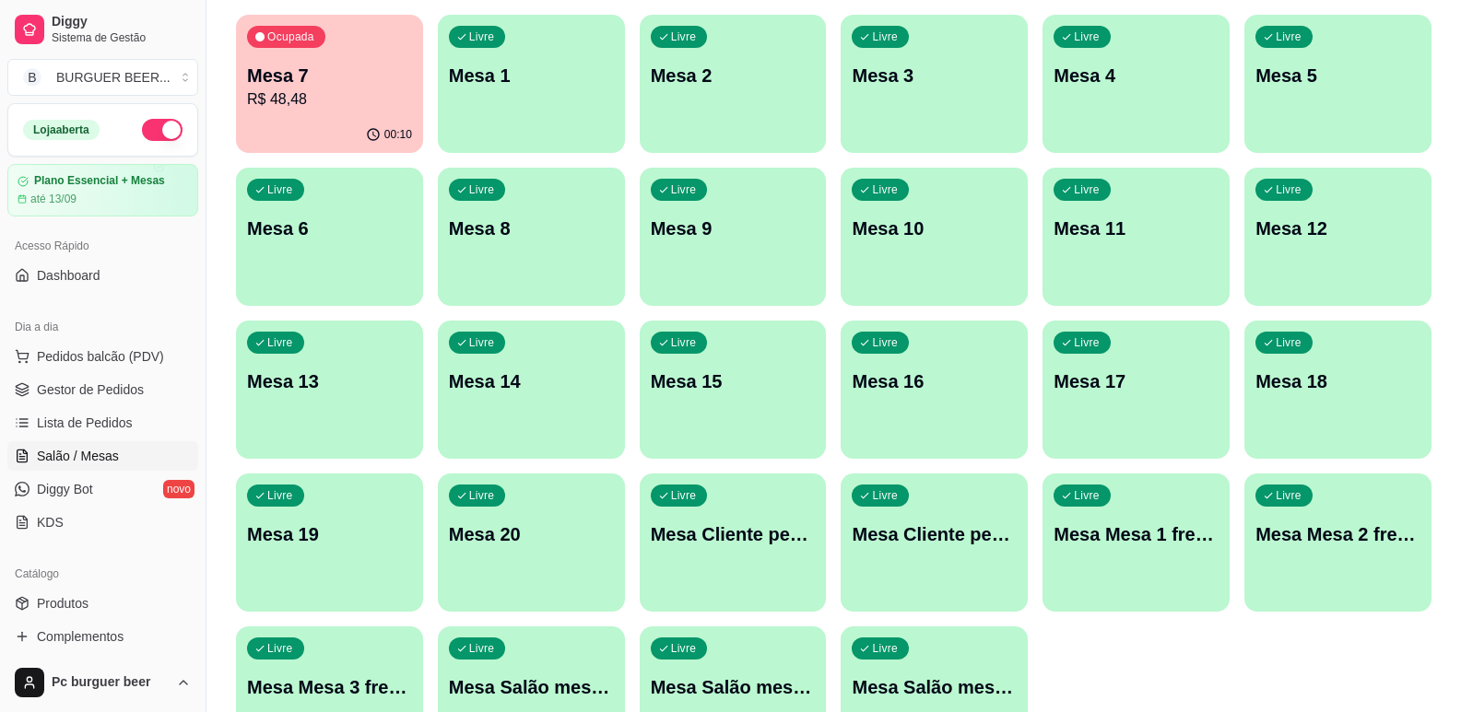
click at [777, 537] on p "Mesa Cliente pediu mais falta pagar 1" at bounding box center [733, 535] width 165 height 26
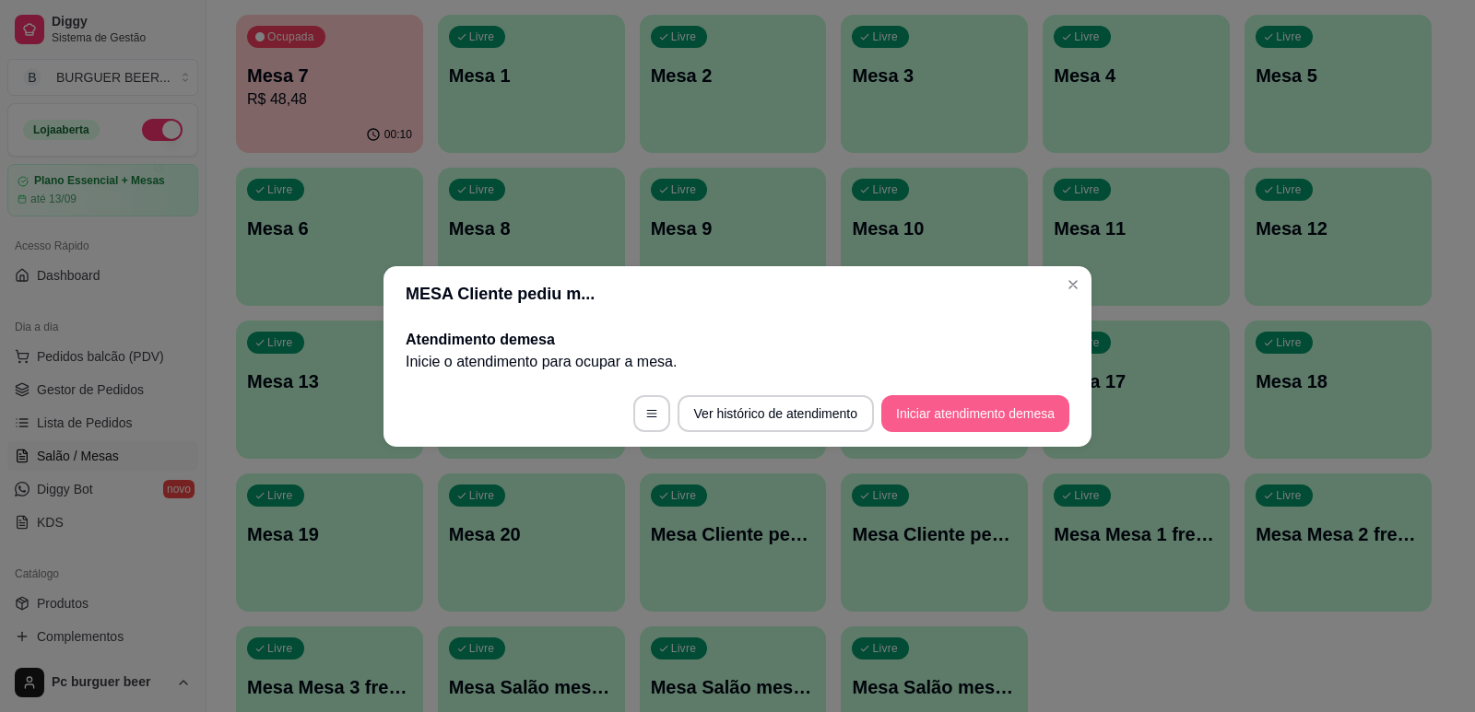
click at [910, 423] on button "Iniciar atendimento de mesa" at bounding box center [975, 413] width 188 height 37
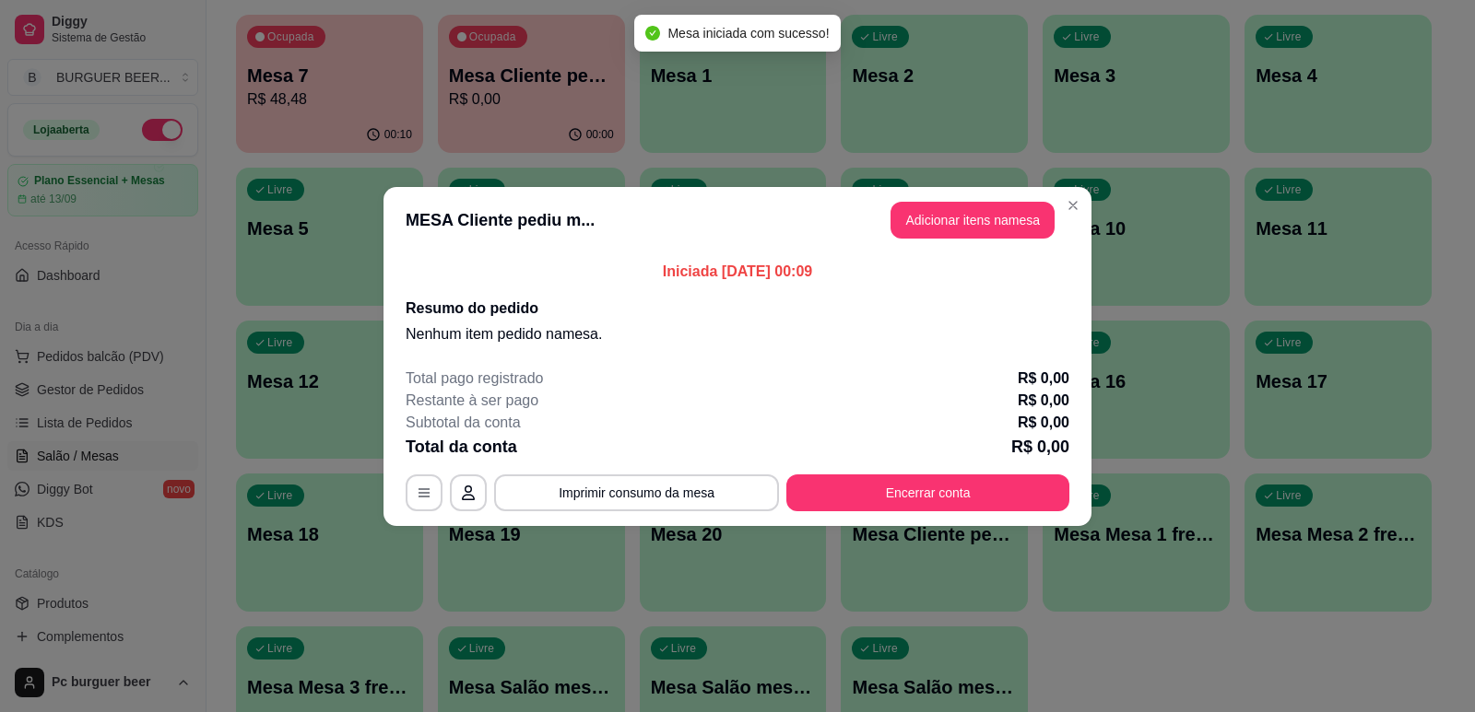
click at [912, 219] on button "Adicionar itens na mesa" at bounding box center [972, 220] width 164 height 37
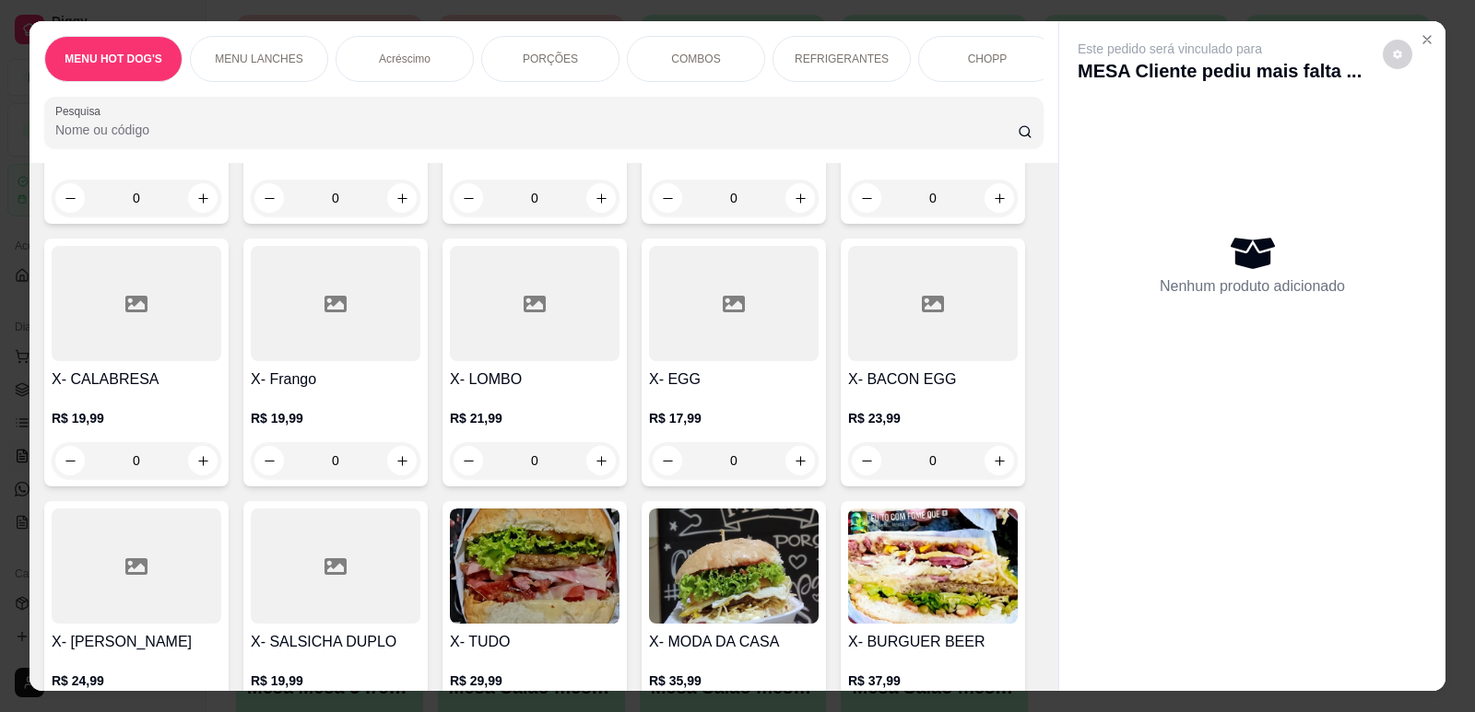
scroll to position [1290, 0]
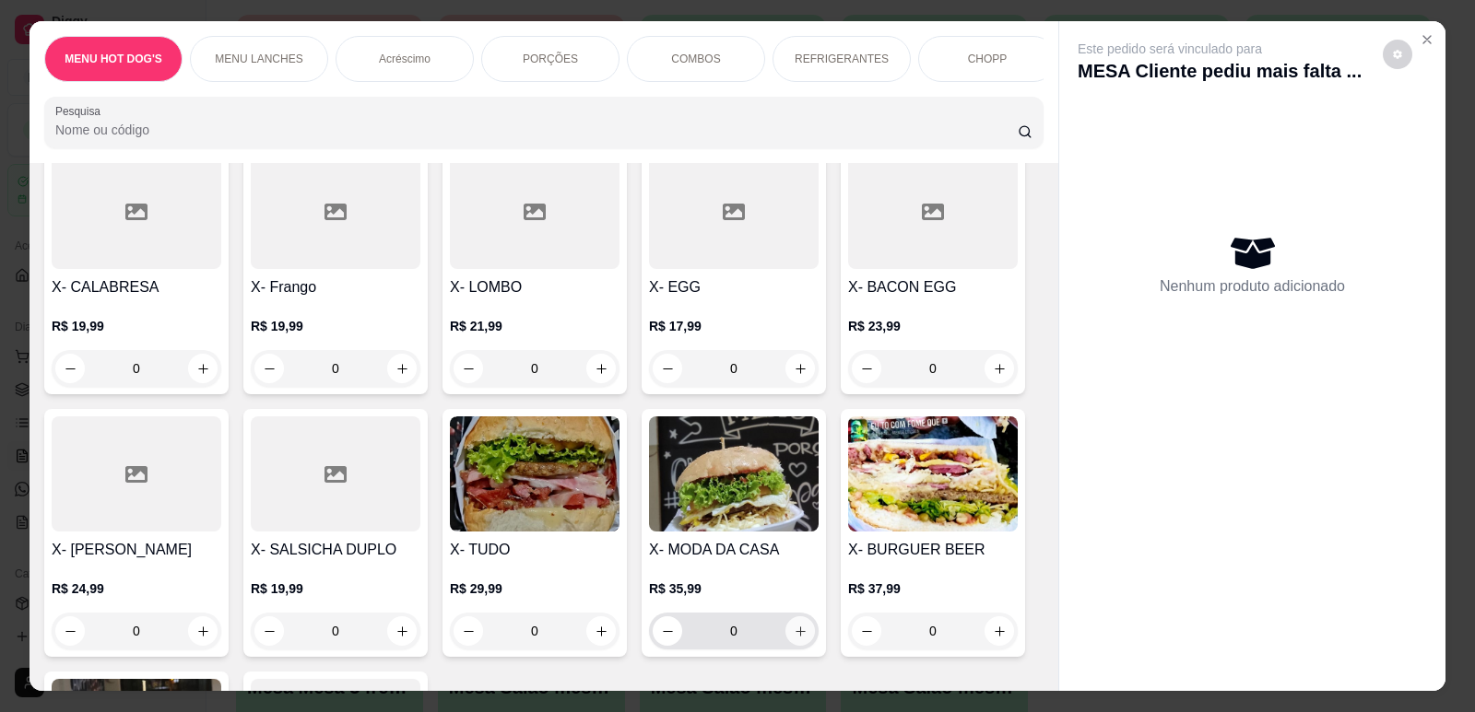
click at [794, 625] on icon "increase-product-quantity" at bounding box center [801, 632] width 14 height 14
type input "1"
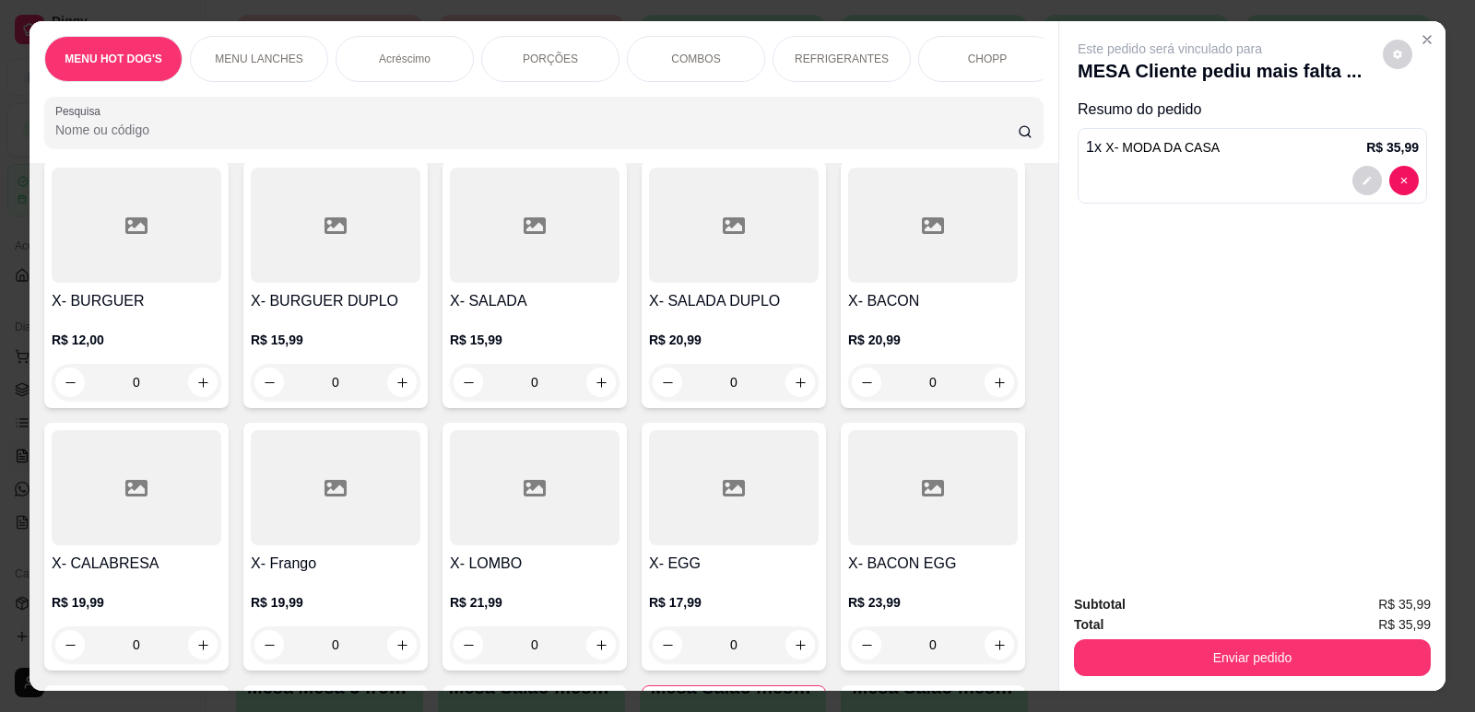
scroll to position [922, 0]
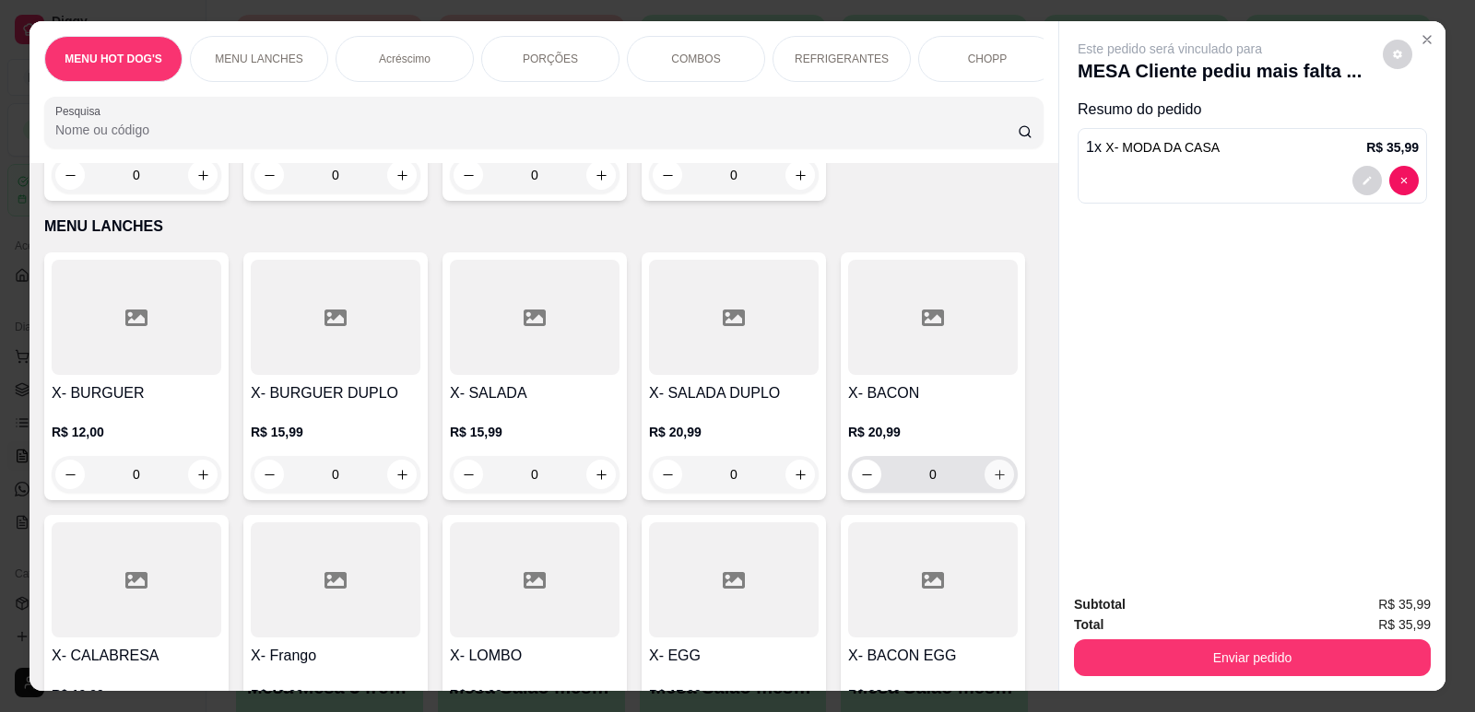
click at [993, 468] on icon "increase-product-quantity" at bounding box center [1000, 475] width 14 height 14
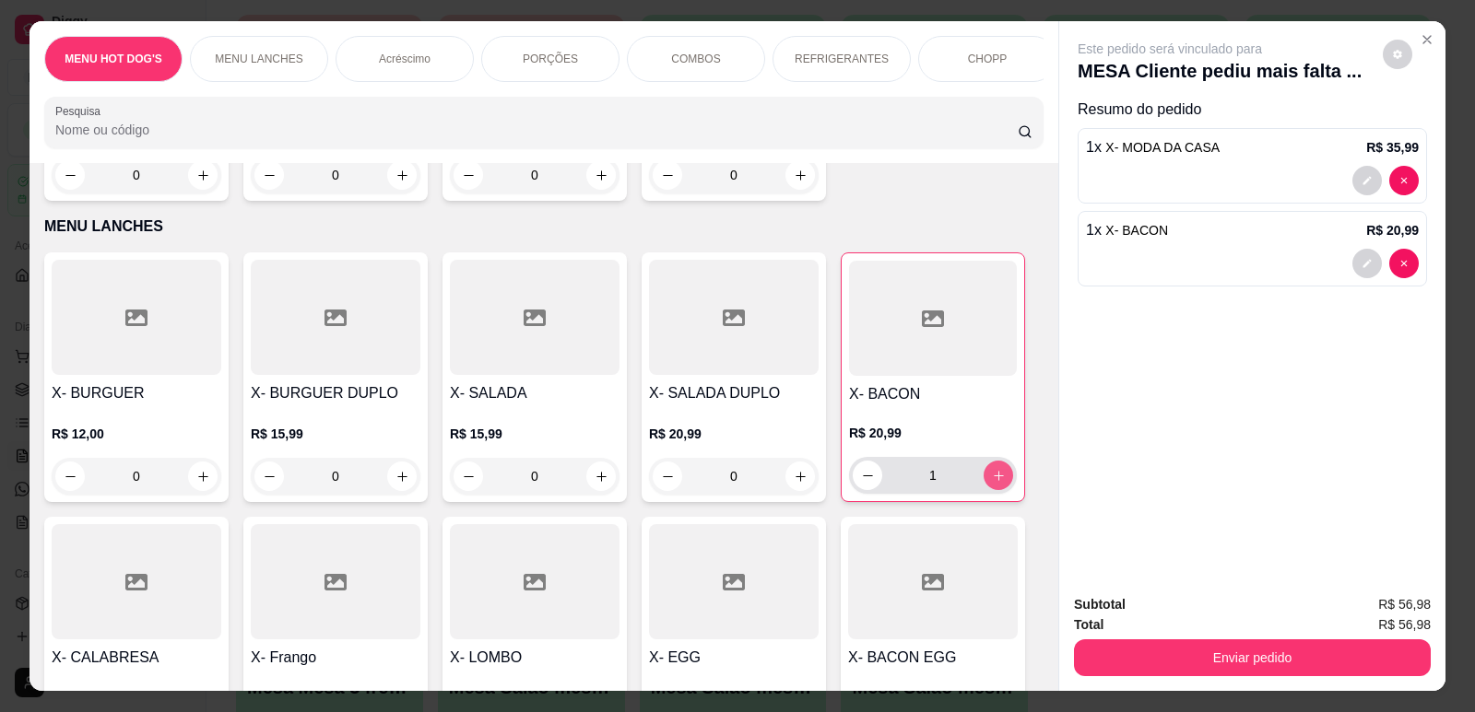
type input "1"
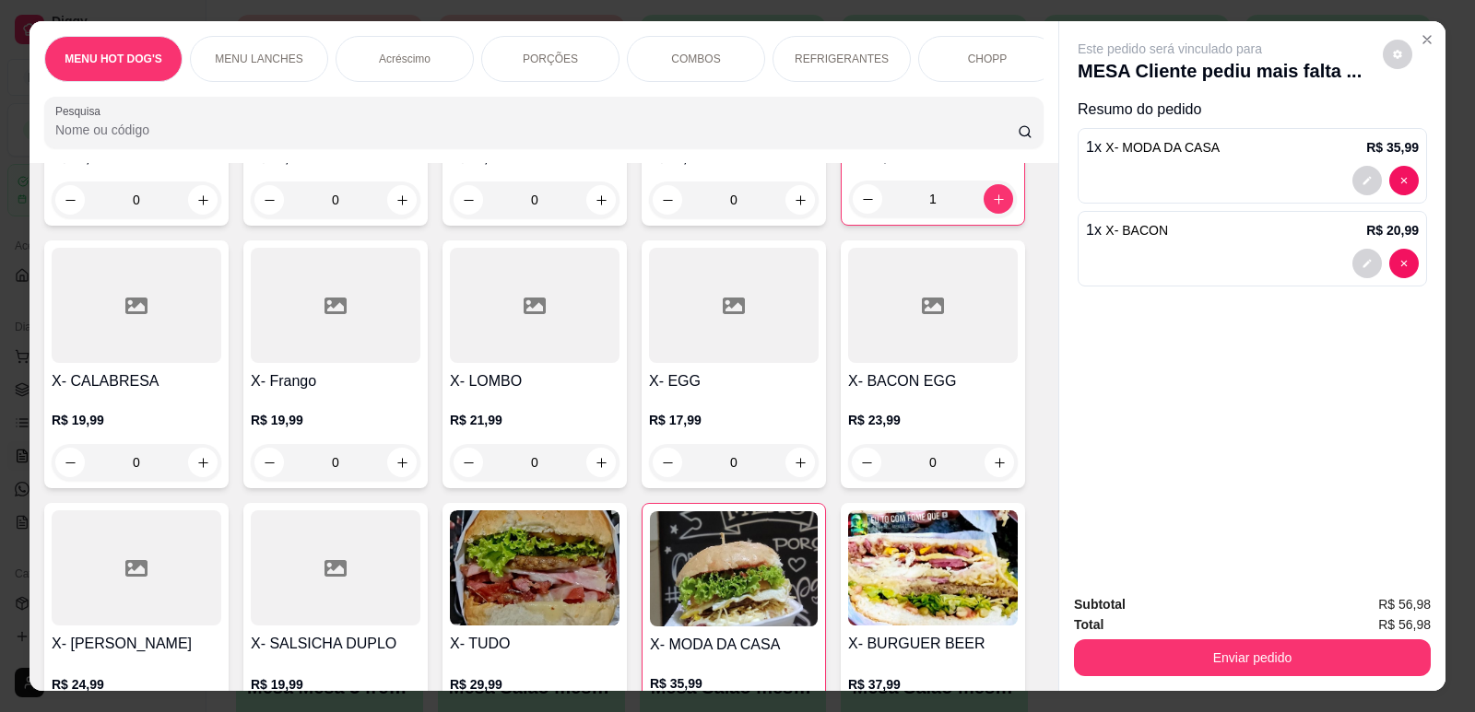
scroll to position [1290, 0]
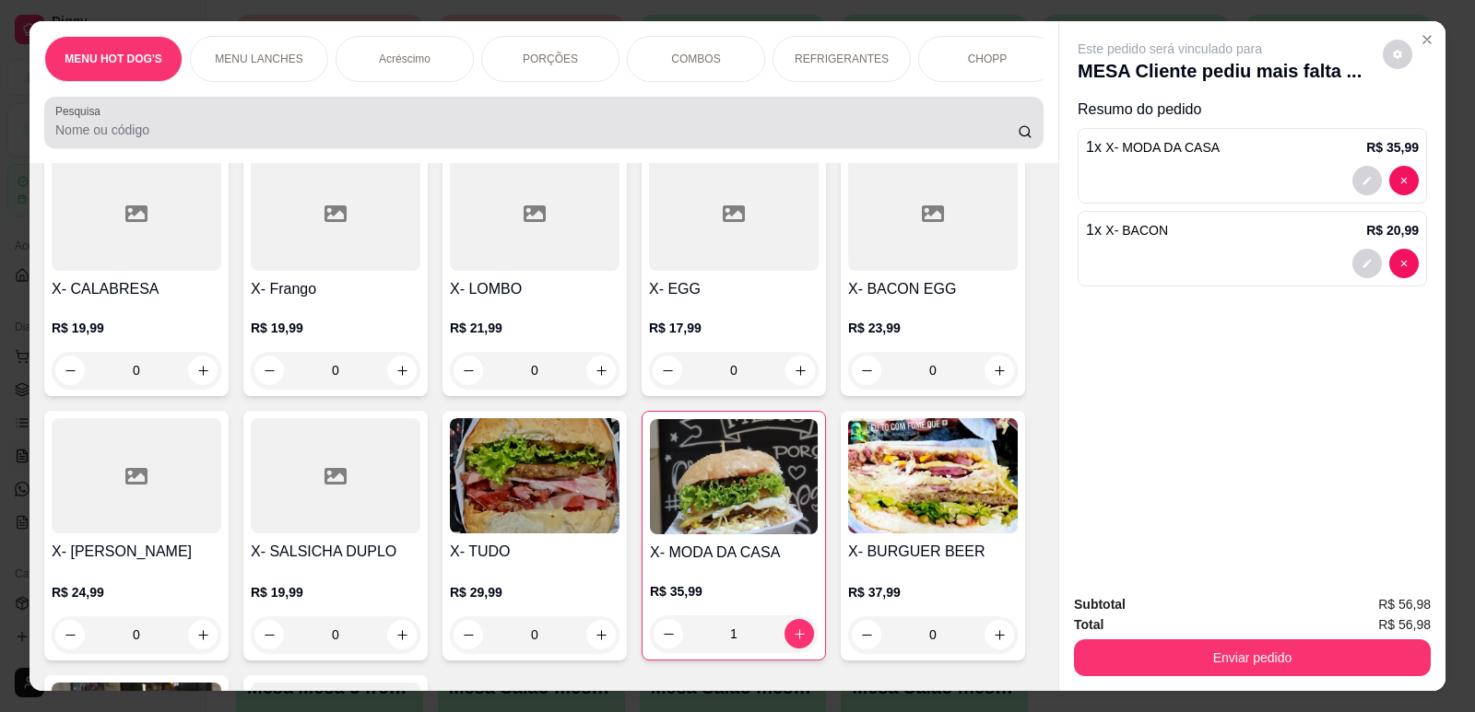
click at [553, 139] on input "Pesquisa" at bounding box center [536, 130] width 962 height 18
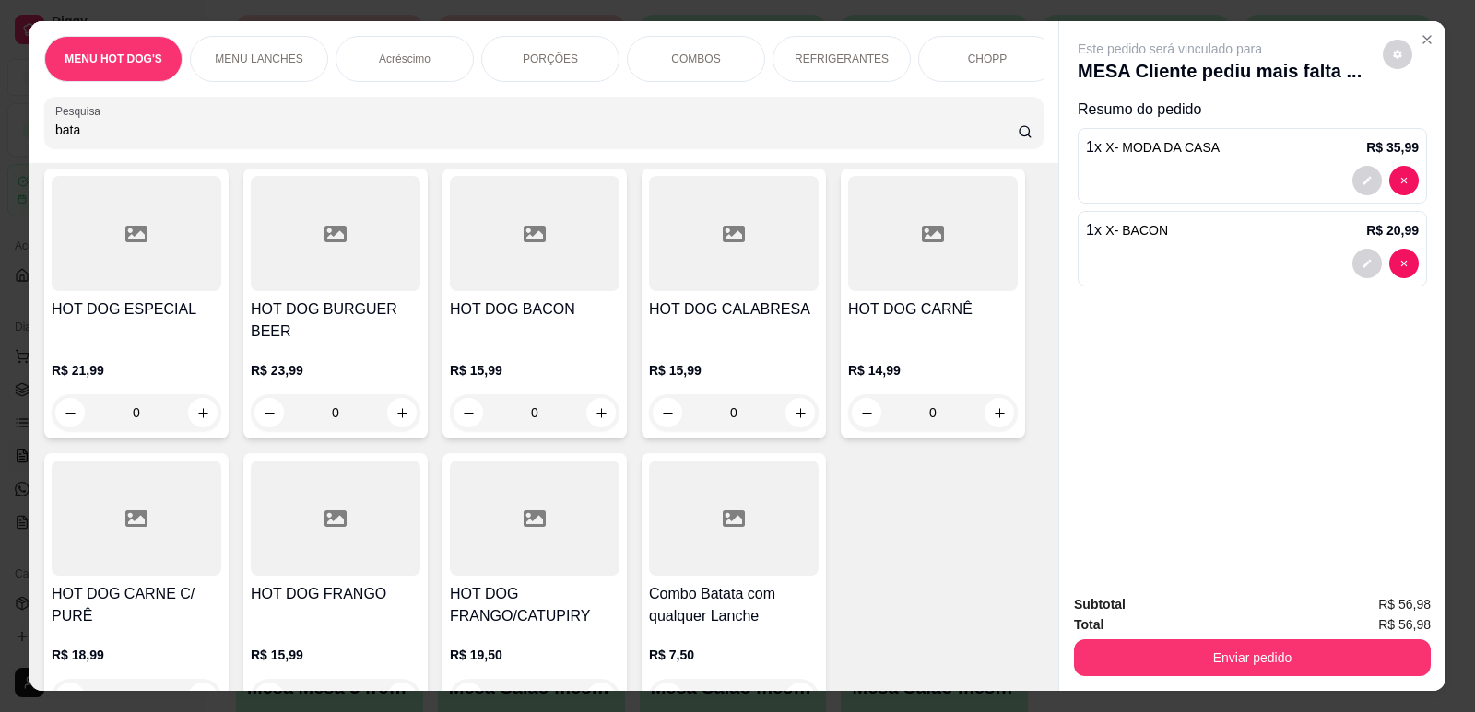
scroll to position [2182, 0]
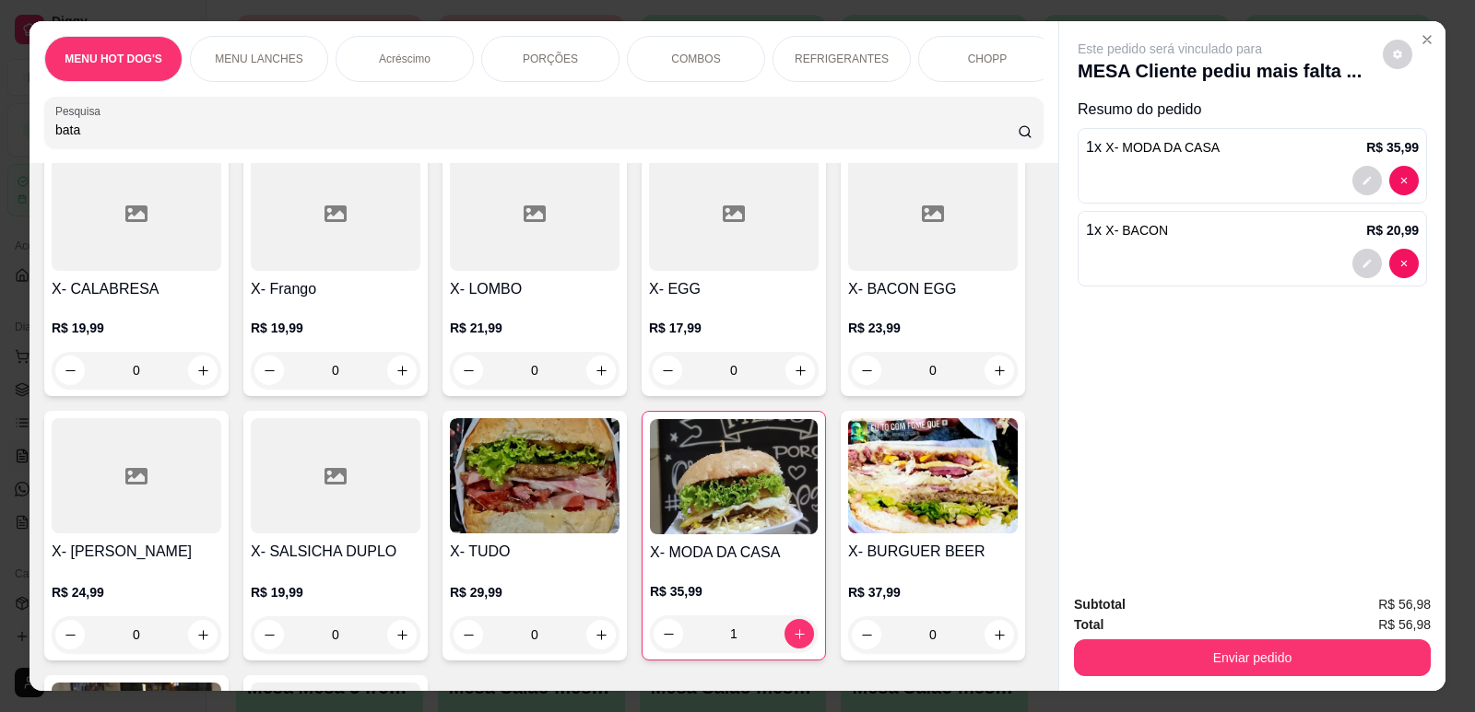
click at [544, 139] on input "bata" at bounding box center [536, 130] width 962 height 18
type input "bata"
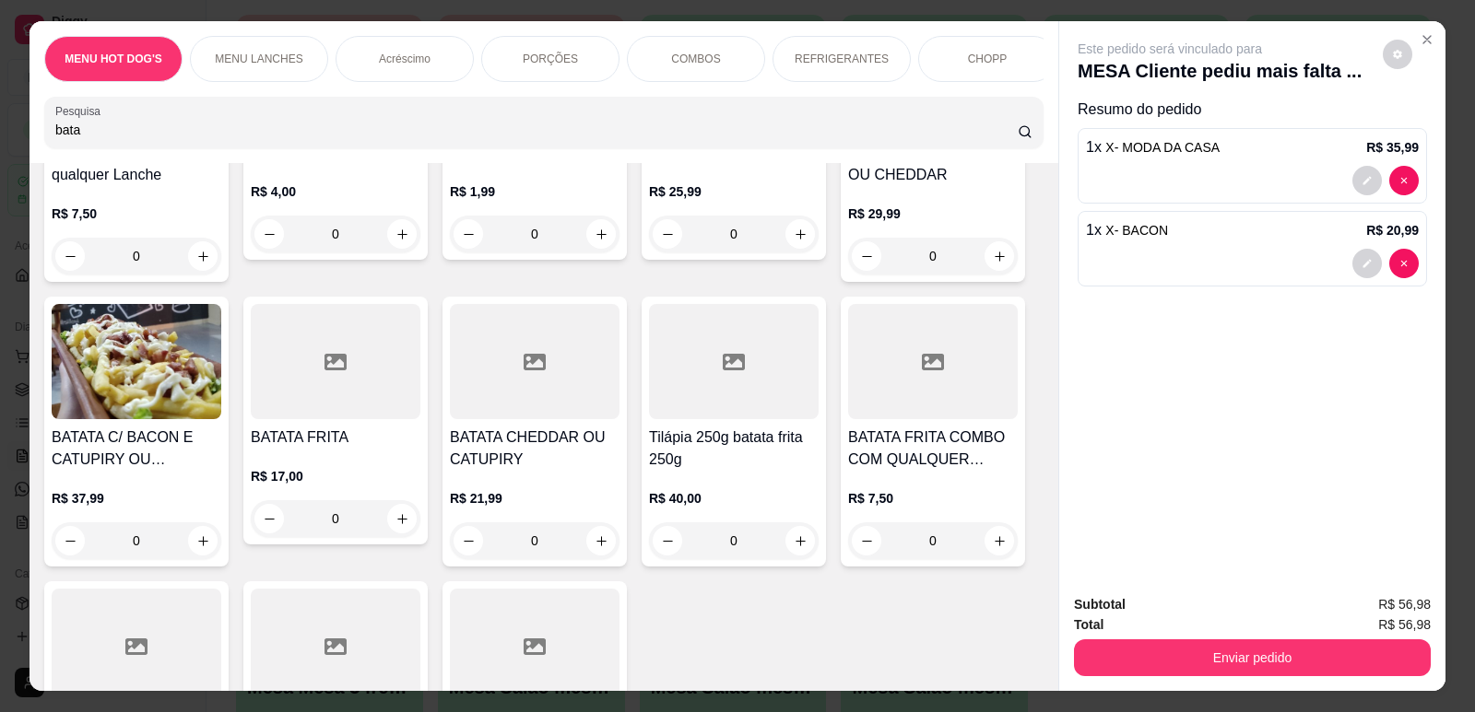
scroll to position [0, 0]
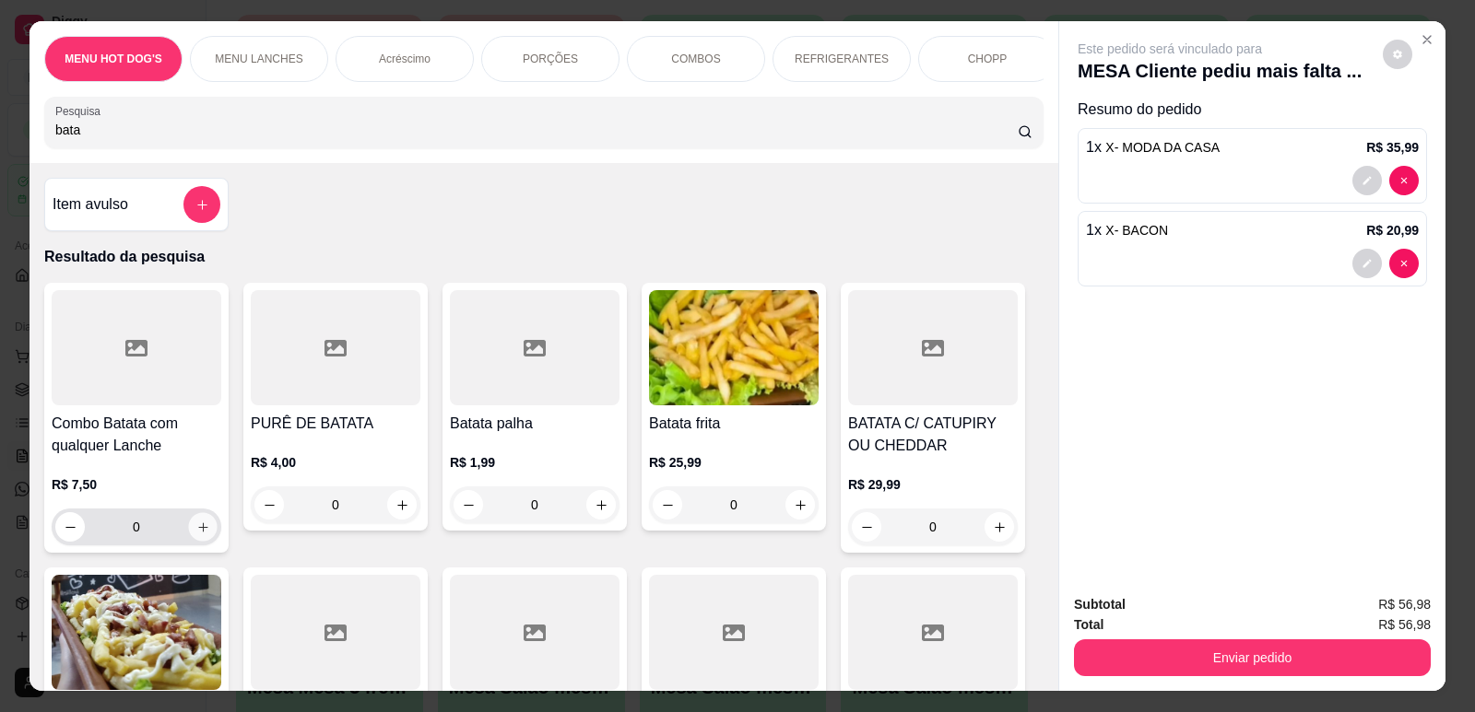
click at [202, 535] on icon "increase-product-quantity" at bounding box center [203, 528] width 14 height 14
type input "1"
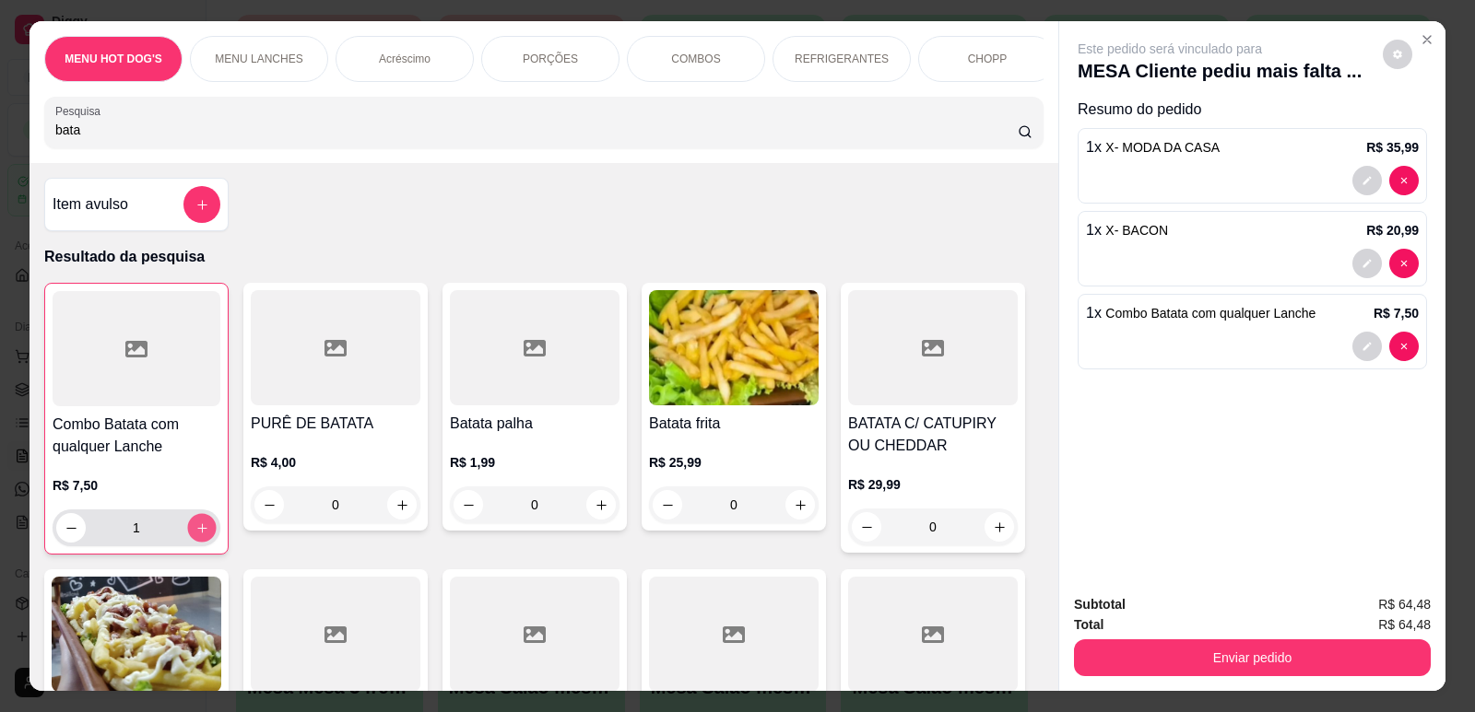
click at [198, 533] on icon "increase-product-quantity" at bounding box center [201, 528] width 9 height 9
type input "2"
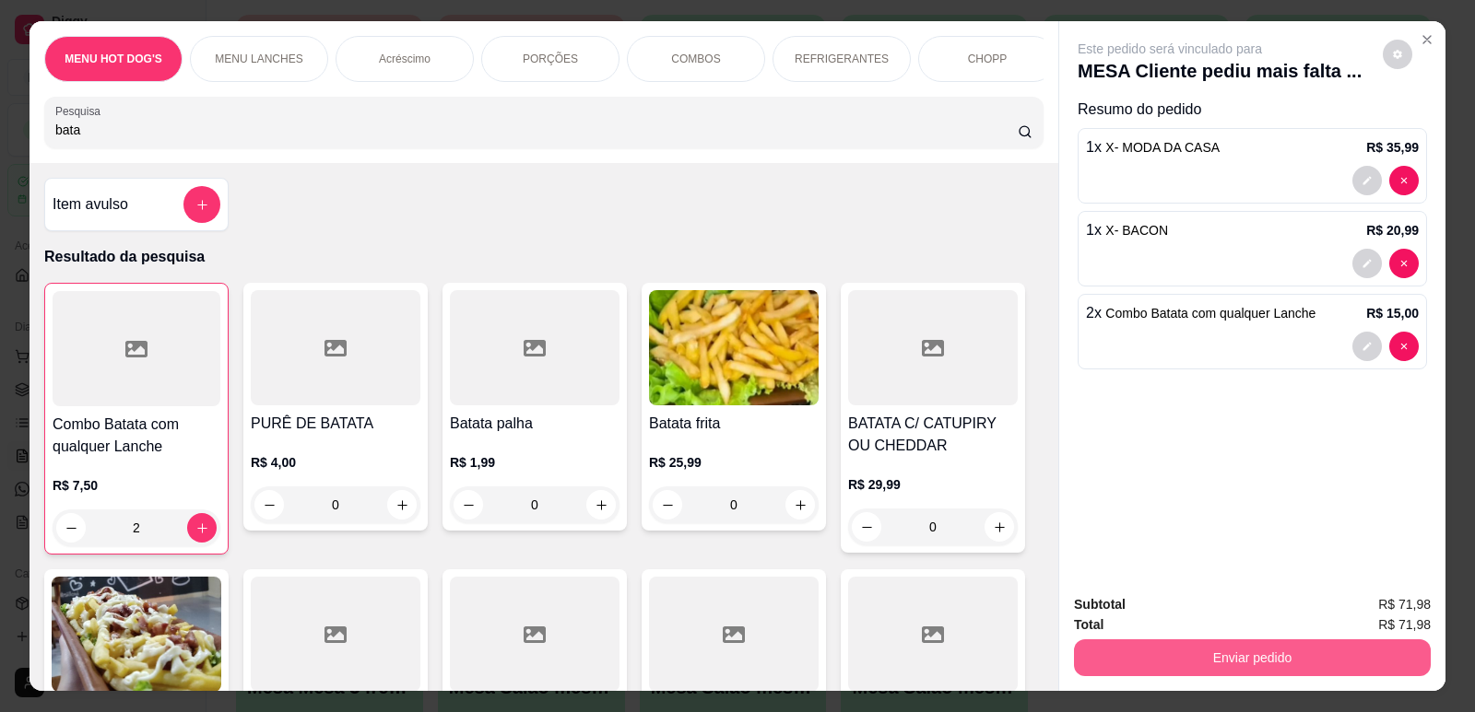
click at [1094, 656] on button "Enviar pedido" at bounding box center [1252, 658] width 357 height 37
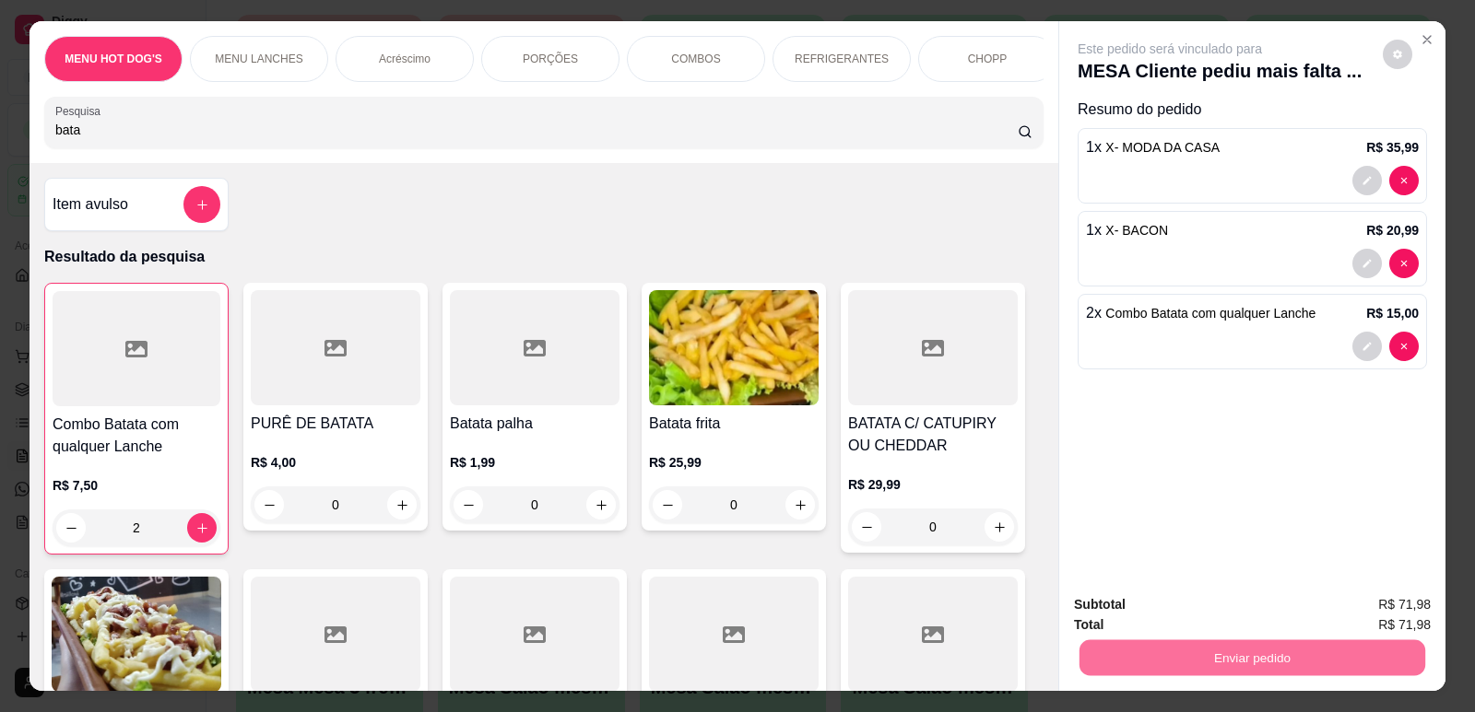
click at [1115, 606] on button "Não registrar e enviar pedido" at bounding box center [1191, 612] width 192 height 35
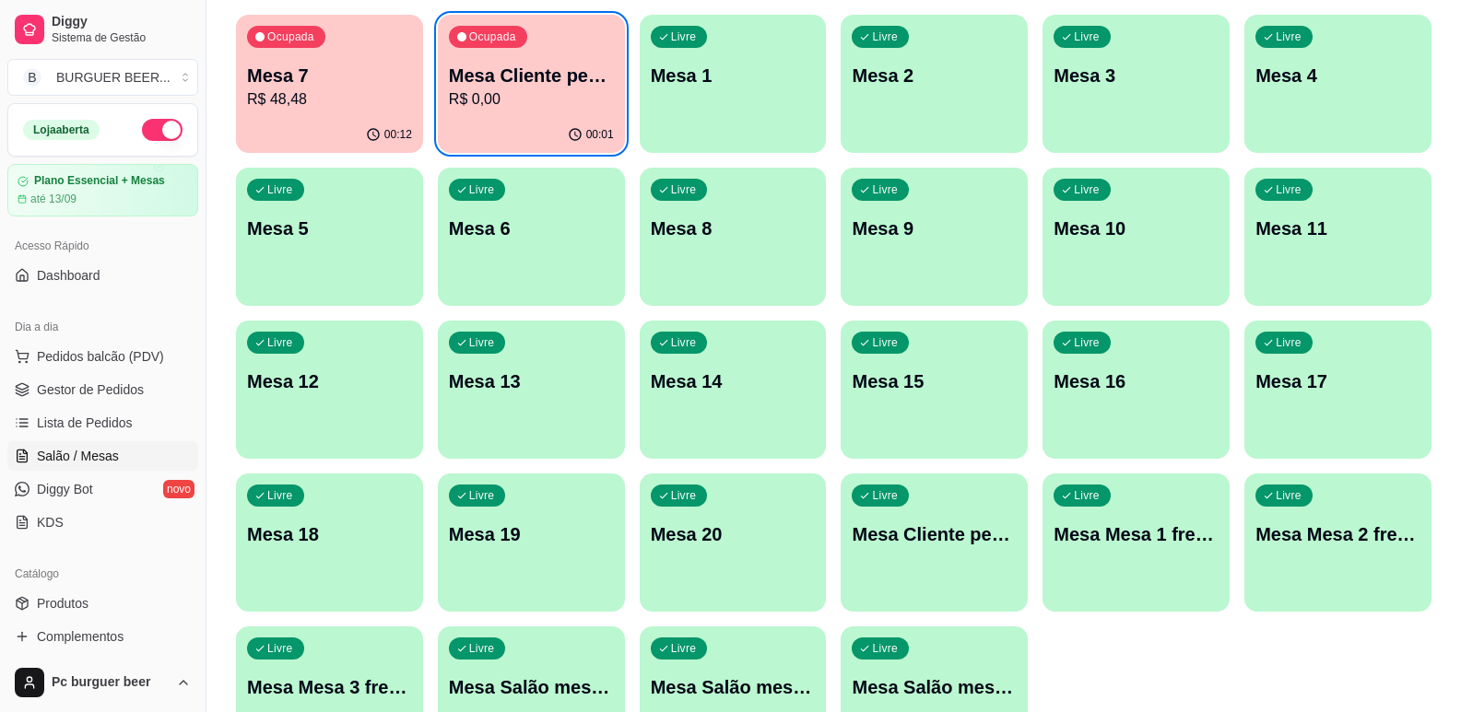
click at [883, 544] on p "Mesa Cliente pediu mais não pagou 2" at bounding box center [934, 535] width 165 height 26
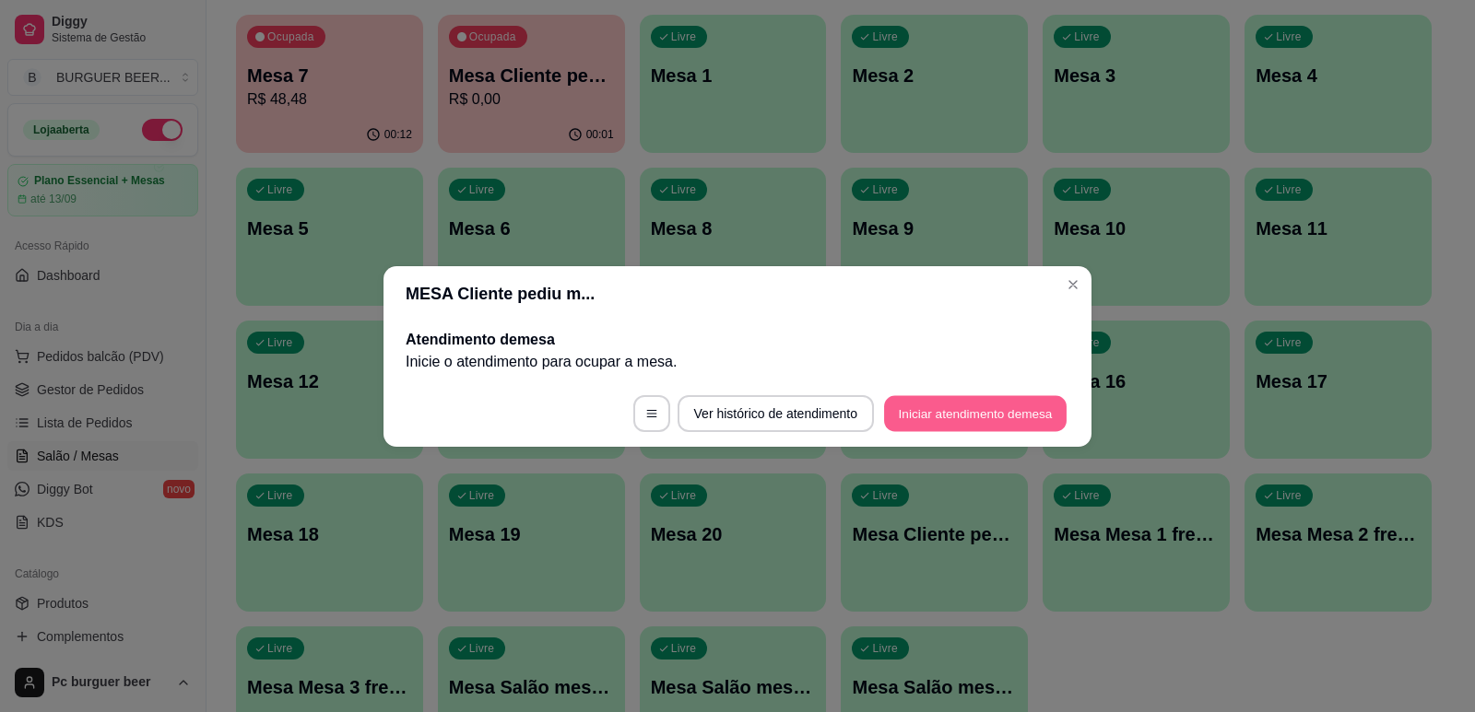
click at [945, 416] on button "Iniciar atendimento de mesa" at bounding box center [975, 413] width 183 height 36
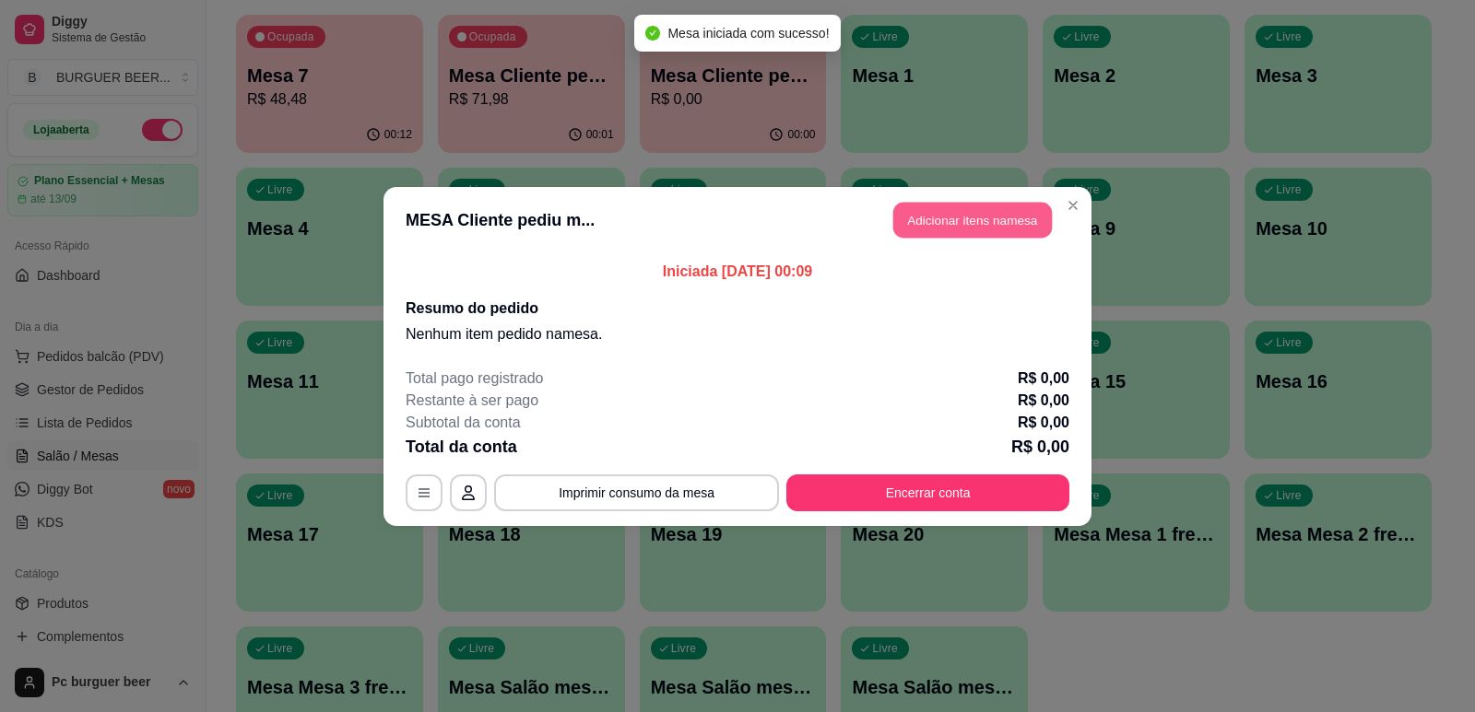
click at [977, 227] on button "Adicionar itens na mesa" at bounding box center [972, 220] width 159 height 36
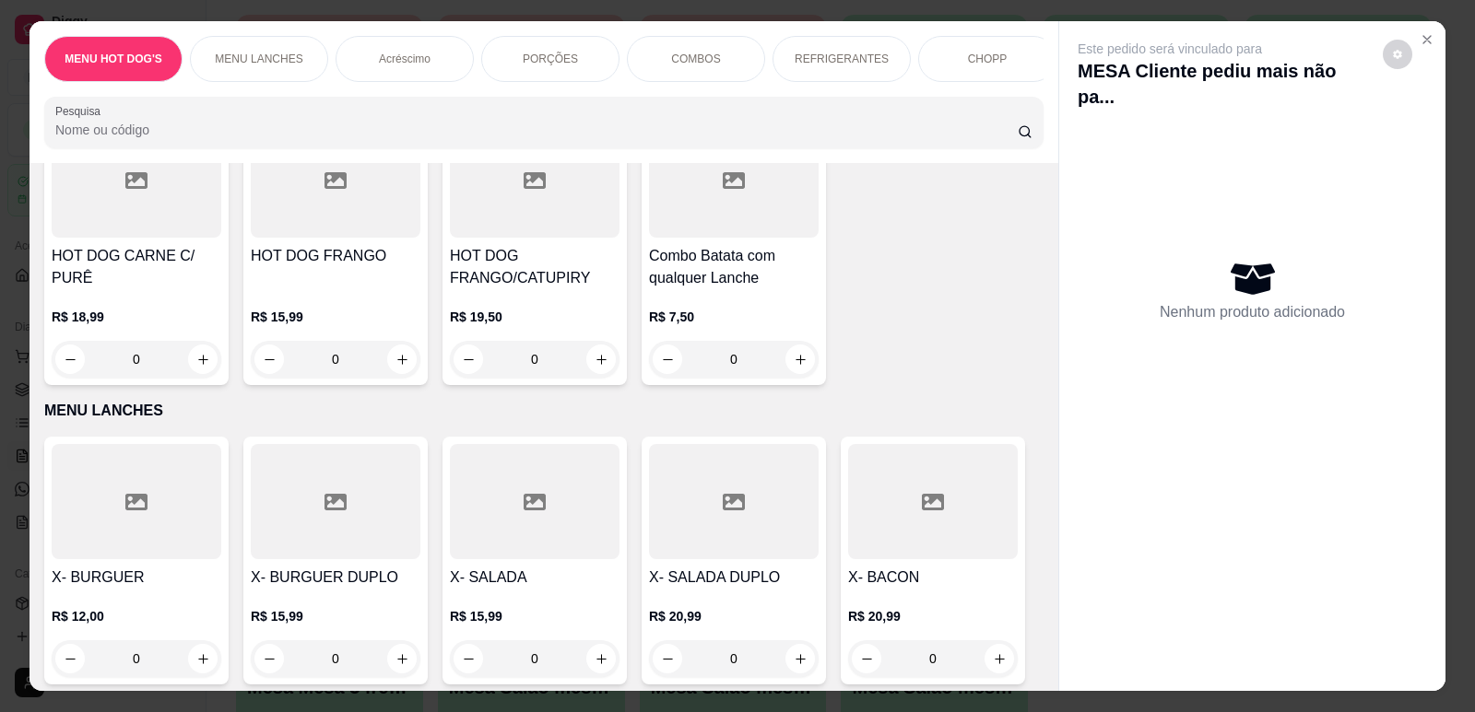
scroll to position [830, 0]
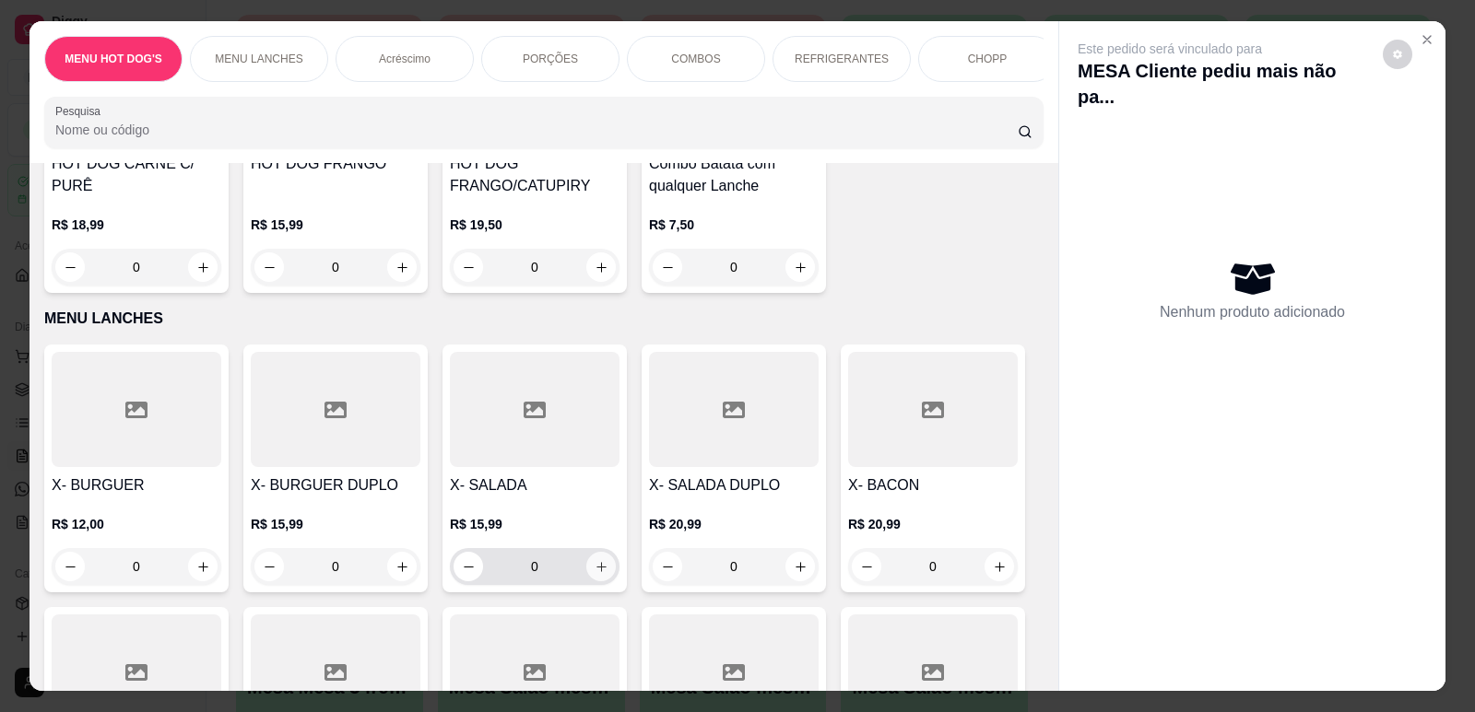
click at [595, 560] on icon "increase-product-quantity" at bounding box center [602, 567] width 14 height 14
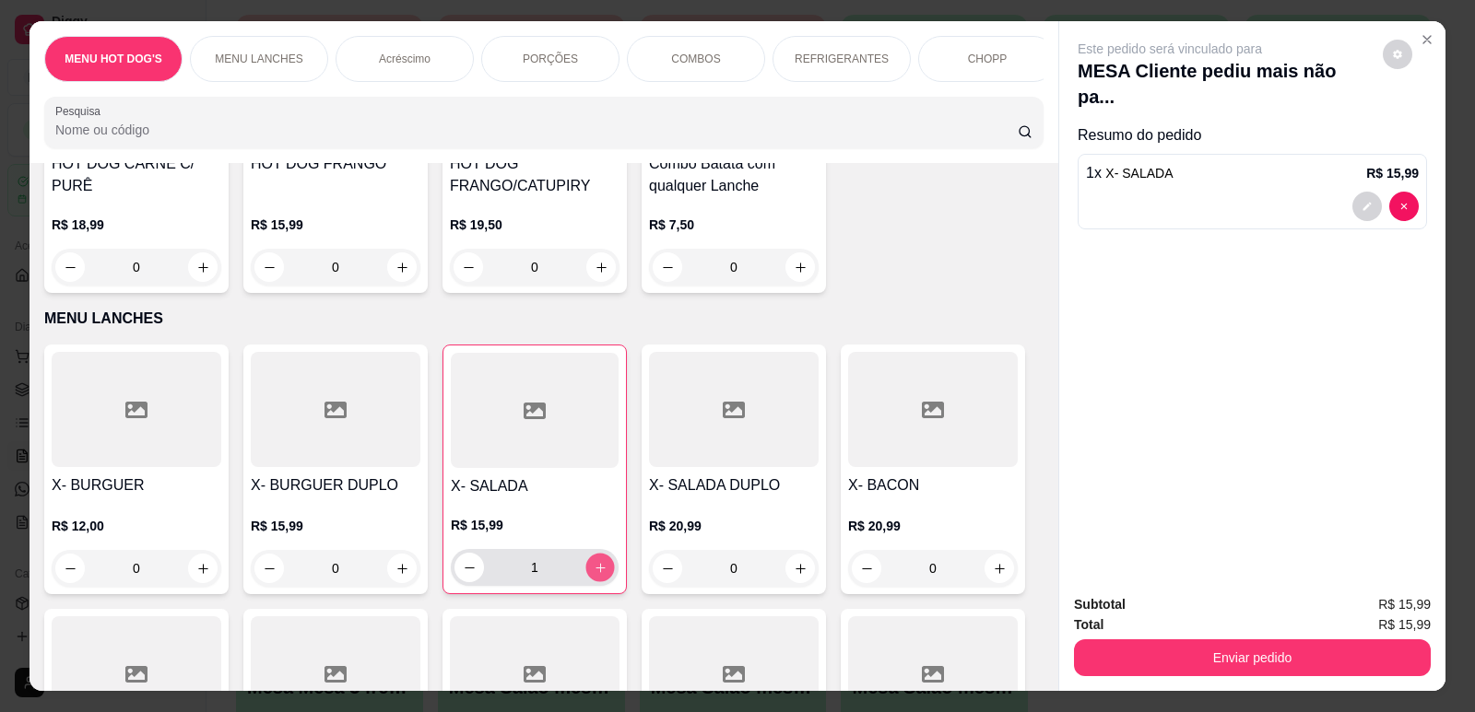
click at [594, 561] on icon "increase-product-quantity" at bounding box center [601, 568] width 14 height 14
type input "2"
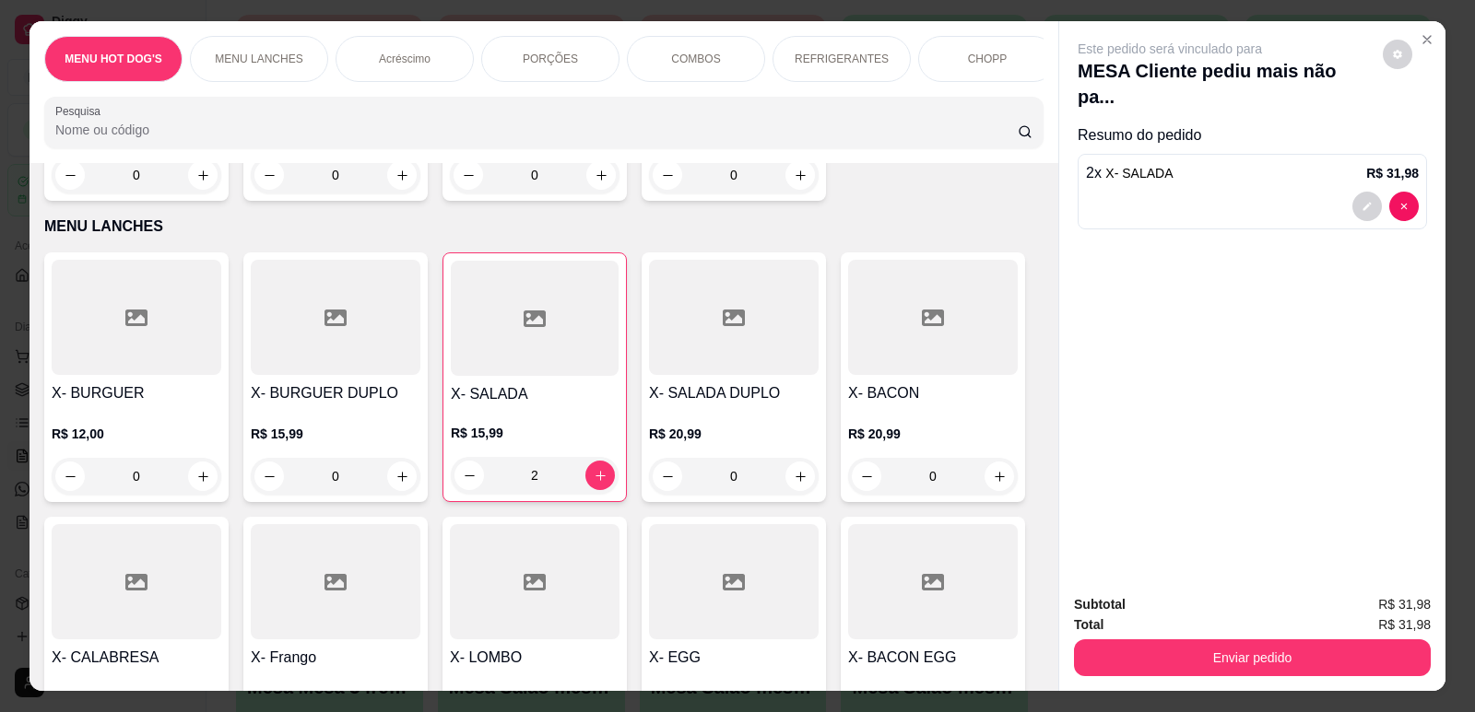
scroll to position [1014, 0]
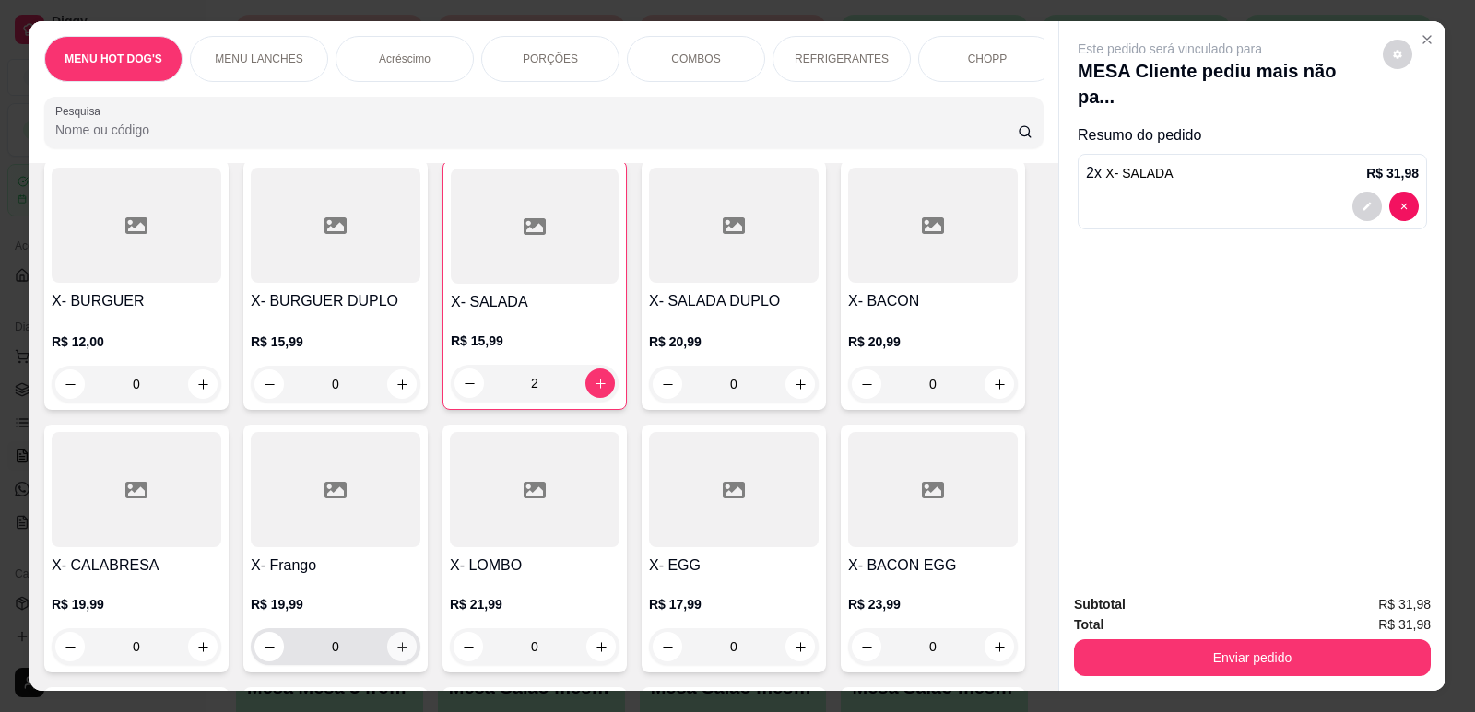
click at [395, 641] on icon "increase-product-quantity" at bounding box center [402, 648] width 14 height 14
type input "1"
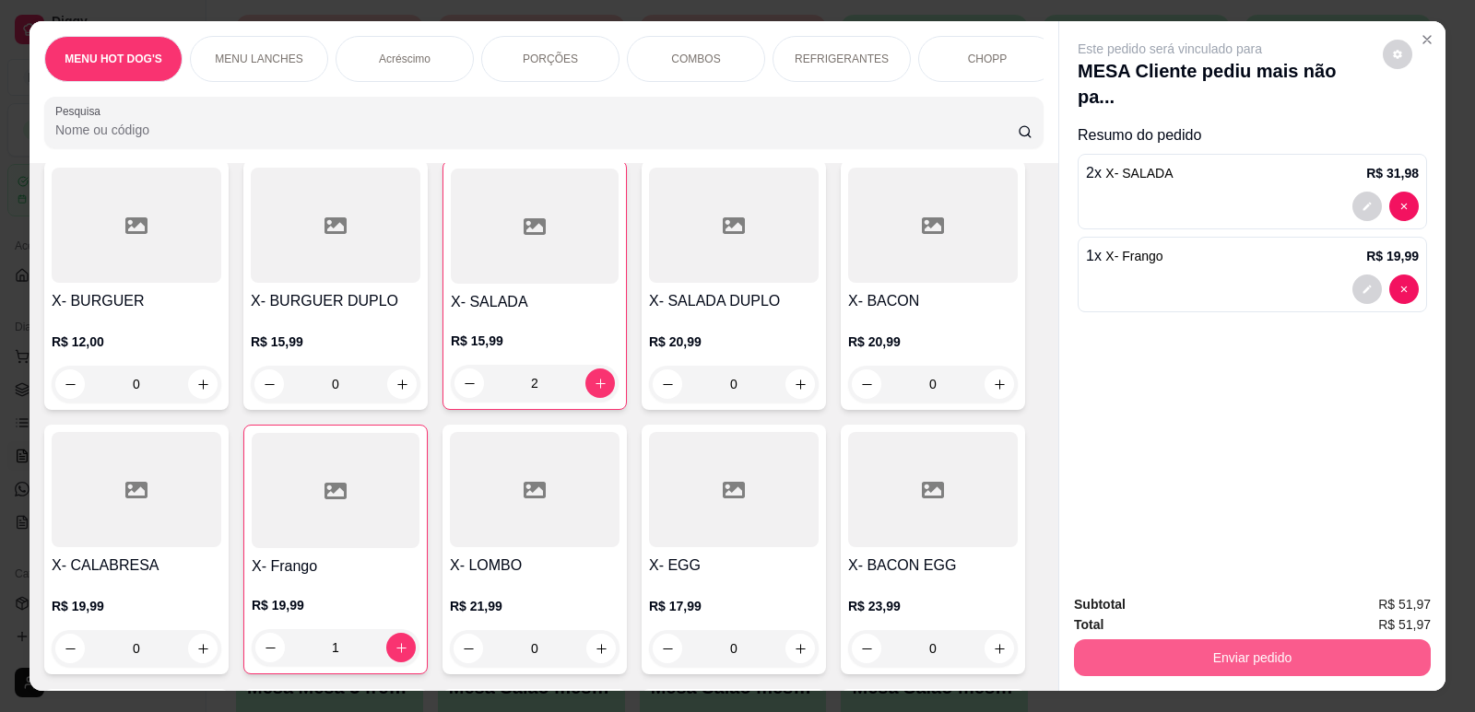
click at [1116, 649] on button "Enviar pedido" at bounding box center [1252, 658] width 357 height 37
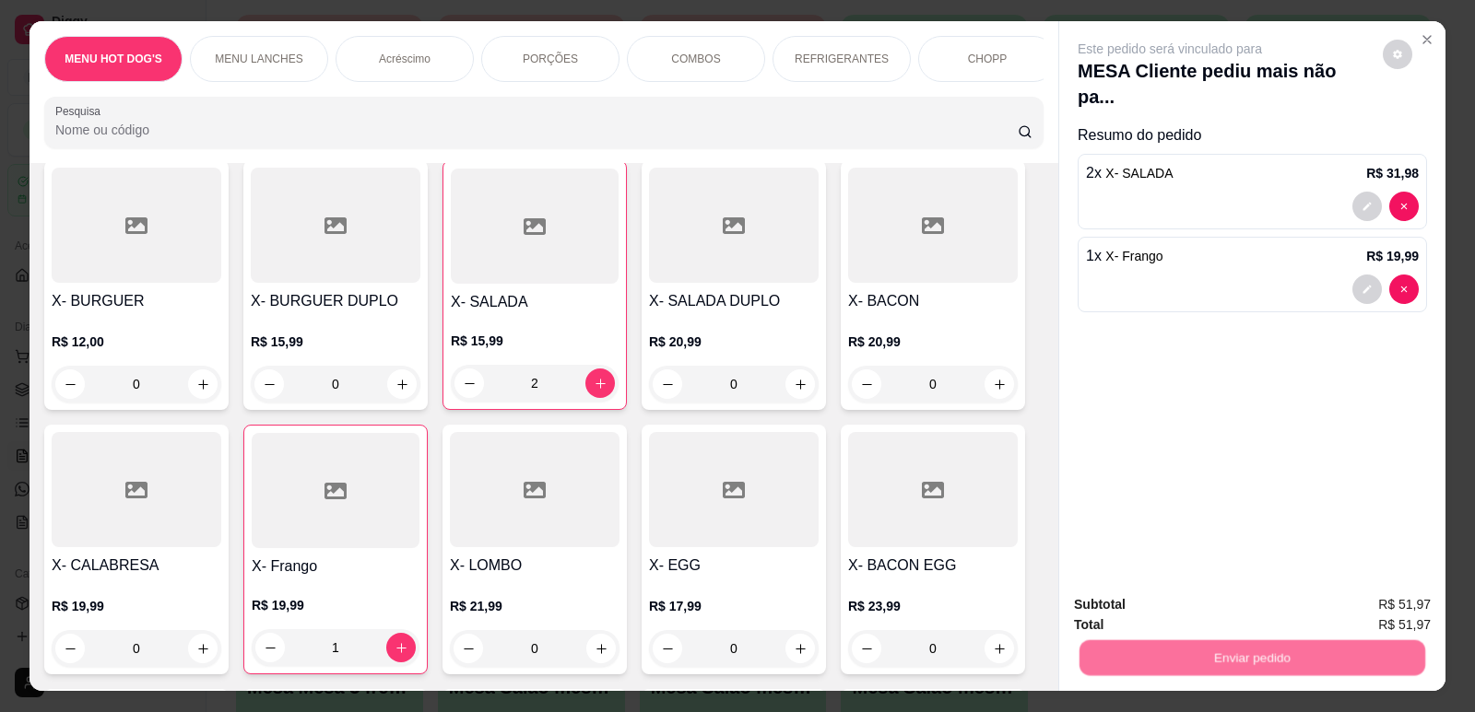
click at [1122, 606] on button "Não registrar e enviar pedido" at bounding box center [1191, 612] width 186 height 34
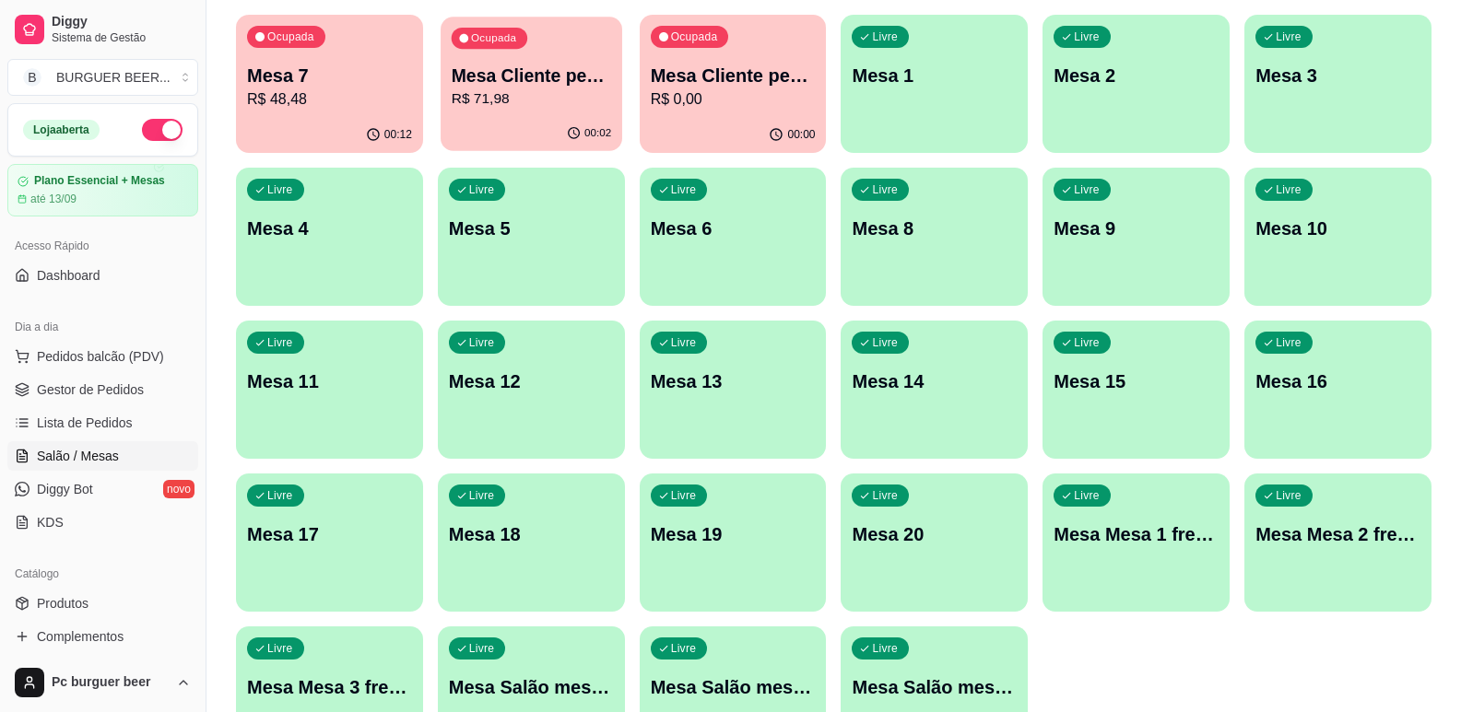
click at [489, 108] on p "R$ 71,98" at bounding box center [531, 98] width 159 height 21
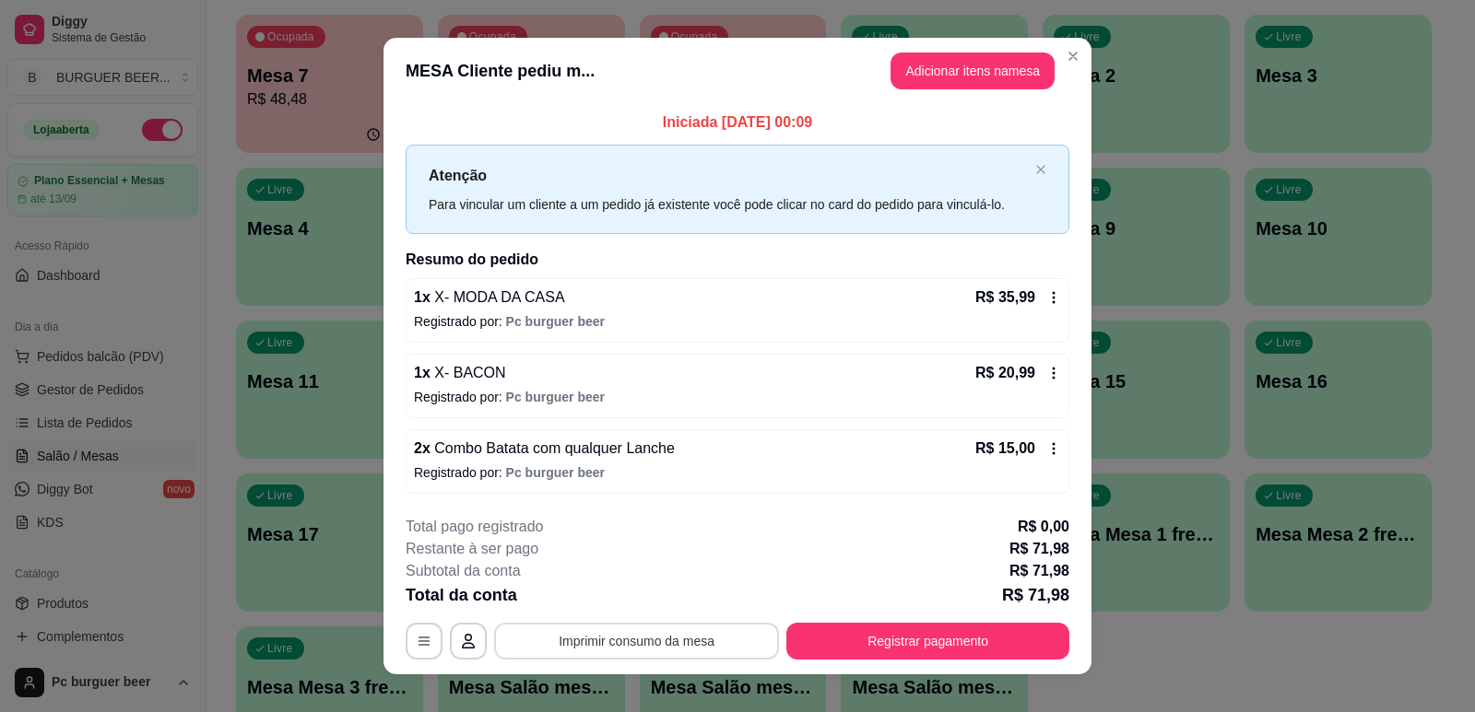
click at [523, 643] on button "Imprimir consumo da mesa" at bounding box center [636, 641] width 285 height 37
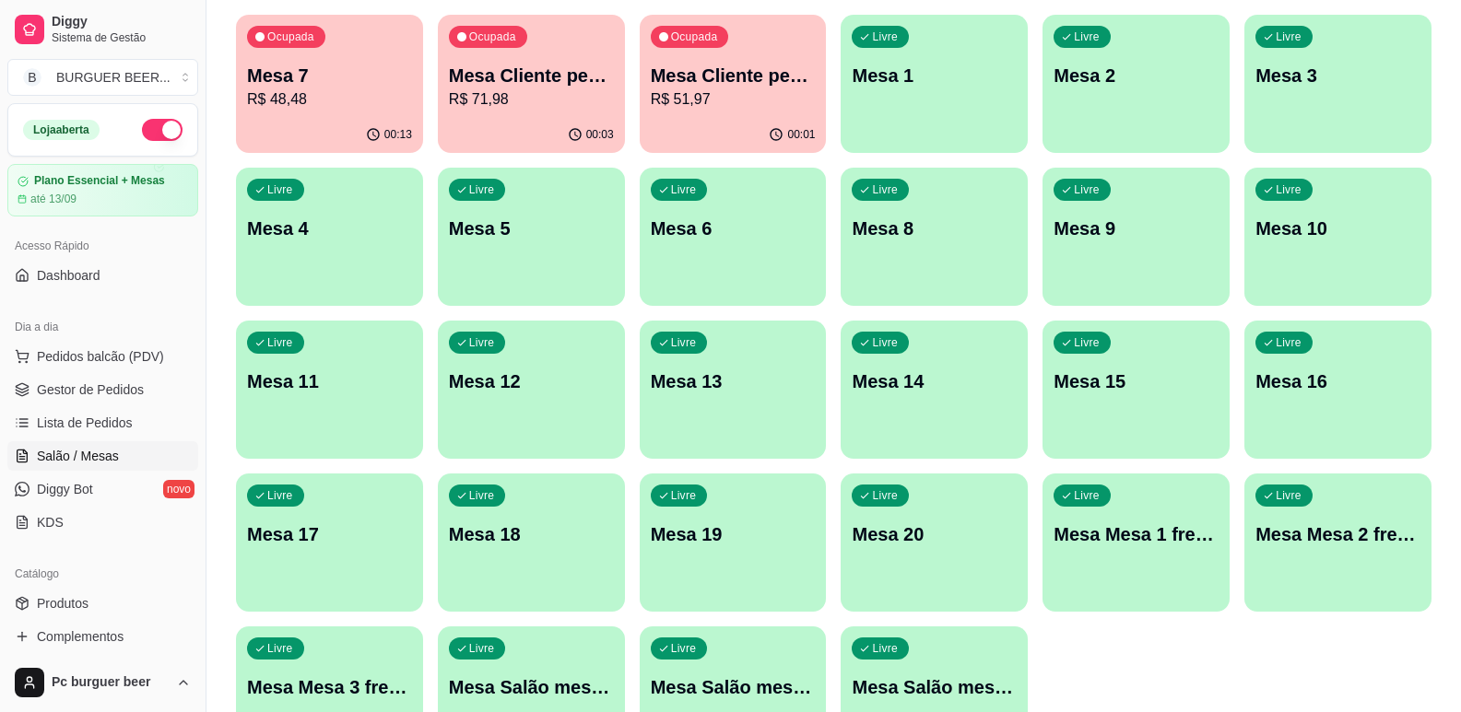
click at [732, 88] on p "Mesa Cliente pediu mais não pagou 2" at bounding box center [733, 76] width 165 height 26
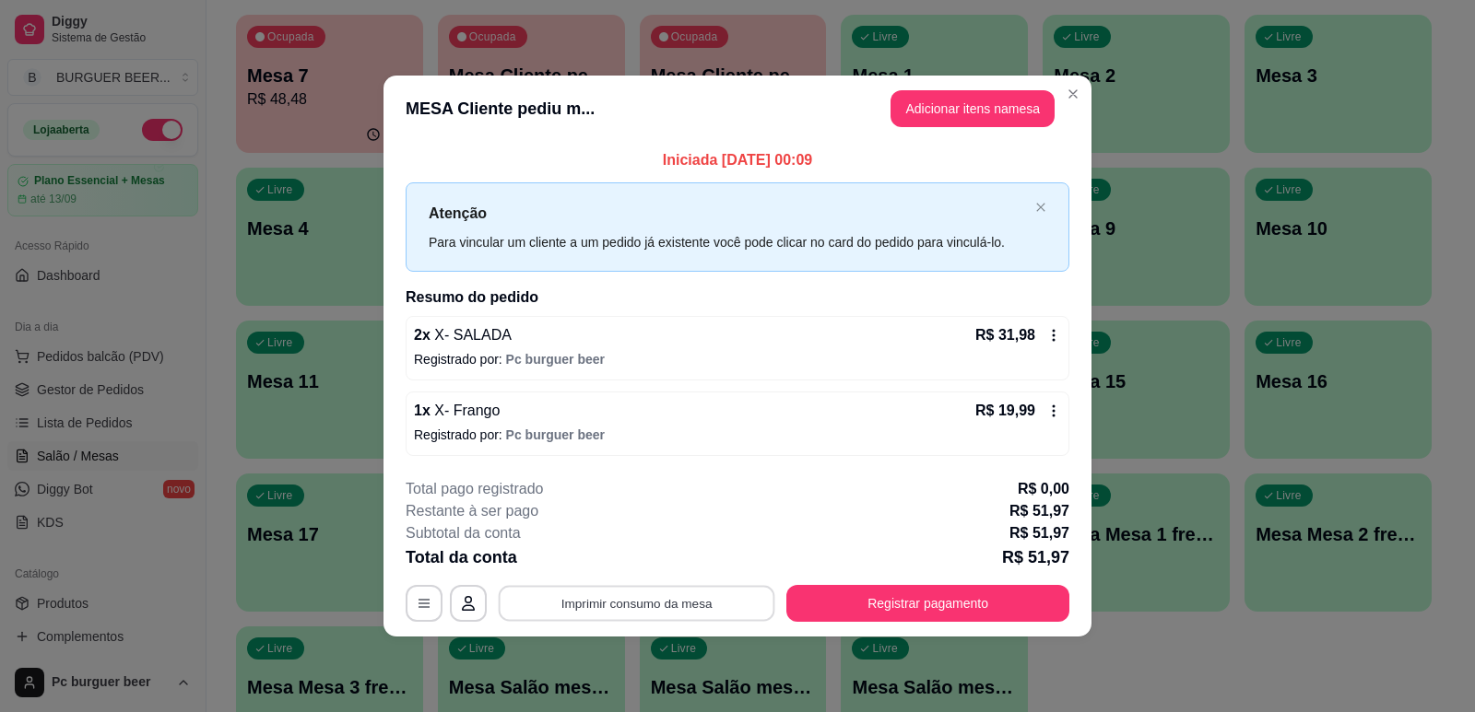
click at [697, 598] on button "Imprimir consumo da mesa" at bounding box center [637, 604] width 277 height 36
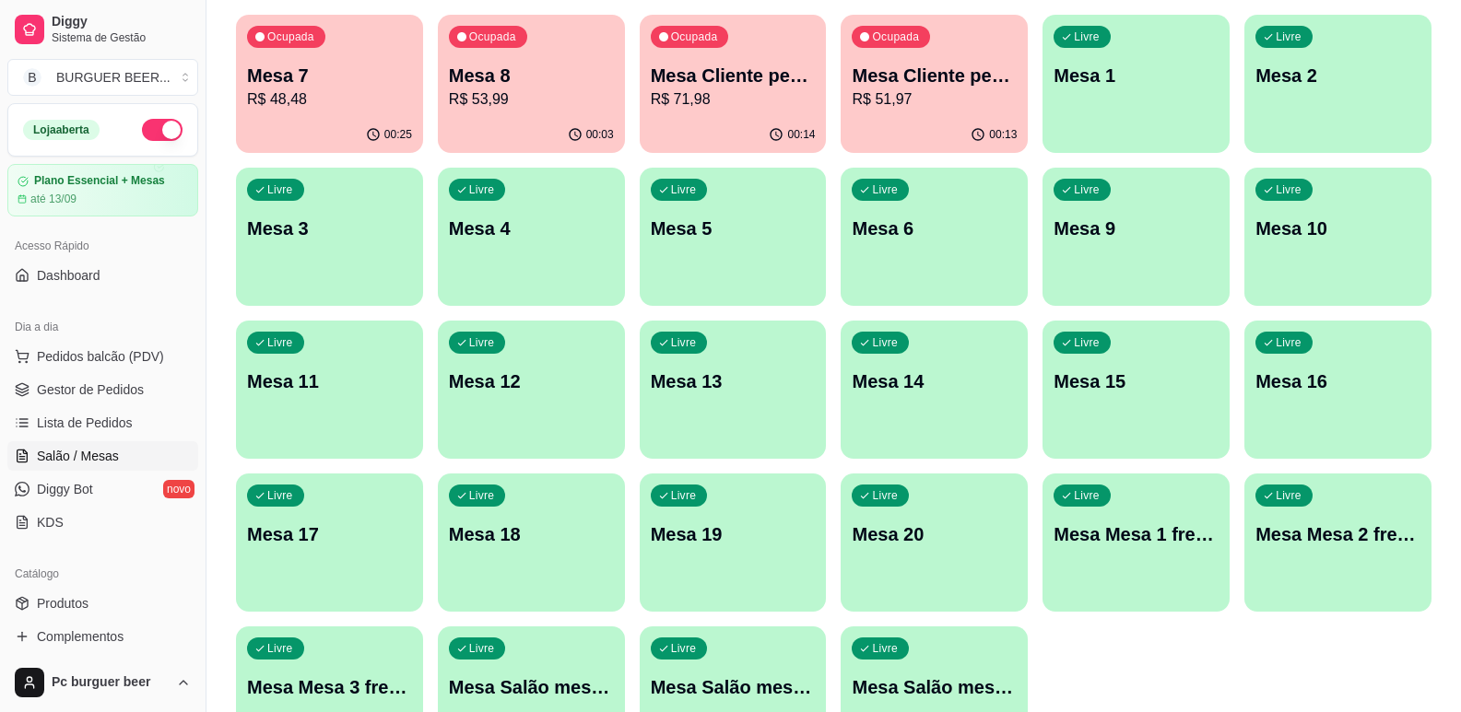
click at [536, 83] on p "Mesa 8" at bounding box center [531, 76] width 165 height 26
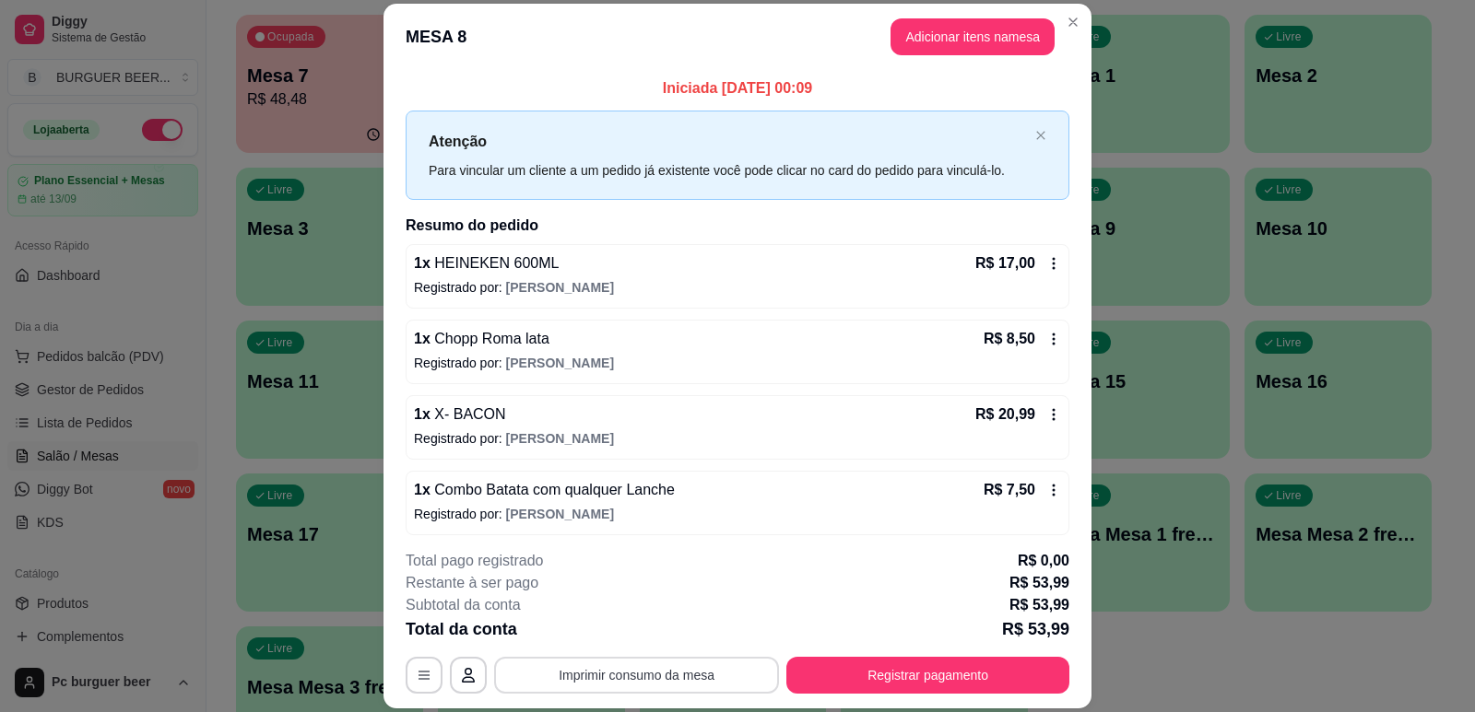
click at [681, 670] on button "Imprimir consumo da mesa" at bounding box center [636, 675] width 285 height 37
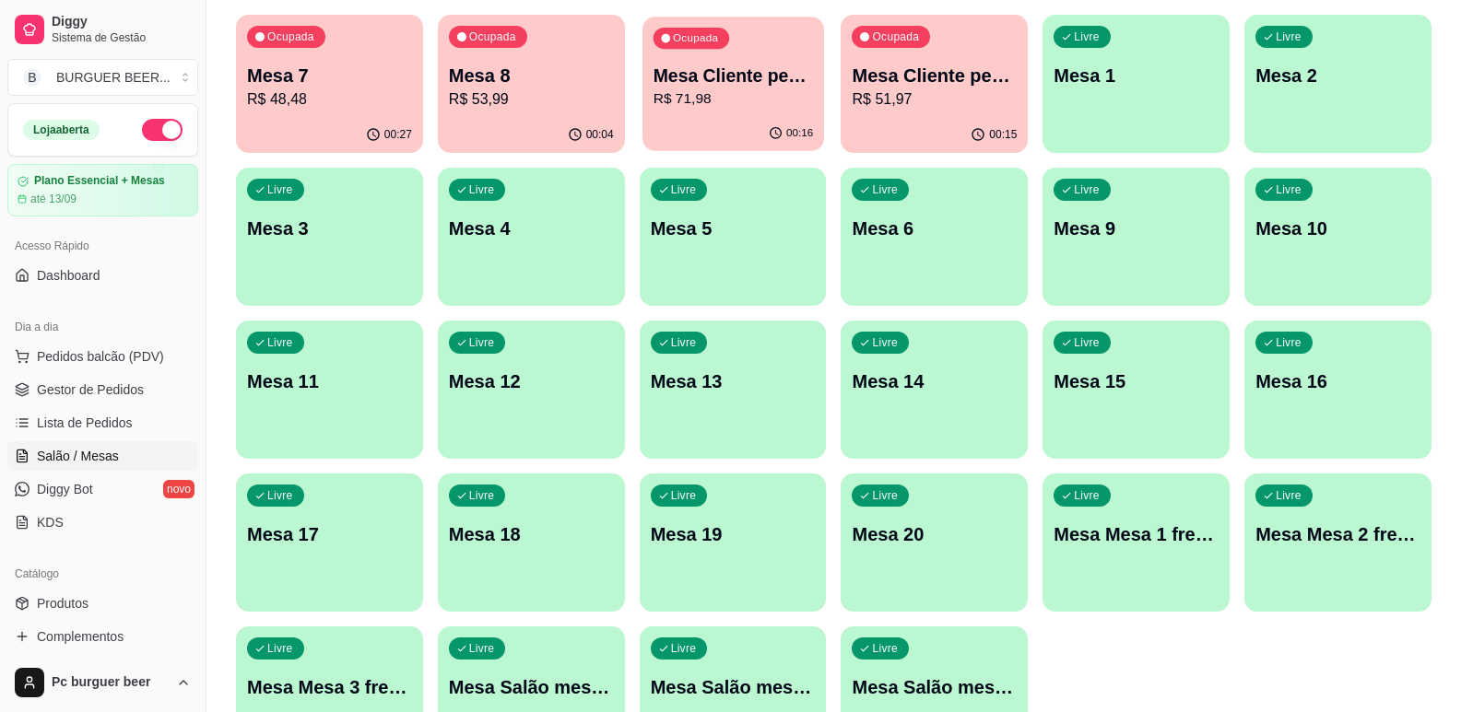
click at [725, 70] on p "Mesa Cliente pediu mais falta pagar 1" at bounding box center [732, 76] width 159 height 25
click at [450, 130] on div "00:04" at bounding box center [531, 135] width 187 height 36
click at [909, 116] on button "Ocupada Mesa Cliente pediu mais não pagou 2 R$ 51,97 00:15" at bounding box center [934, 84] width 187 height 138
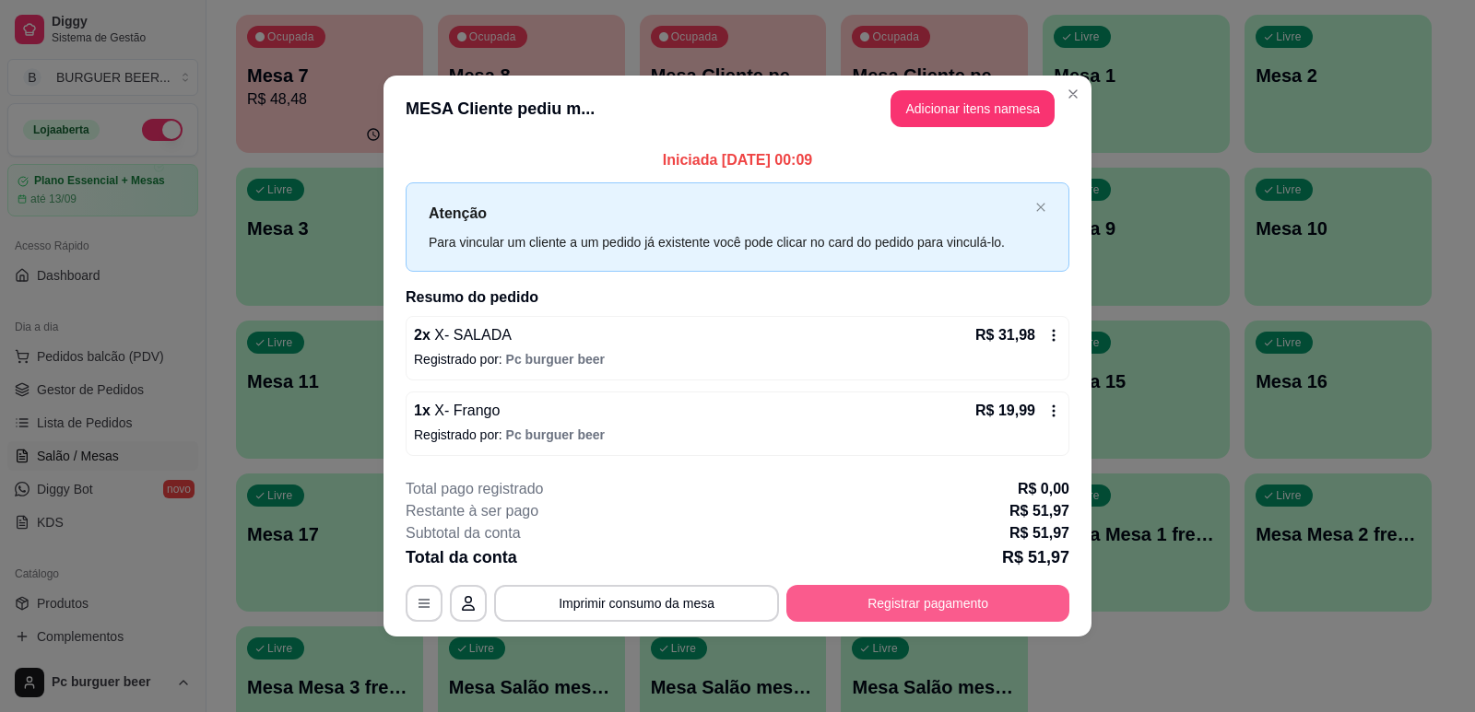
click at [955, 601] on button "Registrar pagamento" at bounding box center [927, 603] width 283 height 37
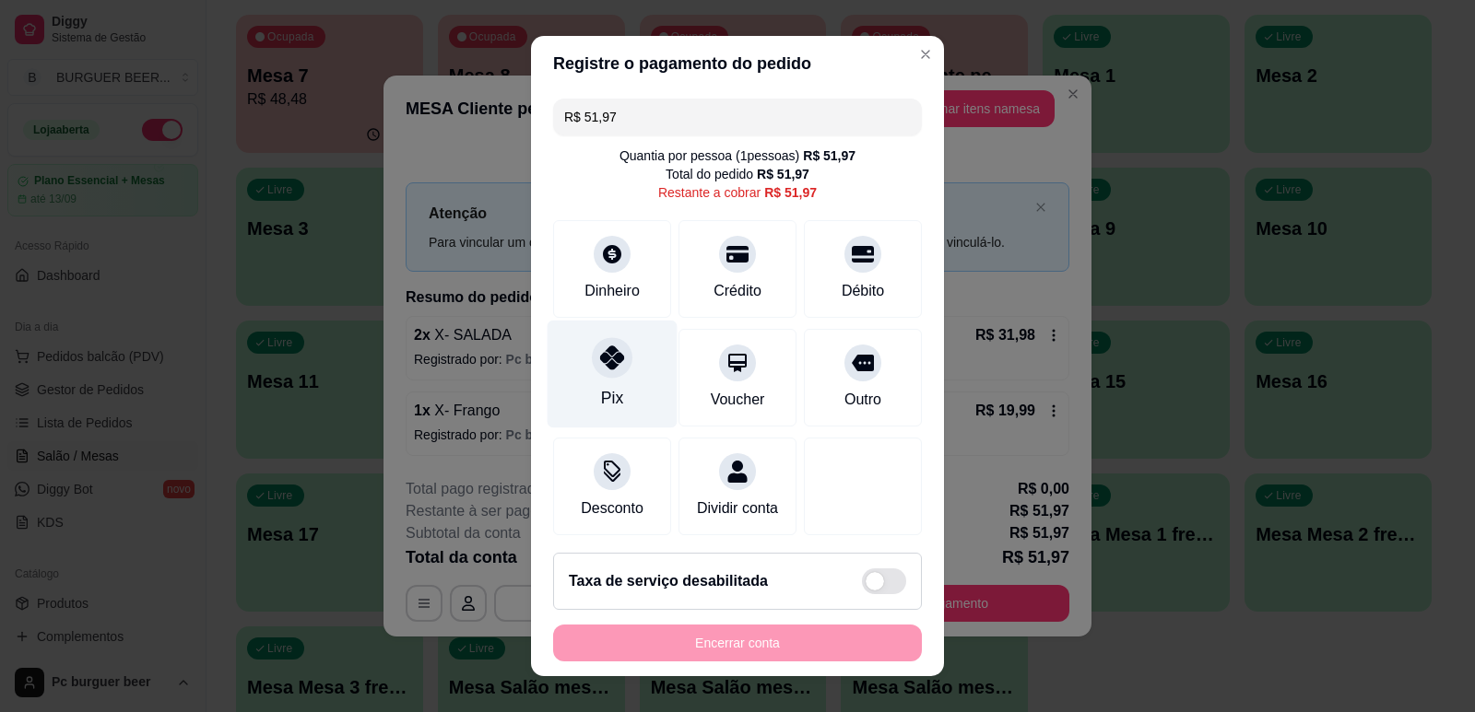
click at [613, 361] on div at bounding box center [612, 357] width 41 height 41
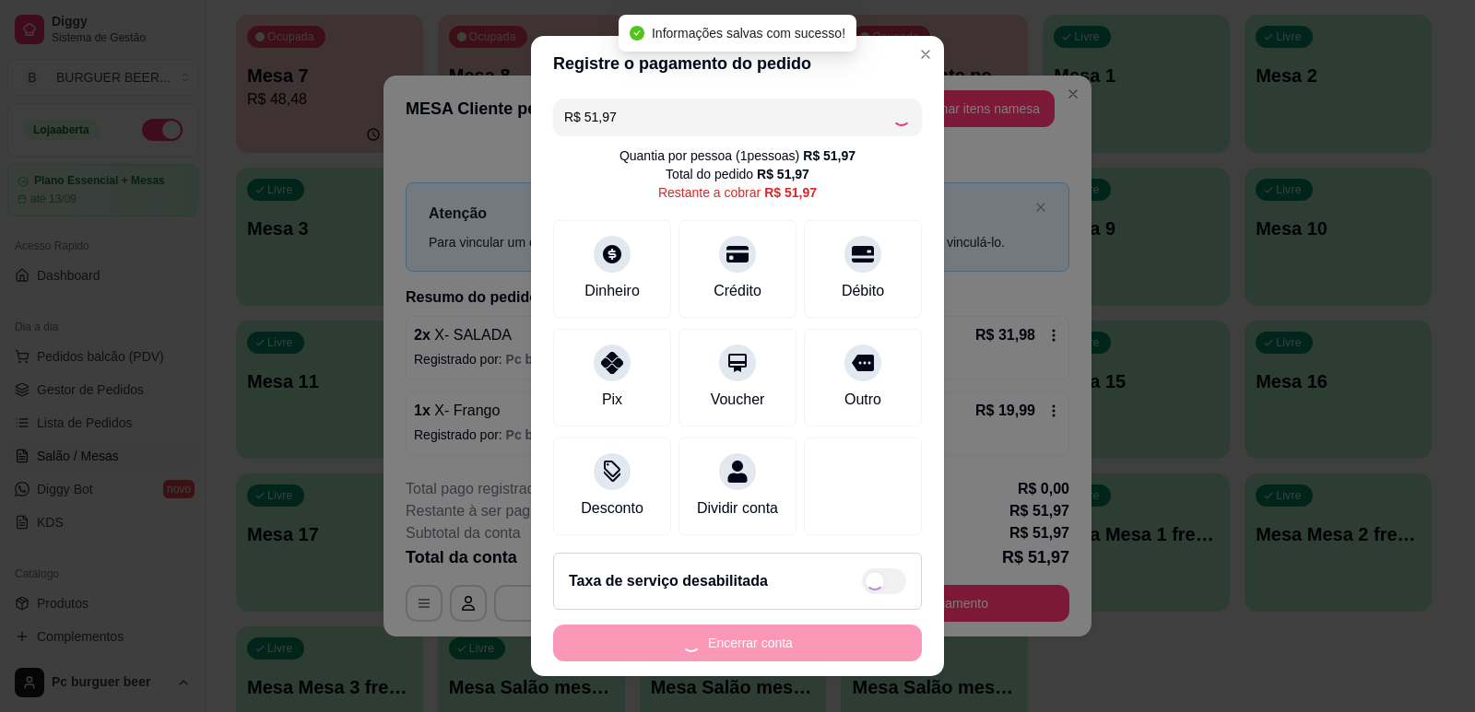
type input "R$ 0,00"
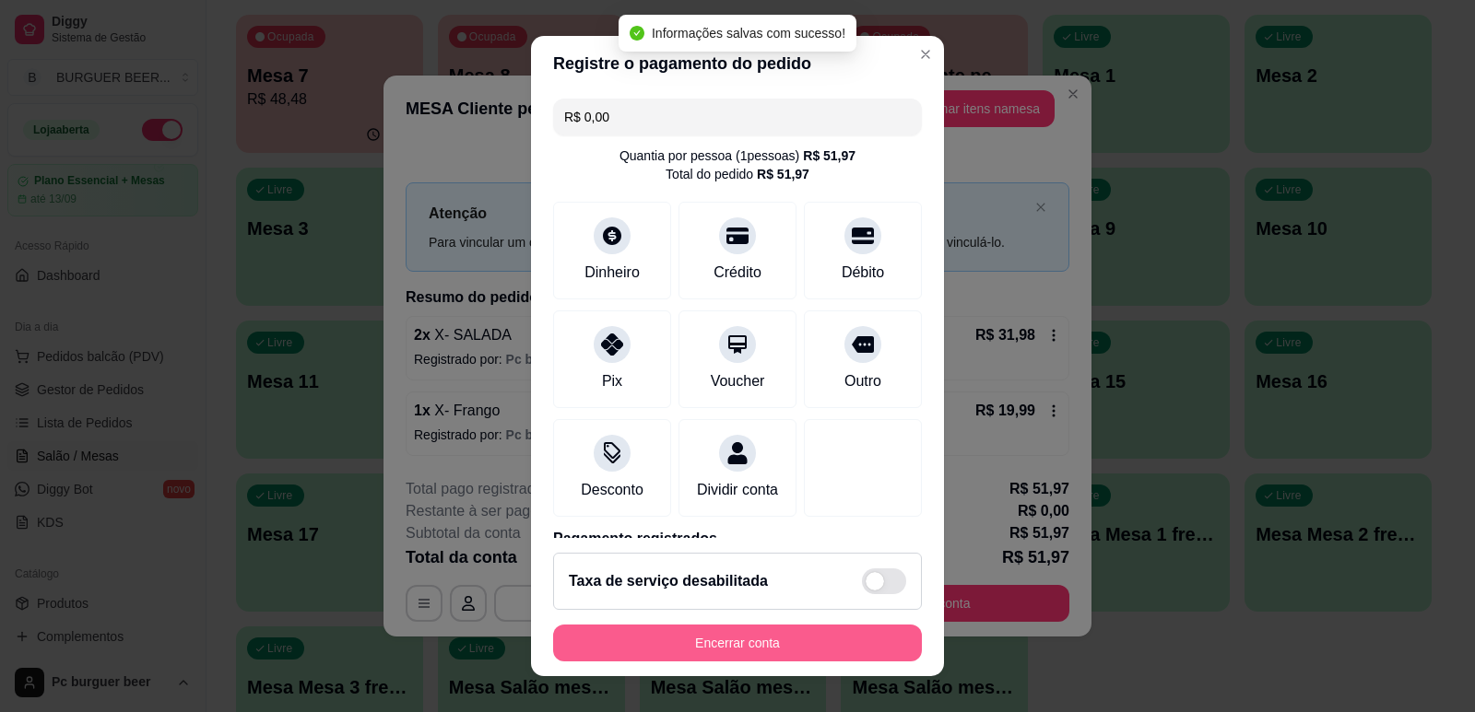
click at [814, 642] on button "Encerrar conta" at bounding box center [737, 643] width 369 height 37
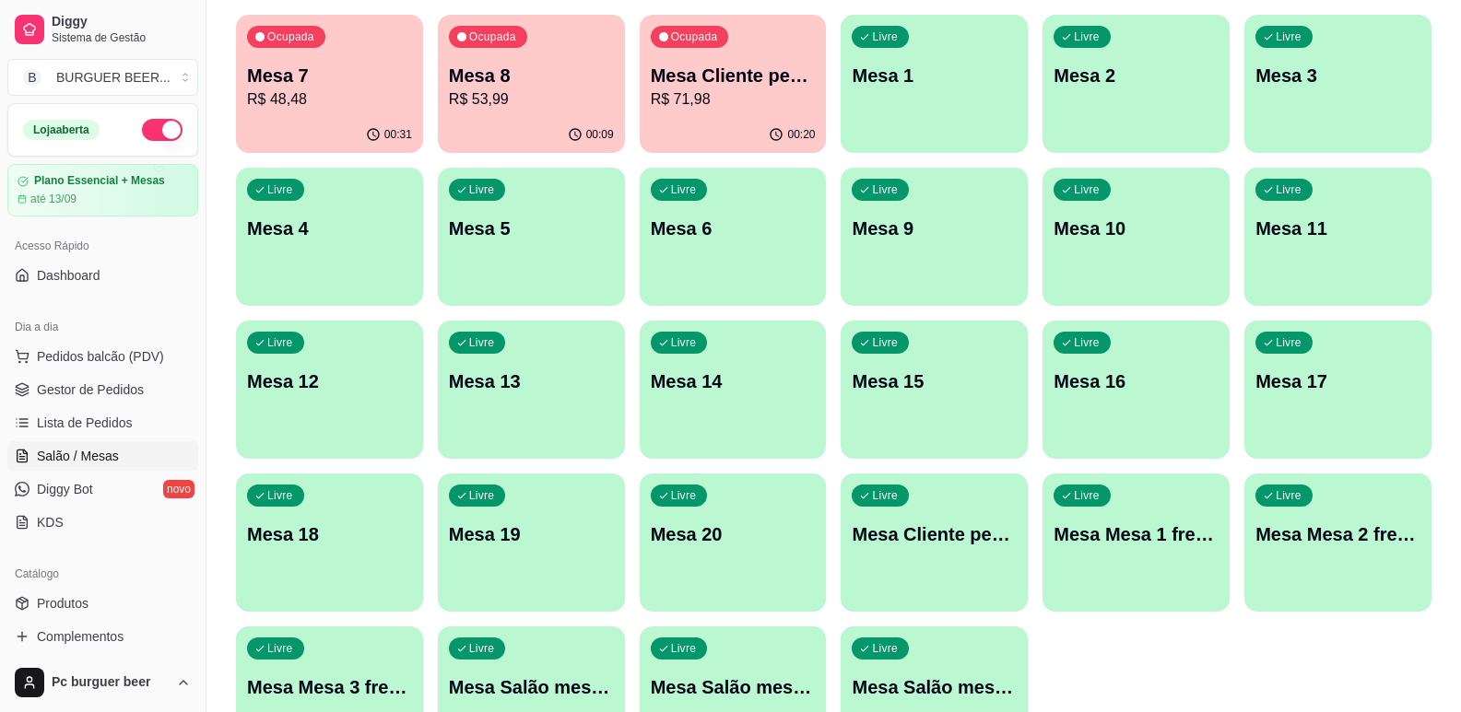
click at [928, 125] on div "Livre Mesa 1" at bounding box center [934, 73] width 187 height 116
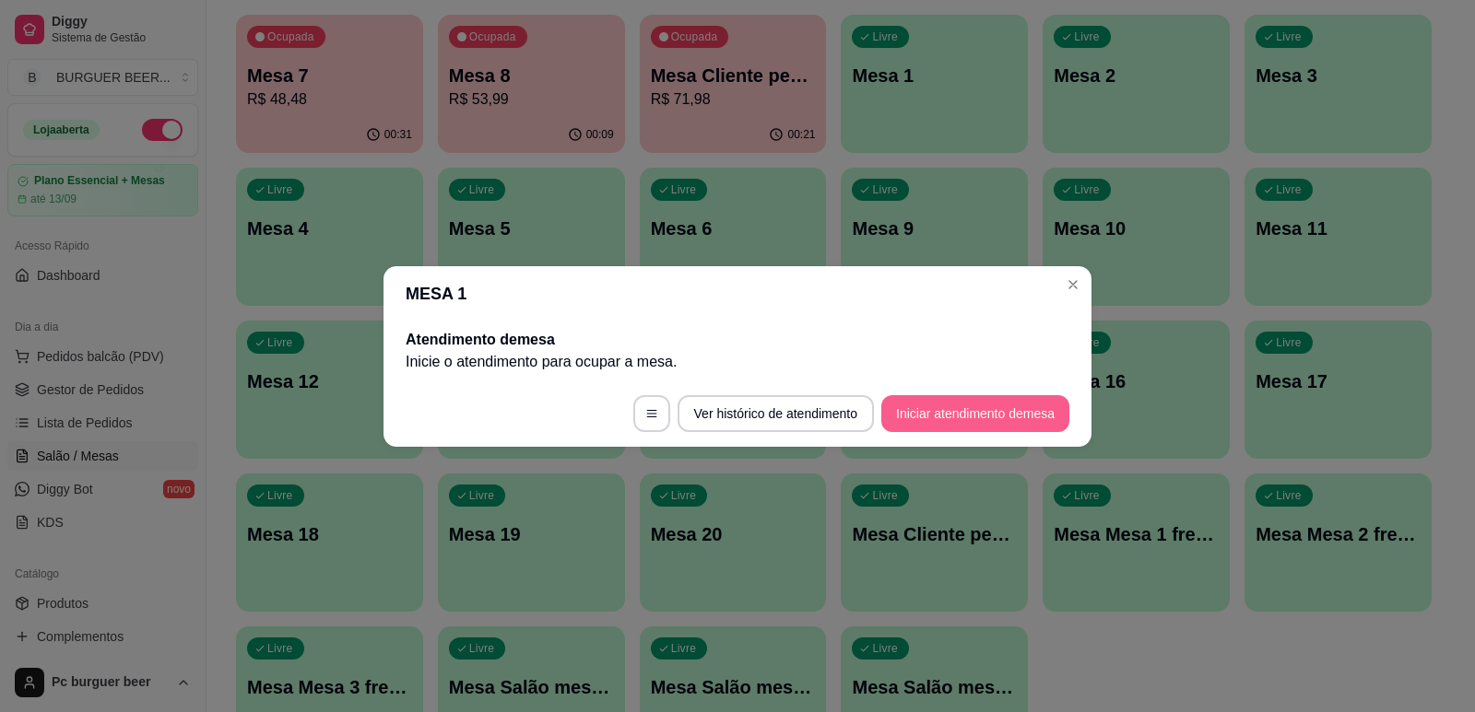
click at [914, 399] on button "Iniciar atendimento de mesa" at bounding box center [975, 413] width 188 height 37
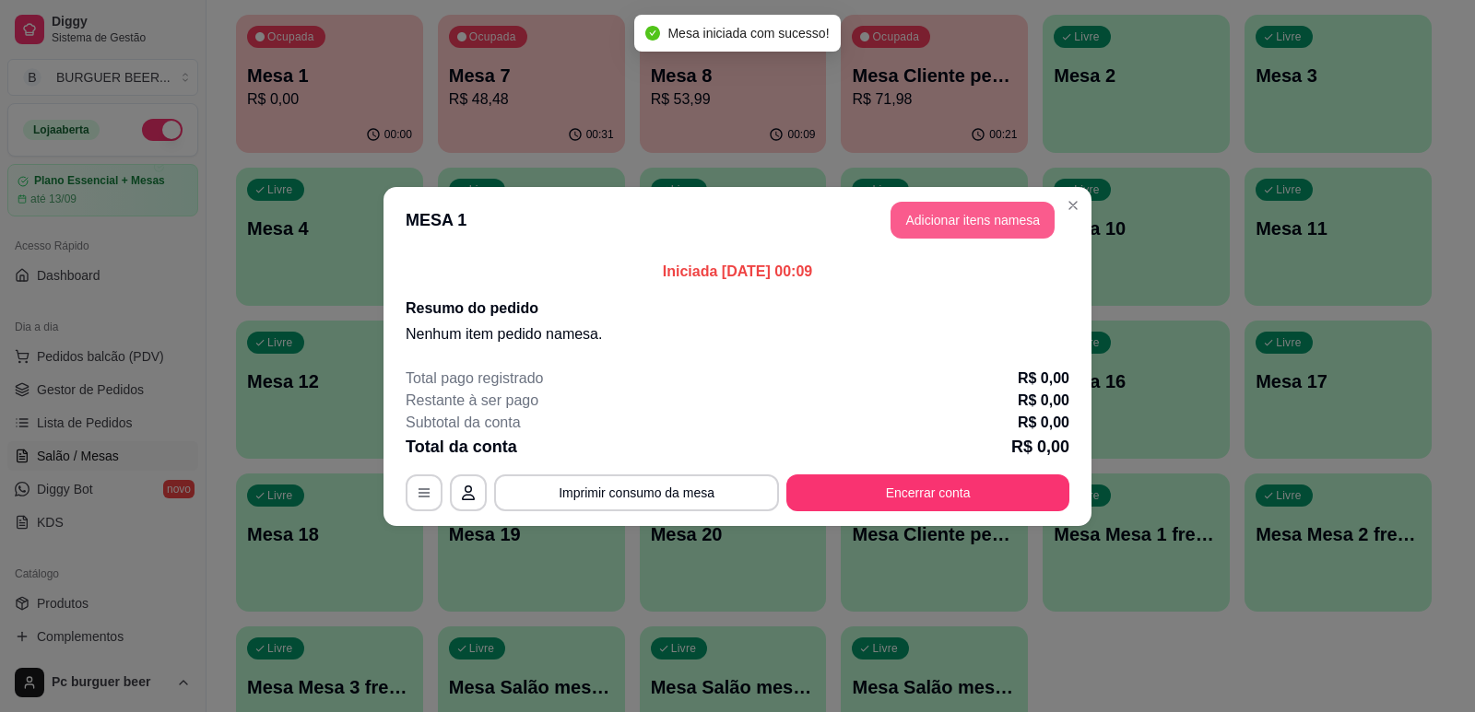
click at [914, 212] on button "Adicionar itens na mesa" at bounding box center [972, 220] width 164 height 37
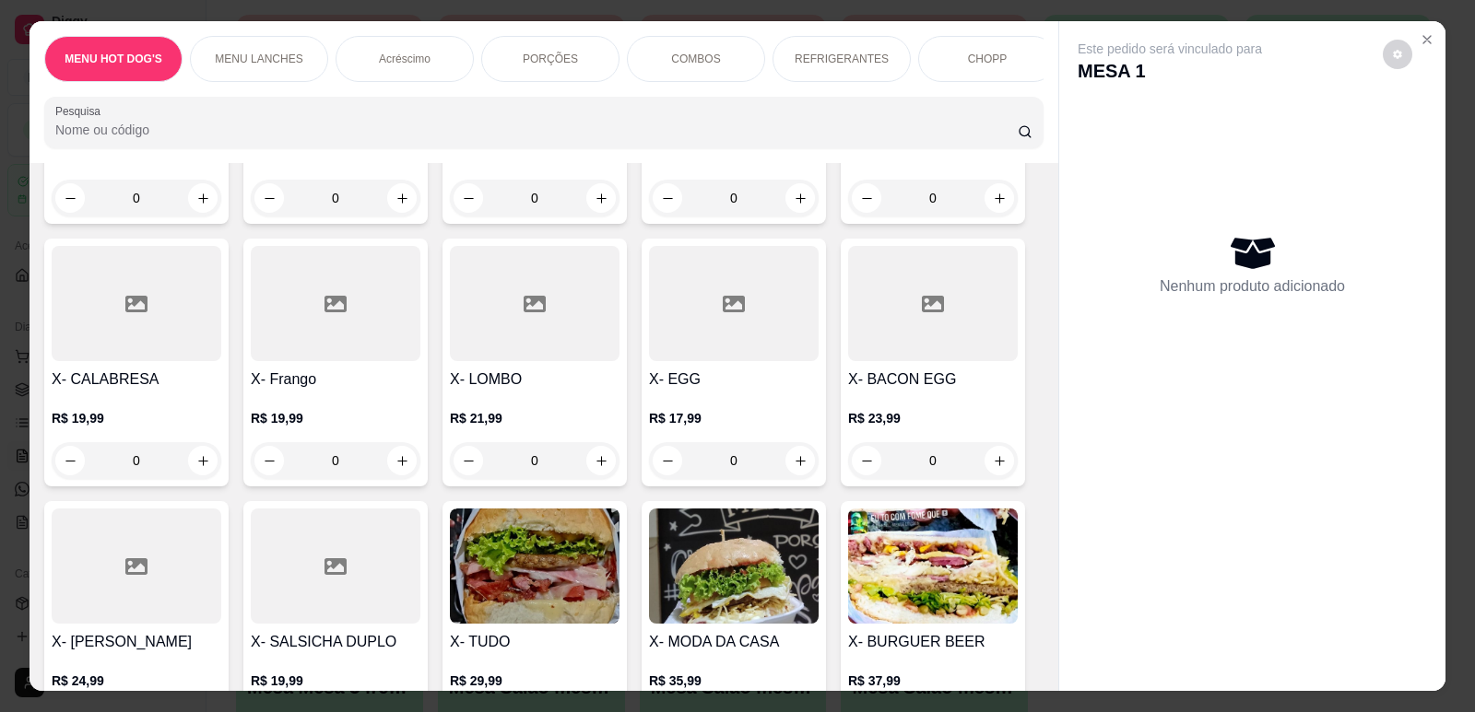
scroll to position [1290, 0]
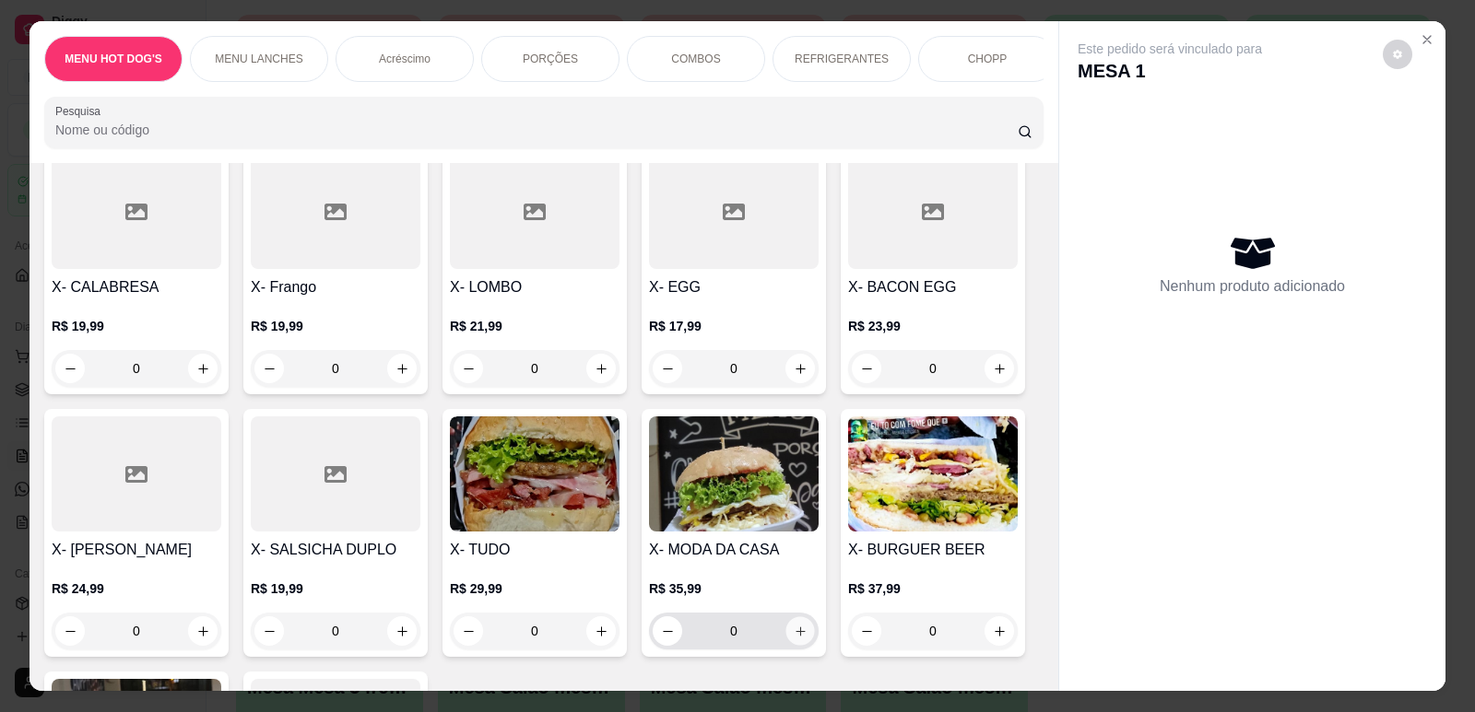
click at [798, 625] on icon "increase-product-quantity" at bounding box center [801, 632] width 14 height 14
type input "1"
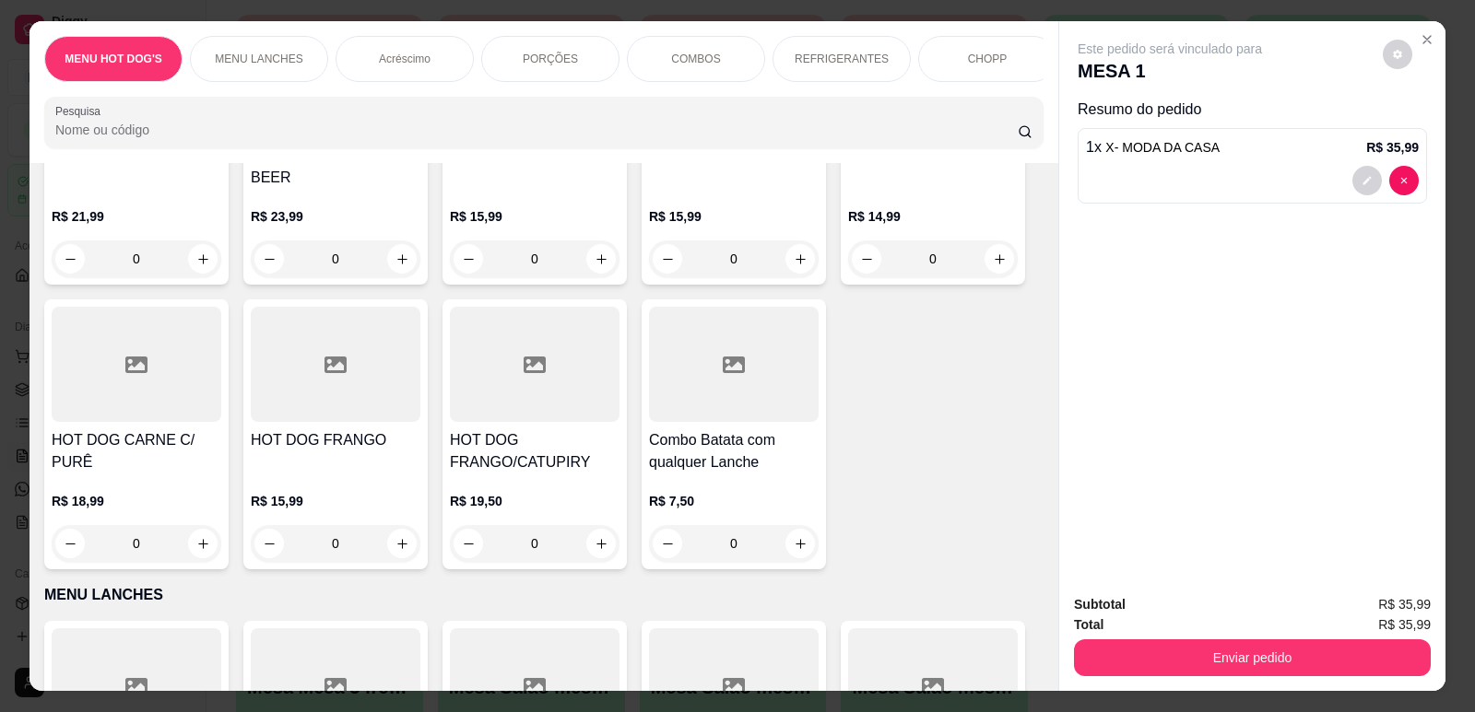
scroll to position [369, 0]
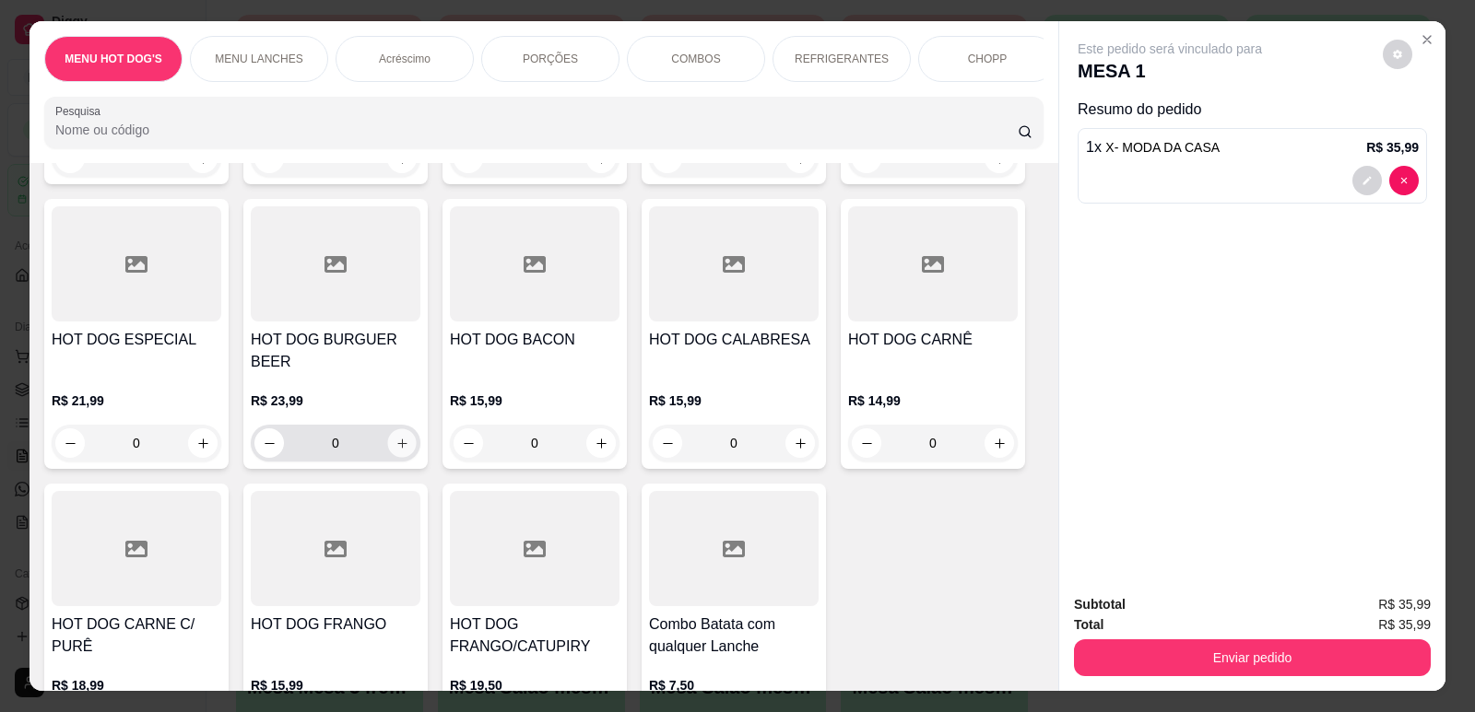
click at [395, 437] on icon "increase-product-quantity" at bounding box center [402, 444] width 14 height 14
type input "1"
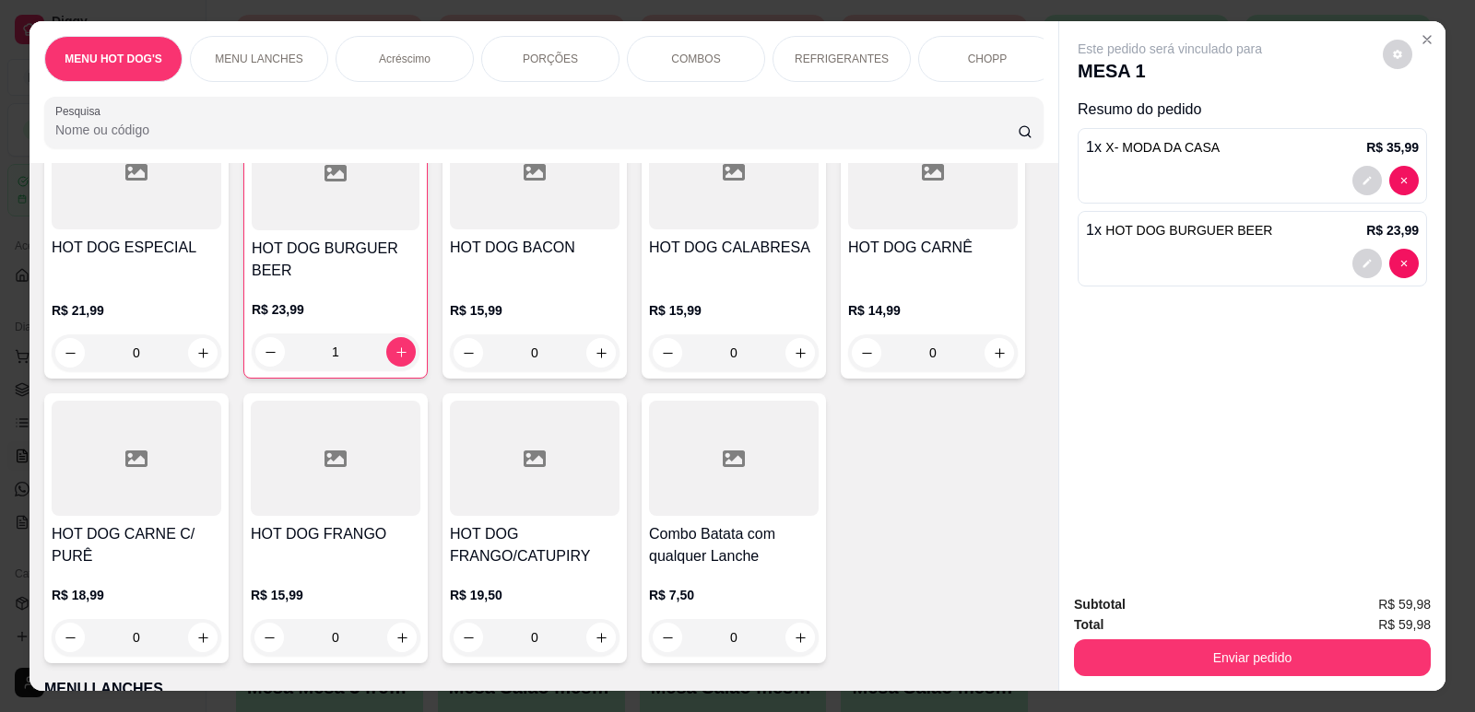
scroll to position [553, 0]
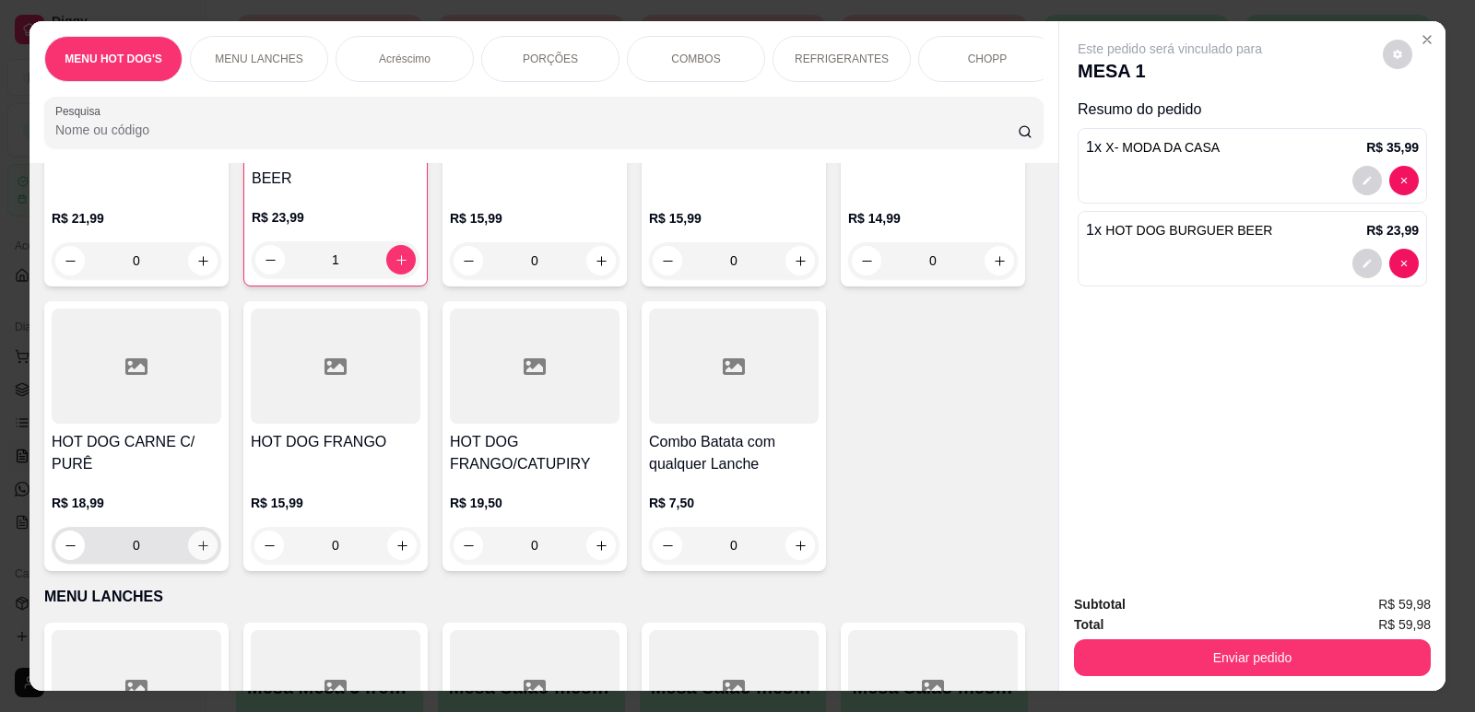
click at [200, 539] on icon "increase-product-quantity" at bounding box center [203, 546] width 14 height 14
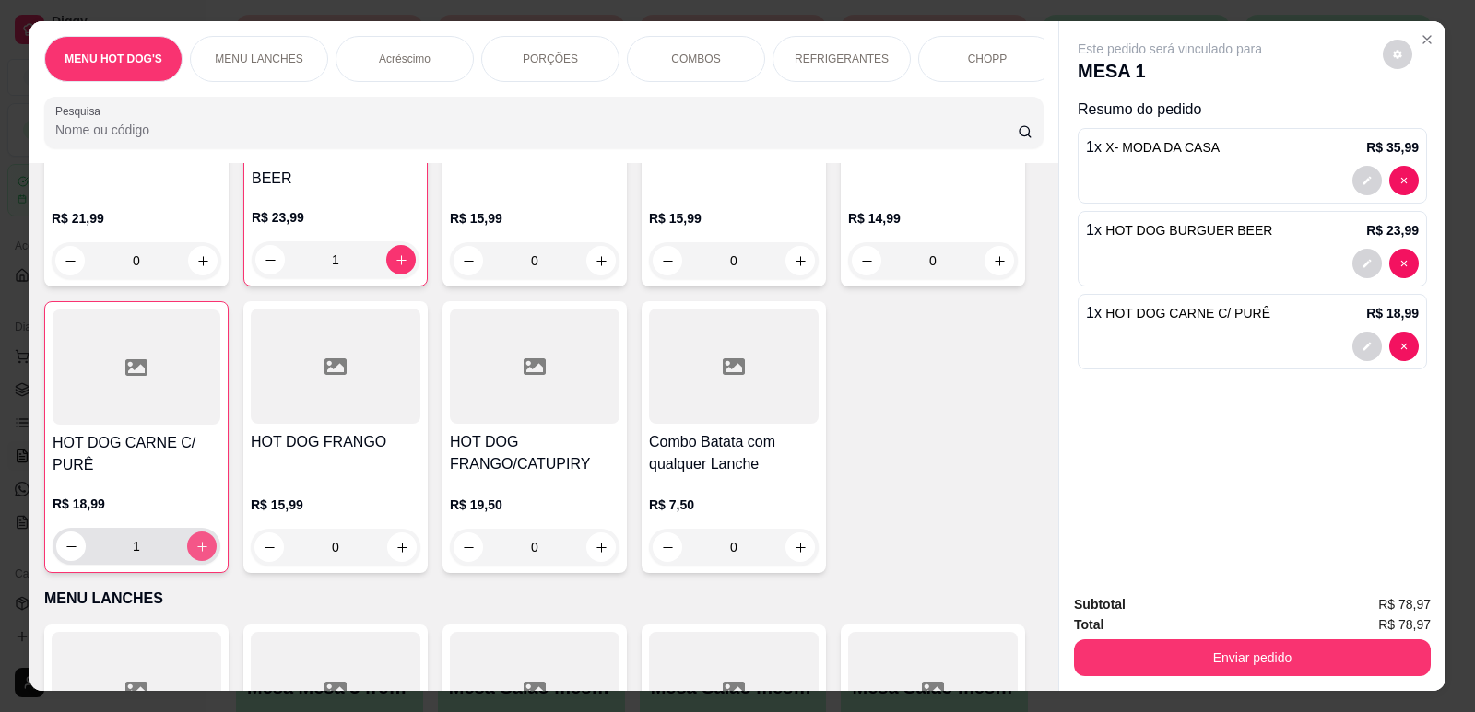
type input "1"
click at [1419, 37] on icon "Close" at bounding box center [1426, 39] width 15 height 15
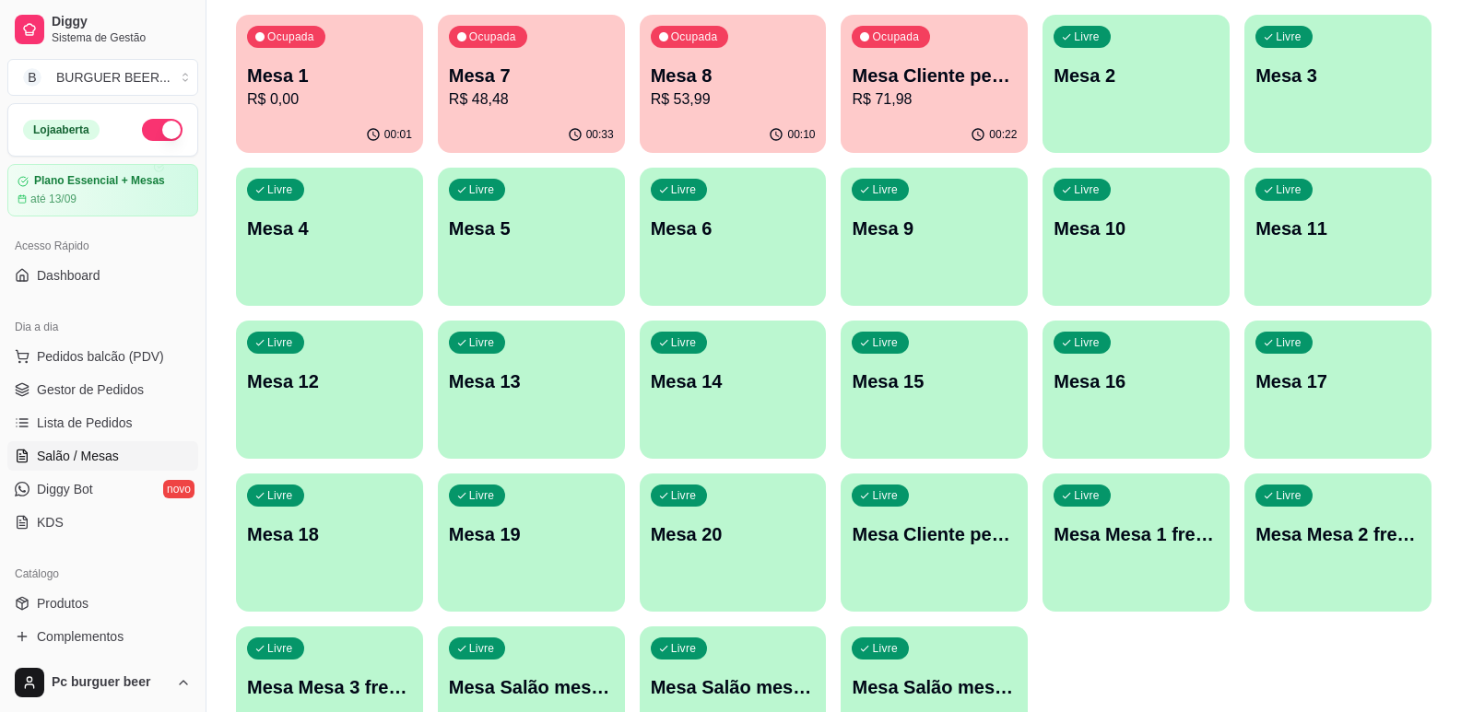
click at [255, 69] on p "Mesa 1" at bounding box center [329, 76] width 165 height 26
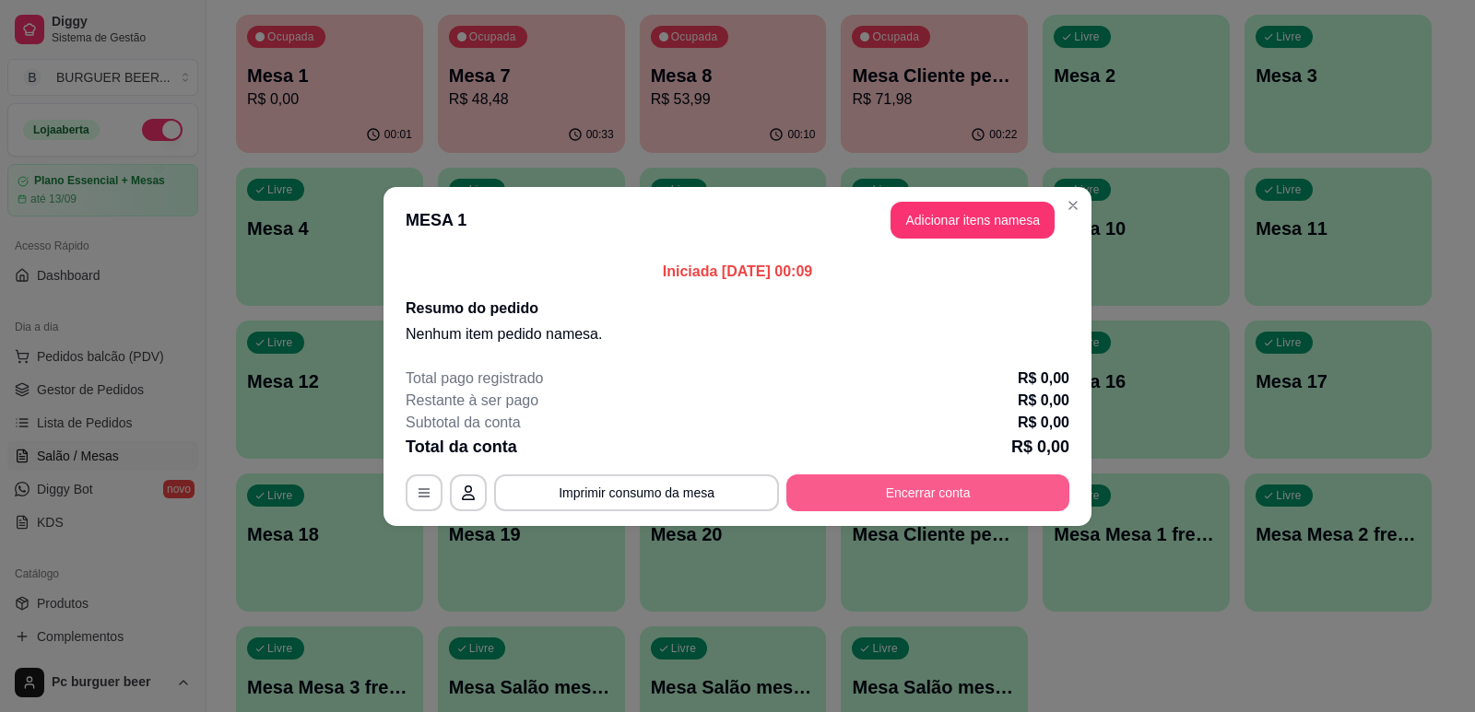
click at [929, 490] on button "Encerrar conta" at bounding box center [927, 493] width 283 height 37
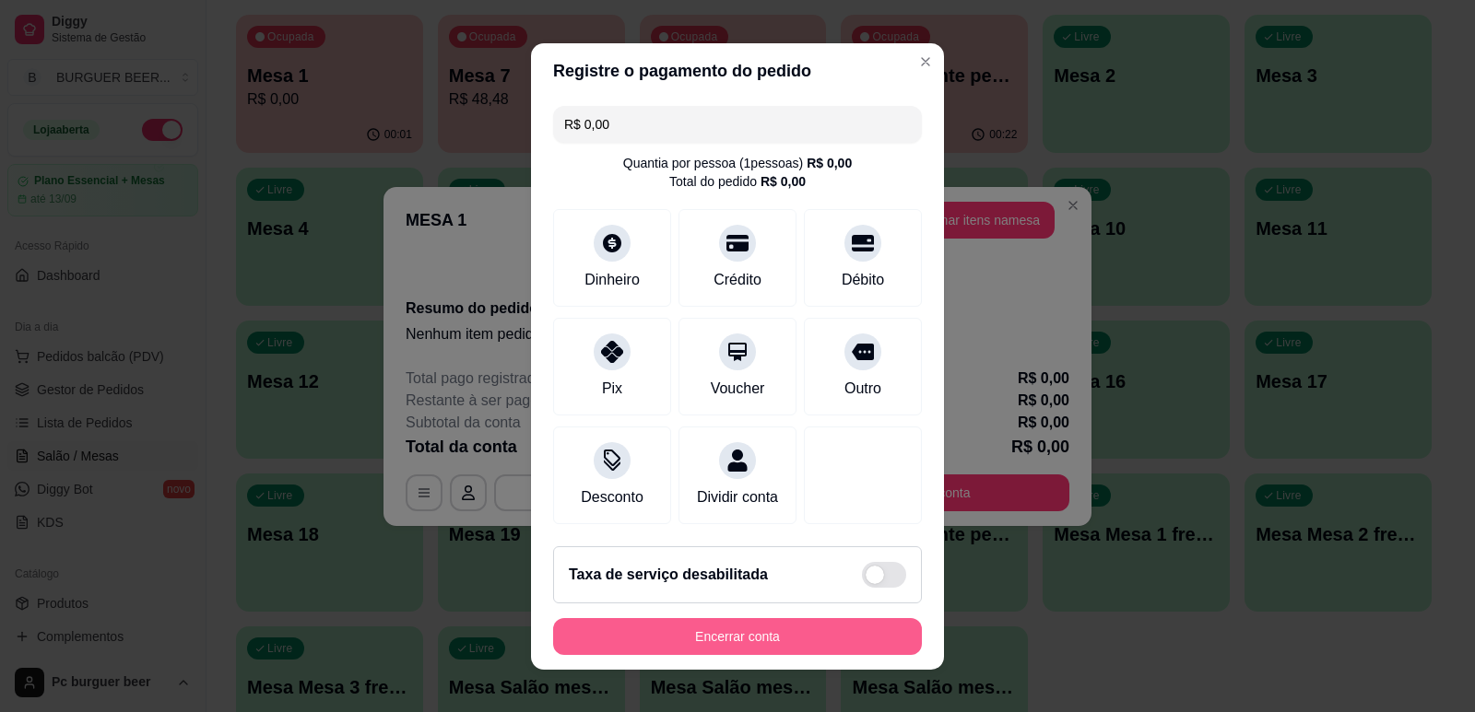
click at [786, 639] on button "Encerrar conta" at bounding box center [737, 636] width 369 height 37
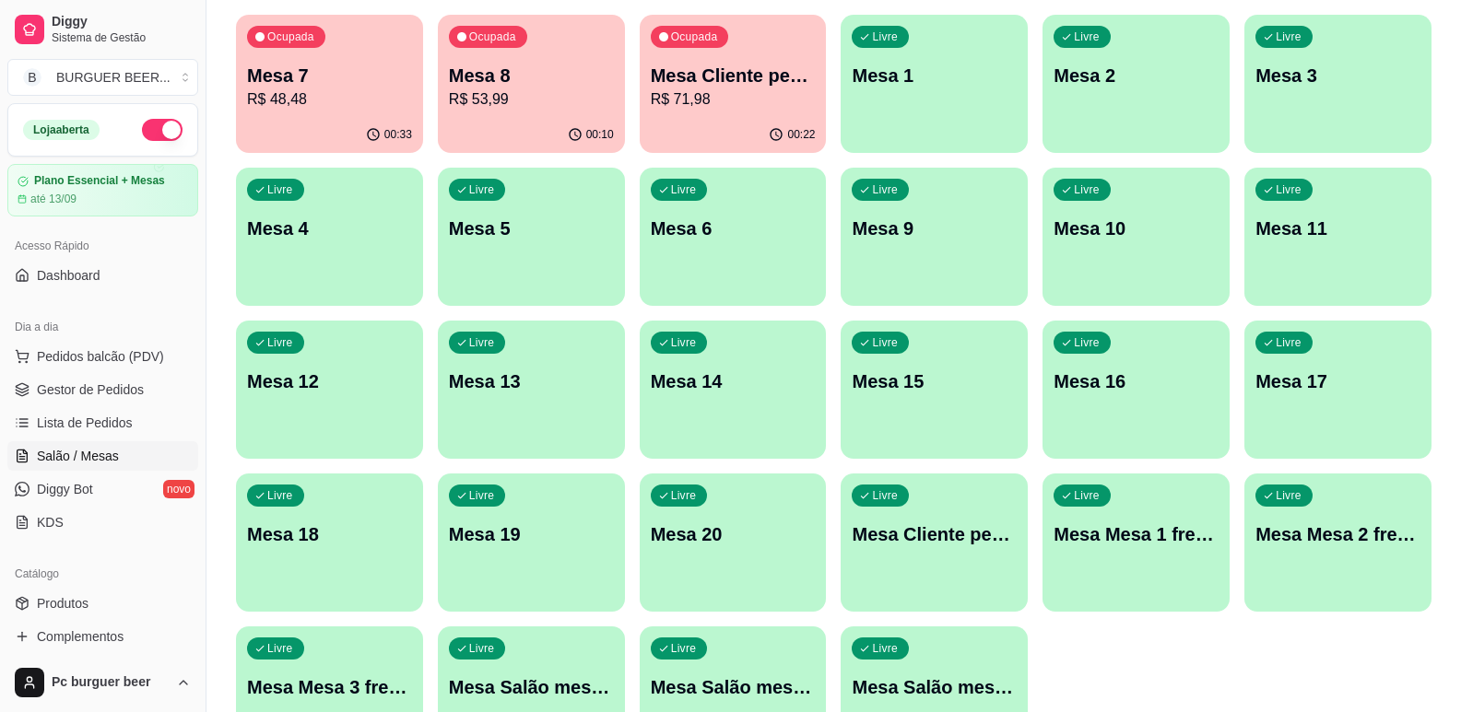
click at [553, 77] on p "Mesa 8" at bounding box center [531, 76] width 165 height 26
click at [689, 58] on div "Ocupada Mesa Cliente pediu mais falta pagar 1 R$ 71,98" at bounding box center [733, 66] width 187 height 102
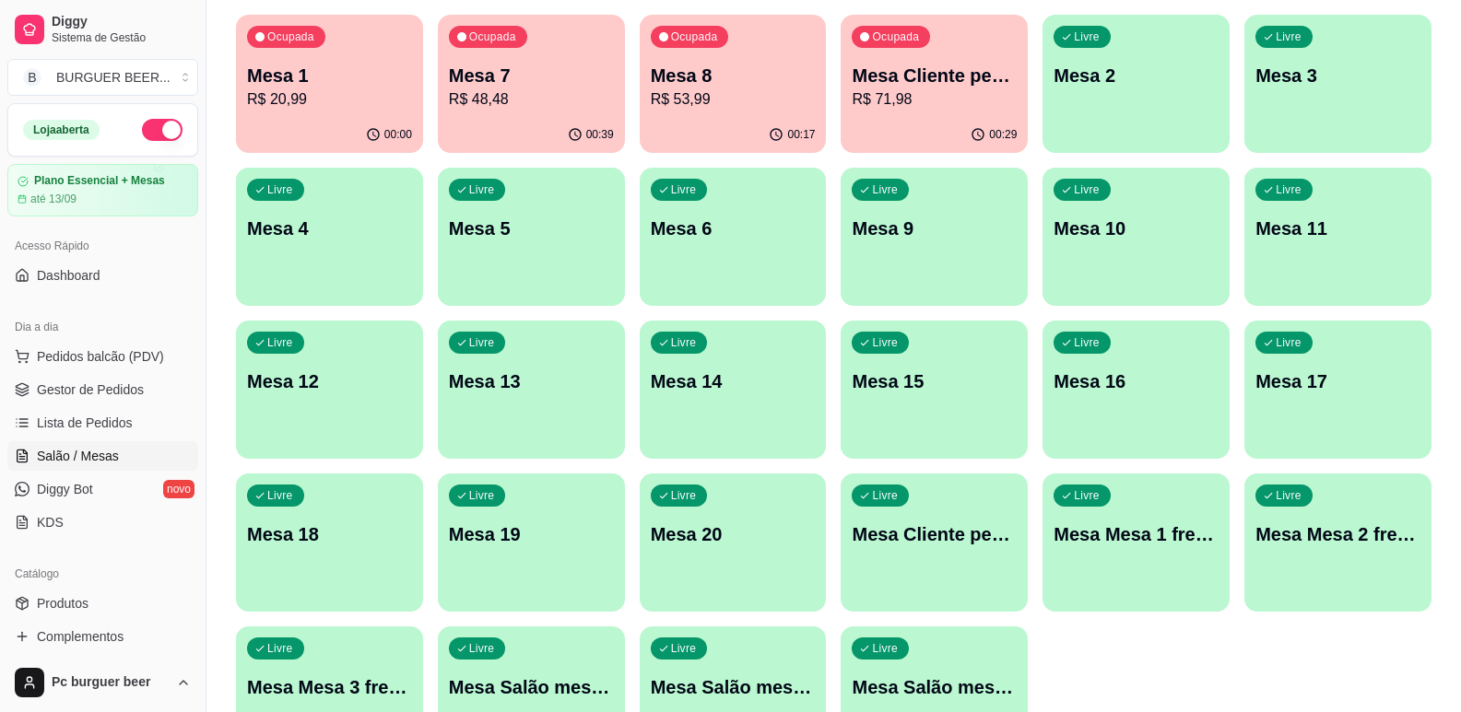
click at [325, 91] on p "R$ 20,99" at bounding box center [329, 99] width 165 height 22
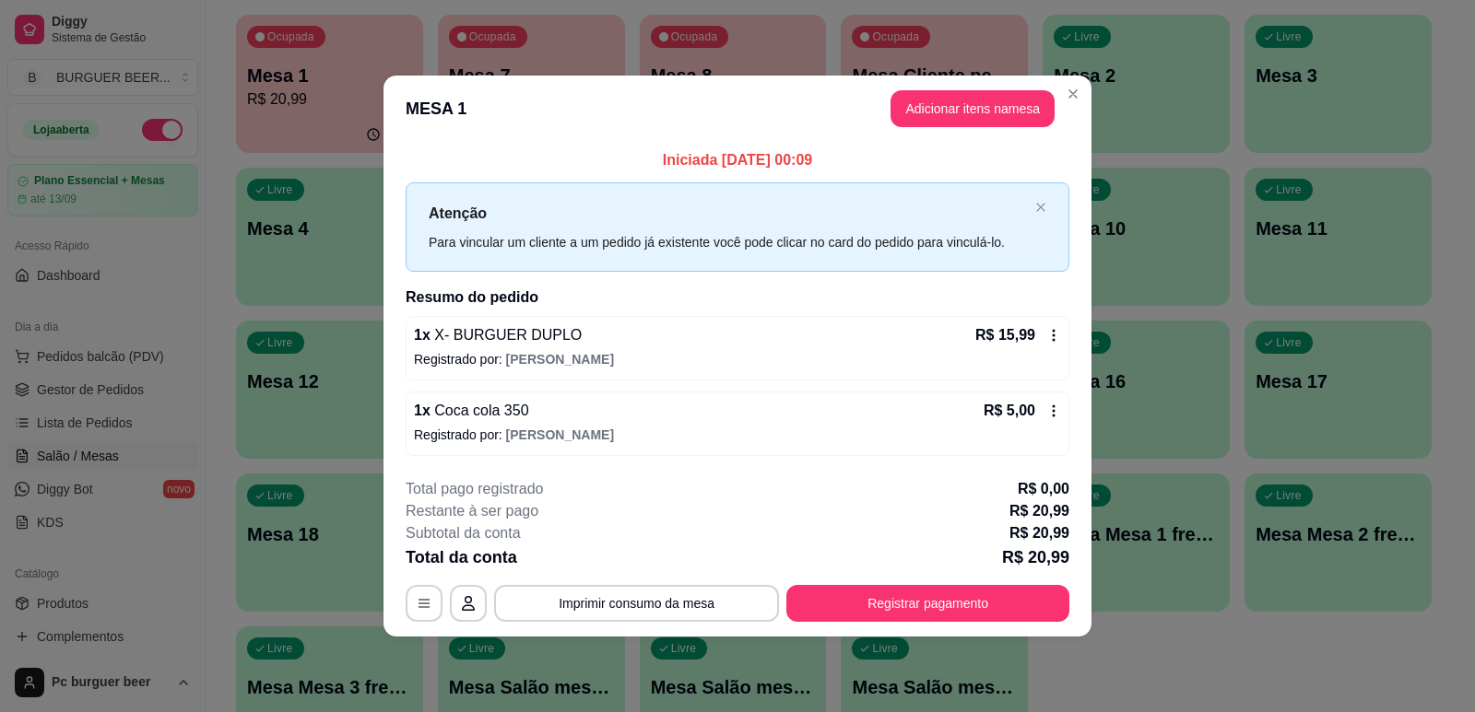
click at [698, 597] on button "Imprimir consumo da mesa" at bounding box center [636, 603] width 285 height 37
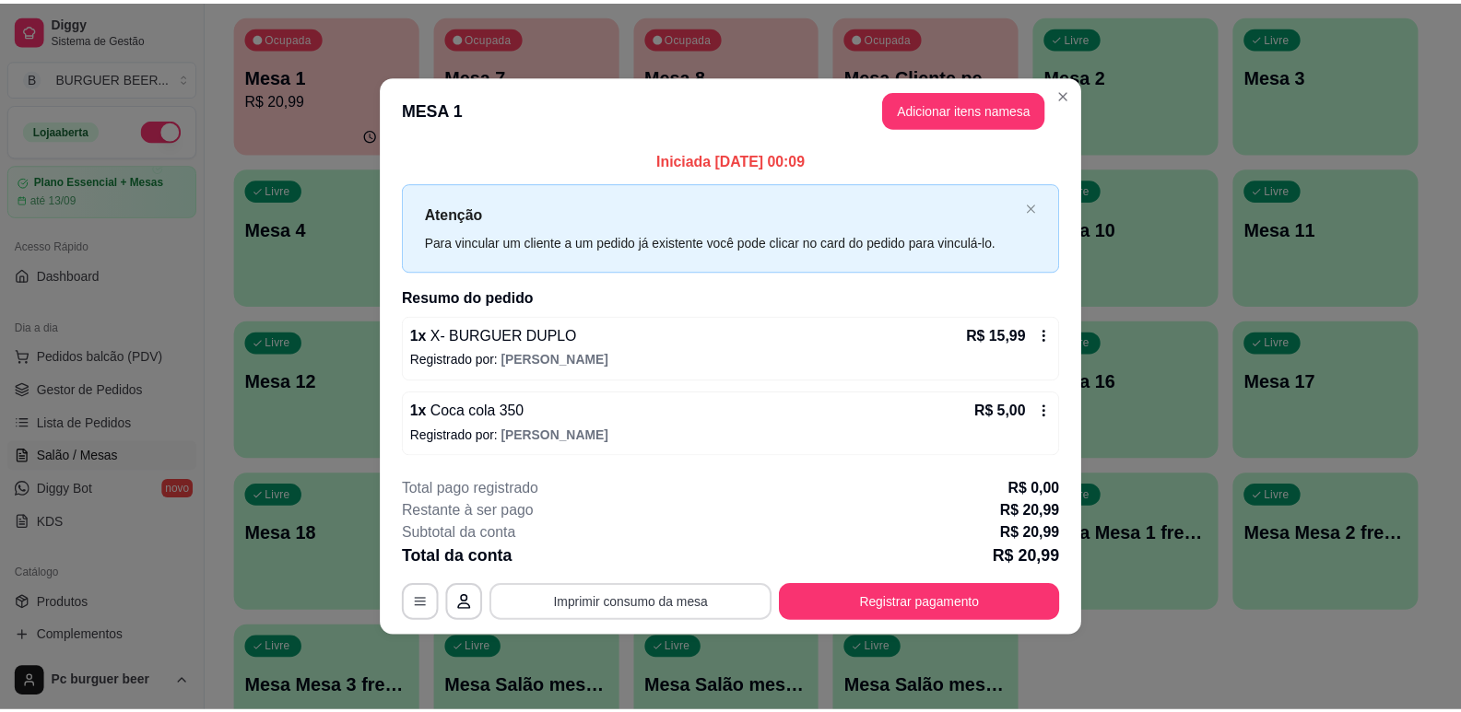
scroll to position [0, 0]
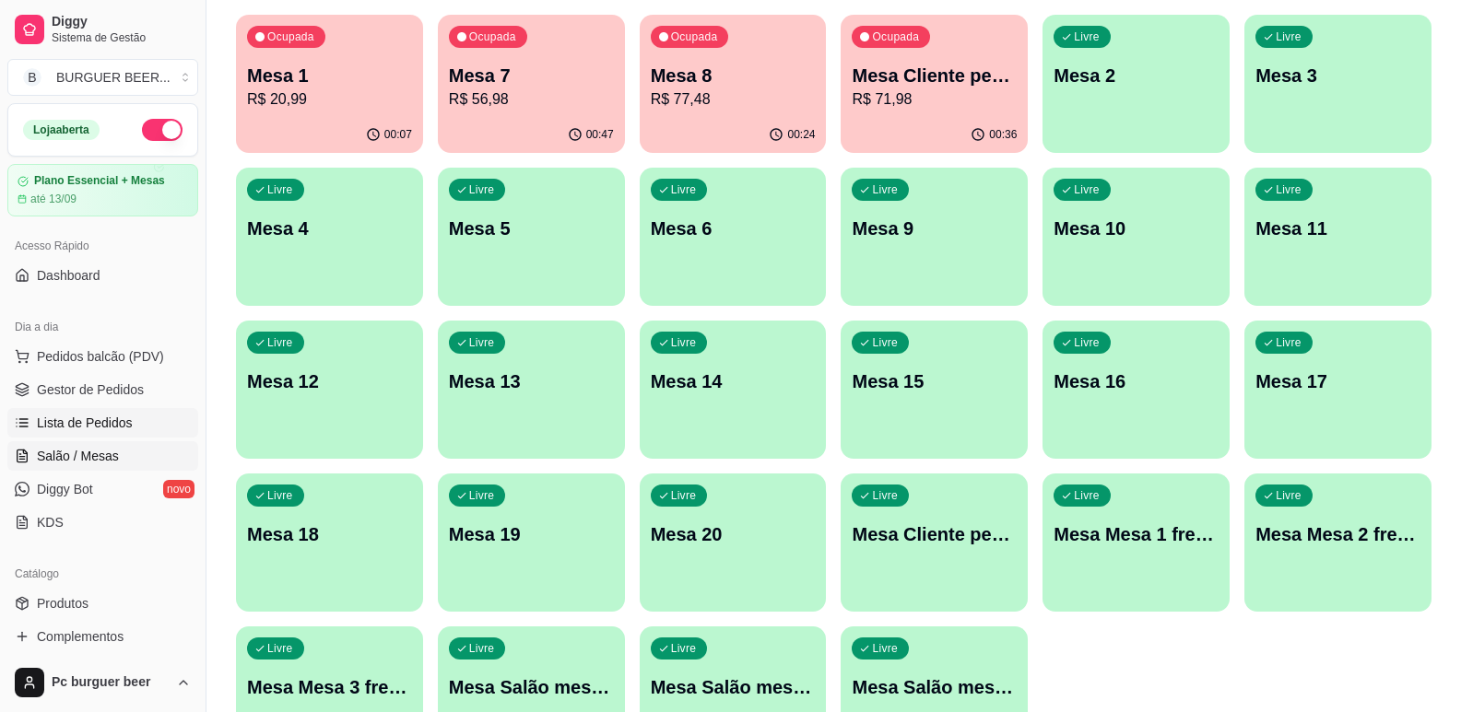
click at [140, 418] on link "Lista de Pedidos" at bounding box center [102, 422] width 191 height 29
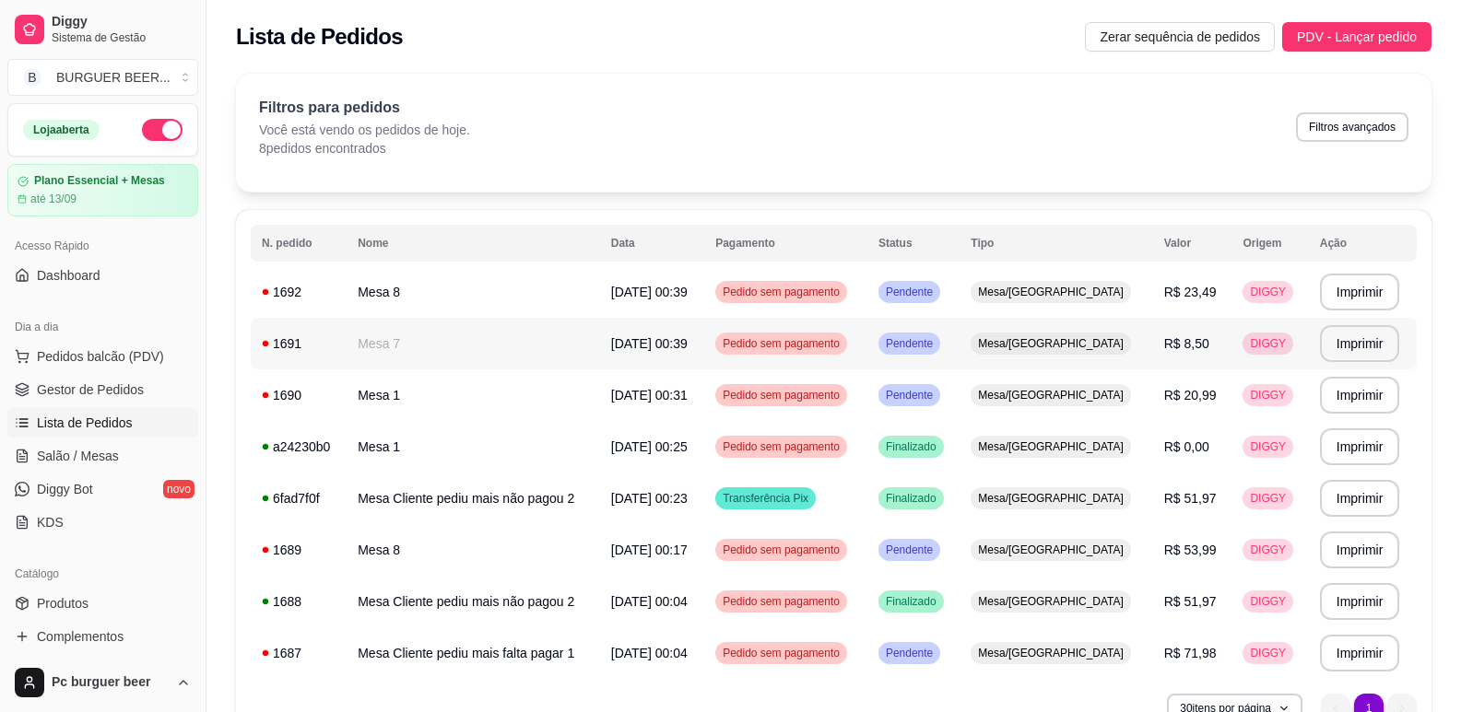
click at [330, 344] on div "1691" at bounding box center [299, 344] width 74 height 18
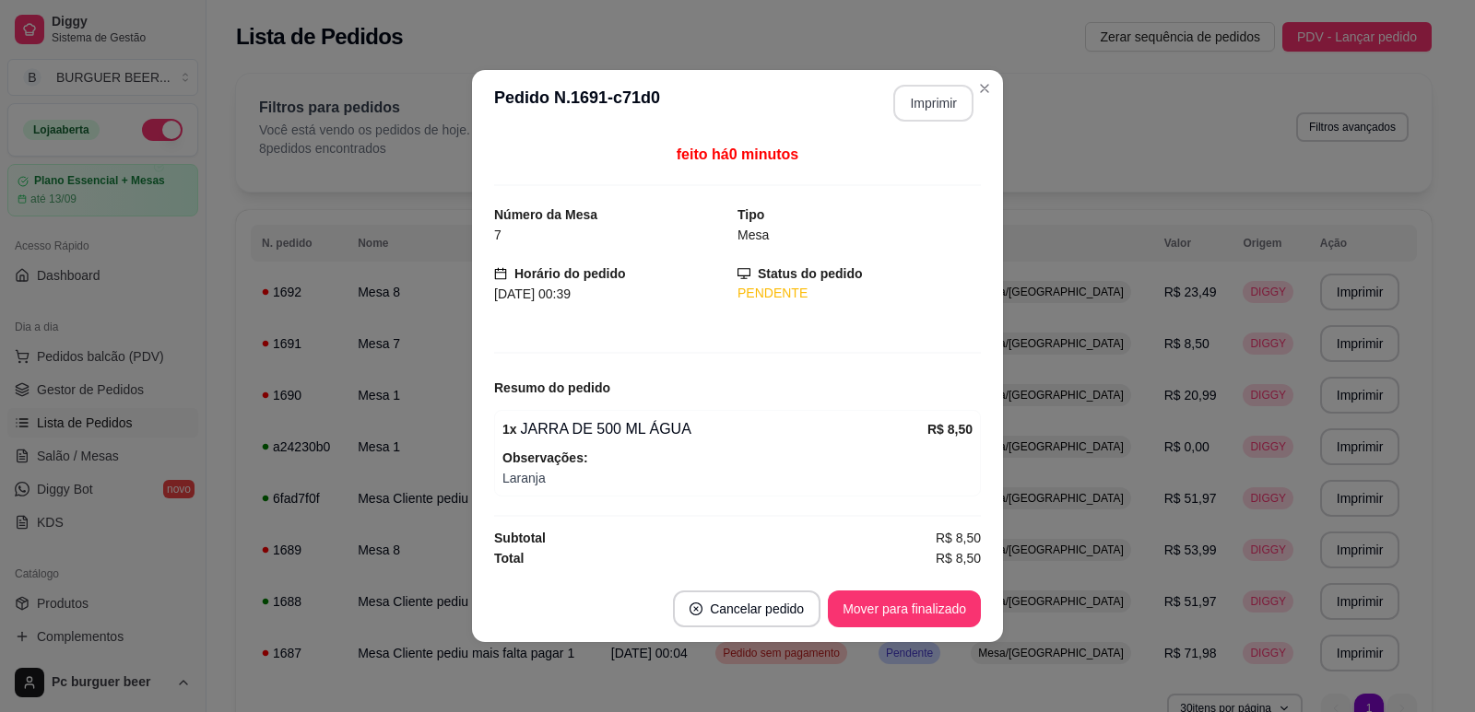
click at [910, 110] on button "Imprimir" at bounding box center [933, 103] width 80 height 37
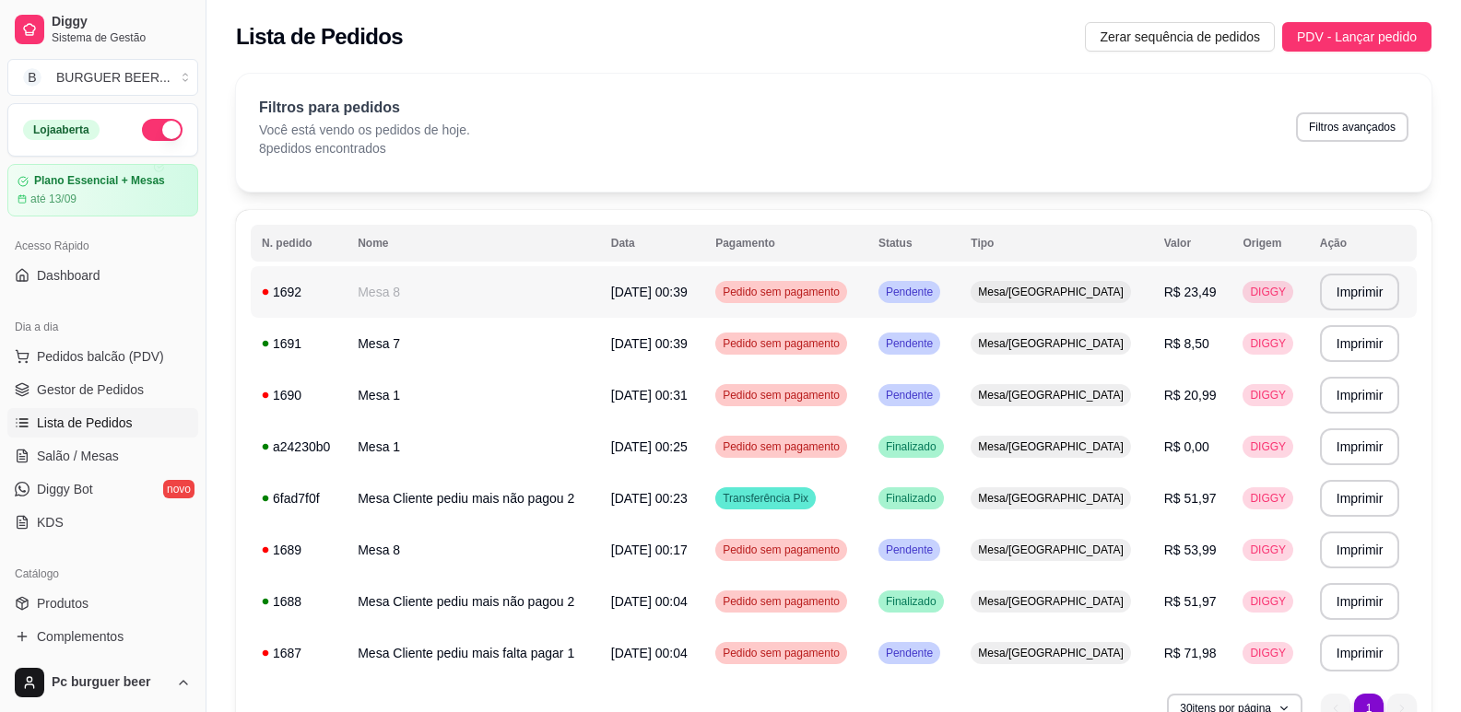
click at [376, 284] on td "Mesa 8" at bounding box center [473, 292] width 253 height 52
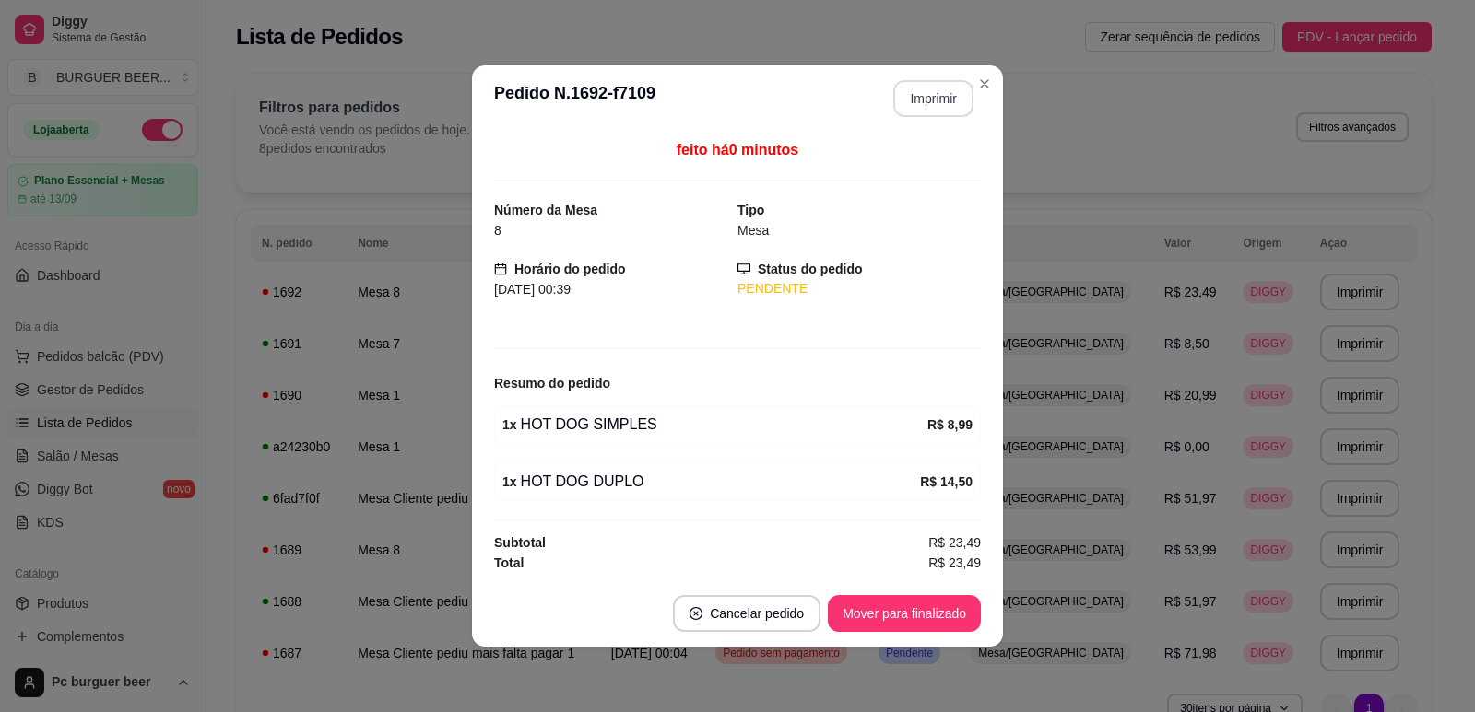
click at [943, 106] on button "Imprimir" at bounding box center [933, 98] width 80 height 37
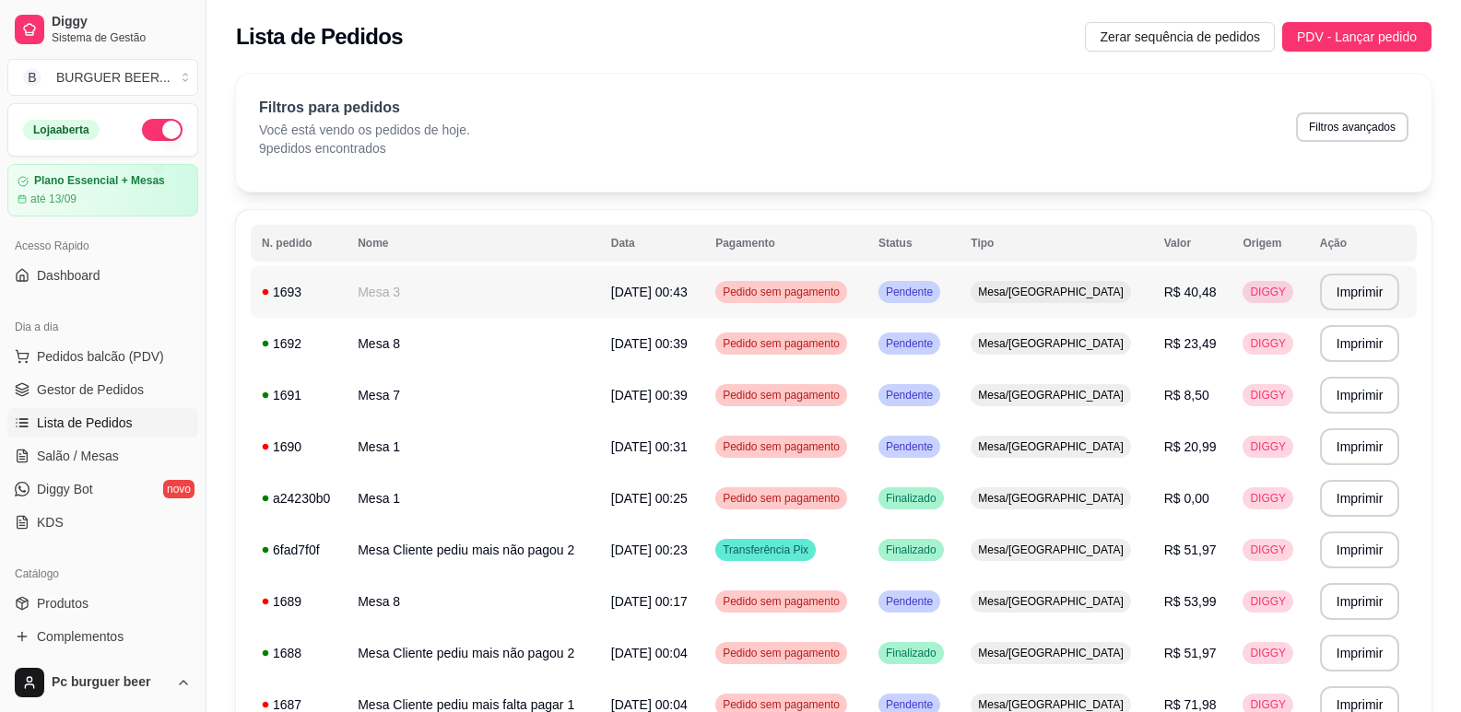
click at [338, 277] on td "1693" at bounding box center [299, 292] width 96 height 52
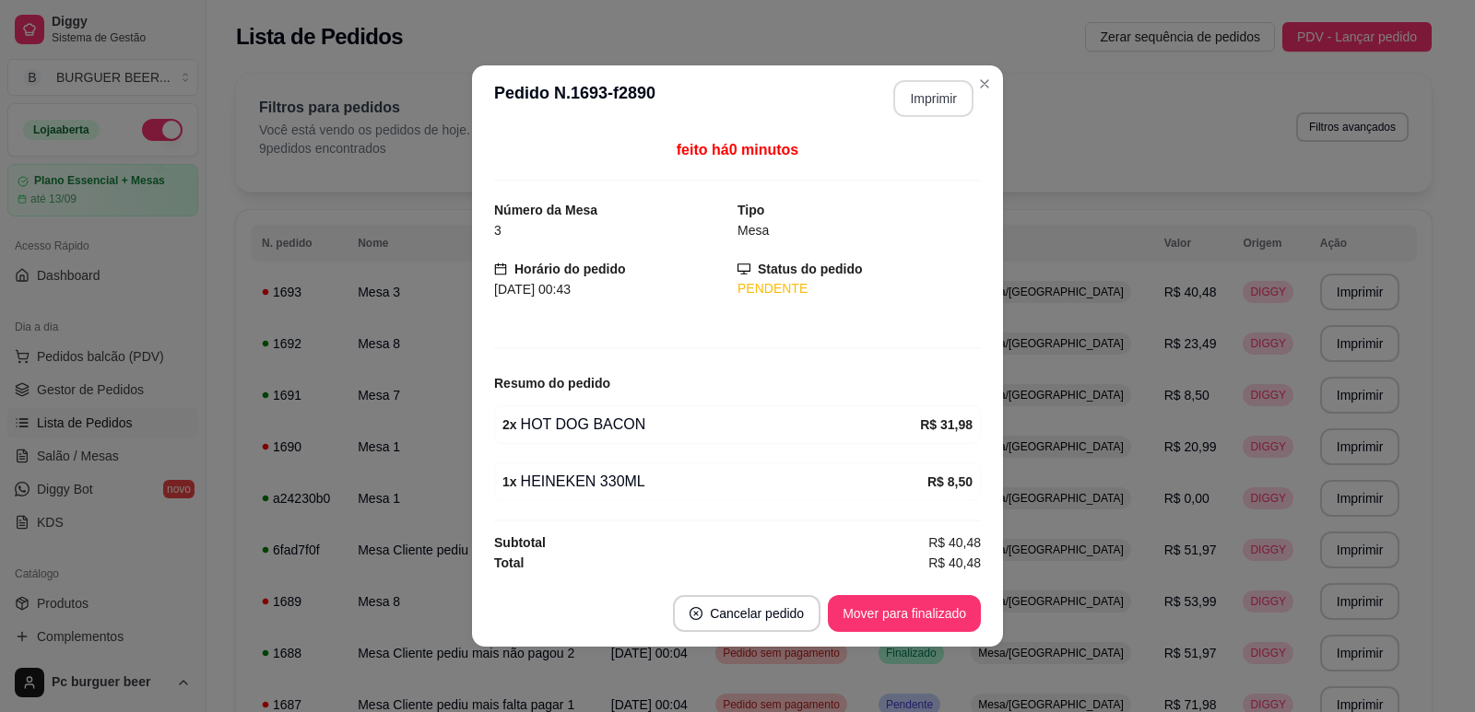
click at [911, 89] on button "Imprimir" at bounding box center [933, 98] width 80 height 37
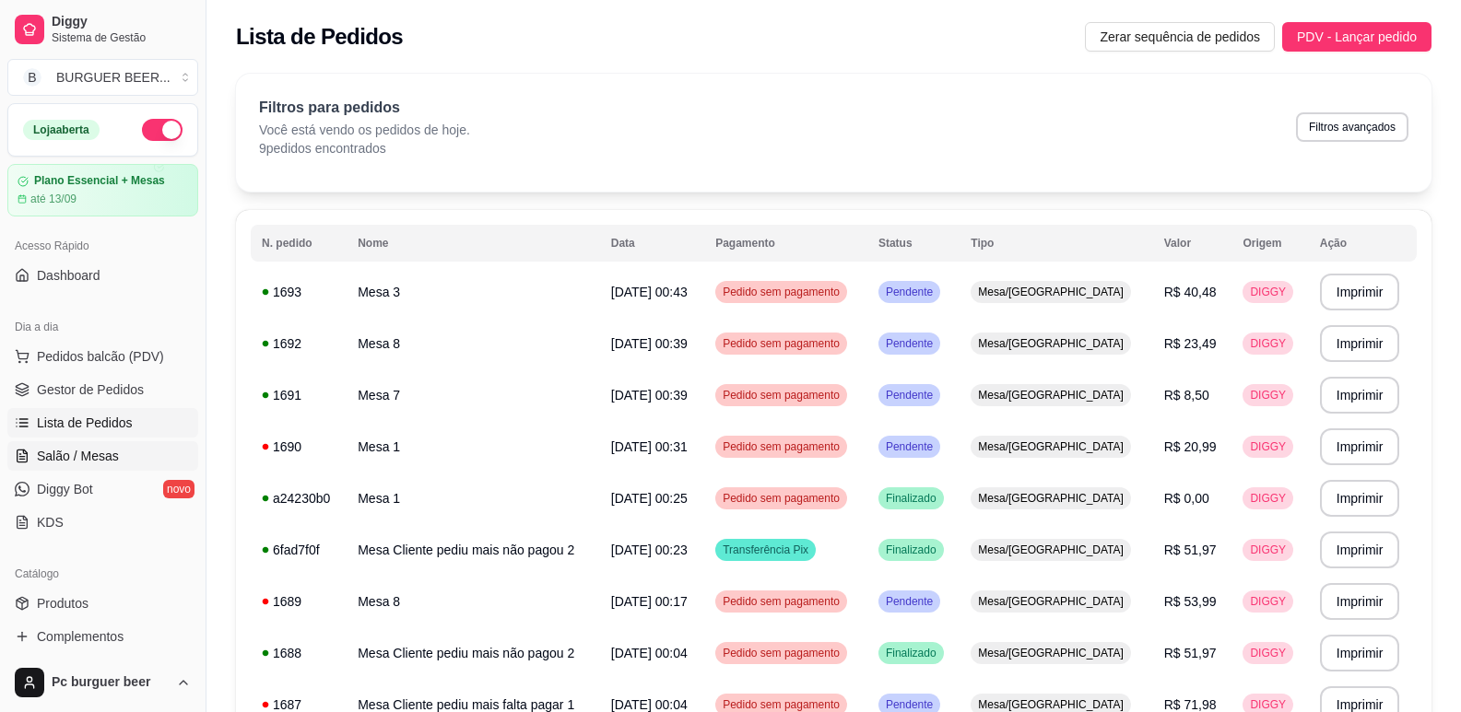
click at [135, 455] on link "Salão / Mesas" at bounding box center [102, 456] width 191 height 29
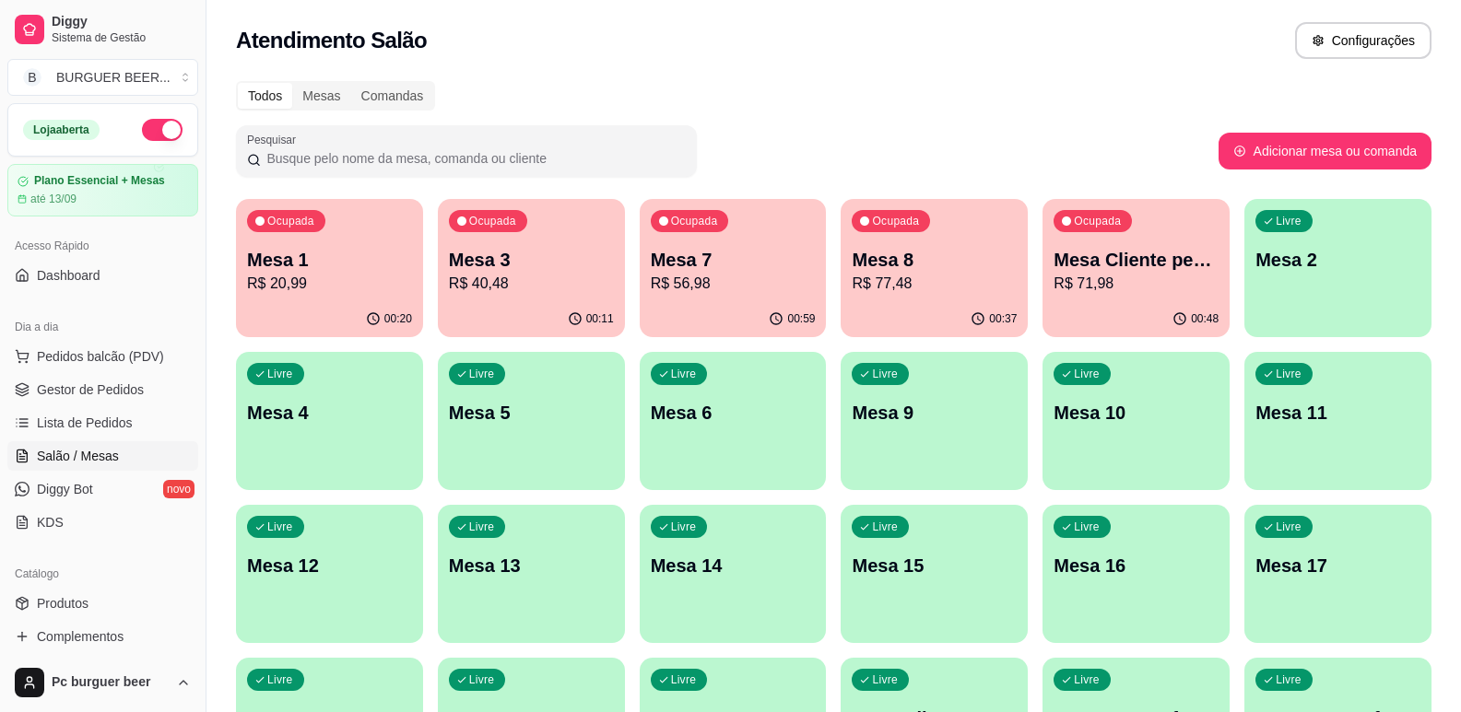
click at [1158, 286] on p "R$ 71,98" at bounding box center [1136, 284] width 165 height 22
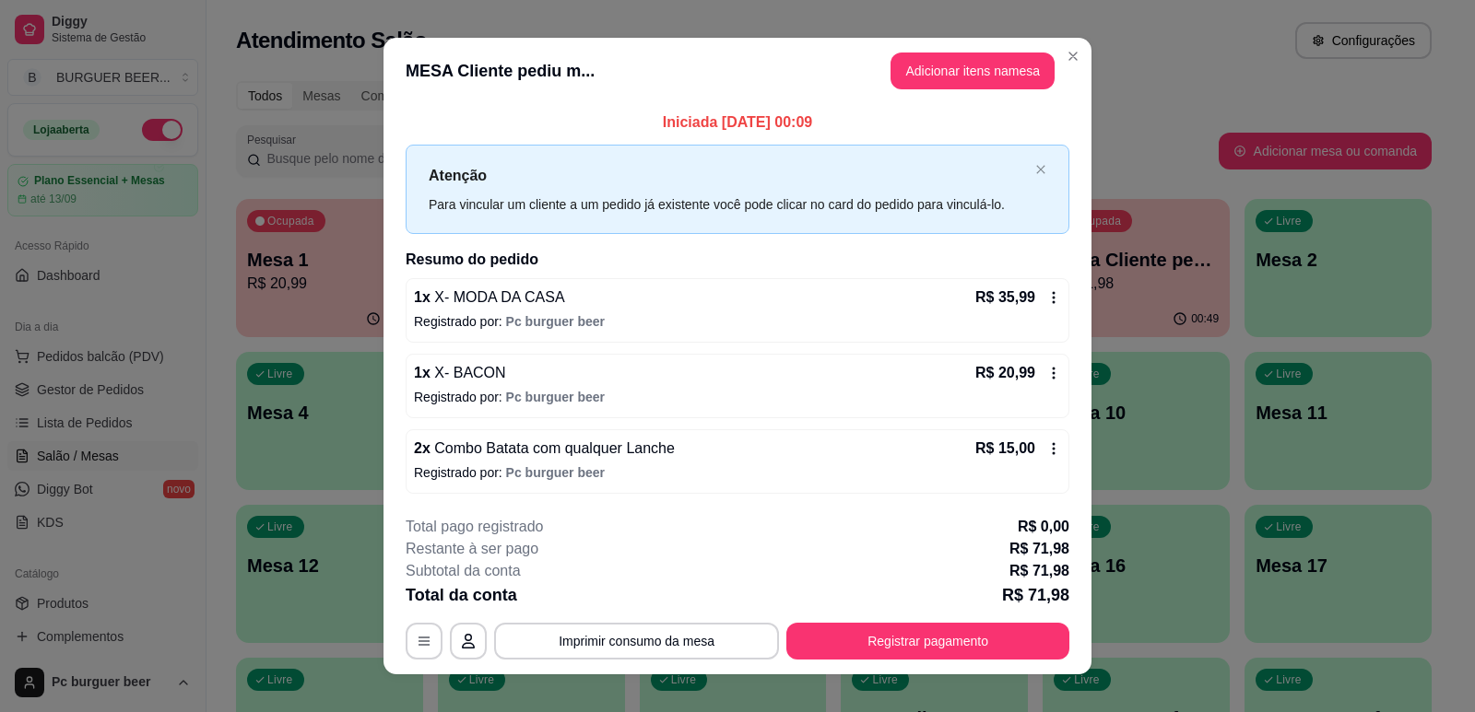
scroll to position [21, 0]
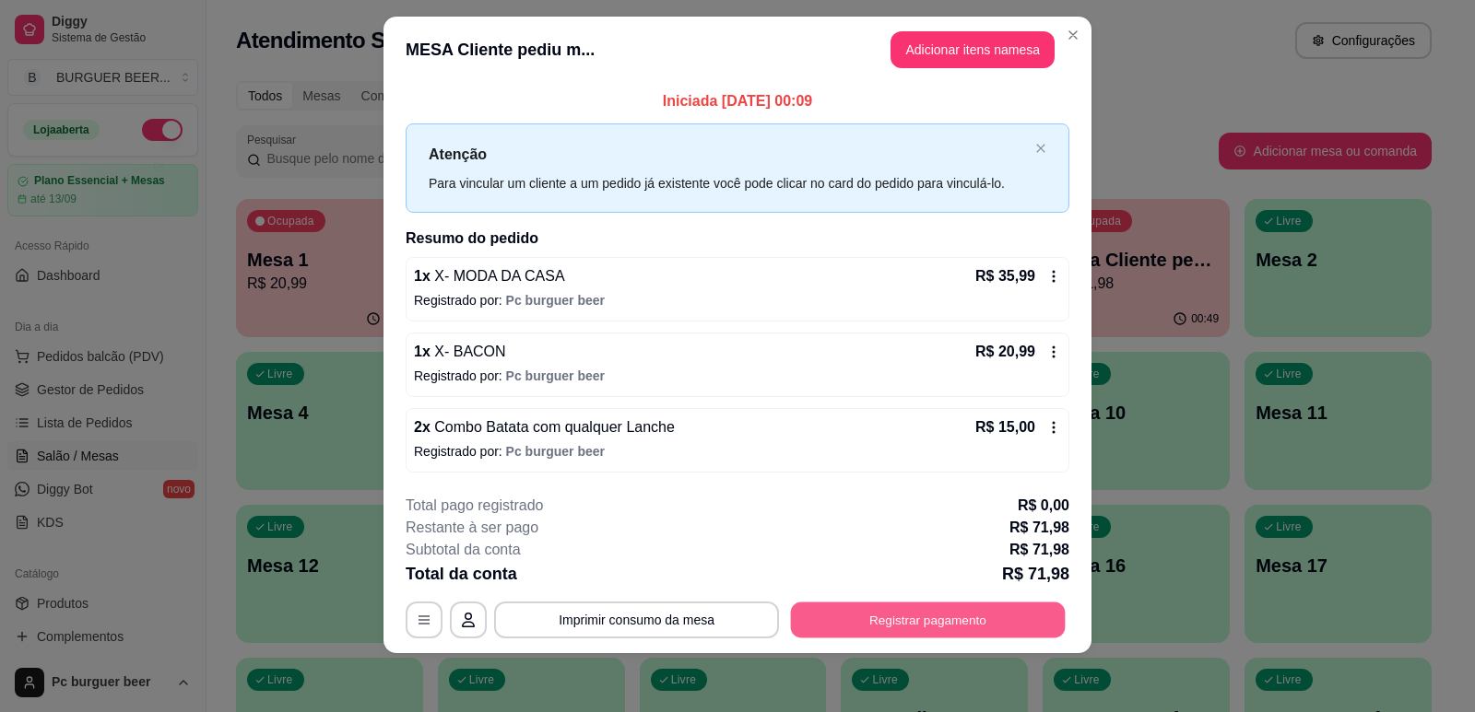
click at [847, 612] on button "Registrar pagamento" at bounding box center [928, 621] width 275 height 36
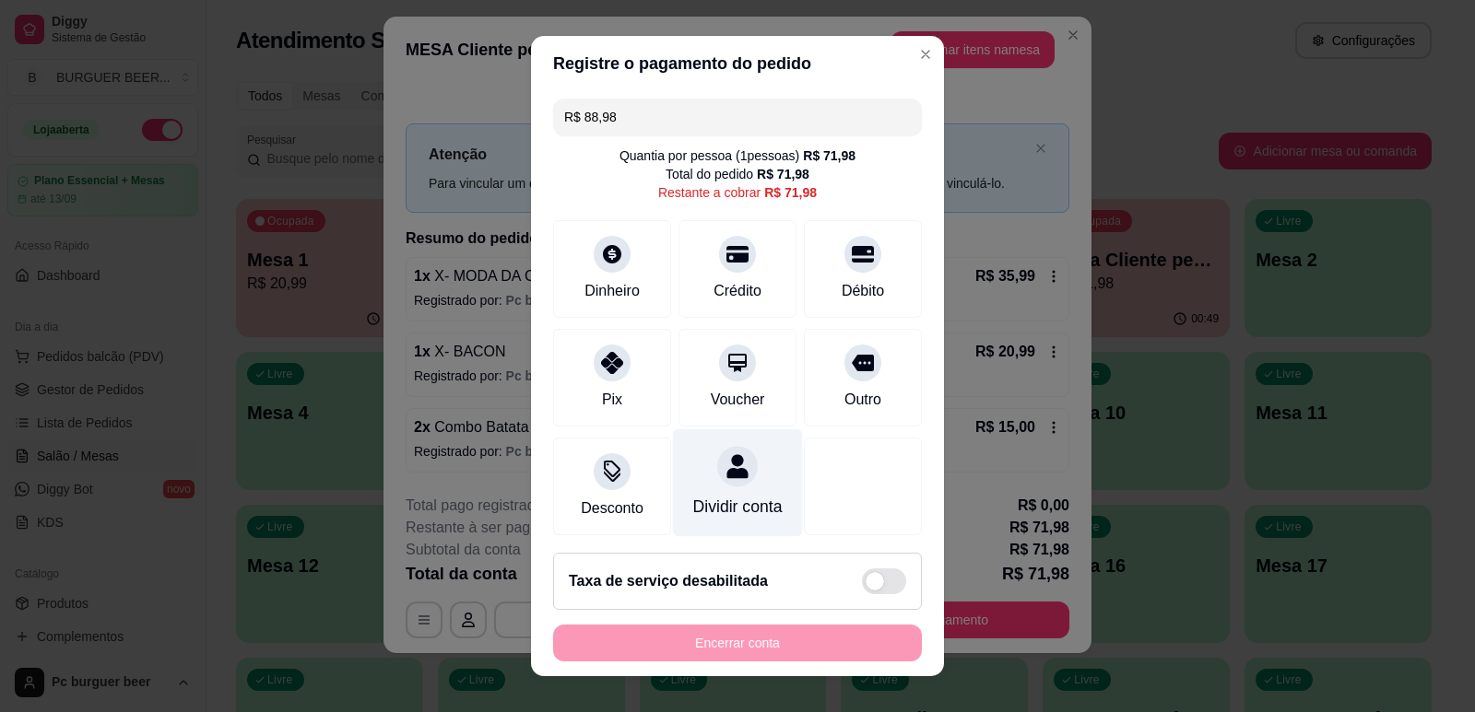
scroll to position [0, 0]
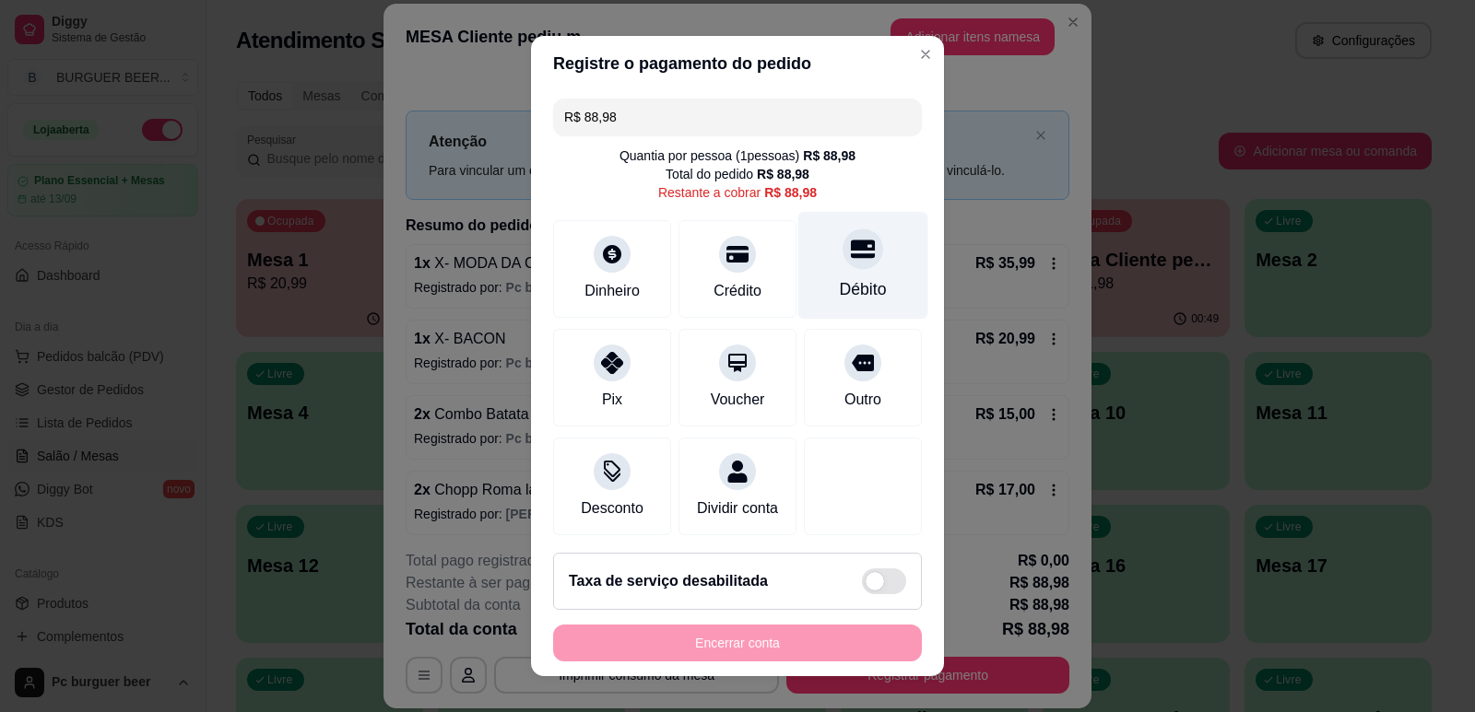
click at [842, 268] on div at bounding box center [862, 249] width 41 height 41
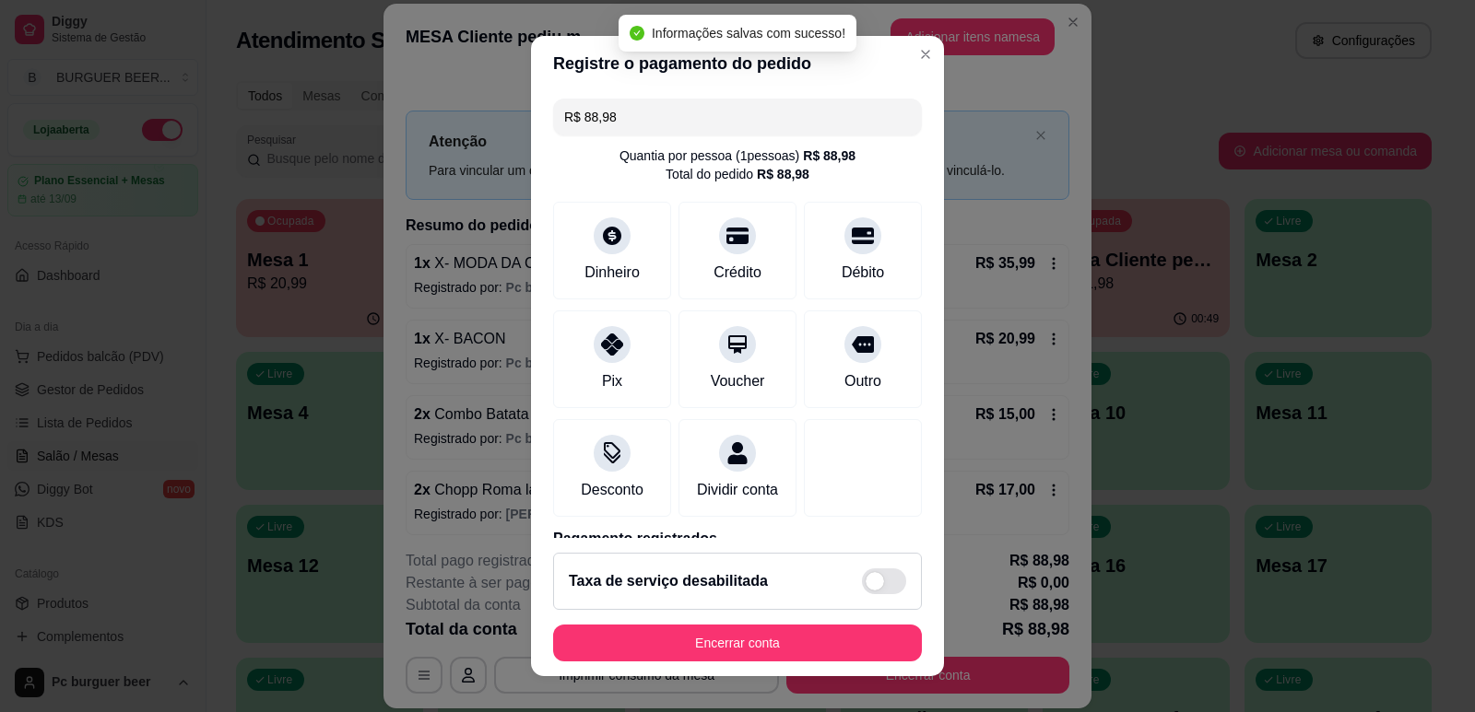
type input "R$ 0,00"
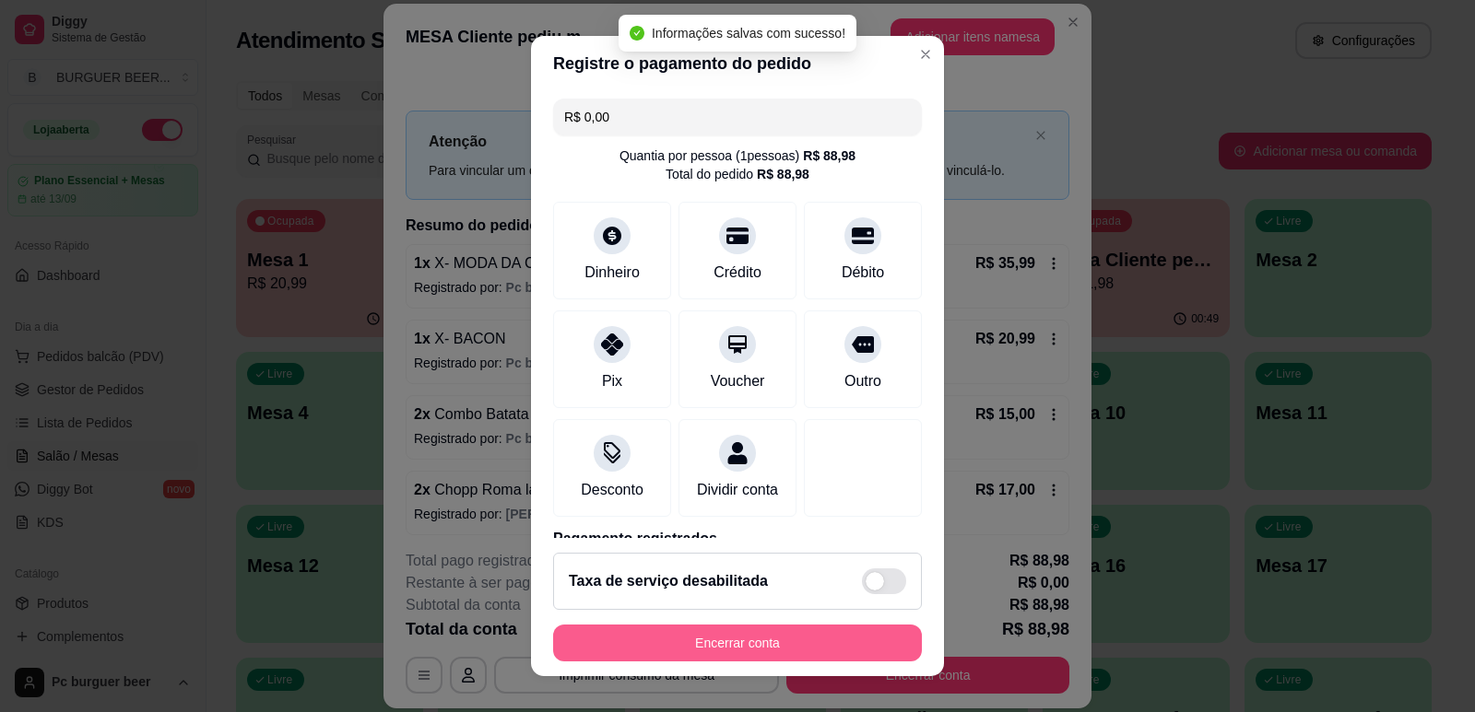
click at [832, 633] on button "Encerrar conta" at bounding box center [737, 643] width 369 height 37
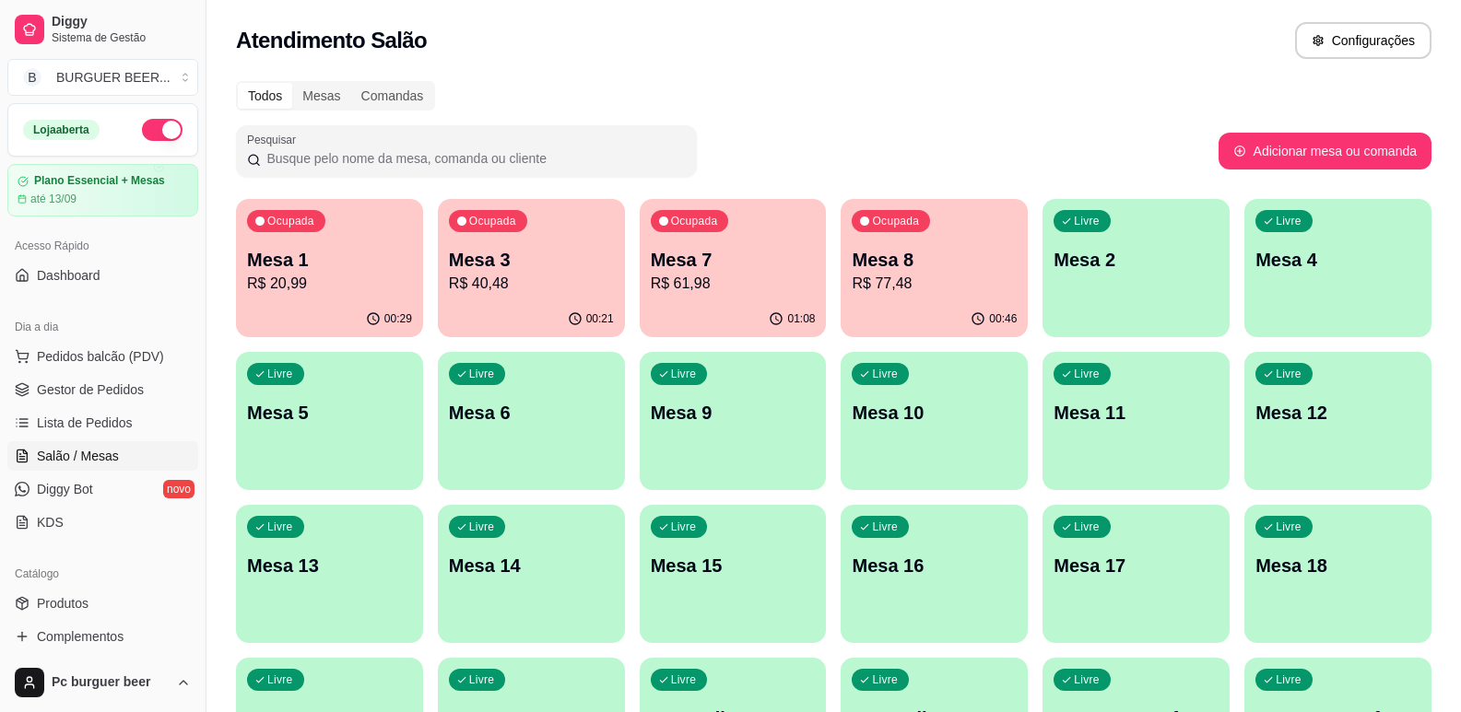
click at [334, 284] on p "R$ 20,99" at bounding box center [329, 284] width 165 height 22
click at [1281, 280] on div "Livre Mesa 4" at bounding box center [1337, 257] width 187 height 116
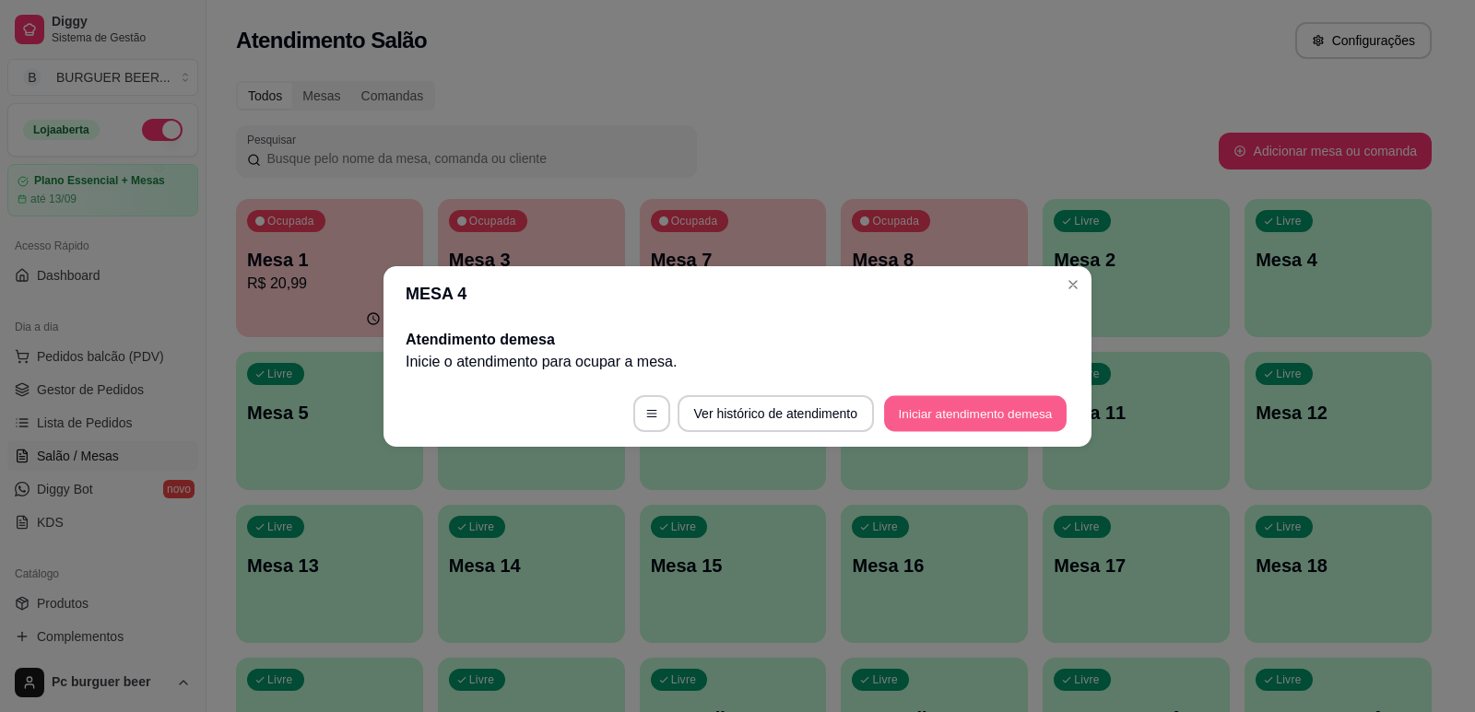
click at [1039, 414] on button "Iniciar atendimento de mesa" at bounding box center [975, 413] width 183 height 36
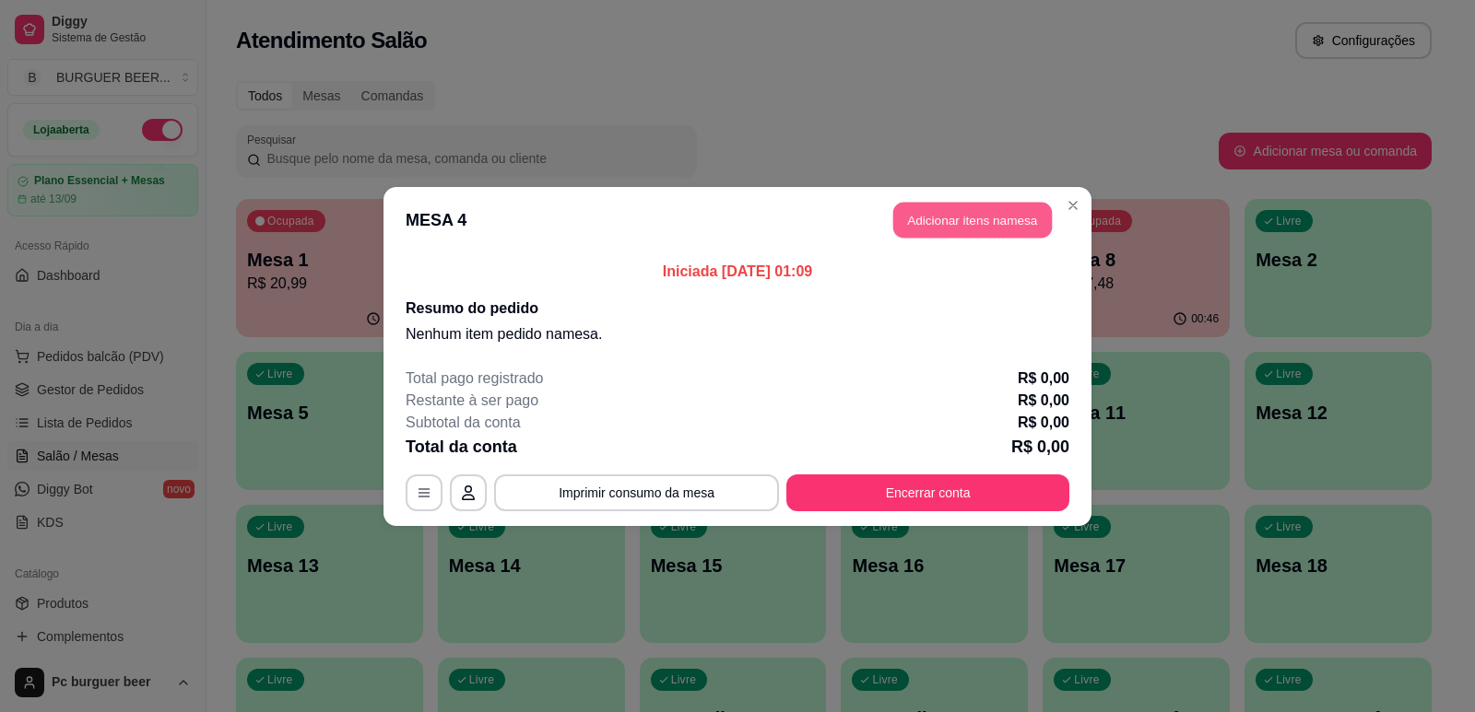
click at [939, 213] on button "Adicionar itens na mesa" at bounding box center [972, 220] width 159 height 36
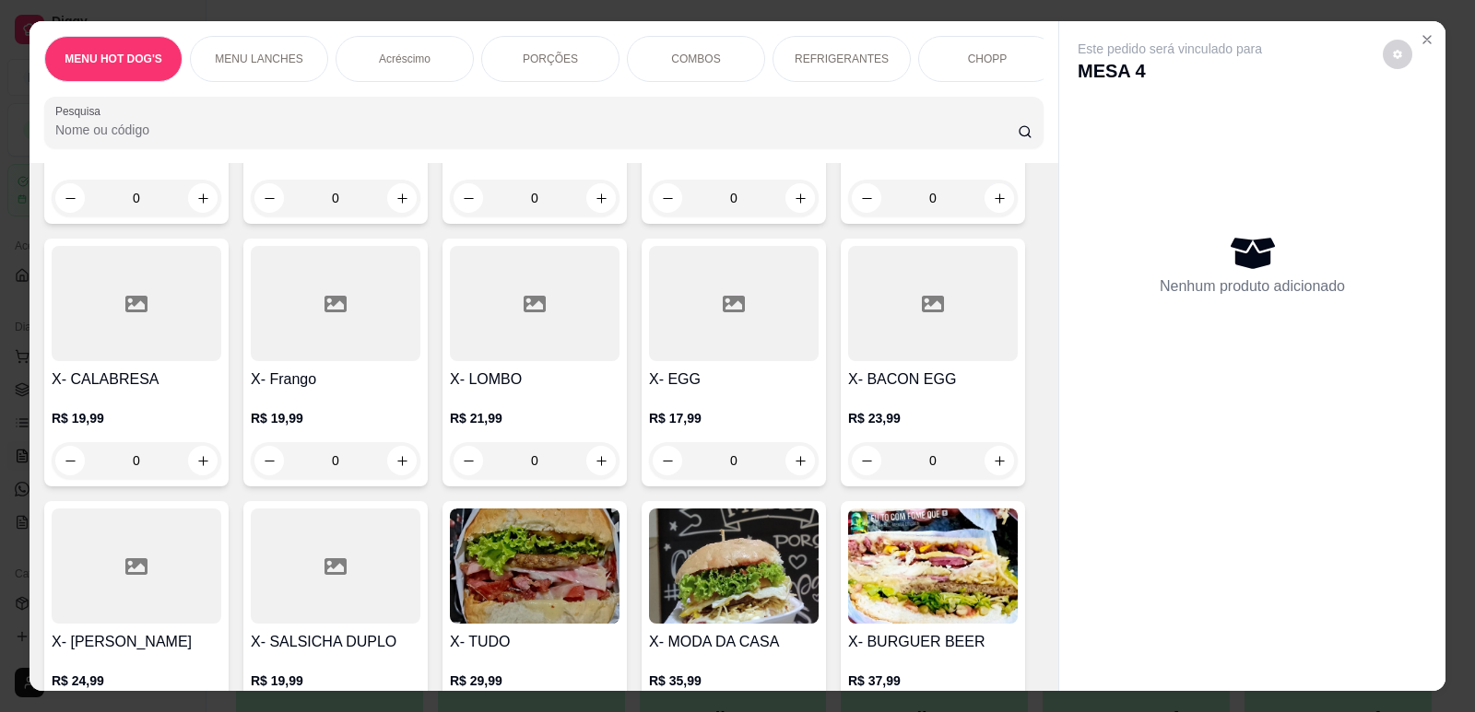
scroll to position [1475, 0]
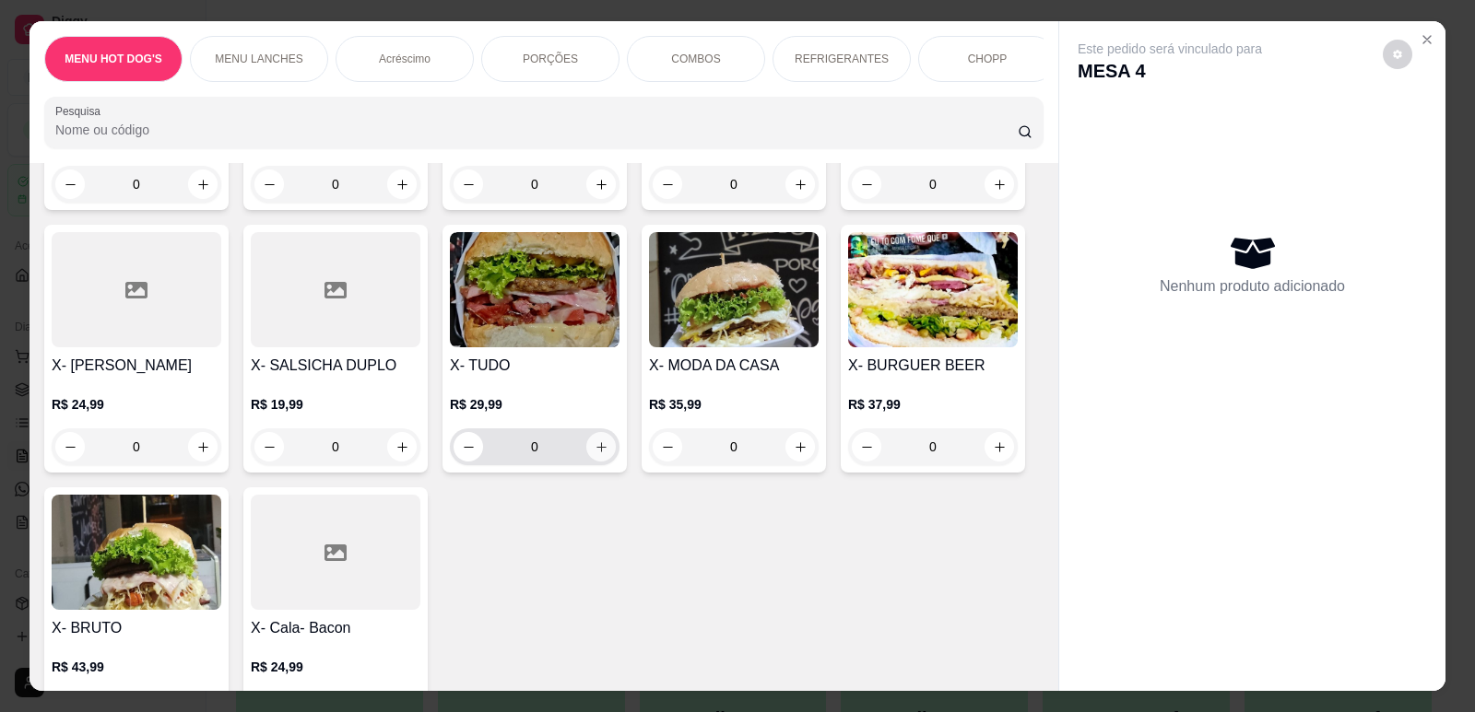
click at [595, 441] on icon "increase-product-quantity" at bounding box center [602, 448] width 14 height 14
type input "1"
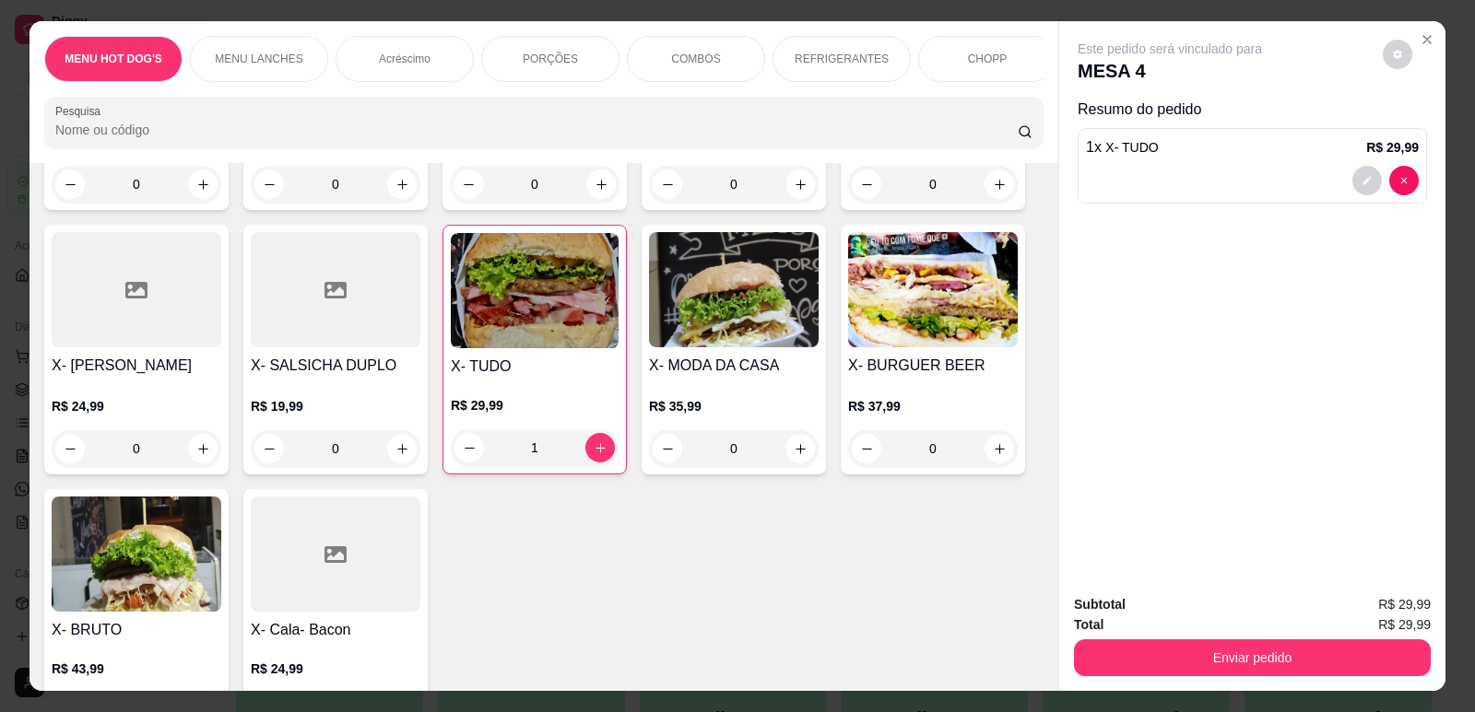
click at [446, 52] on div "Acréscimo" at bounding box center [405, 59] width 138 height 46
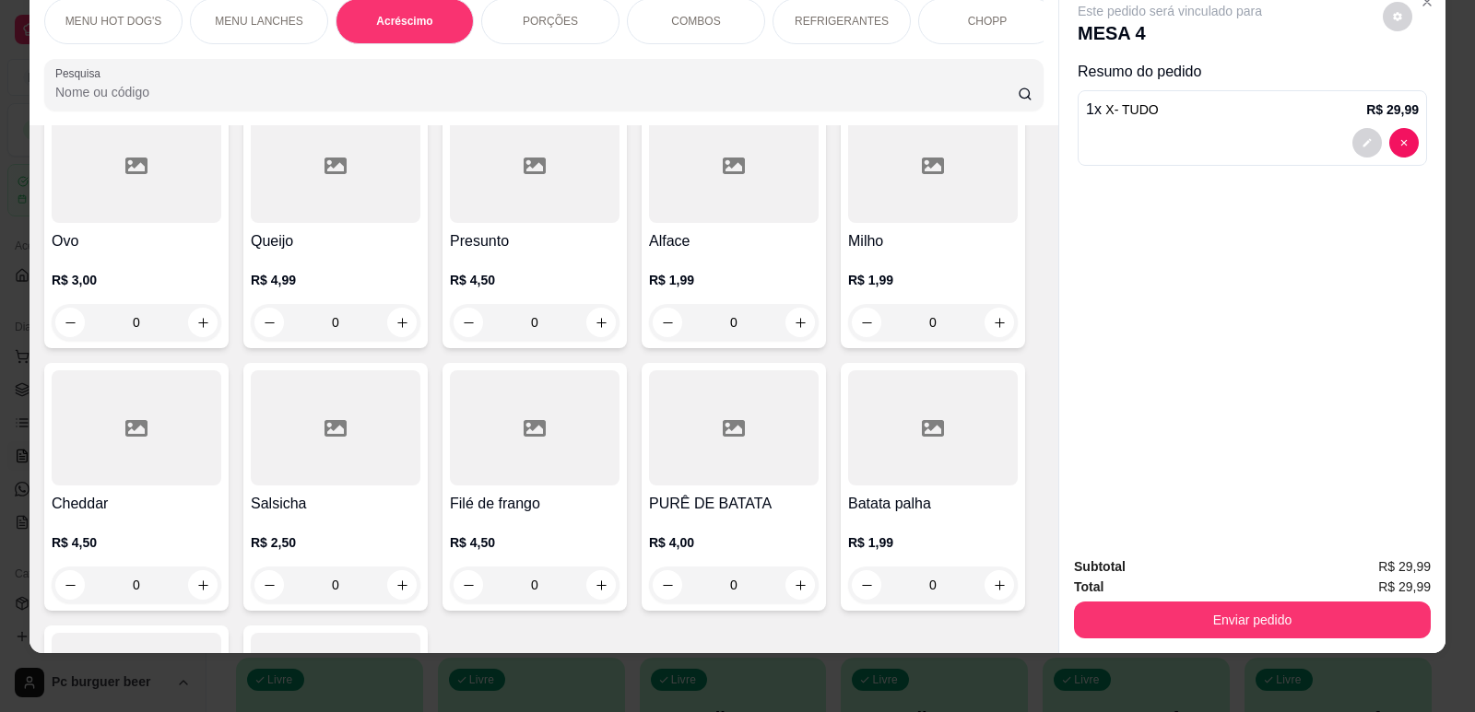
scroll to position [2480, 0]
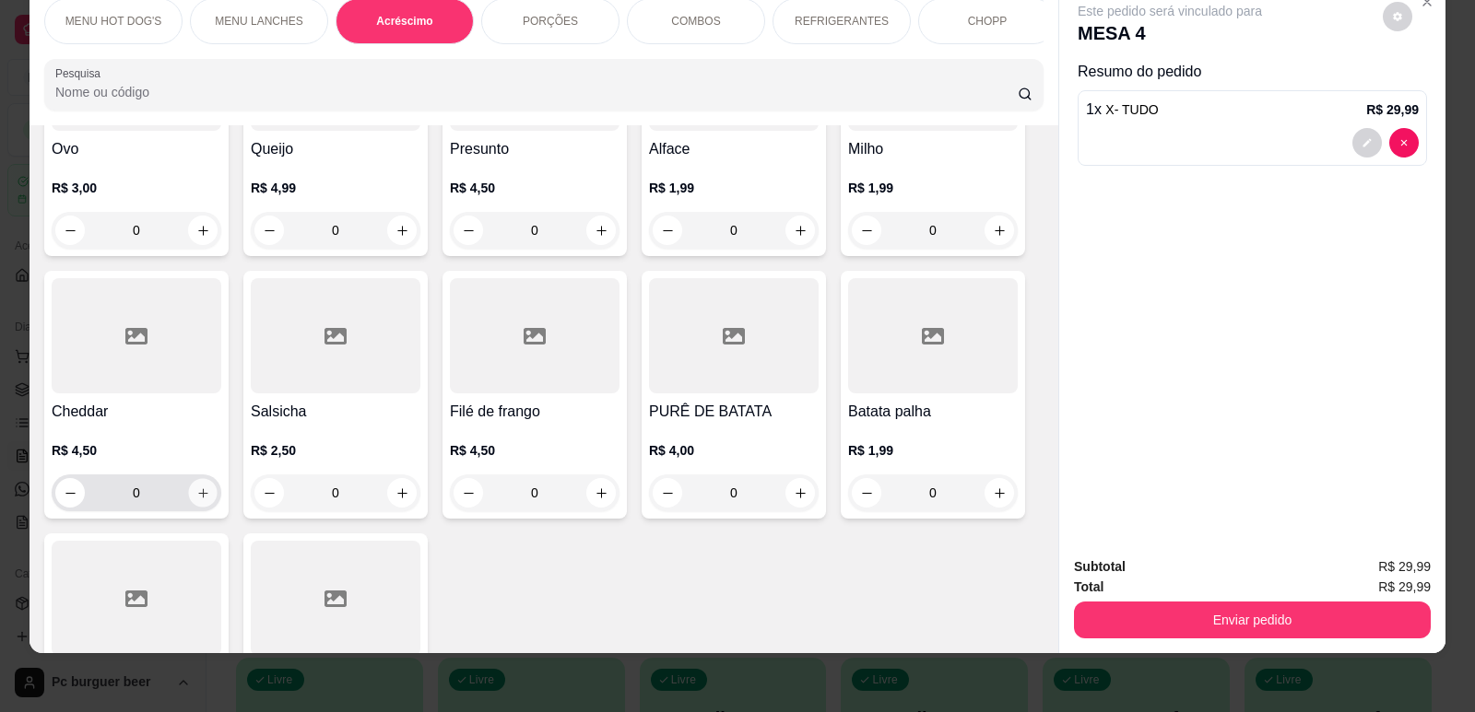
click at [198, 489] on icon "increase-product-quantity" at bounding box center [202, 493] width 9 height 9
type input "1"
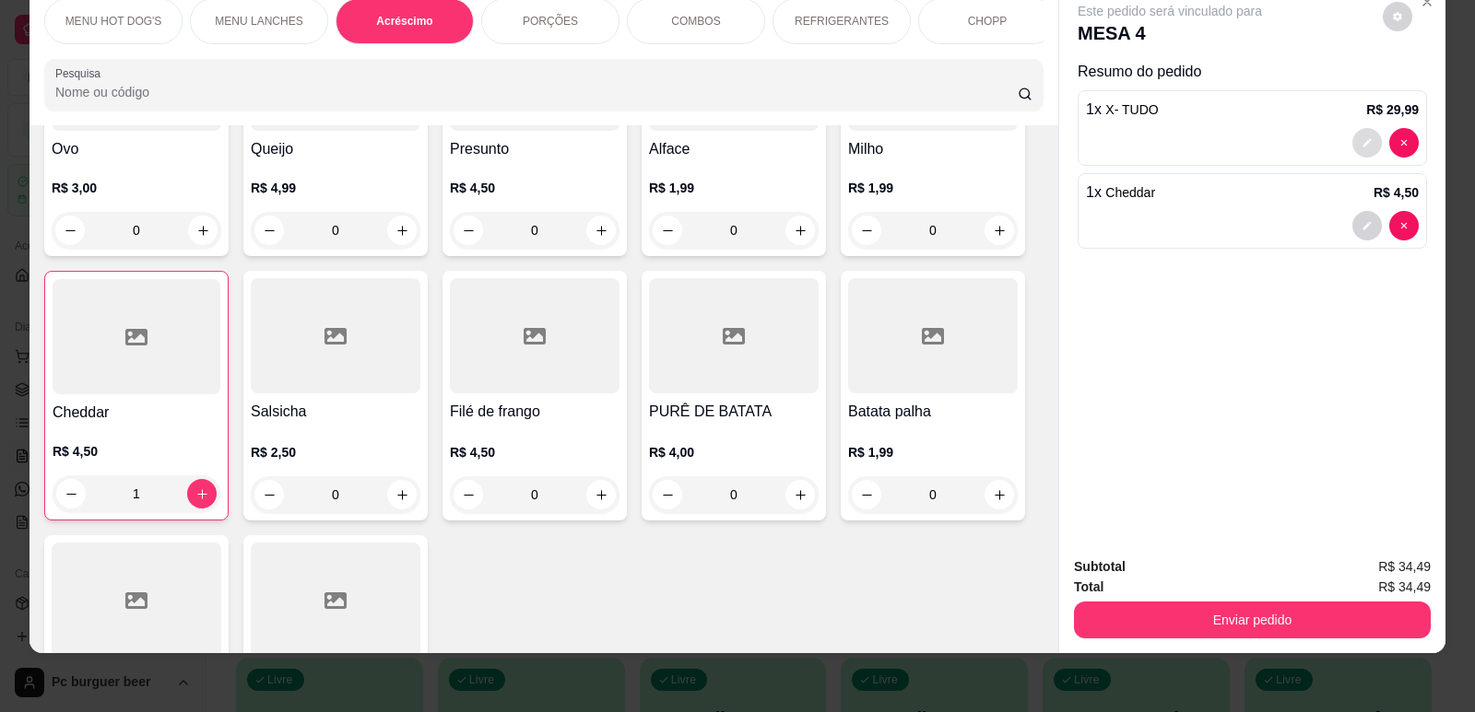
click at [1354, 143] on button "decrease-product-quantity" at bounding box center [1366, 142] width 29 height 29
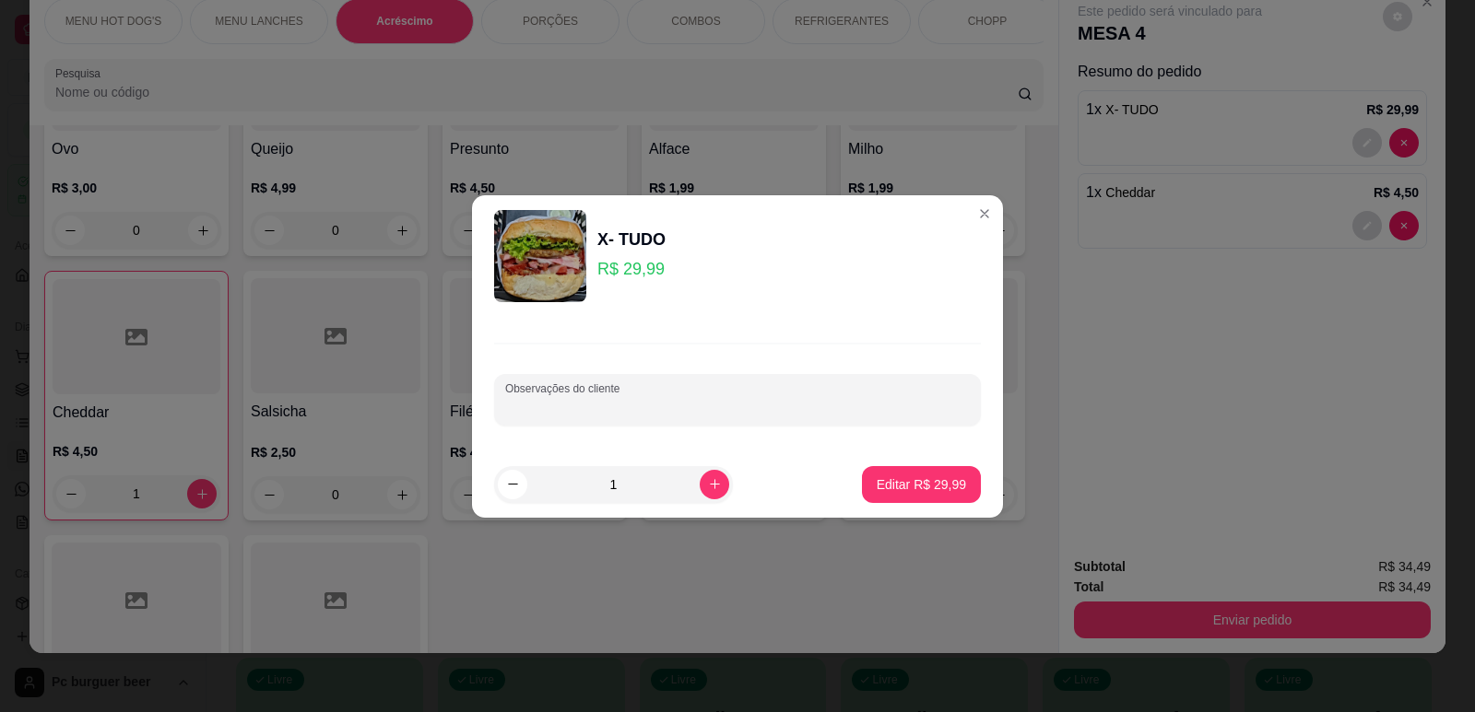
click at [695, 413] on input "Observações do cliente" at bounding box center [737, 407] width 465 height 18
type input "sem alface"
click at [939, 478] on p "Editar R$ 29,99" at bounding box center [921, 485] width 89 height 18
type input "0"
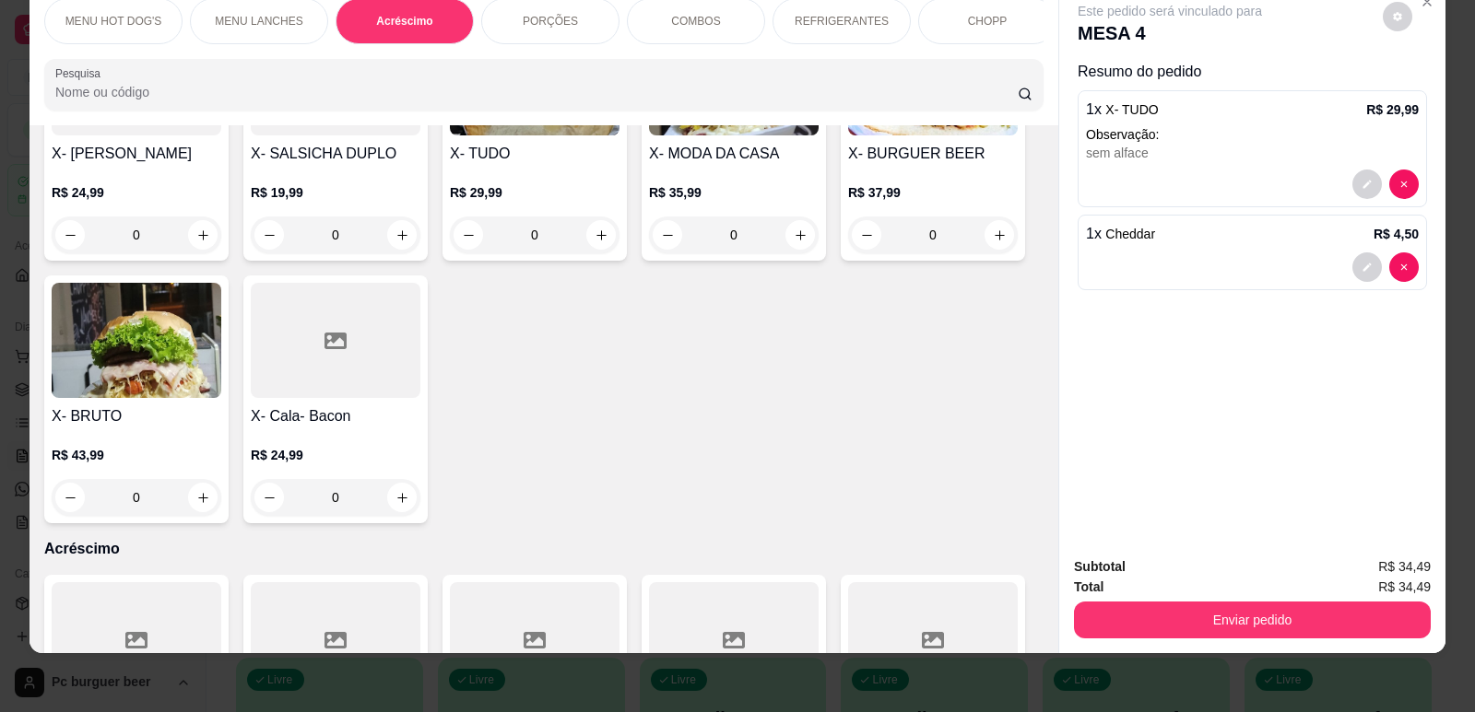
scroll to position [1188, 0]
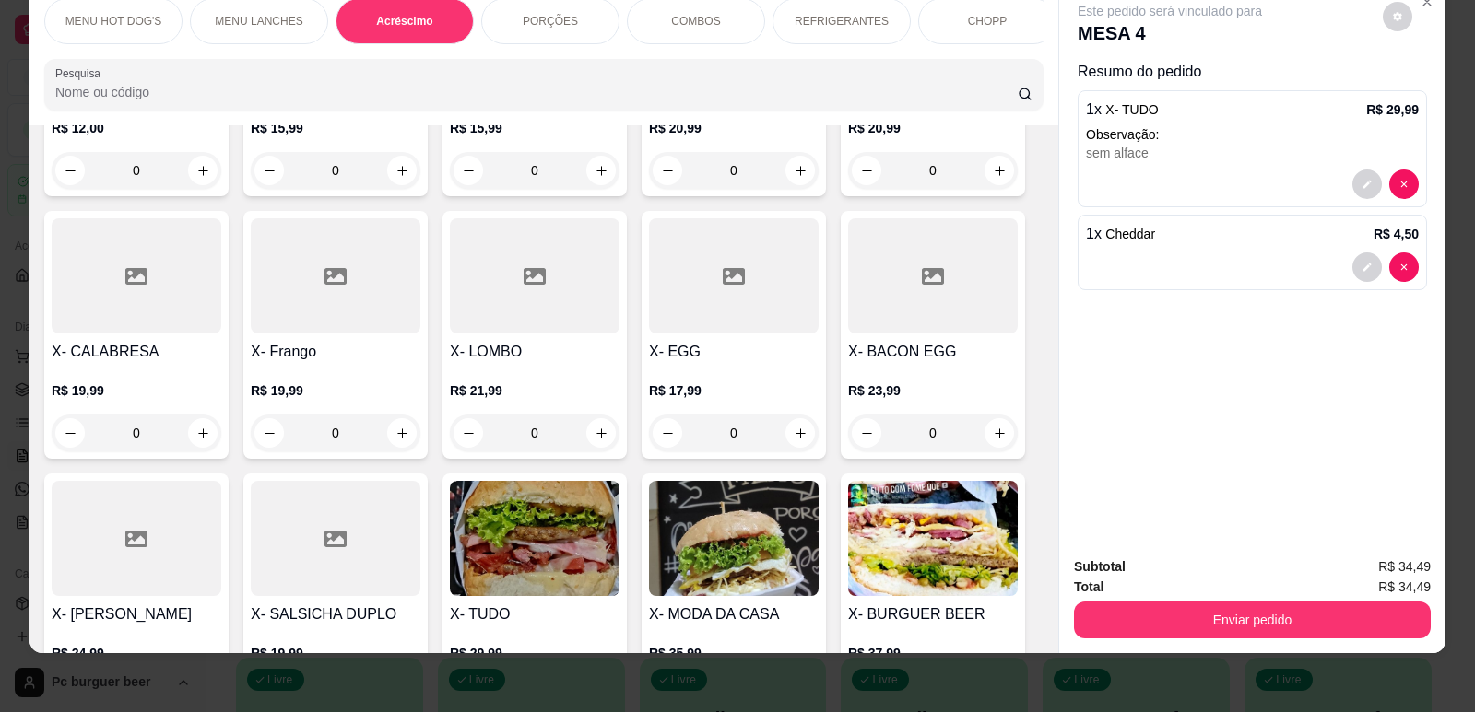
click at [793, 101] on input "Pesquisa" at bounding box center [536, 92] width 962 height 18
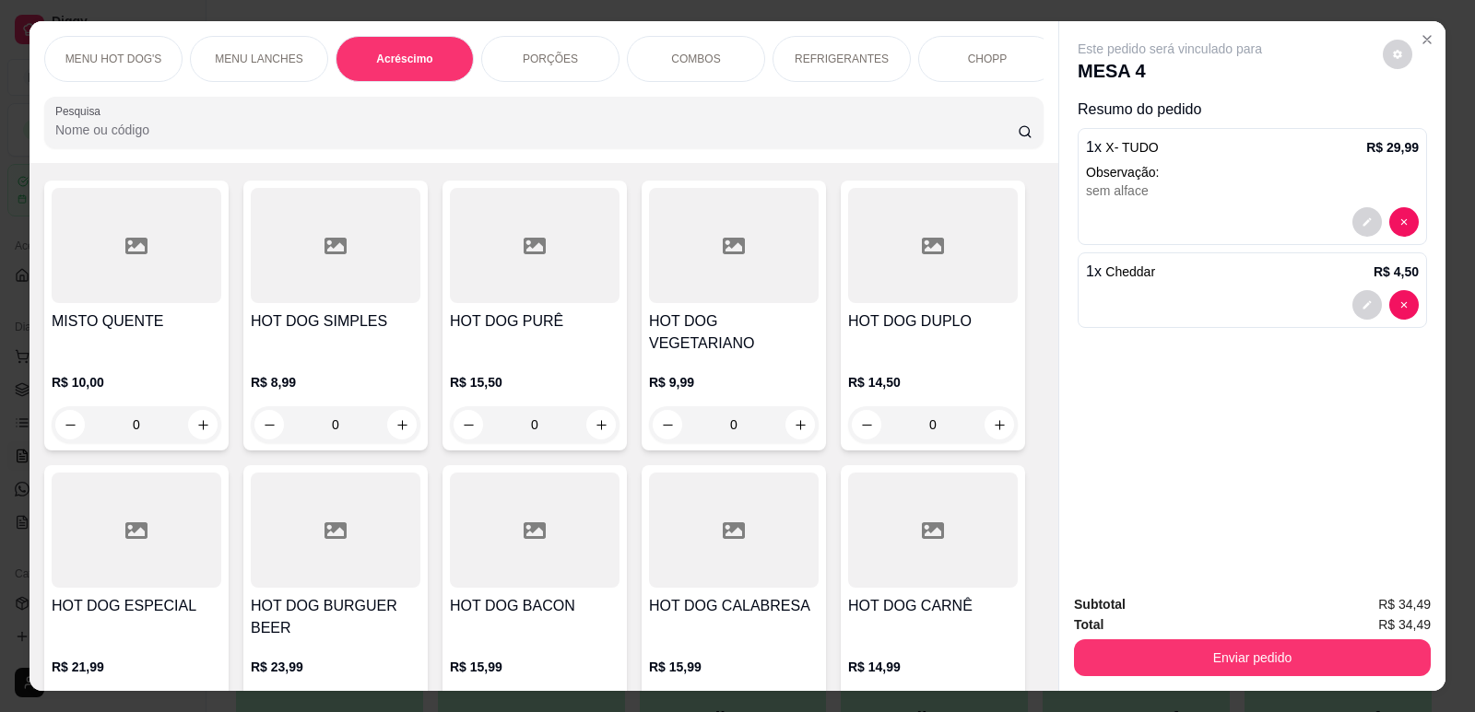
scroll to position [0, 0]
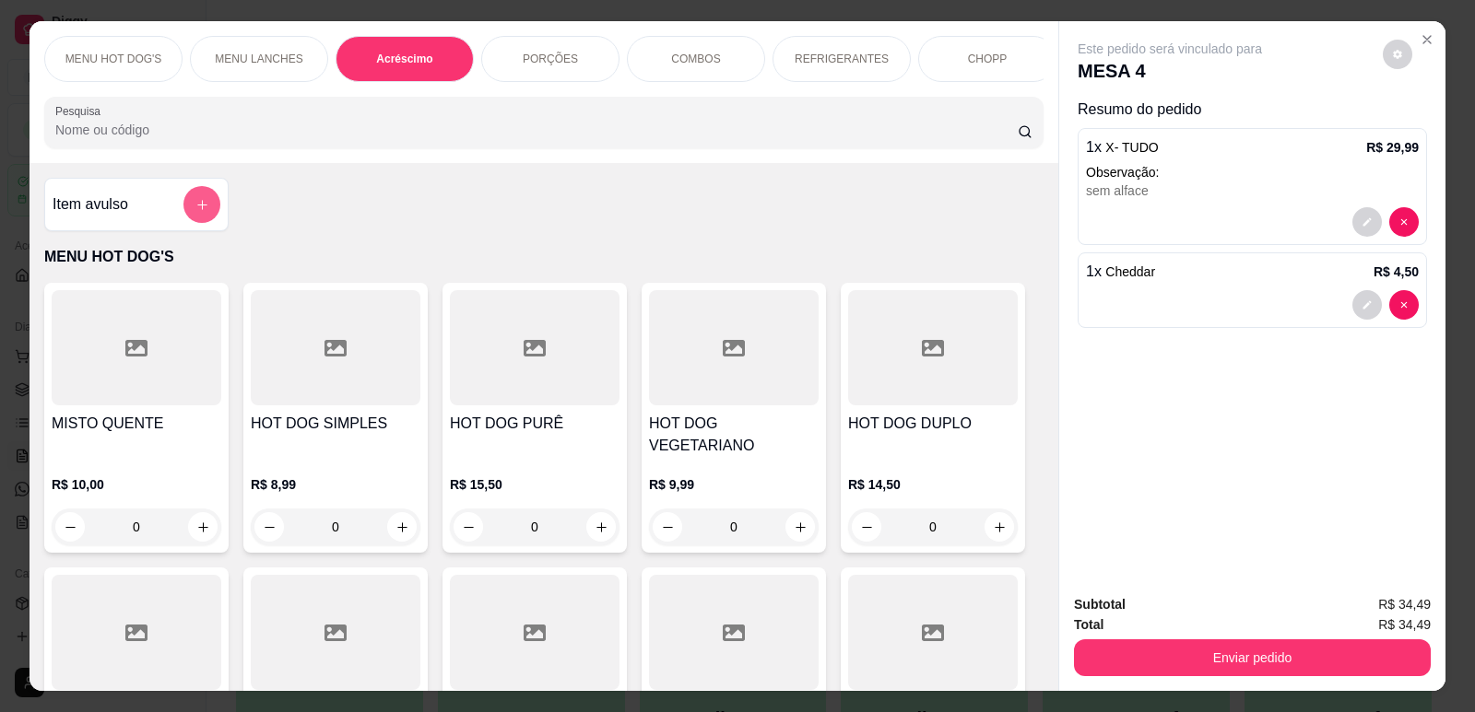
click at [195, 212] on icon "add-separate-item" at bounding box center [202, 205] width 14 height 14
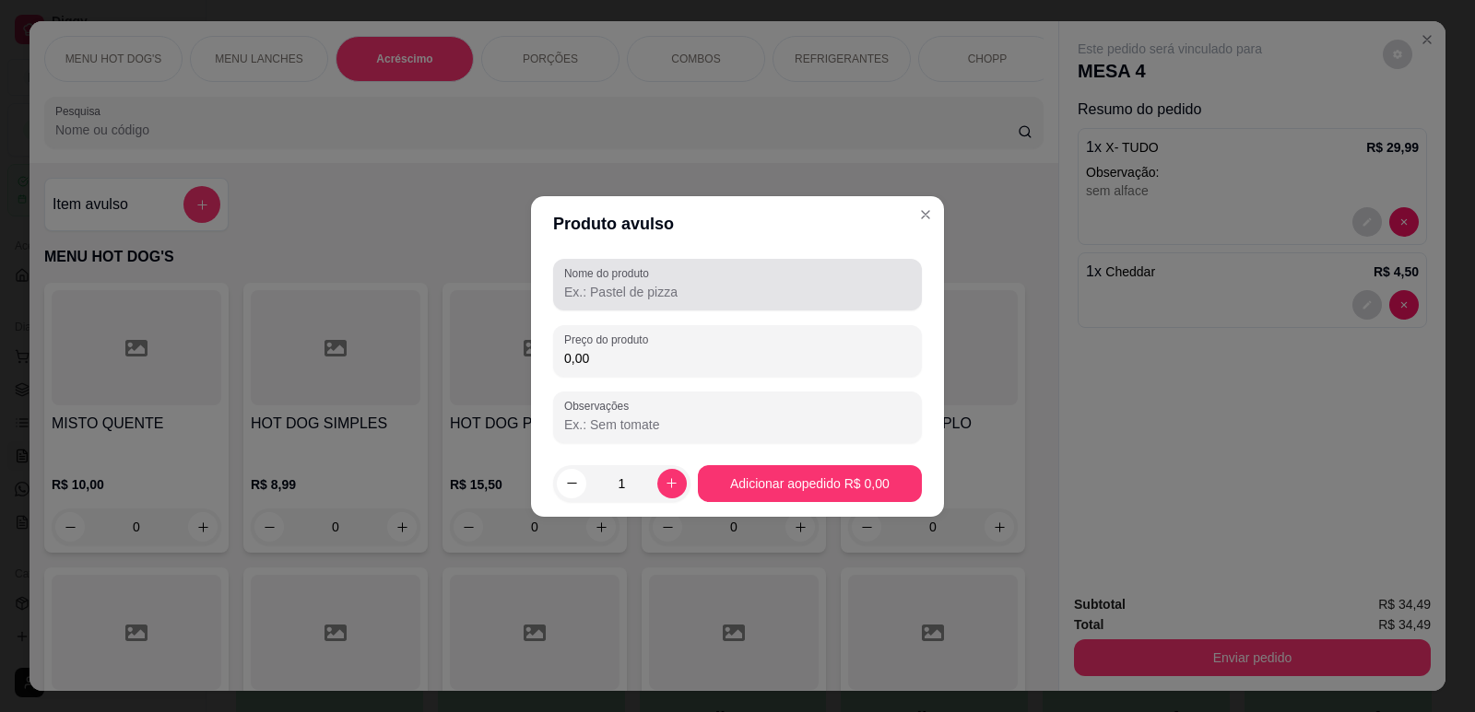
click at [722, 293] on input "Nome do produto" at bounding box center [737, 292] width 347 height 18
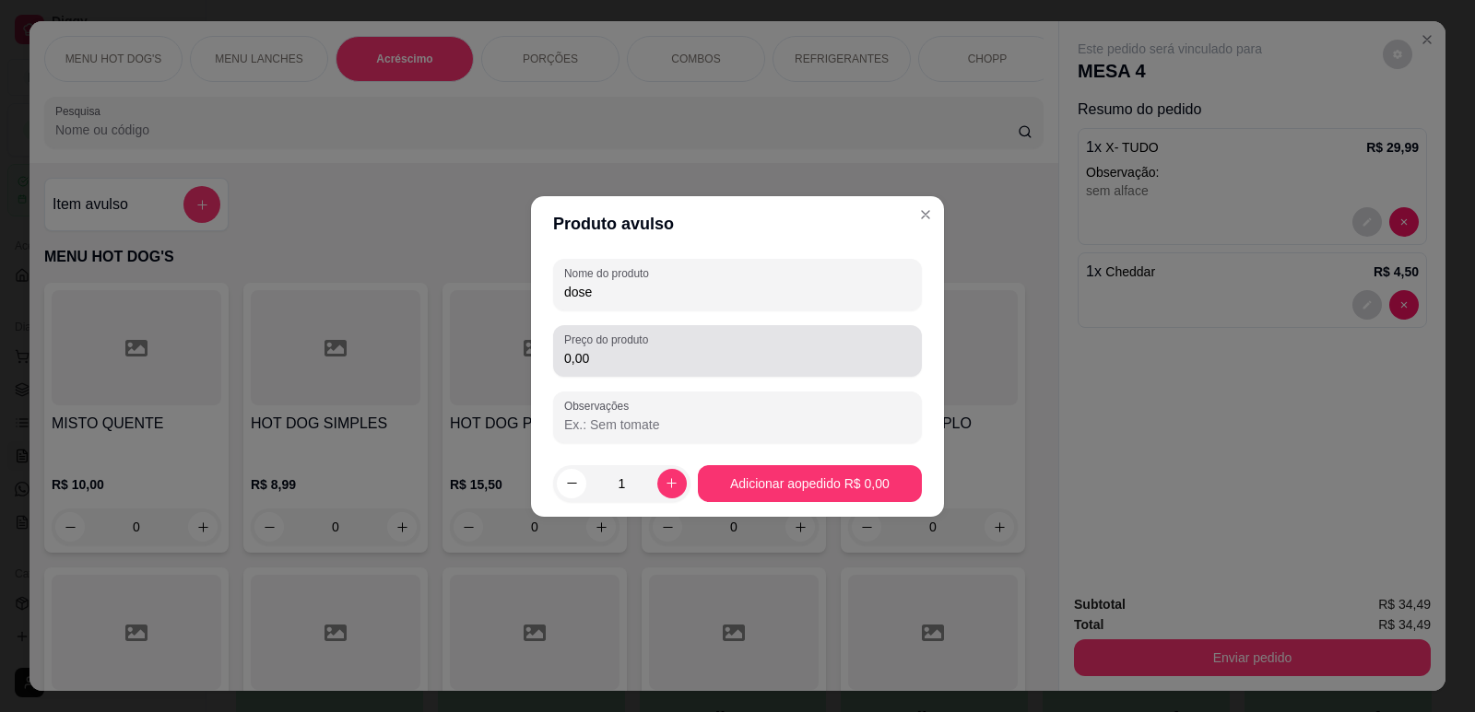
type input "dose"
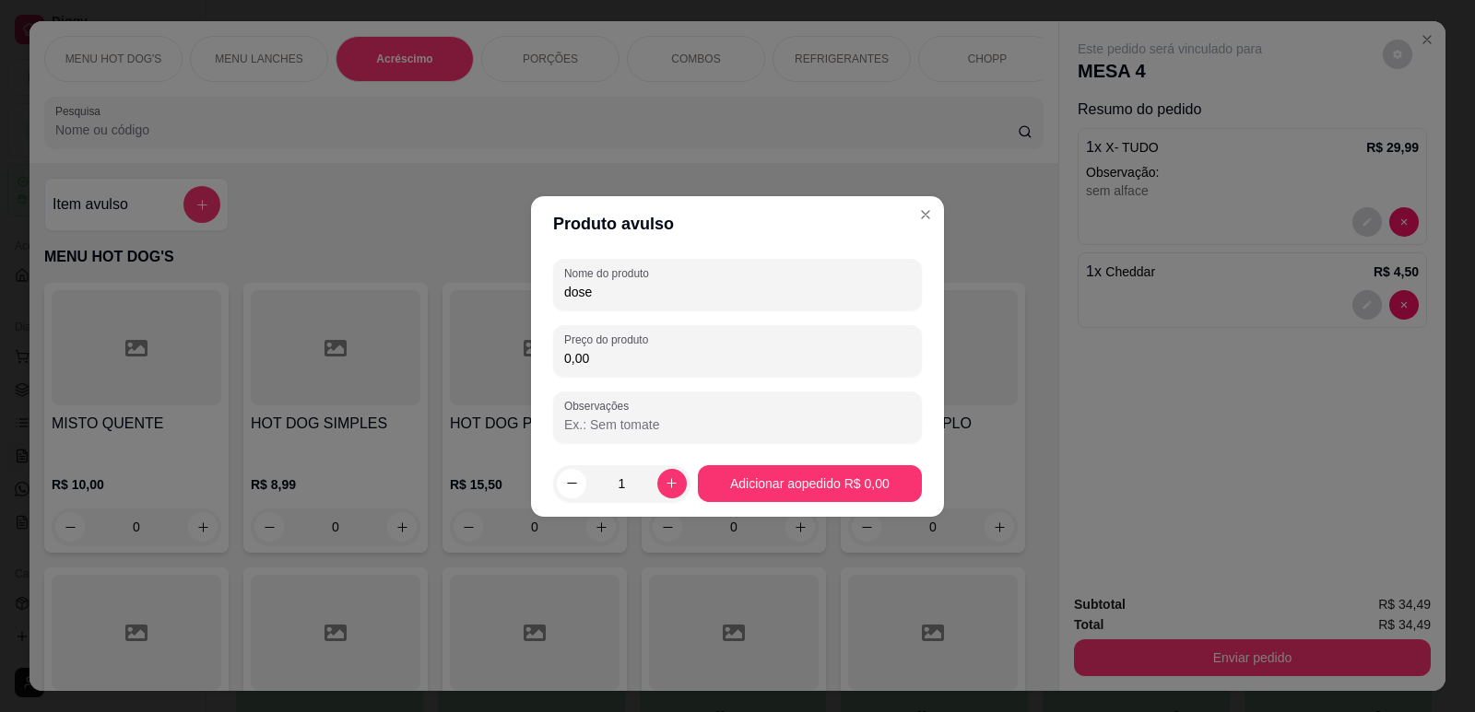
click at [742, 361] on input "0,00" at bounding box center [737, 358] width 347 height 18
type input "15,00"
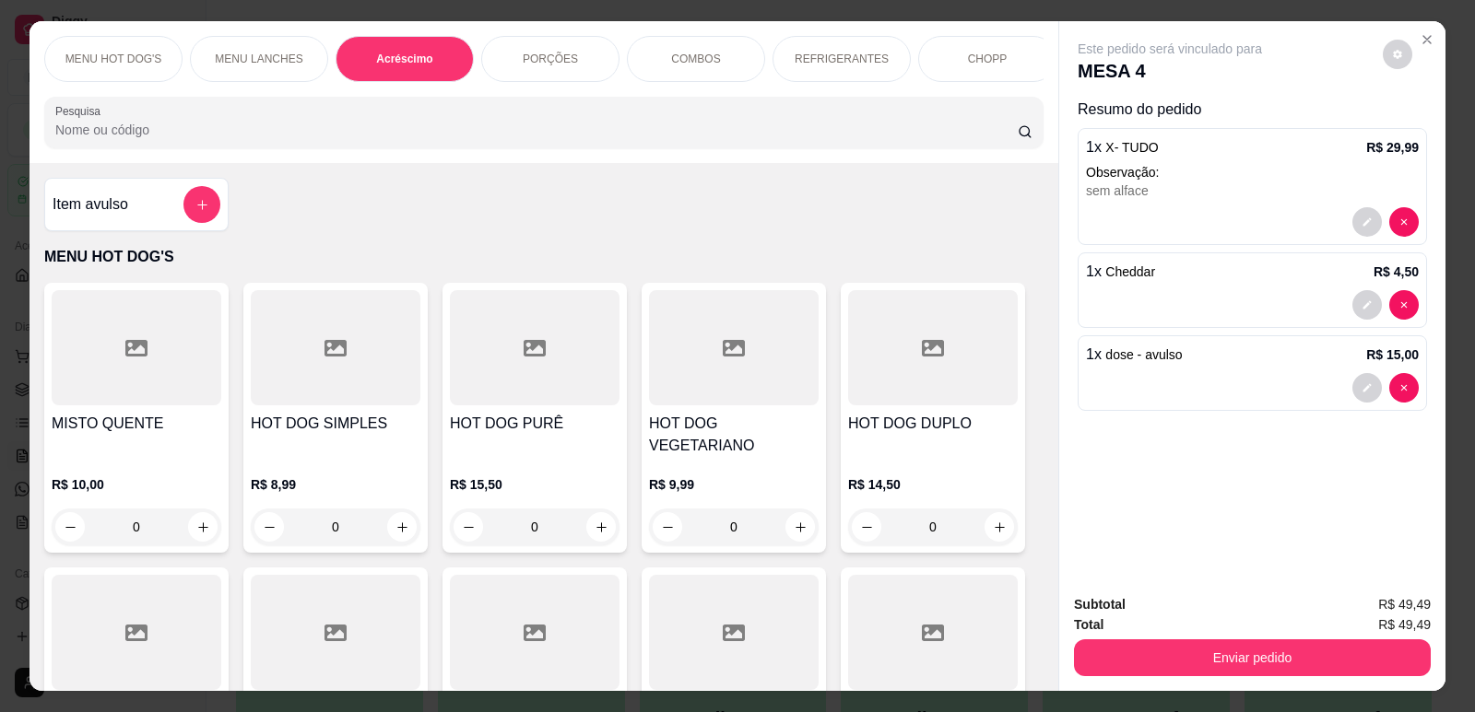
scroll to position [0, 875]
click at [668, 52] on p "CERVEJA DE 600 ML" at bounding box center [695, 58] width 107 height 29
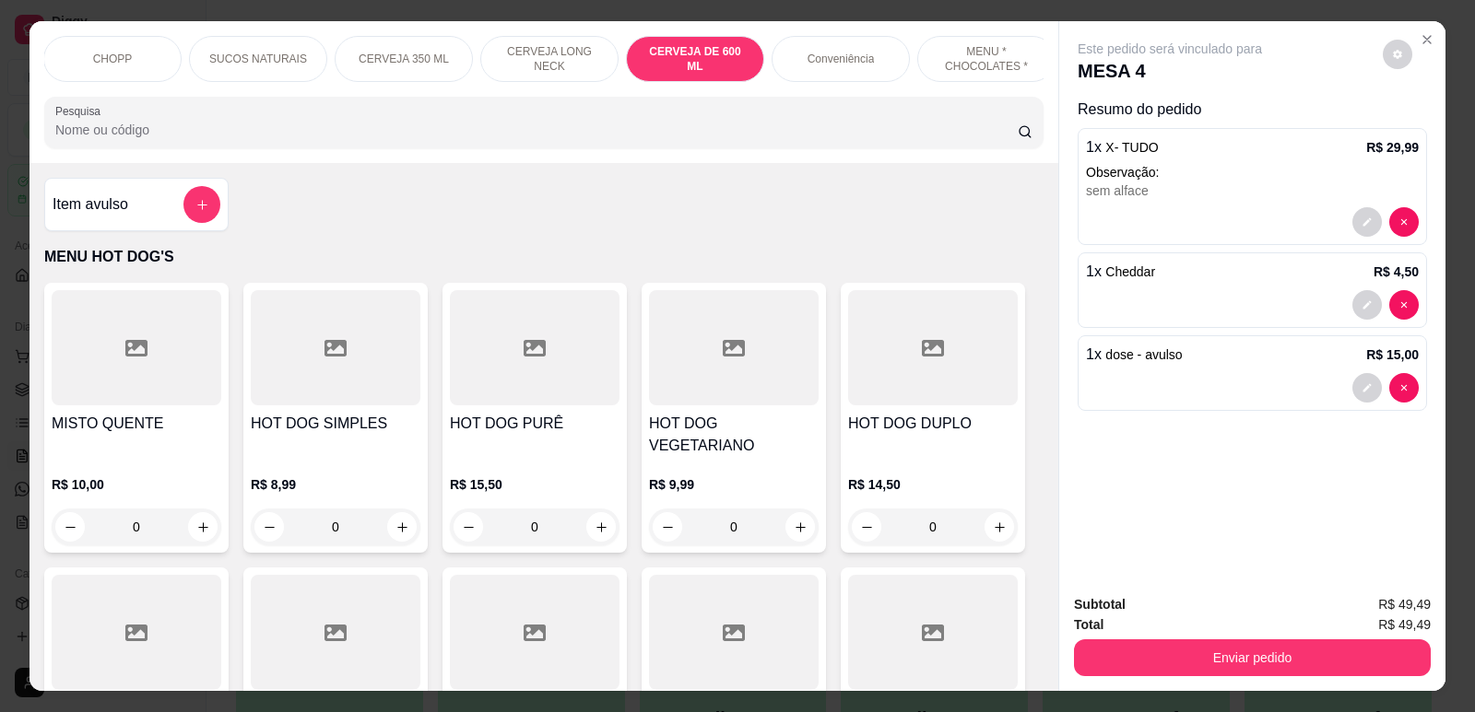
scroll to position [38, 0]
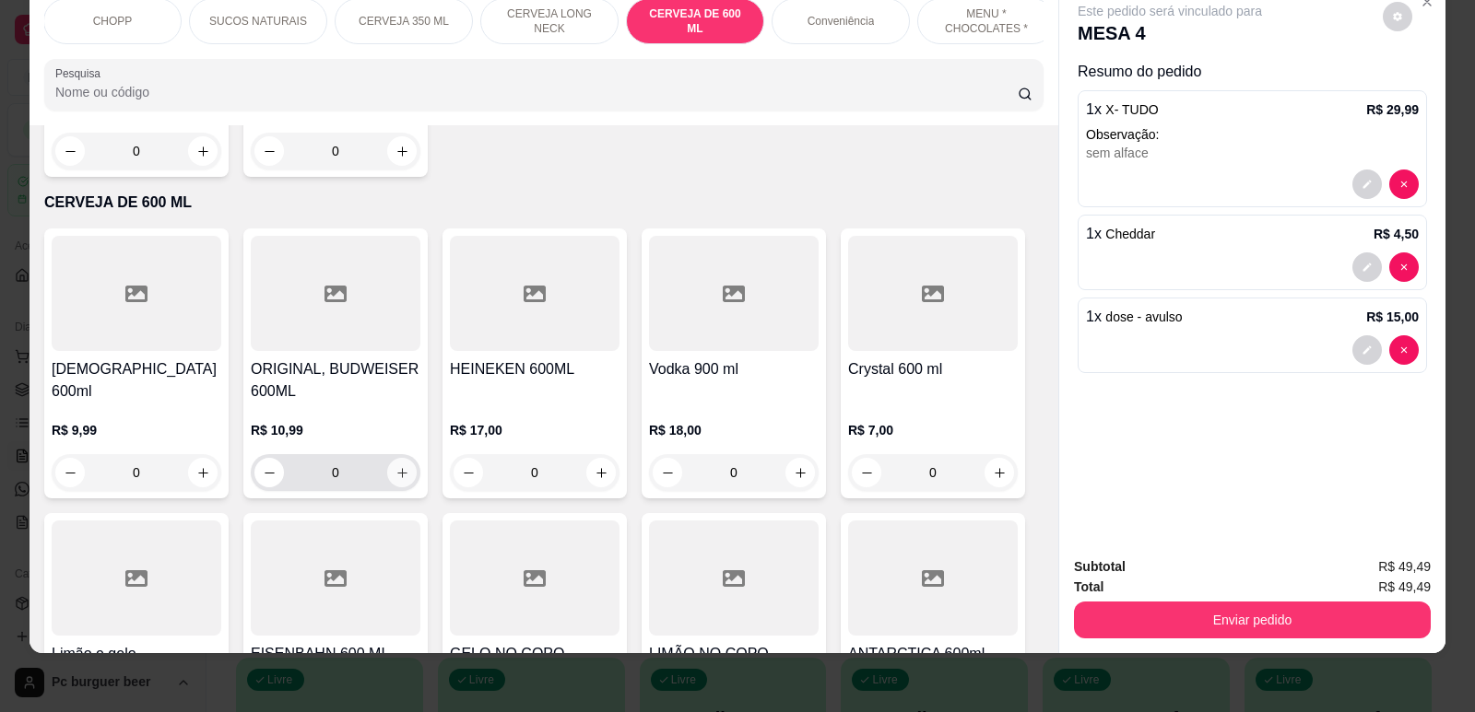
click at [395, 466] on icon "increase-product-quantity" at bounding box center [402, 473] width 14 height 14
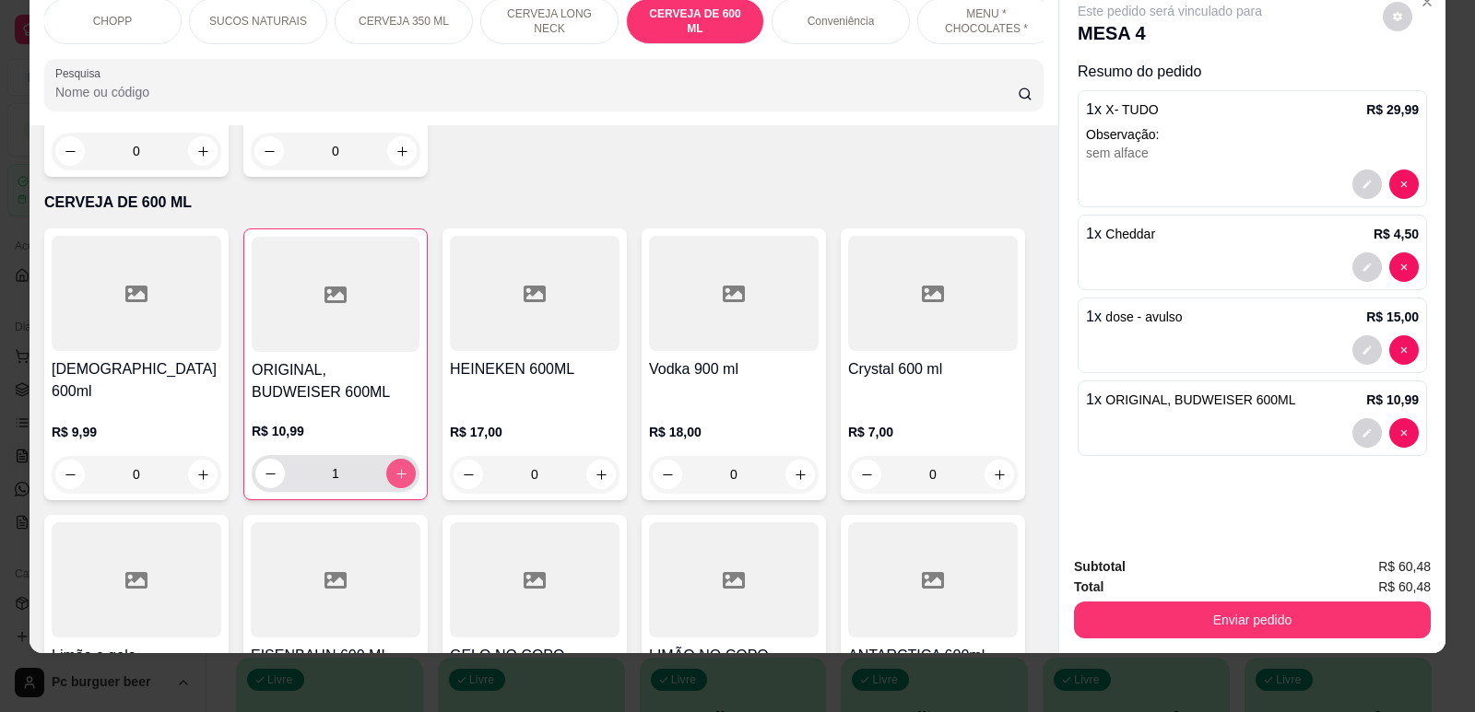
type input "1"
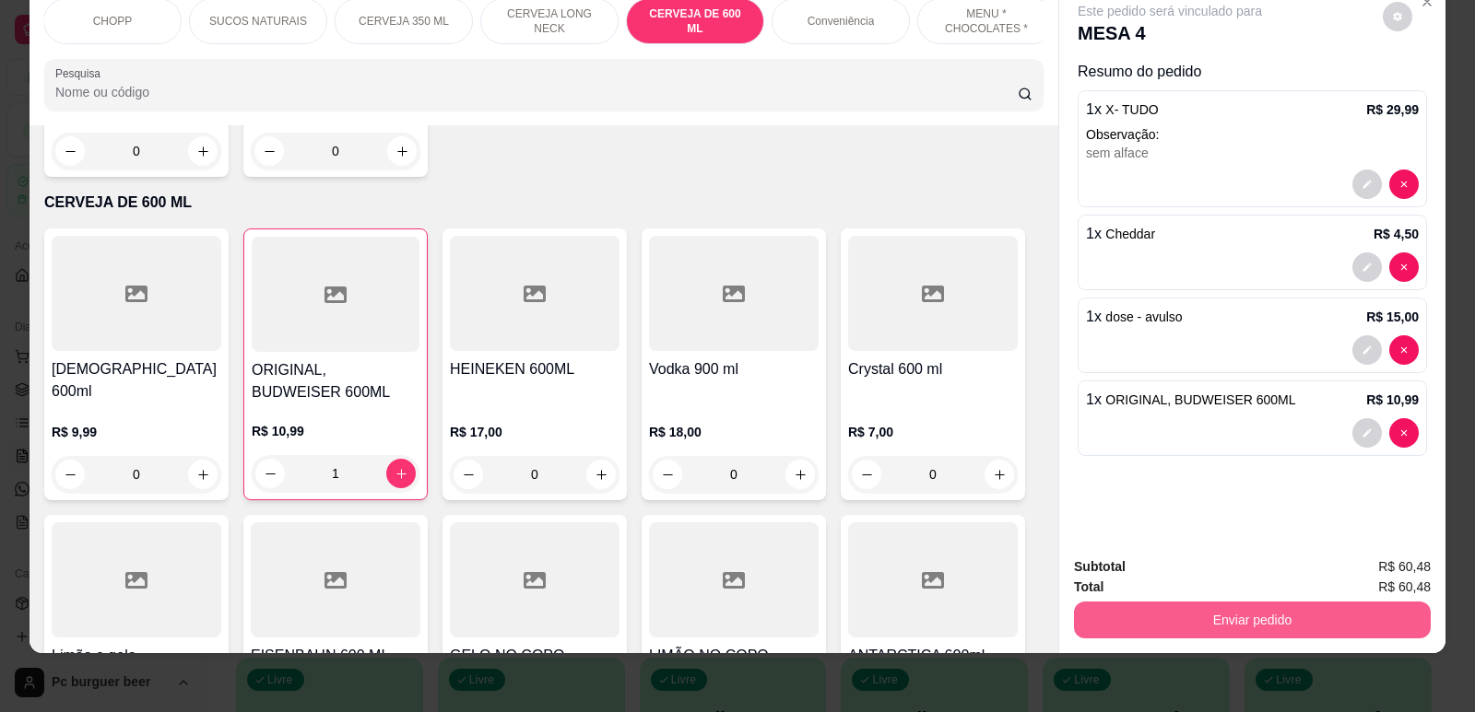
click at [1150, 615] on button "Enviar pedido" at bounding box center [1252, 620] width 357 height 37
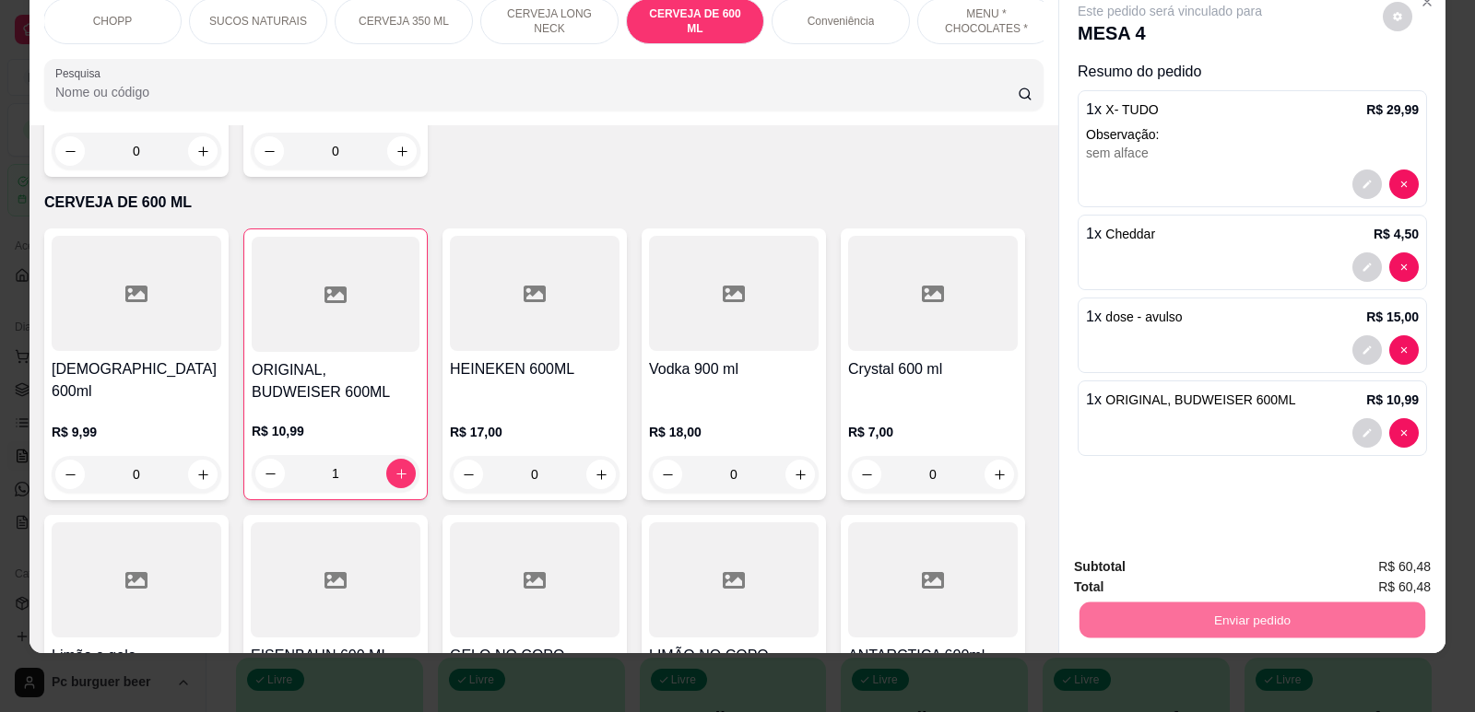
click at [1220, 572] on button "Não registrar e enviar pedido" at bounding box center [1191, 575] width 186 height 34
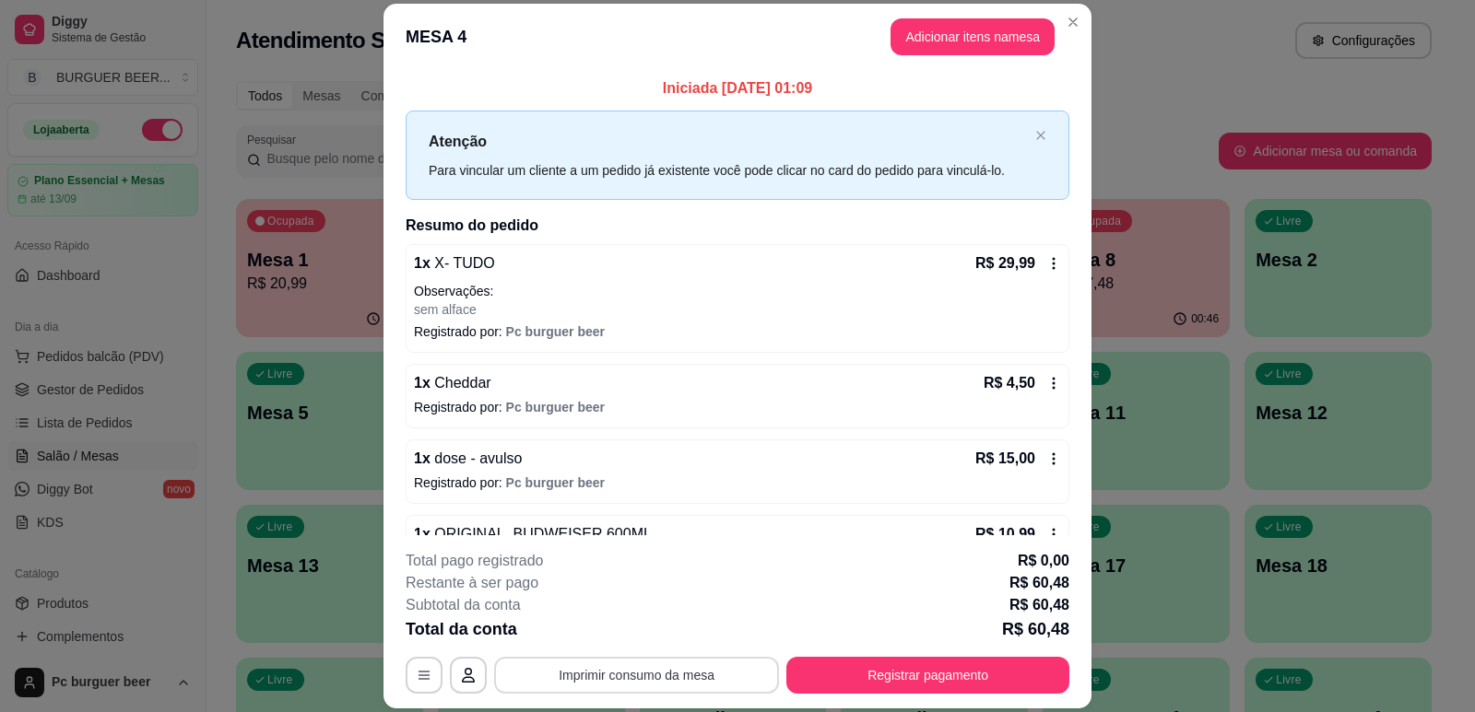
click at [693, 671] on button "Imprimir consumo da mesa" at bounding box center [636, 675] width 285 height 37
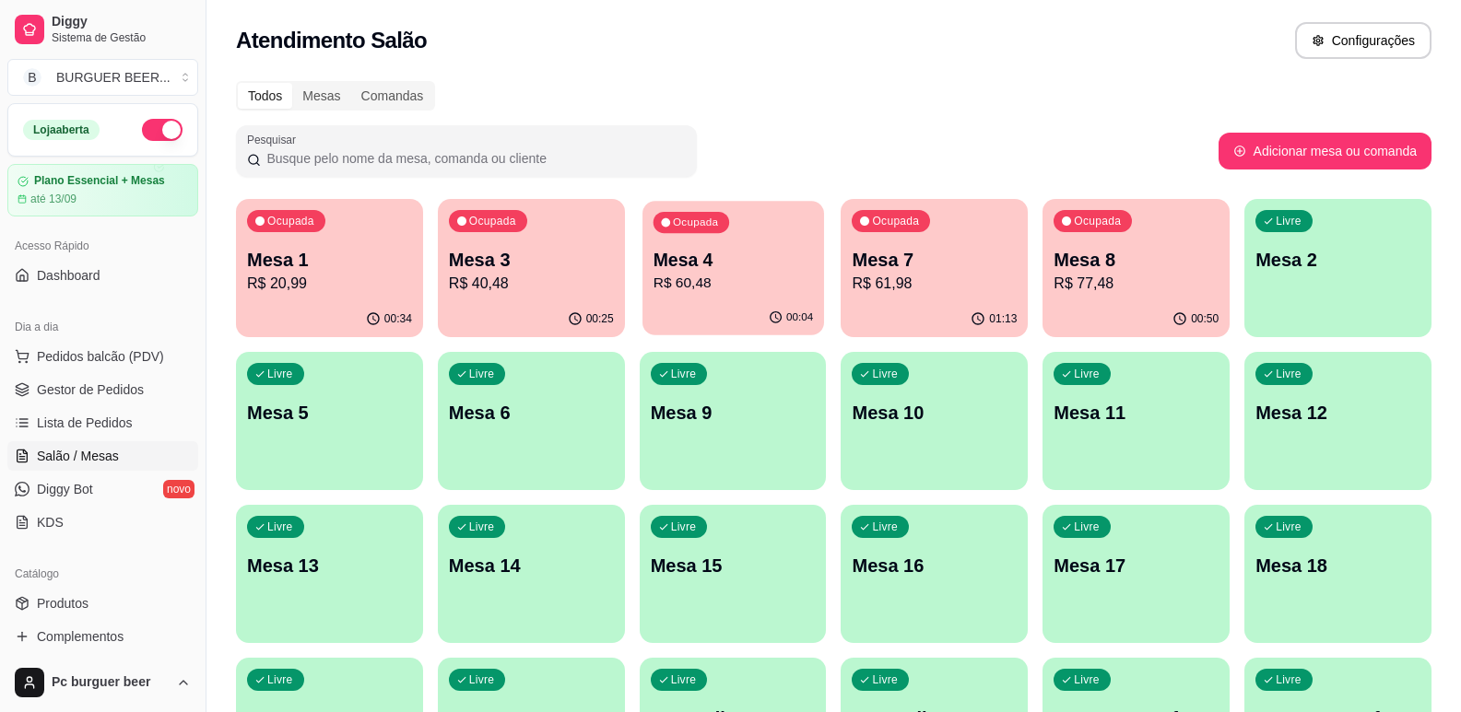
click at [757, 300] on button "Ocupada Mesa 4 R$ 60,48 00:04" at bounding box center [733, 268] width 182 height 135
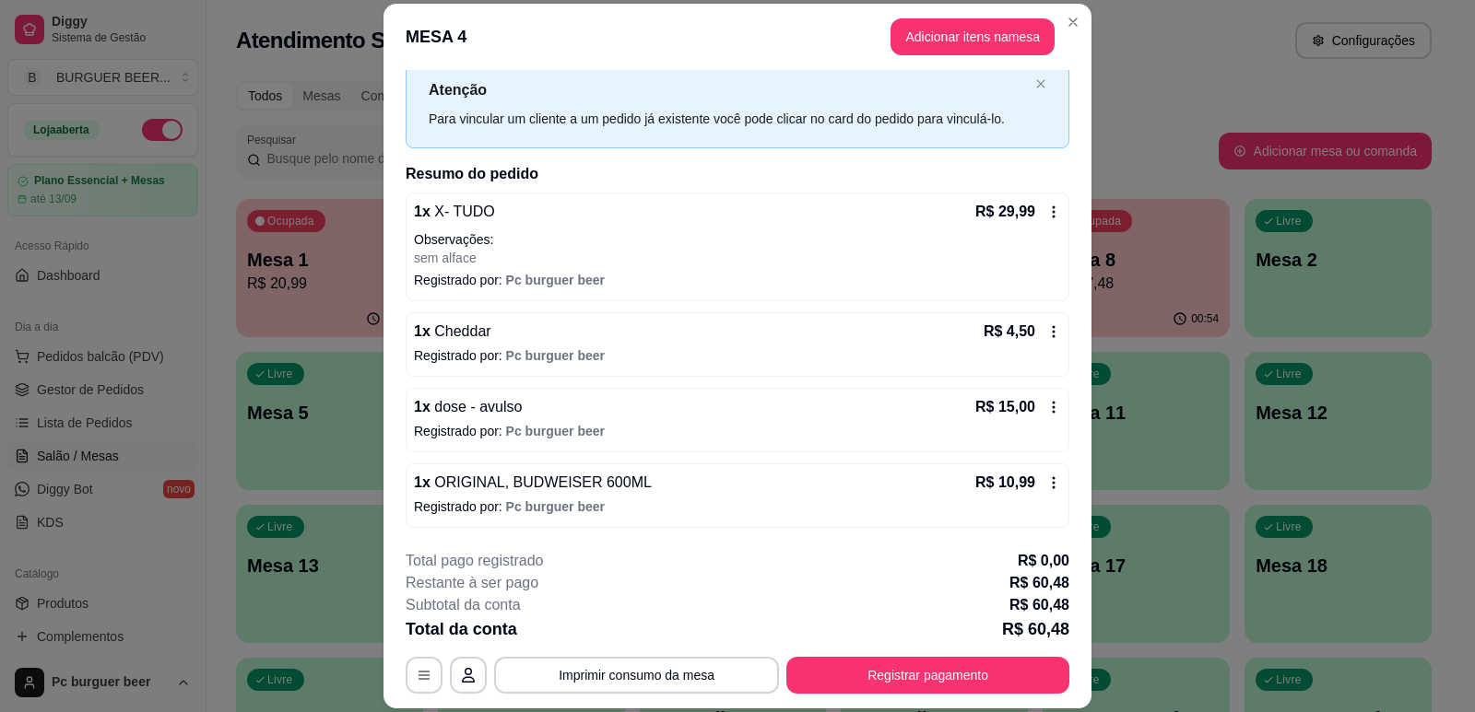
scroll to position [55, 0]
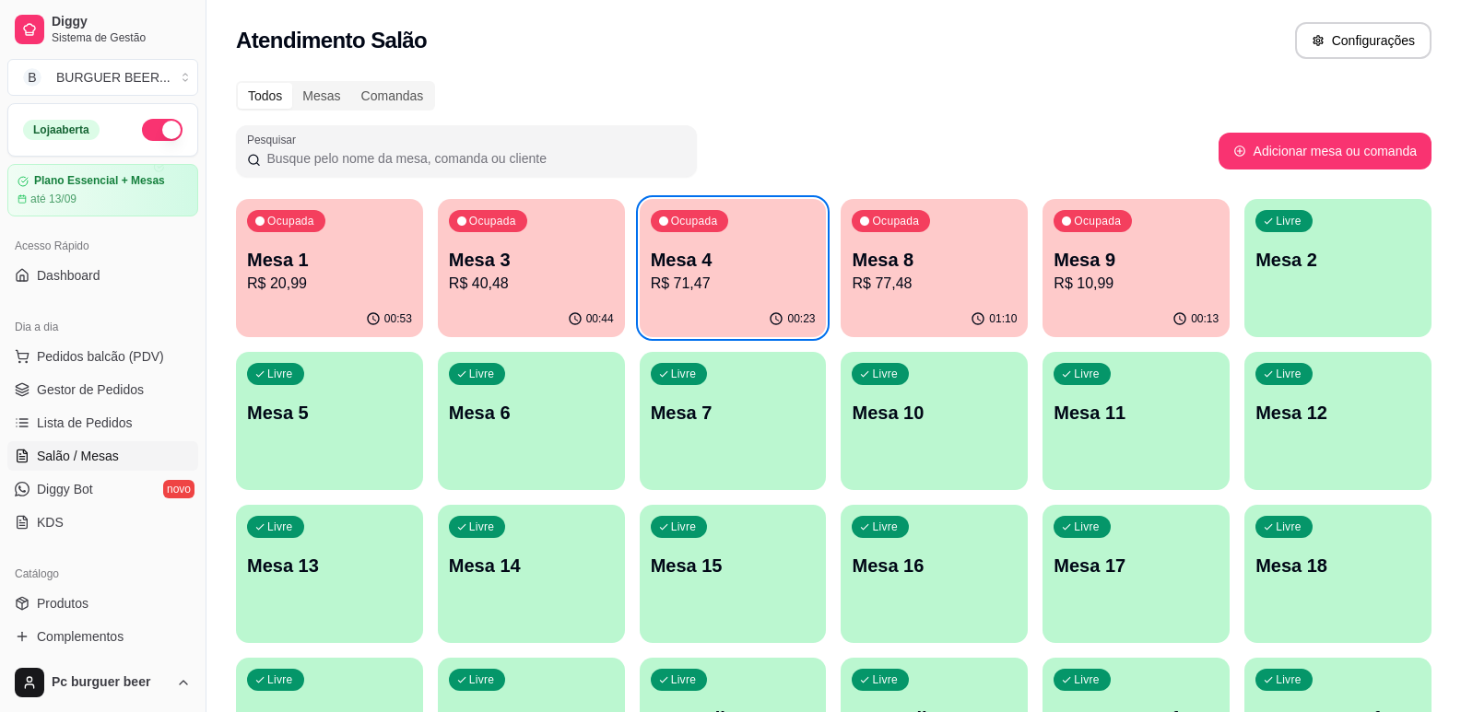
click at [701, 257] on p "Mesa 4" at bounding box center [733, 260] width 165 height 26
click at [1157, 264] on p "Mesa 9" at bounding box center [1136, 260] width 165 height 26
click at [731, 294] on p "R$ 71,47" at bounding box center [733, 284] width 165 height 22
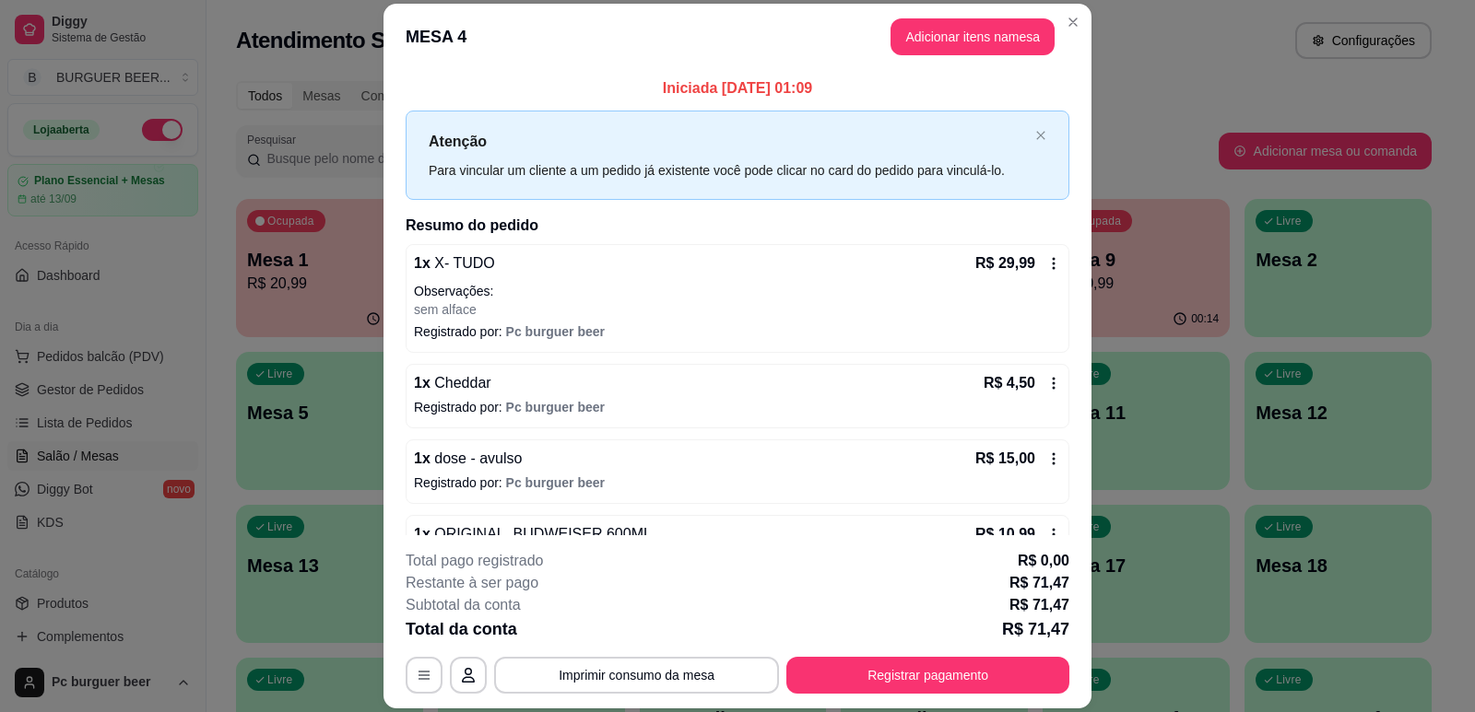
click at [910, 667] on button "Registrar pagamento" at bounding box center [927, 675] width 283 height 37
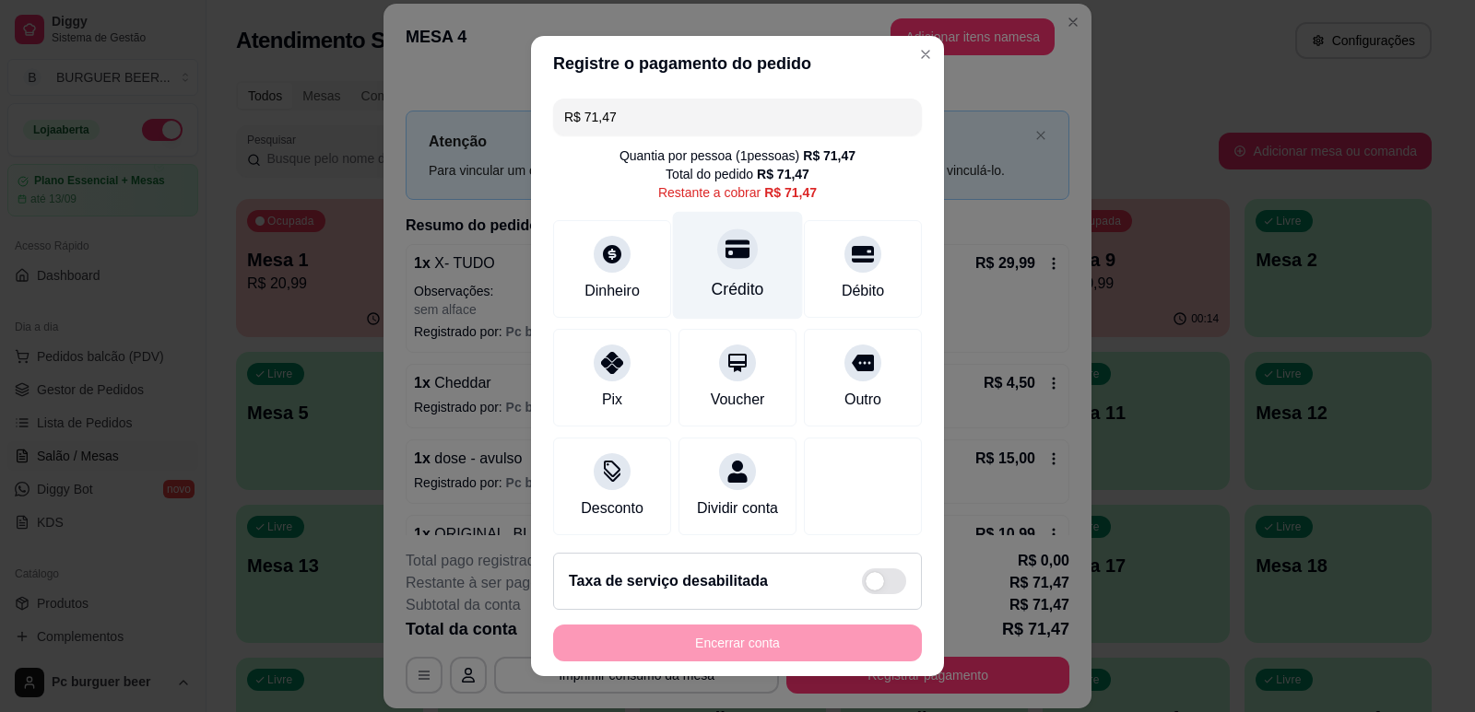
click at [723, 271] on div "Crédito" at bounding box center [738, 265] width 130 height 108
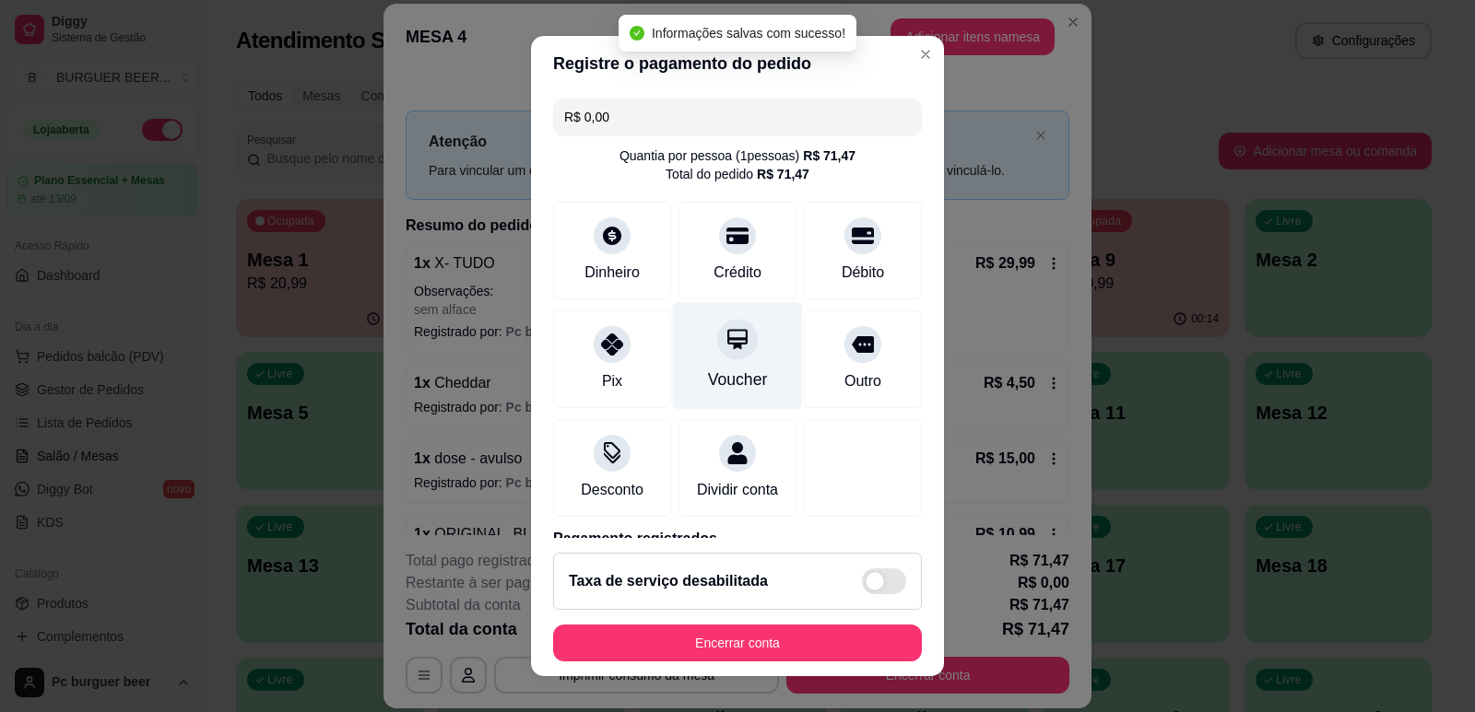
type input "R$ 0,00"
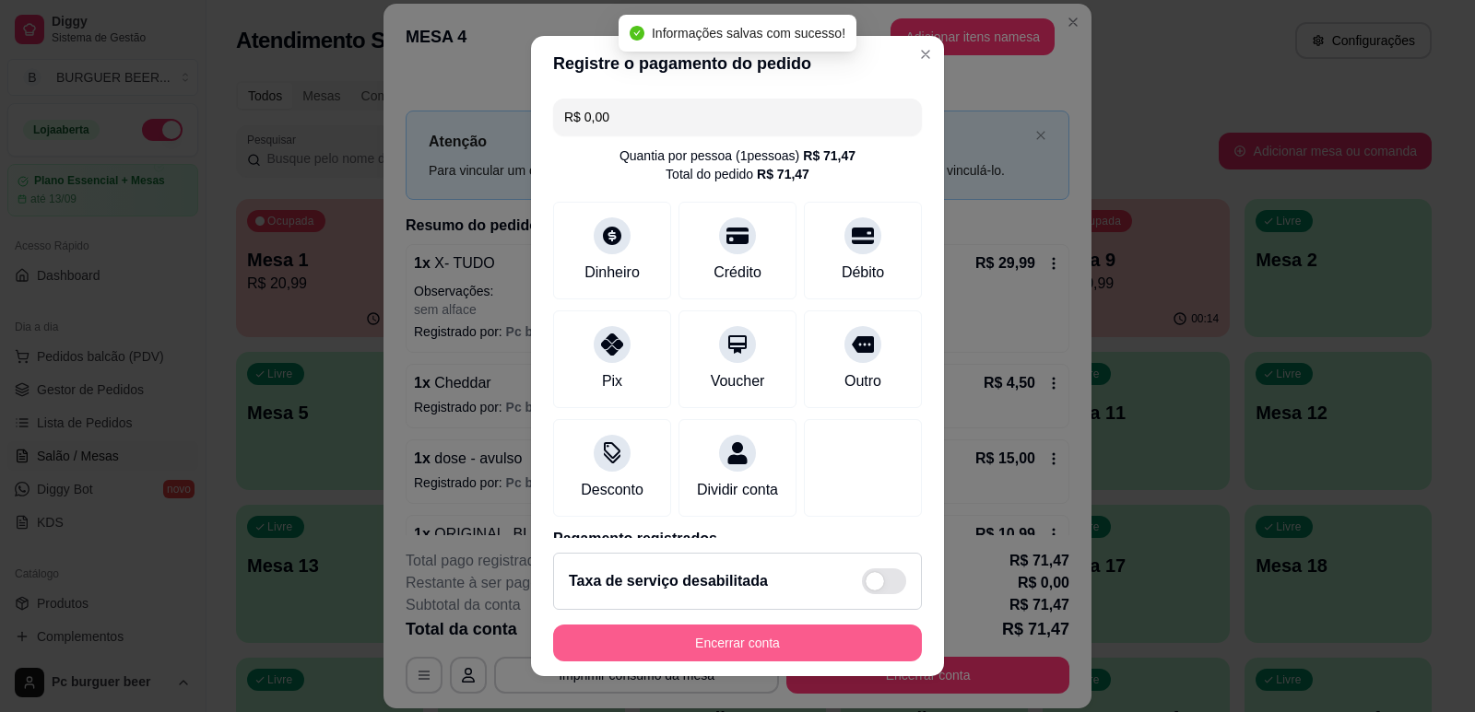
click at [748, 649] on button "Encerrar conta" at bounding box center [737, 643] width 369 height 37
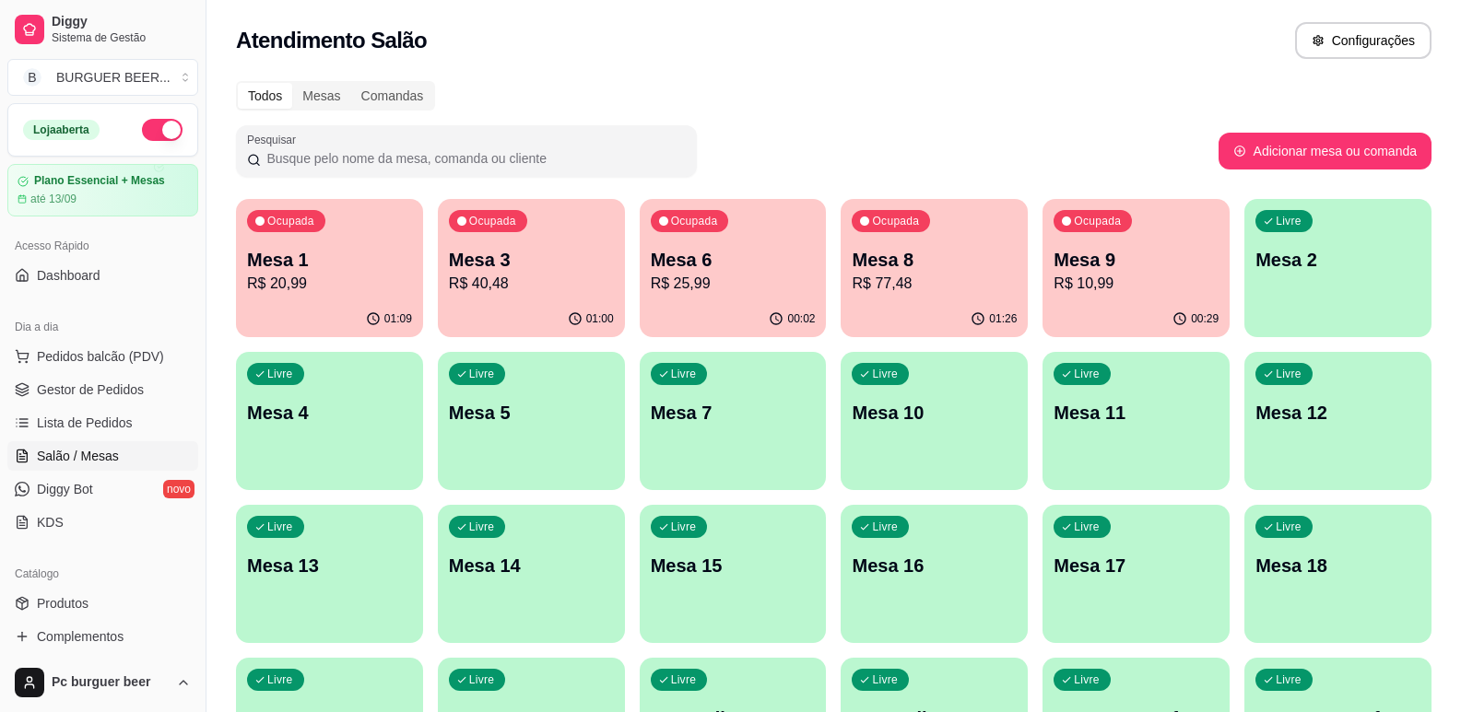
click at [775, 254] on p "Mesa 6" at bounding box center [733, 260] width 165 height 26
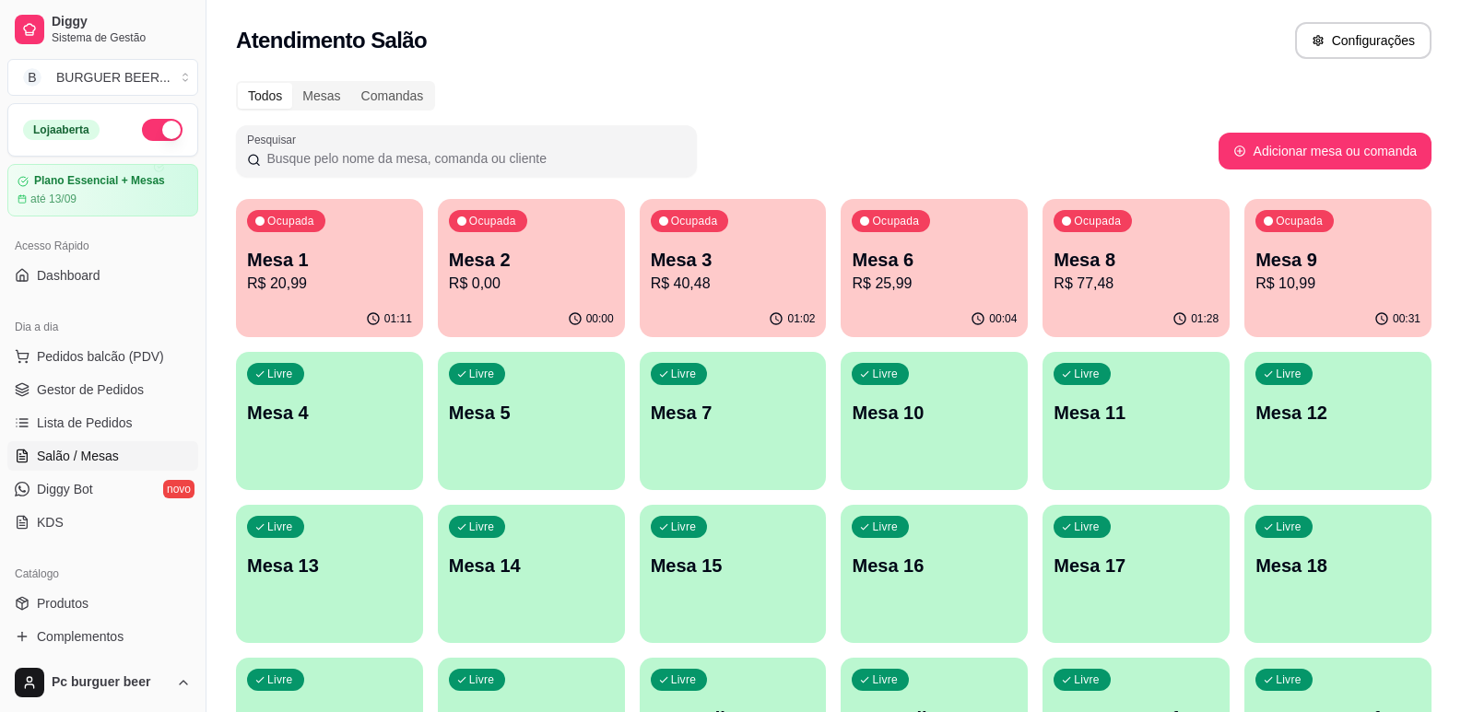
click at [503, 254] on p "Mesa 2" at bounding box center [531, 260] width 165 height 26
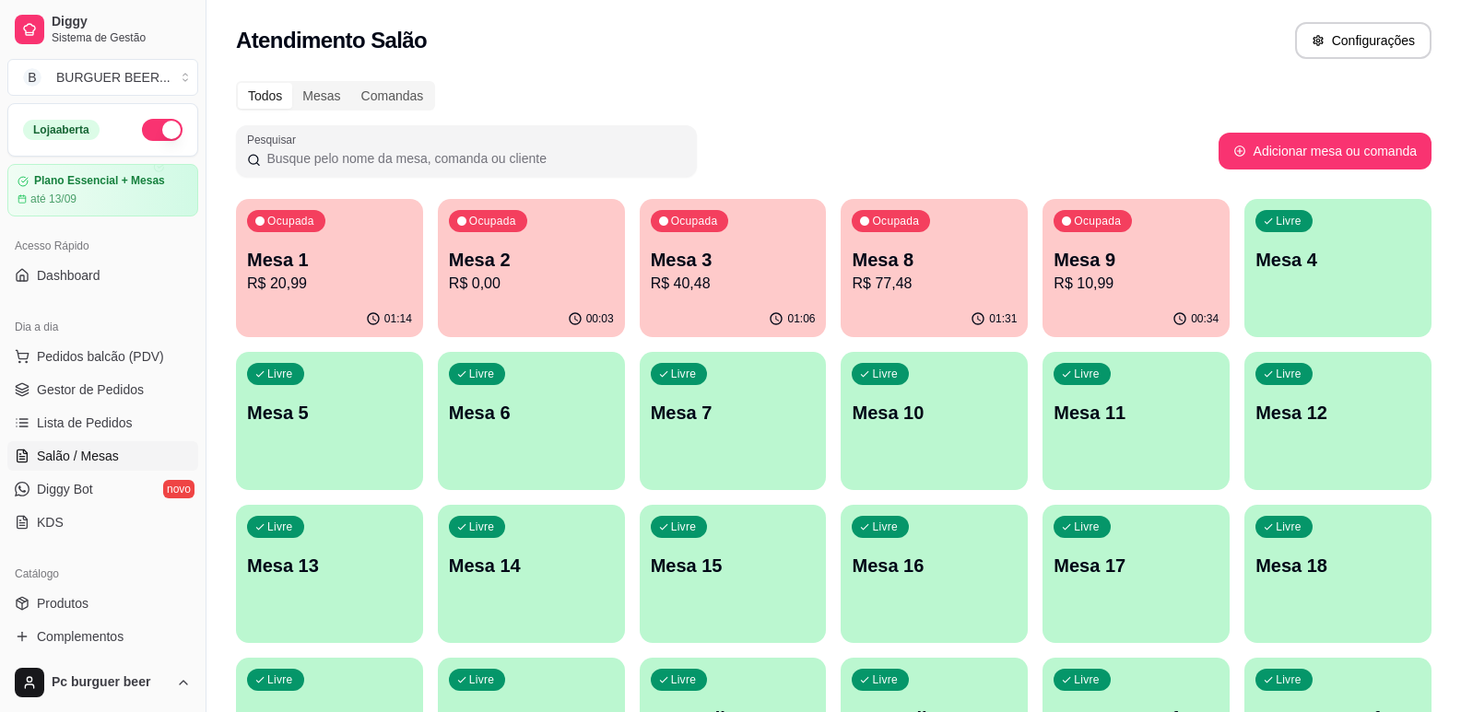
click at [1153, 311] on div "00:34" at bounding box center [1135, 319] width 187 height 36
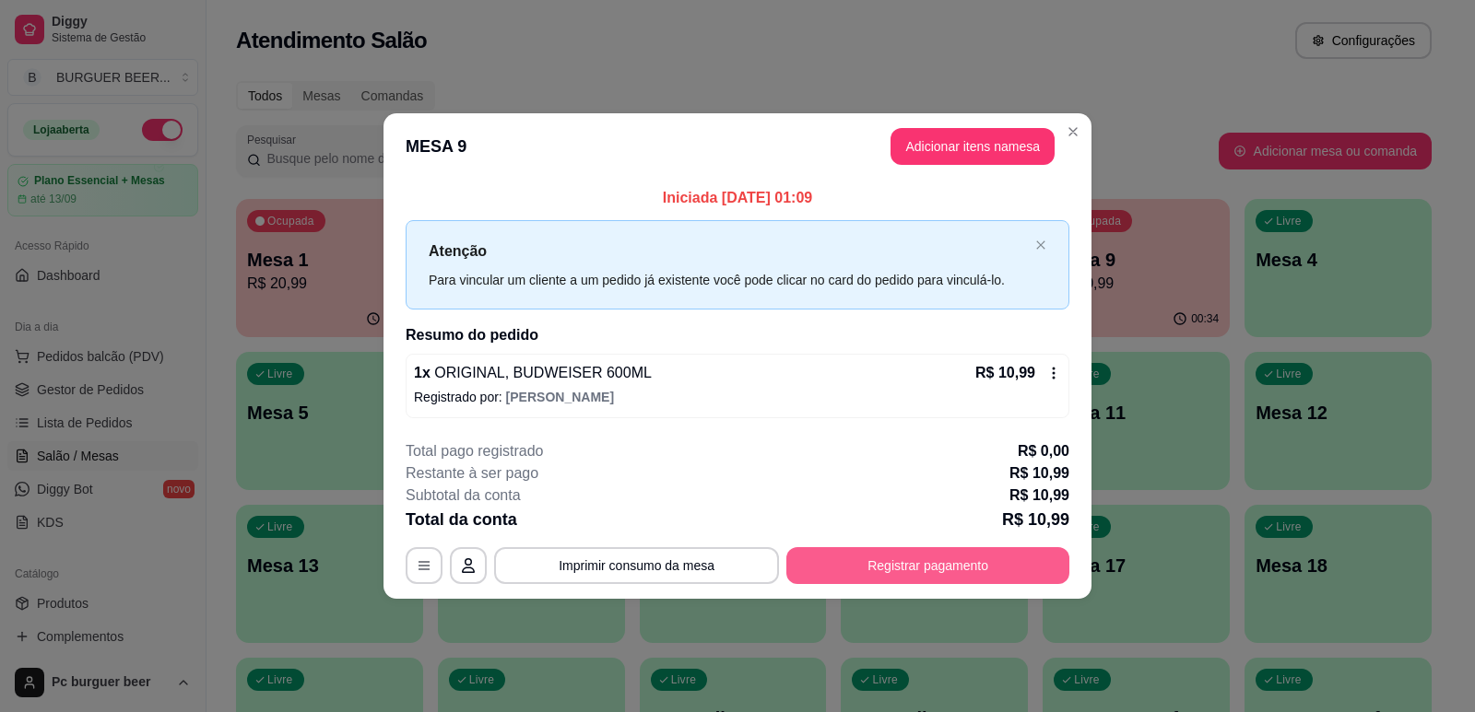
click at [892, 561] on button "Registrar pagamento" at bounding box center [927, 566] width 283 height 37
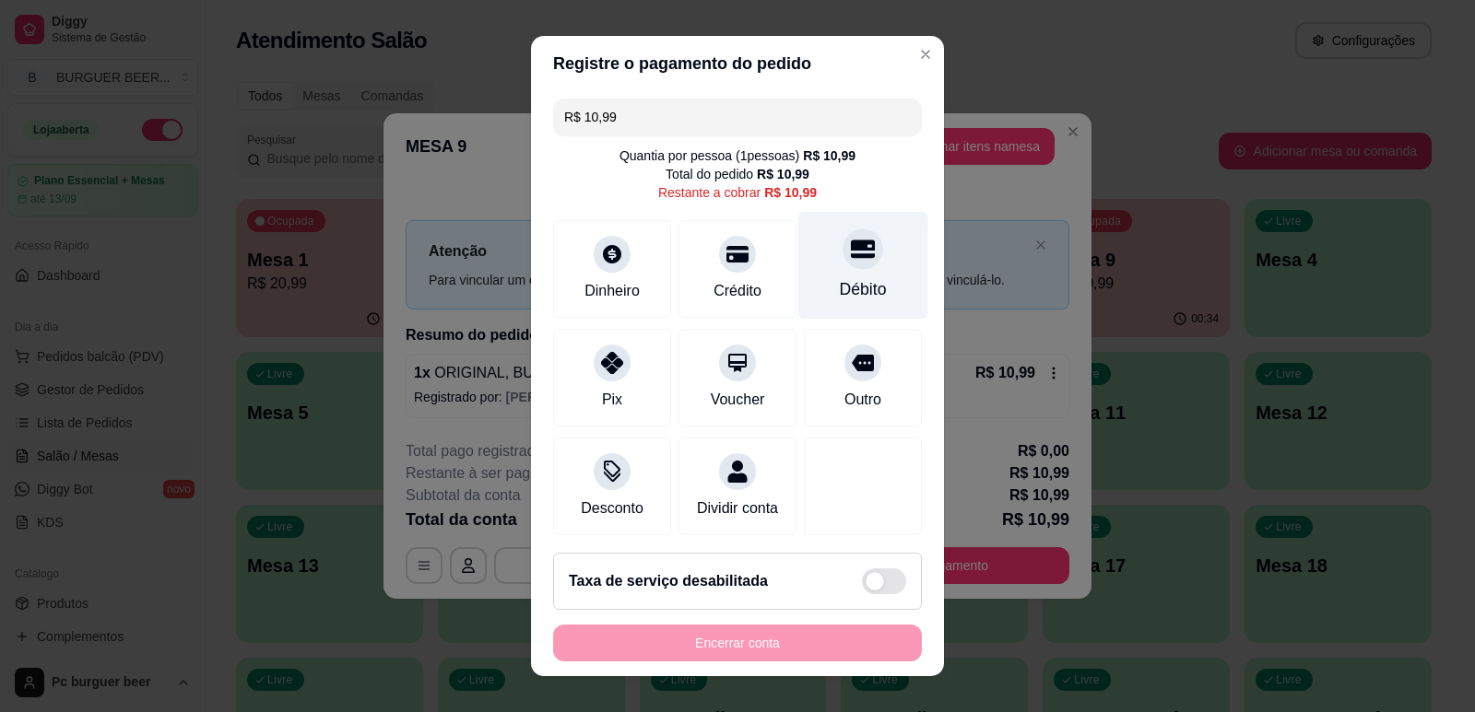
click at [842, 236] on div at bounding box center [862, 249] width 41 height 41
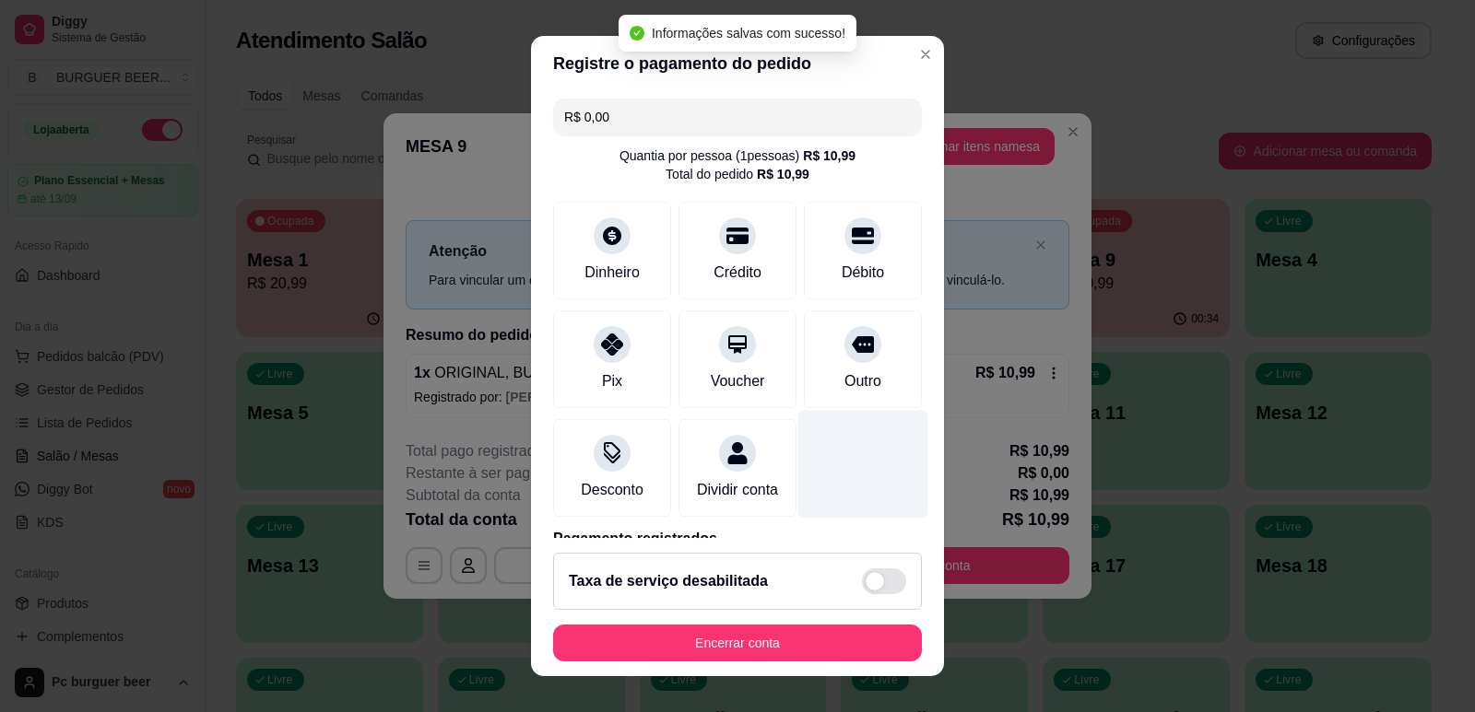
type input "R$ 0,00"
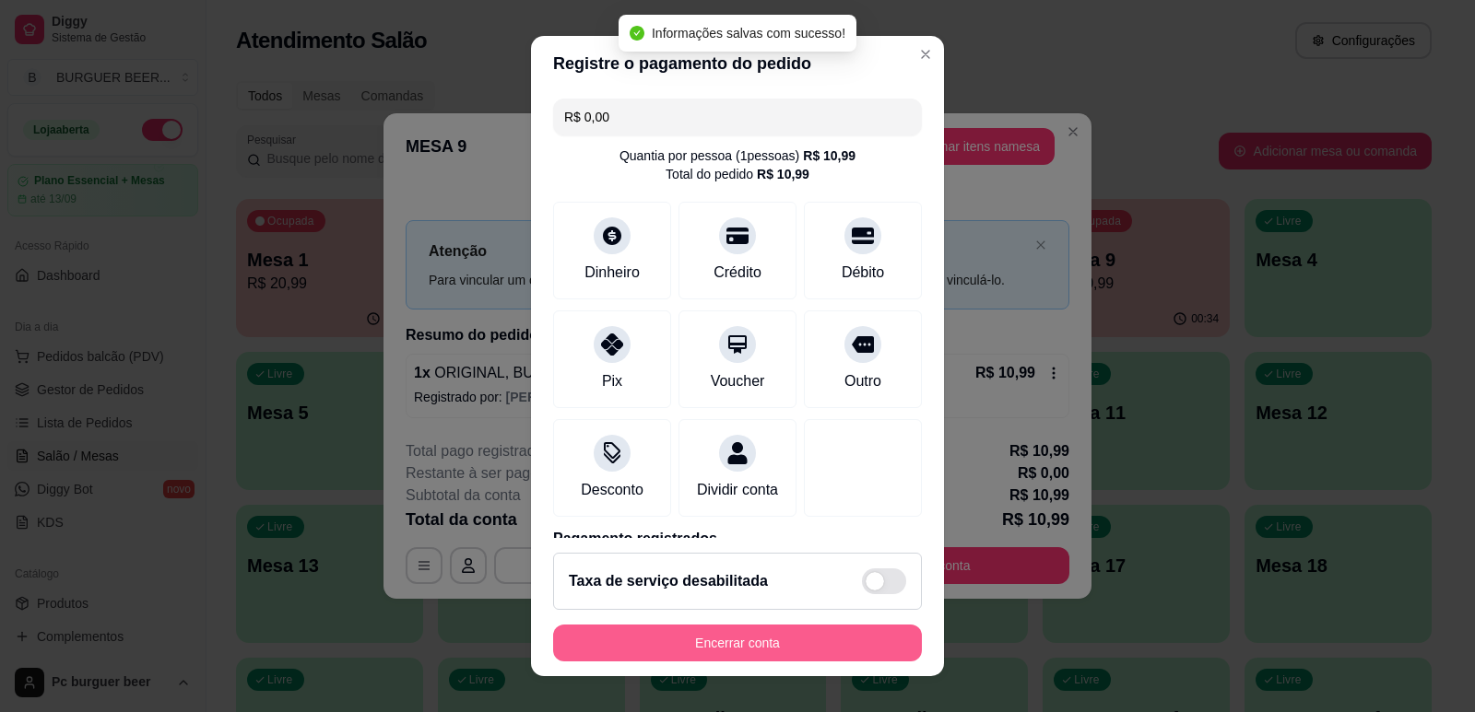
click at [833, 628] on button "Encerrar conta" at bounding box center [737, 643] width 369 height 37
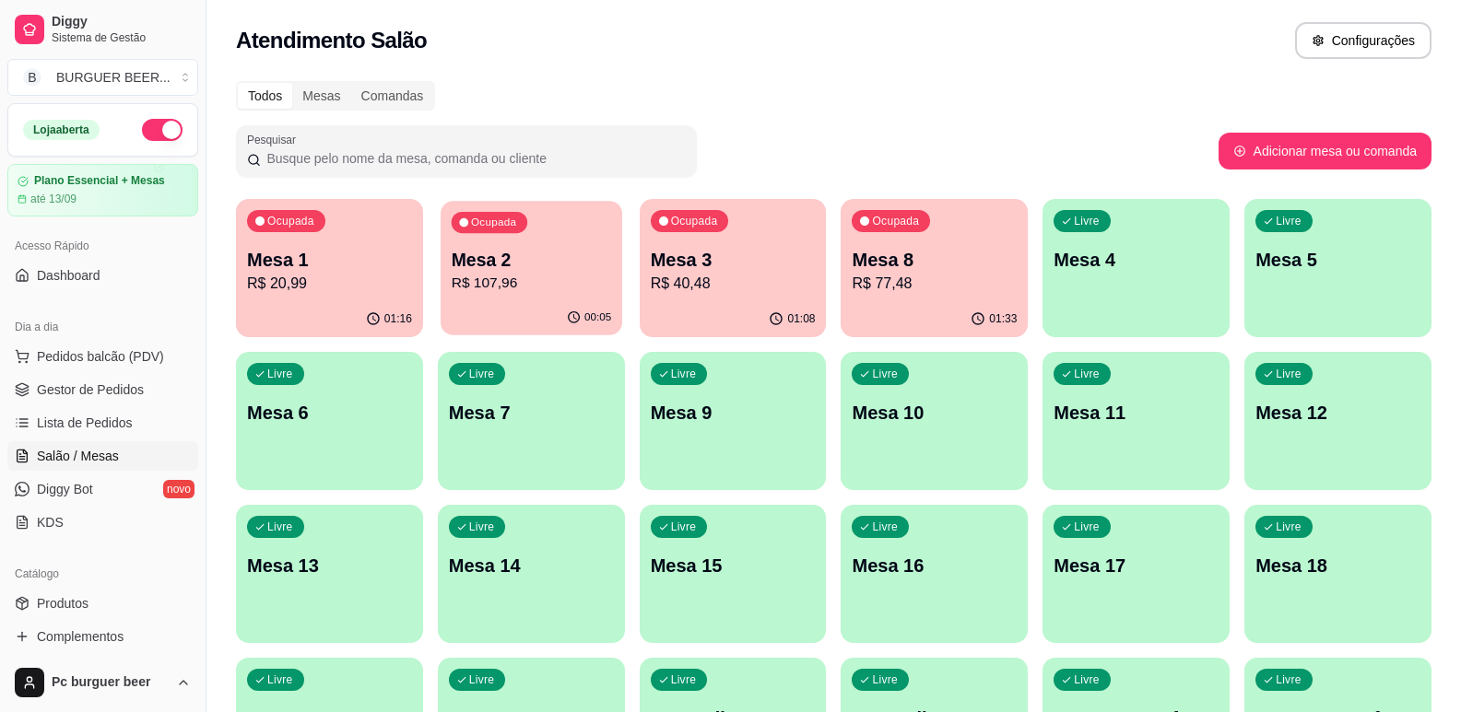
click at [524, 265] on p "Mesa 2" at bounding box center [531, 260] width 159 height 25
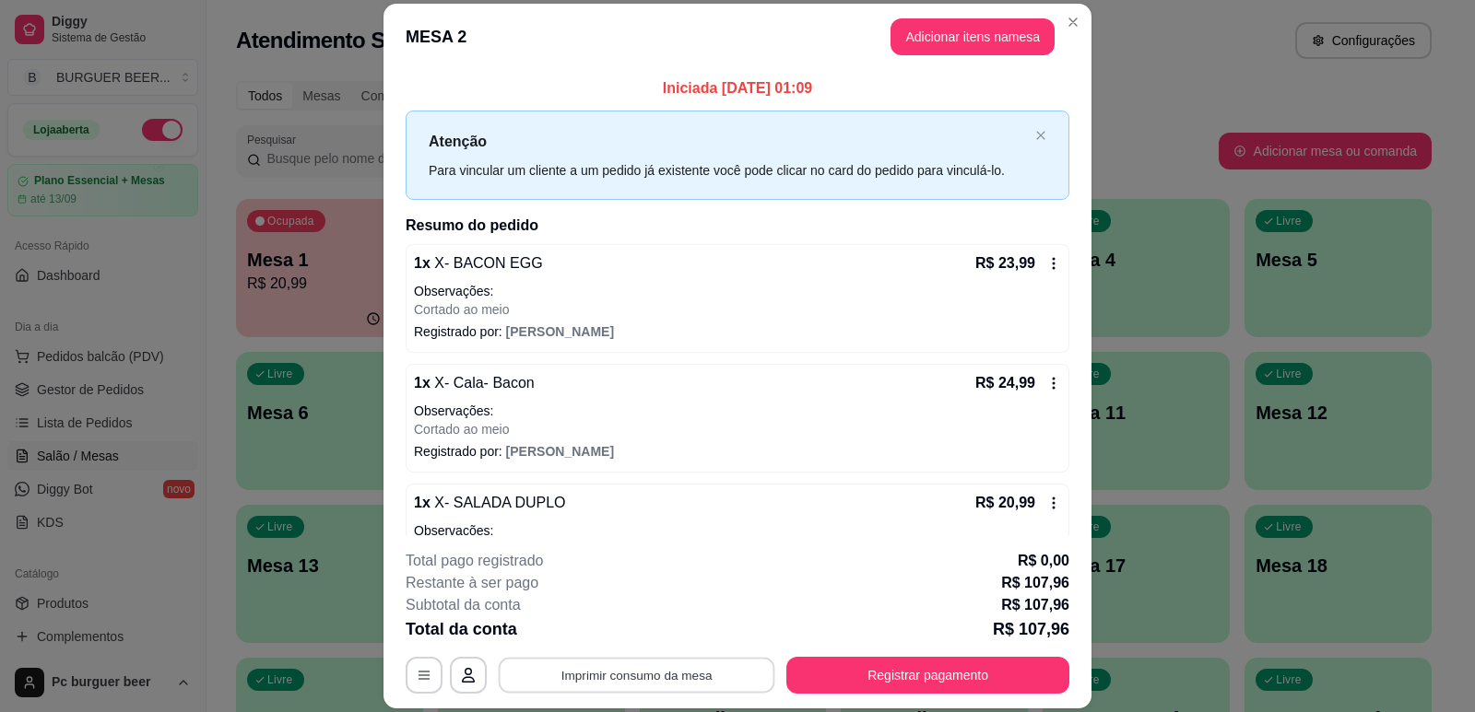
click at [673, 670] on button "Imprimir consumo da mesa" at bounding box center [637, 676] width 277 height 36
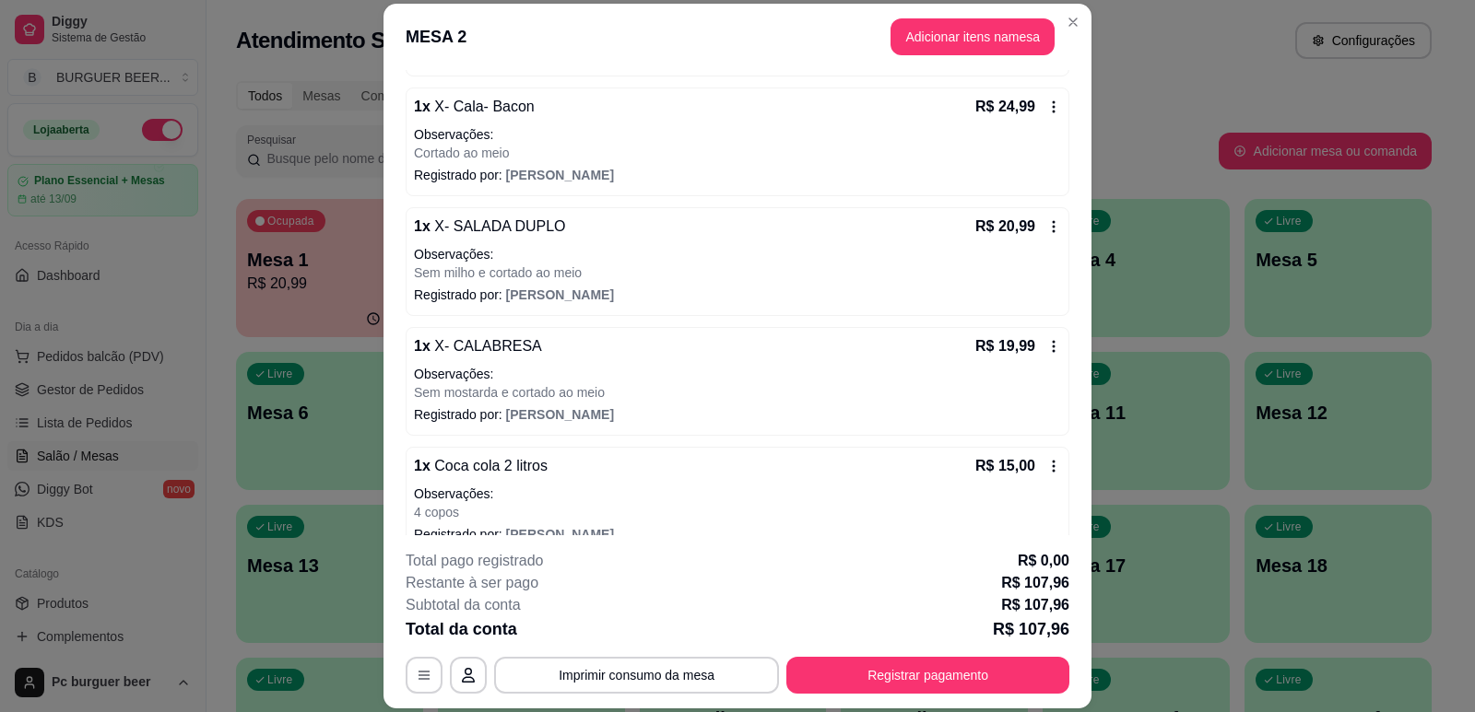
scroll to position [380, 0]
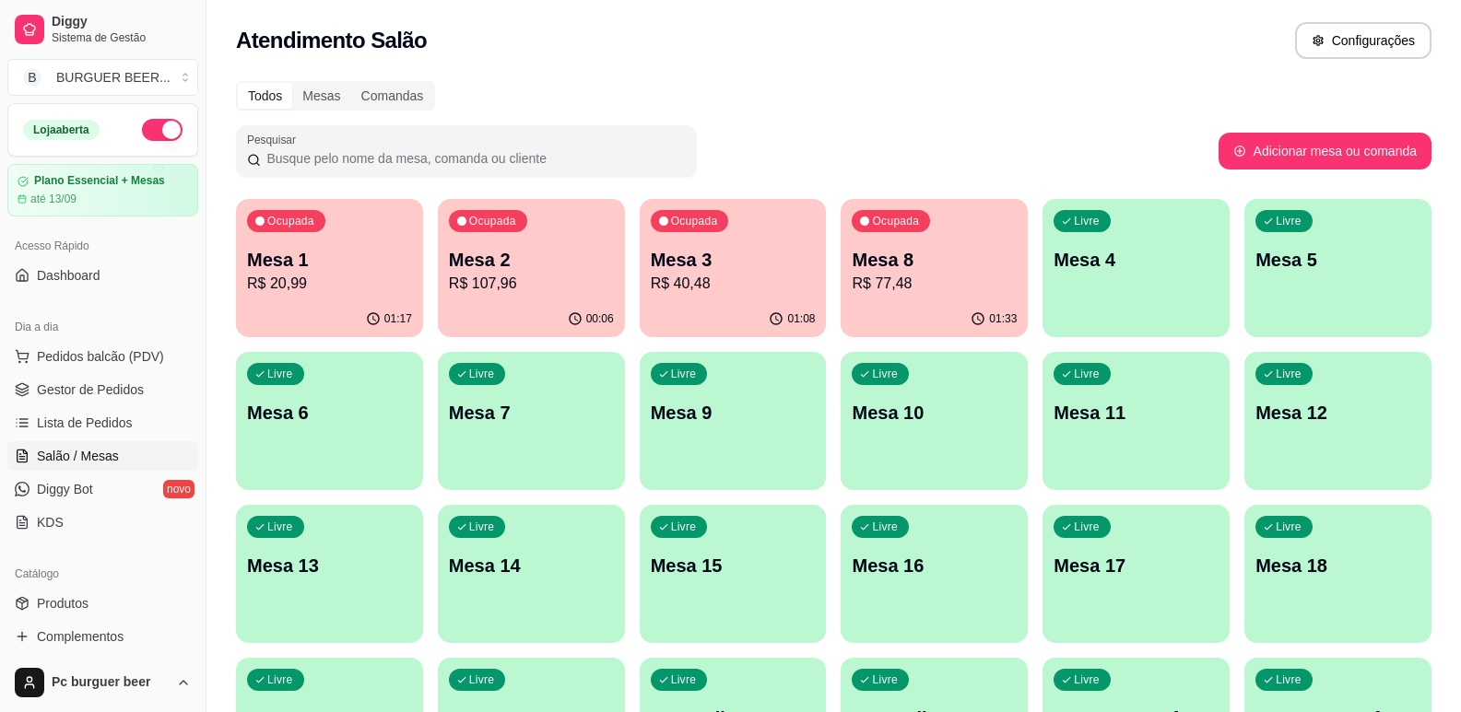
click at [363, 287] on p "R$ 20,99" at bounding box center [329, 284] width 165 height 22
click at [943, 319] on div "01:34" at bounding box center [935, 317] width 182 height 35
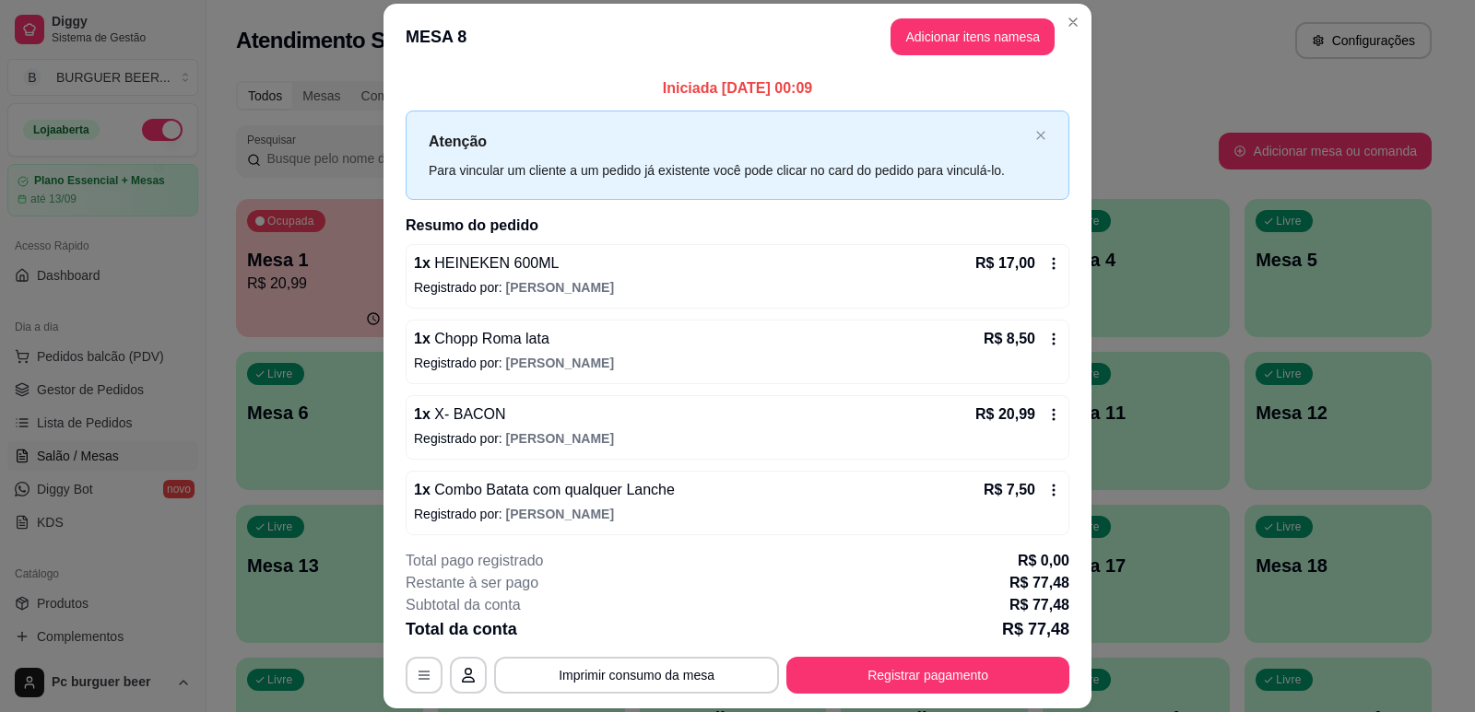
click at [742, 159] on div "Atenção Para vincular um cliente a um pedido já existente você pode clicar no c…" at bounding box center [728, 155] width 599 height 51
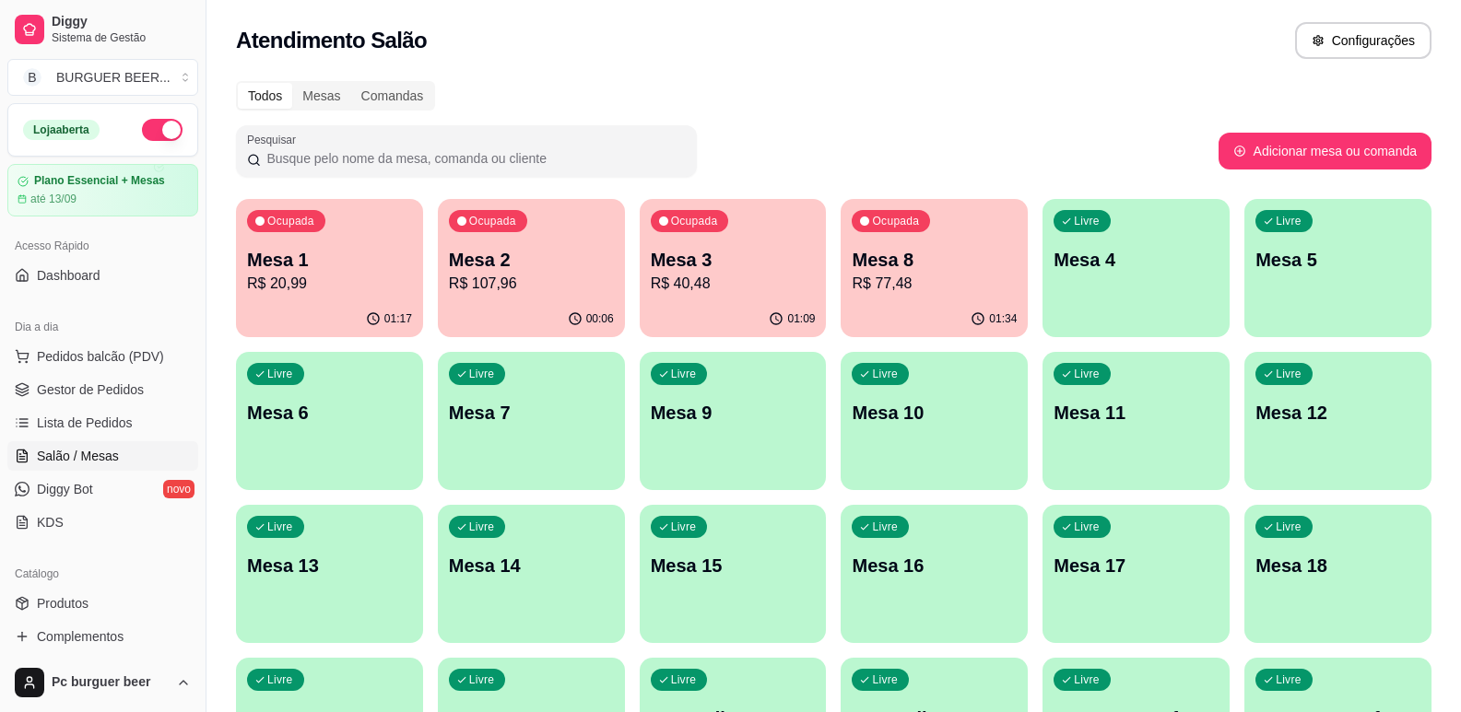
click at [725, 273] on p "R$ 40,48" at bounding box center [733, 284] width 165 height 22
click at [312, 283] on p "R$ 20,99" at bounding box center [329, 283] width 159 height 21
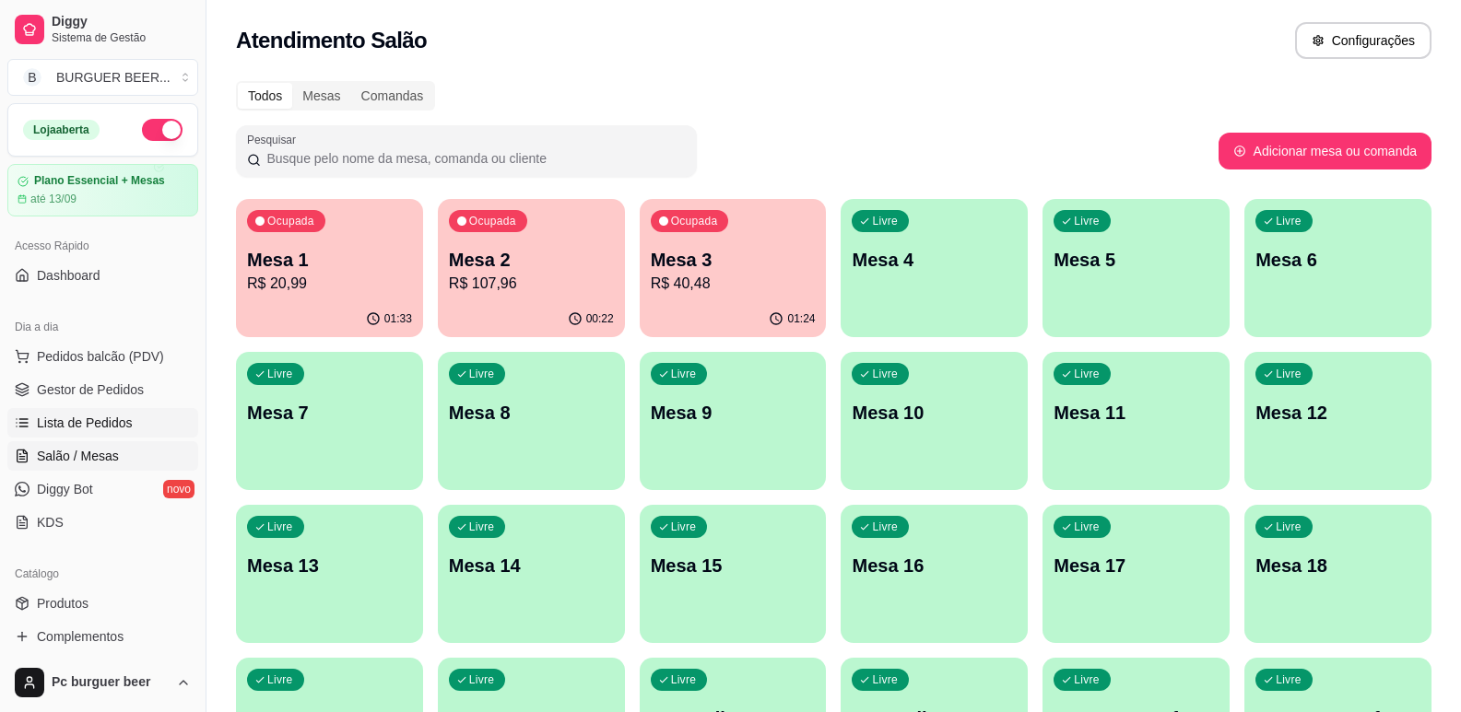
click at [108, 423] on span "Lista de Pedidos" at bounding box center [85, 423] width 96 height 18
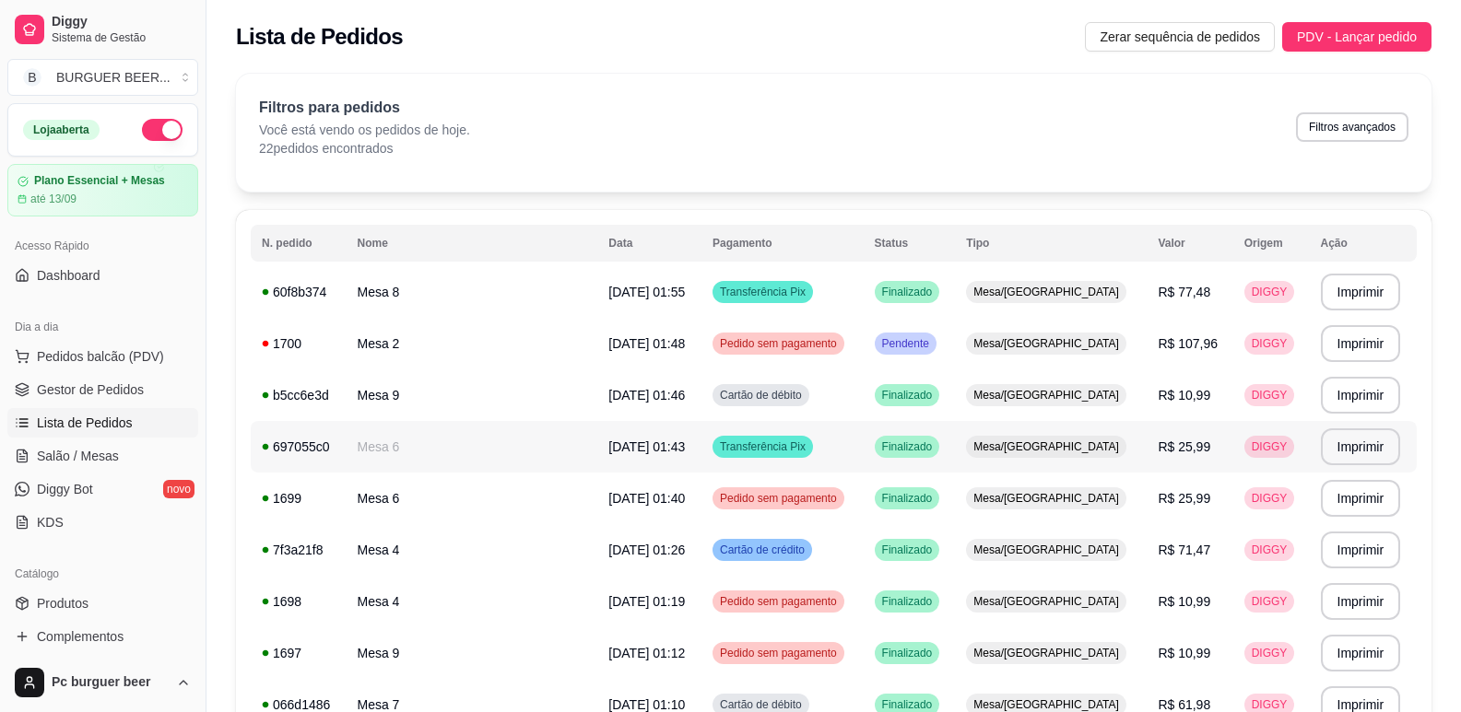
click at [393, 447] on td "Mesa 6" at bounding box center [473, 447] width 252 height 52
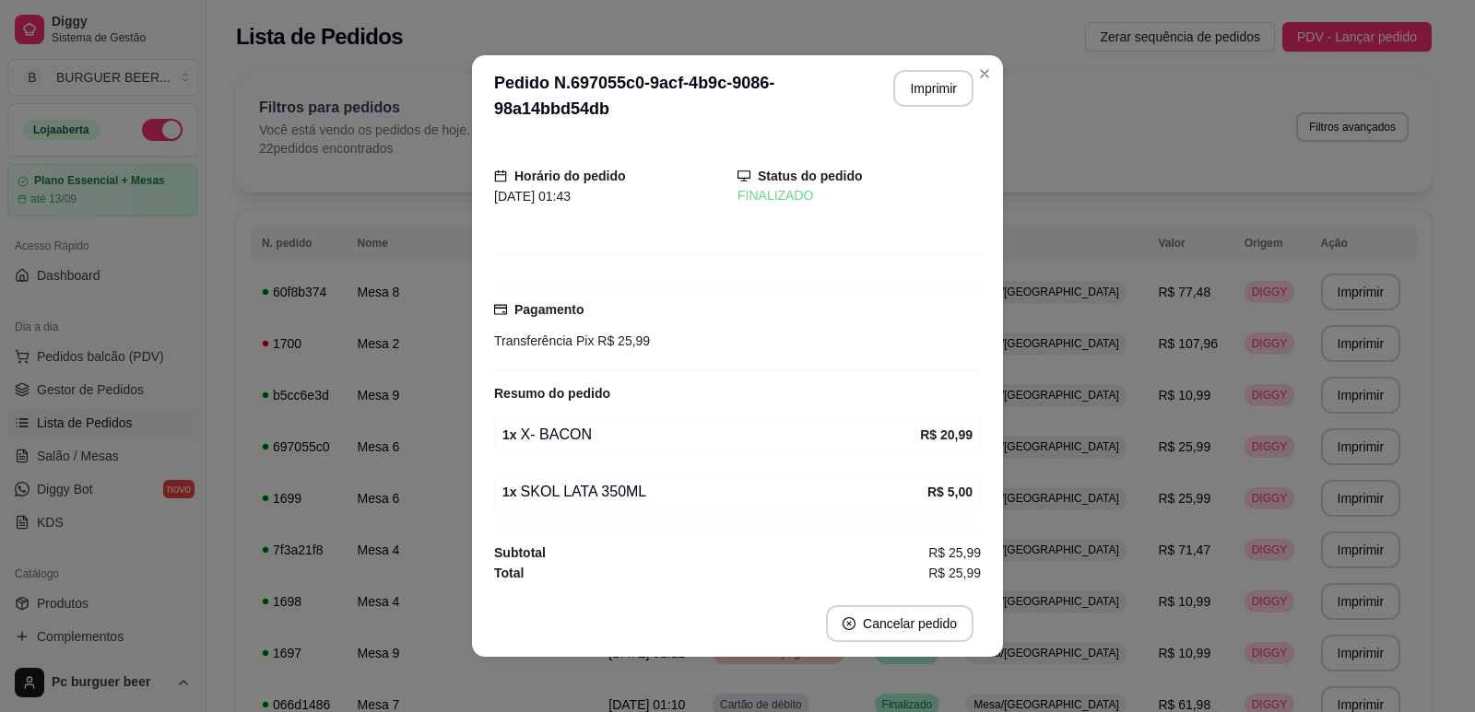
scroll to position [4, 0]
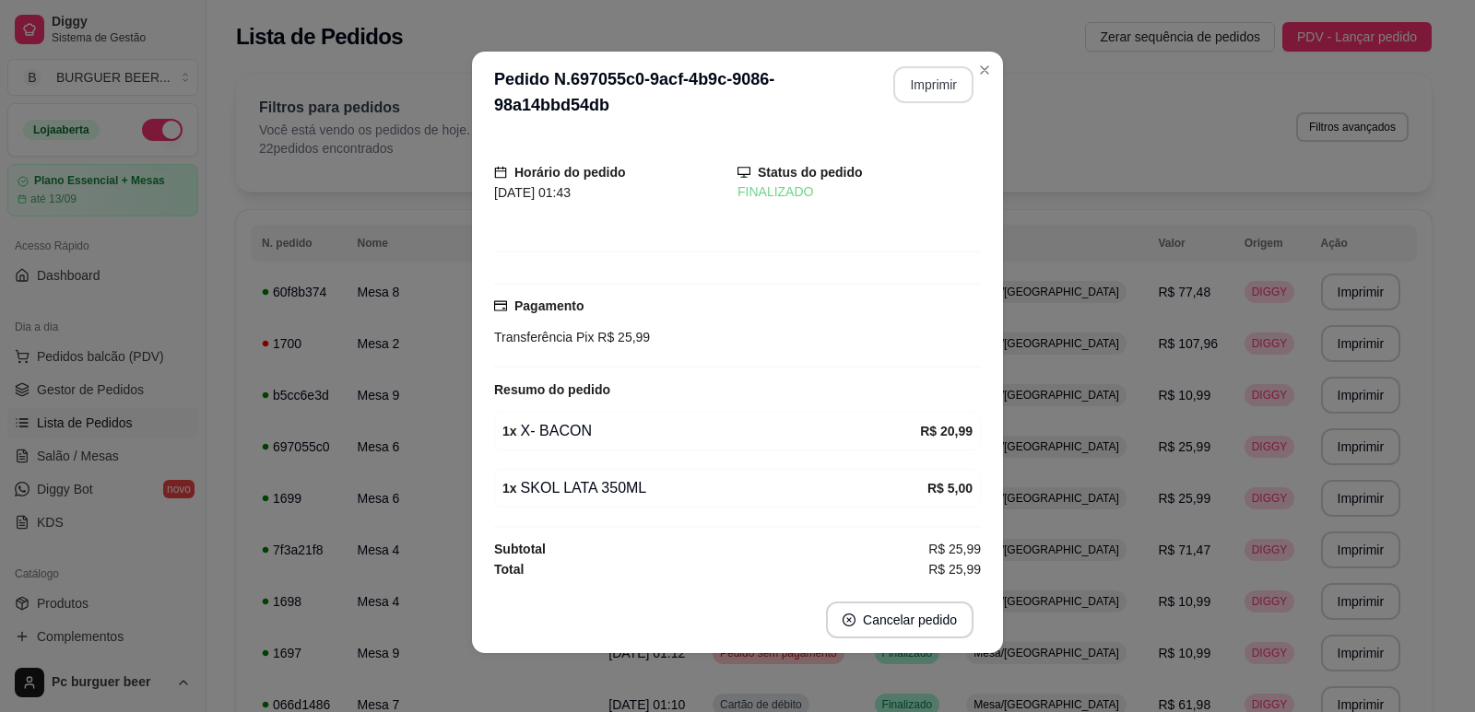
click at [934, 90] on button "Imprimir" at bounding box center [933, 84] width 80 height 37
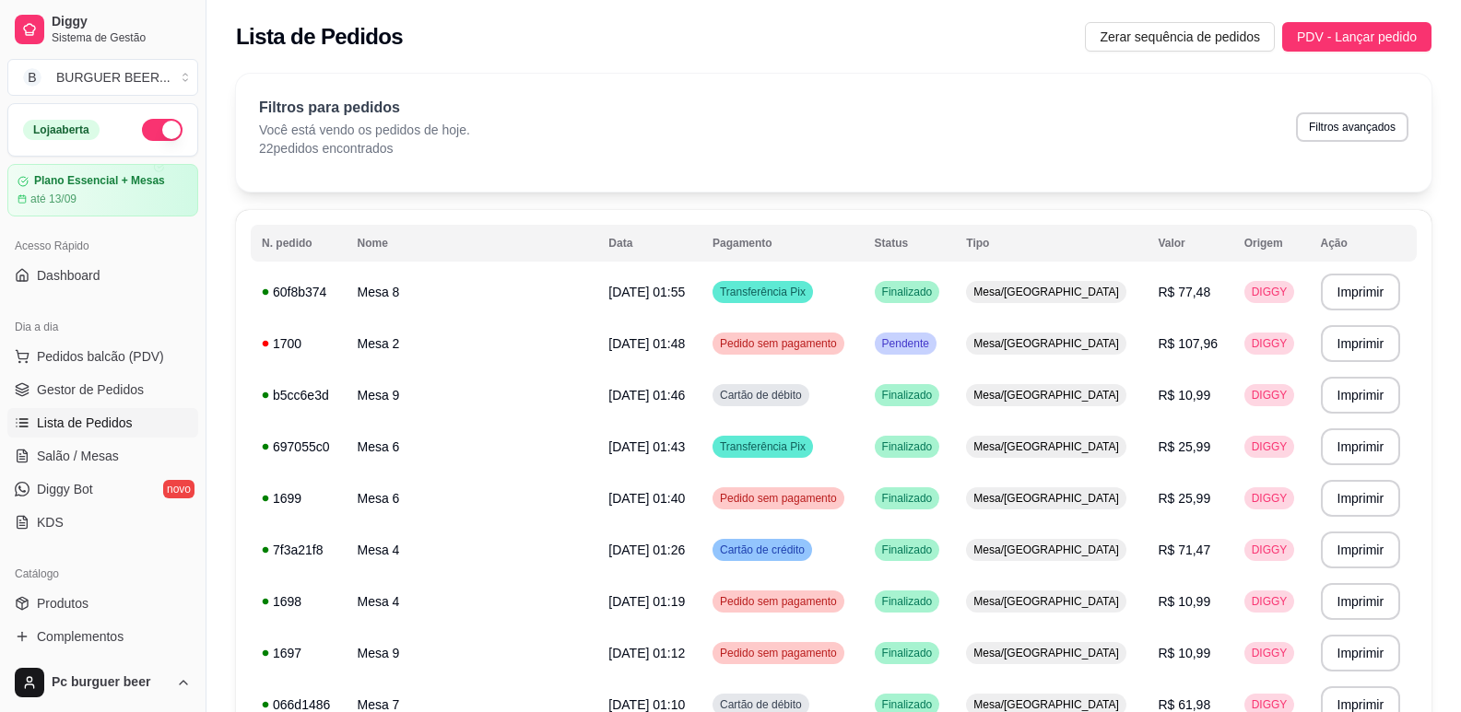
click at [146, 135] on button "button" at bounding box center [162, 130] width 41 height 22
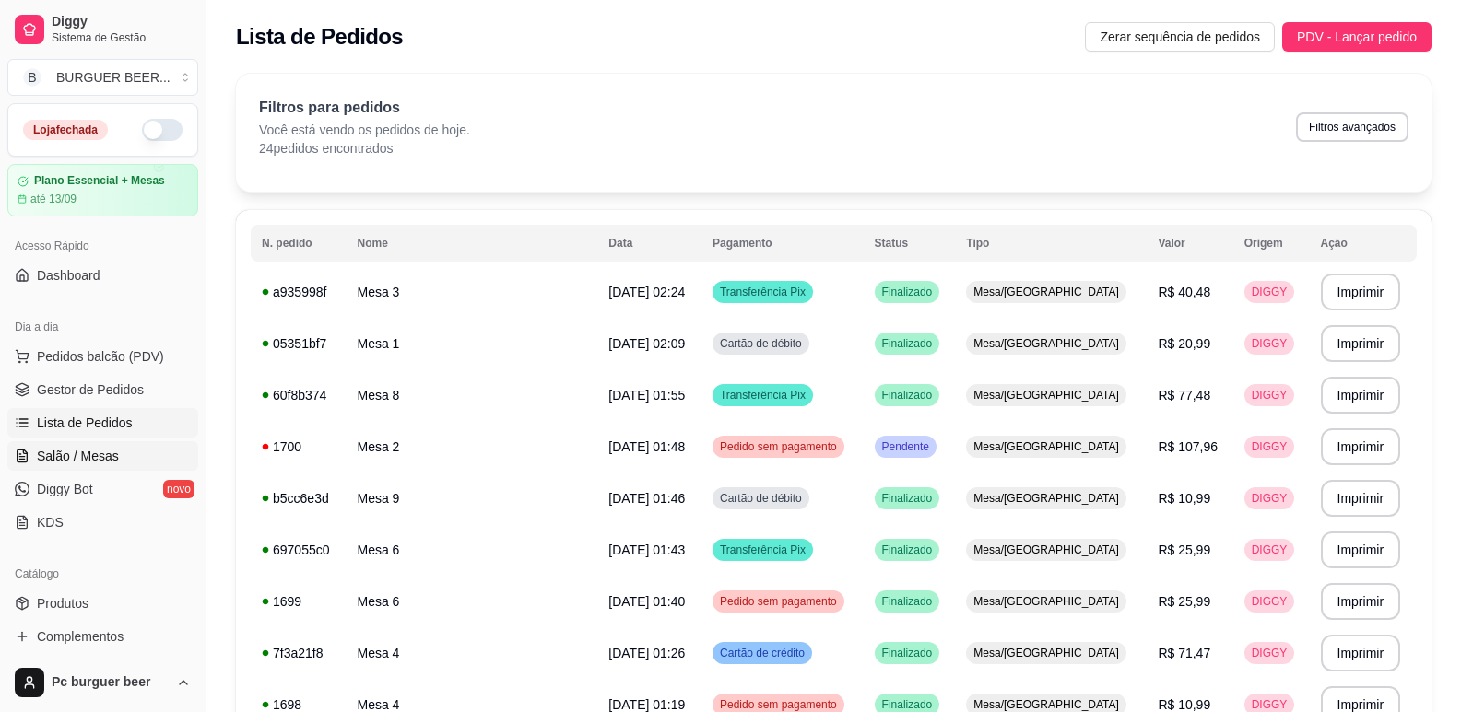
click at [65, 446] on link "Salão / Mesas" at bounding box center [102, 456] width 191 height 29
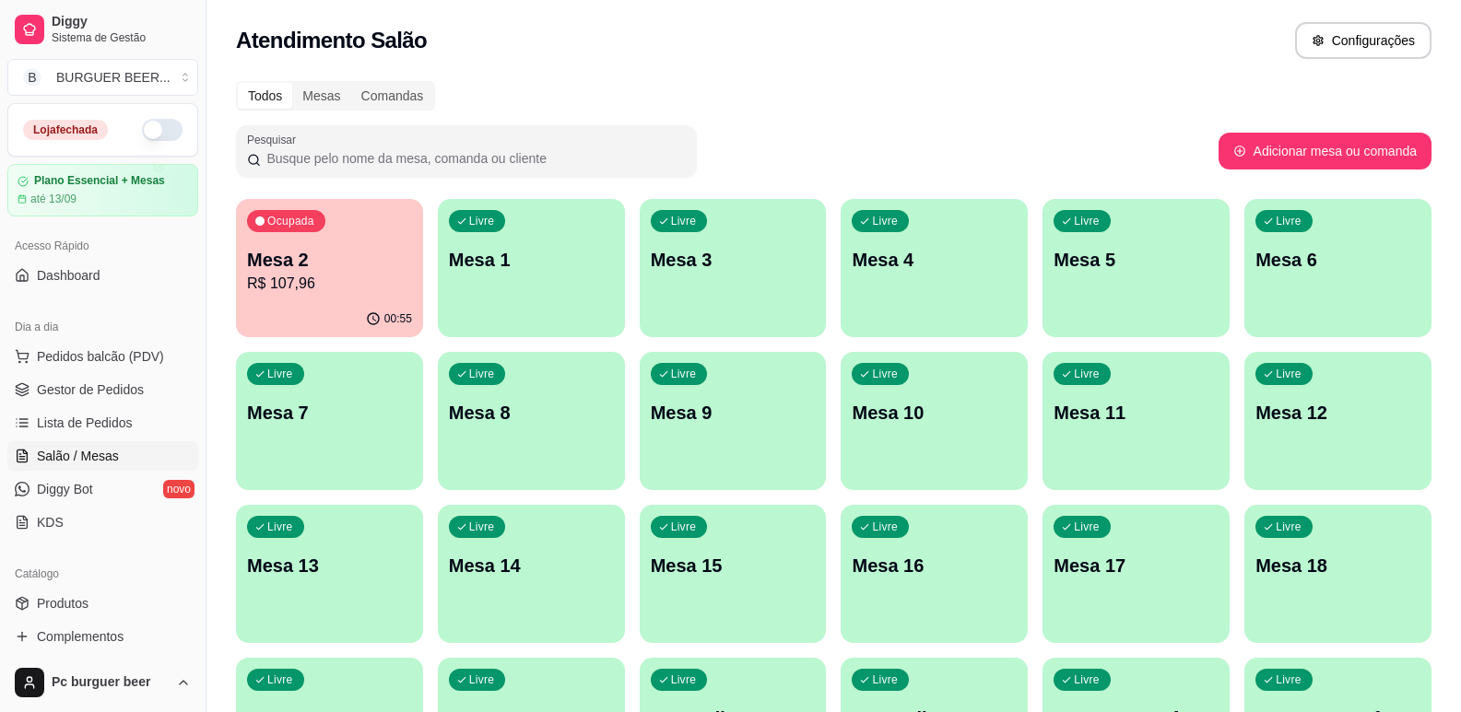
click at [359, 244] on div "Ocupada Mesa 2 R$ 107,96" at bounding box center [329, 250] width 187 height 102
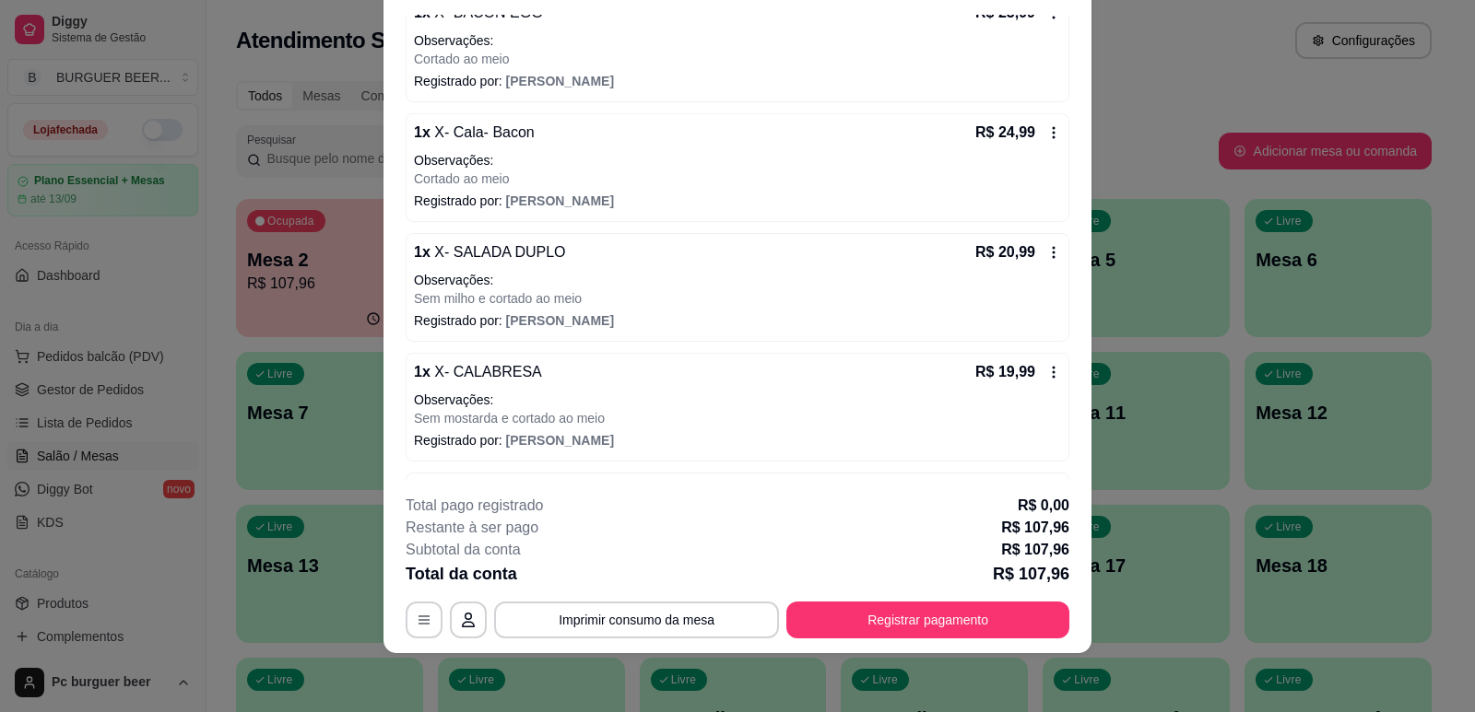
scroll to position [103, 0]
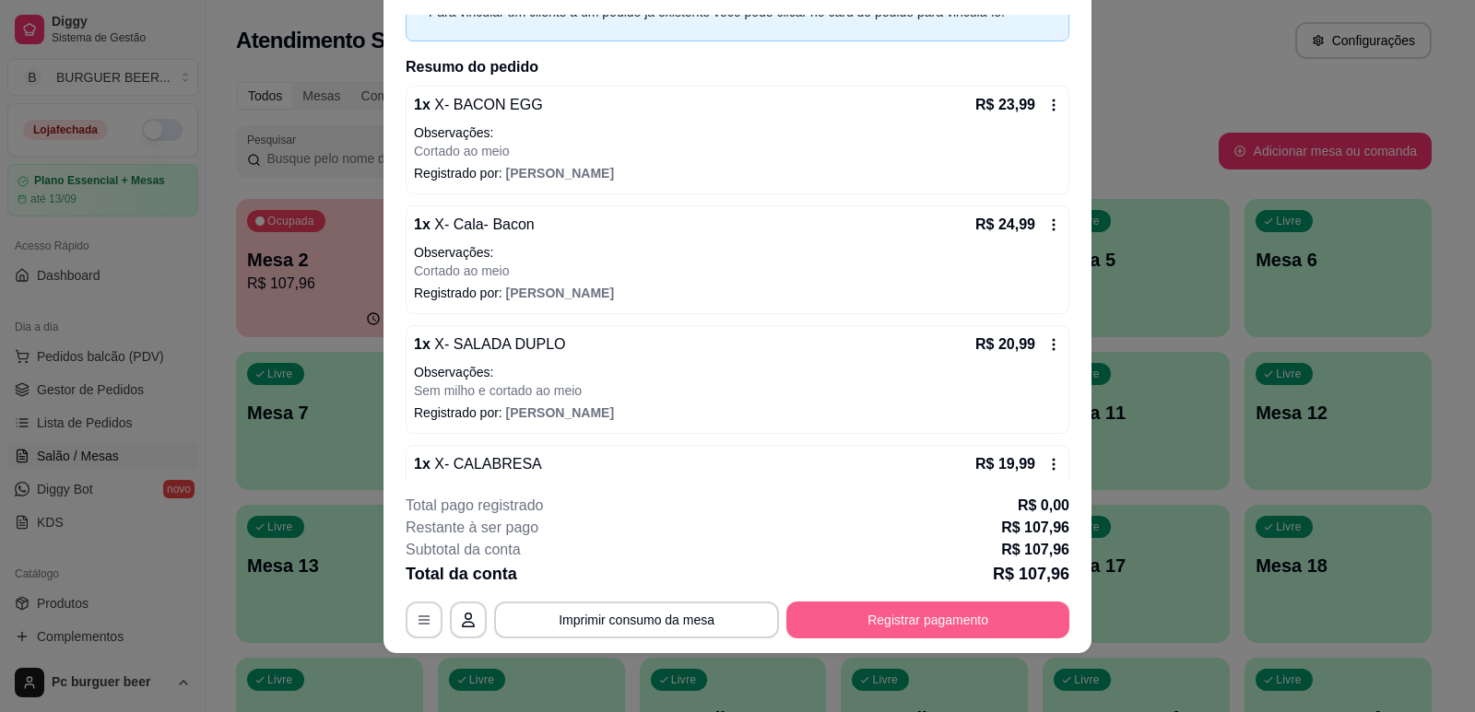
click at [918, 610] on button "Registrar pagamento" at bounding box center [927, 620] width 283 height 37
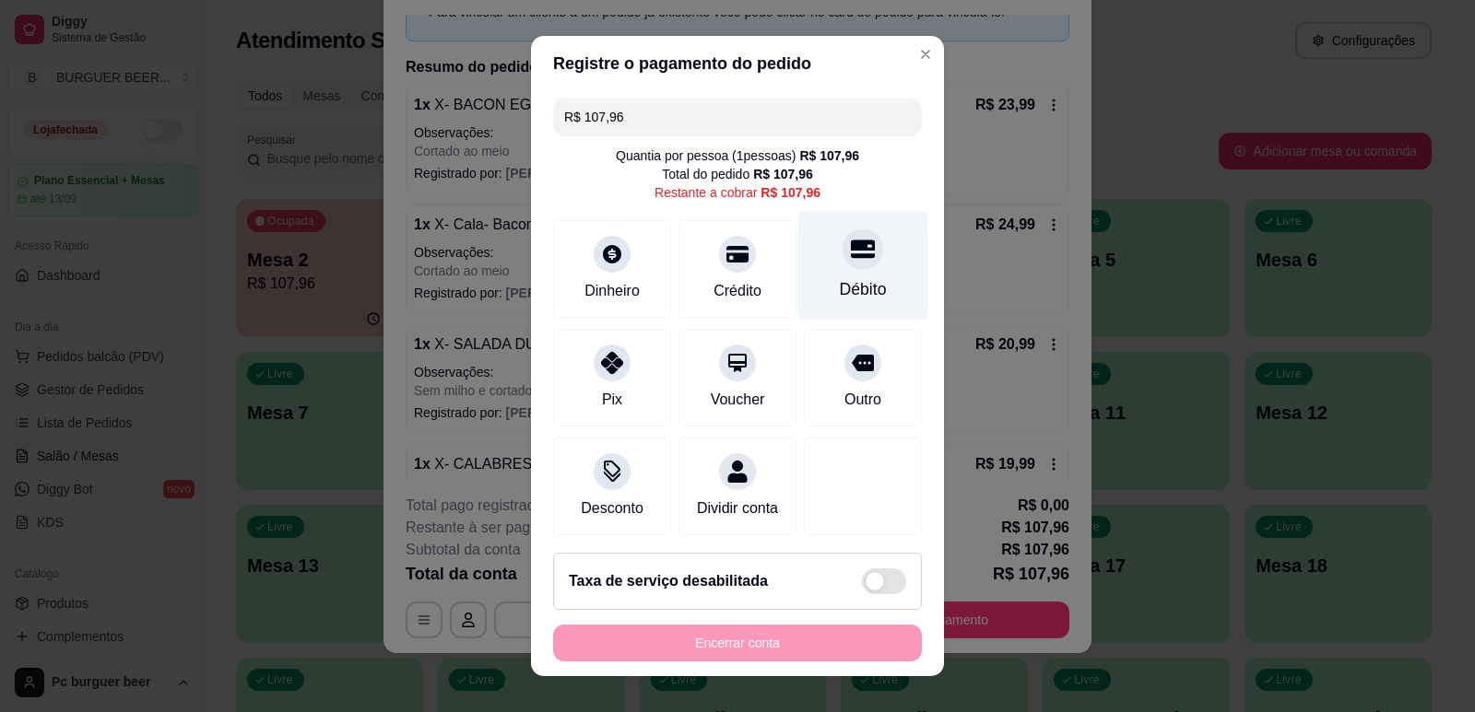
click at [820, 274] on div "Débito" at bounding box center [863, 265] width 130 height 108
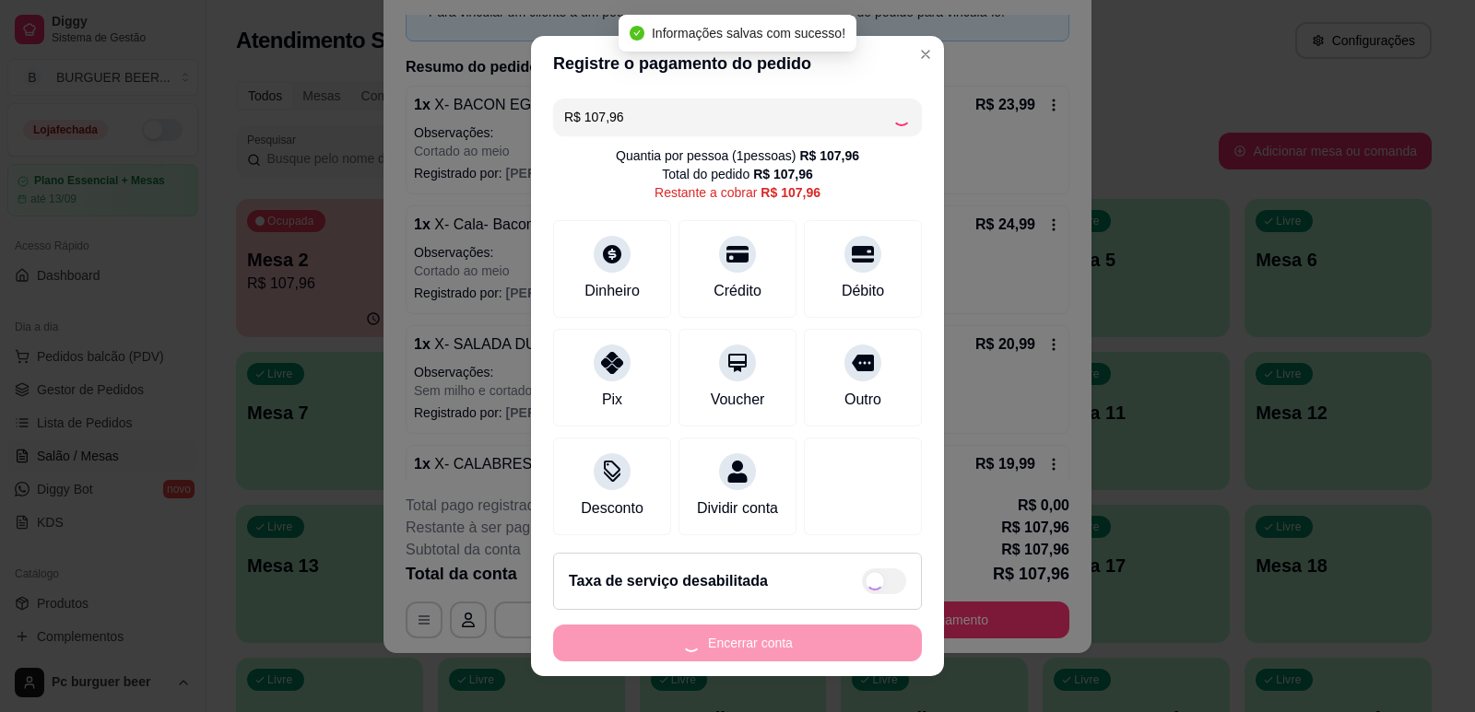
type input "R$ 0,00"
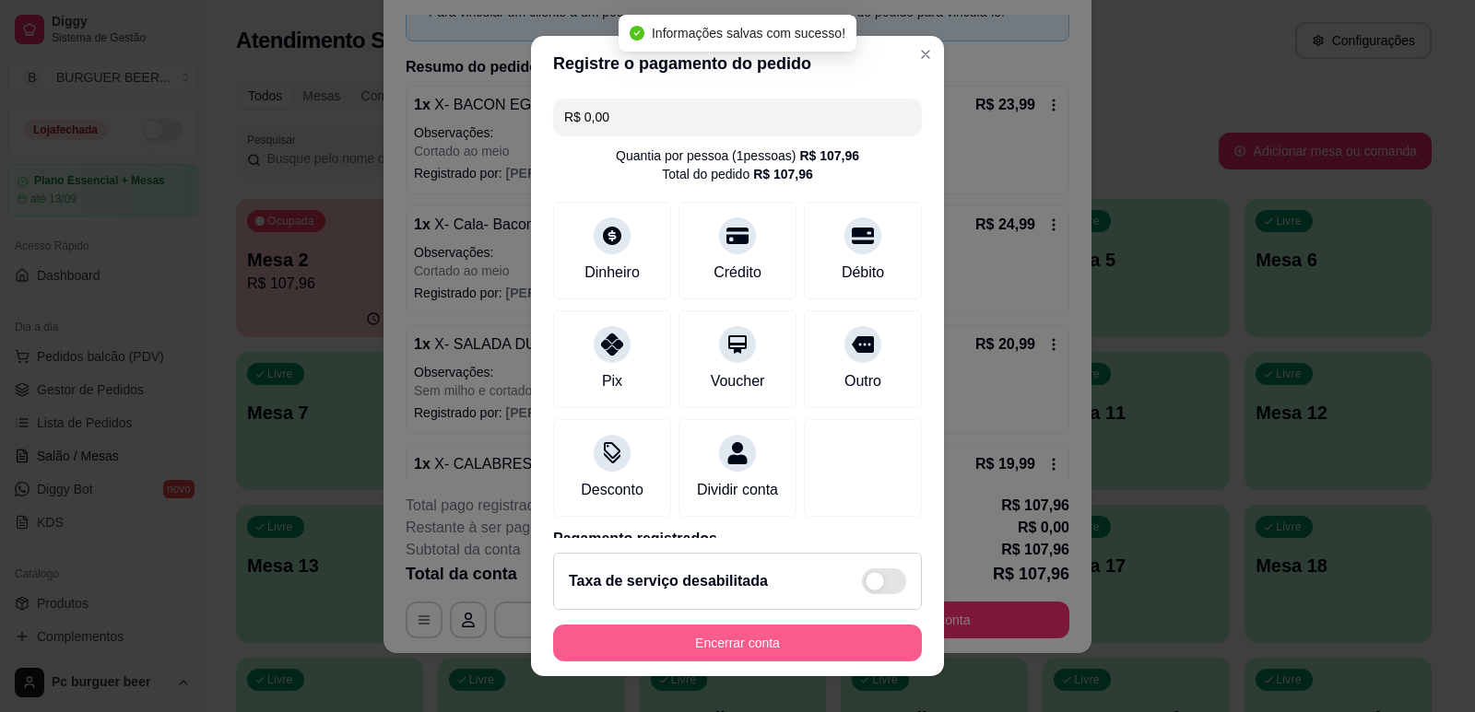
click at [810, 636] on button "Encerrar conta" at bounding box center [737, 643] width 369 height 37
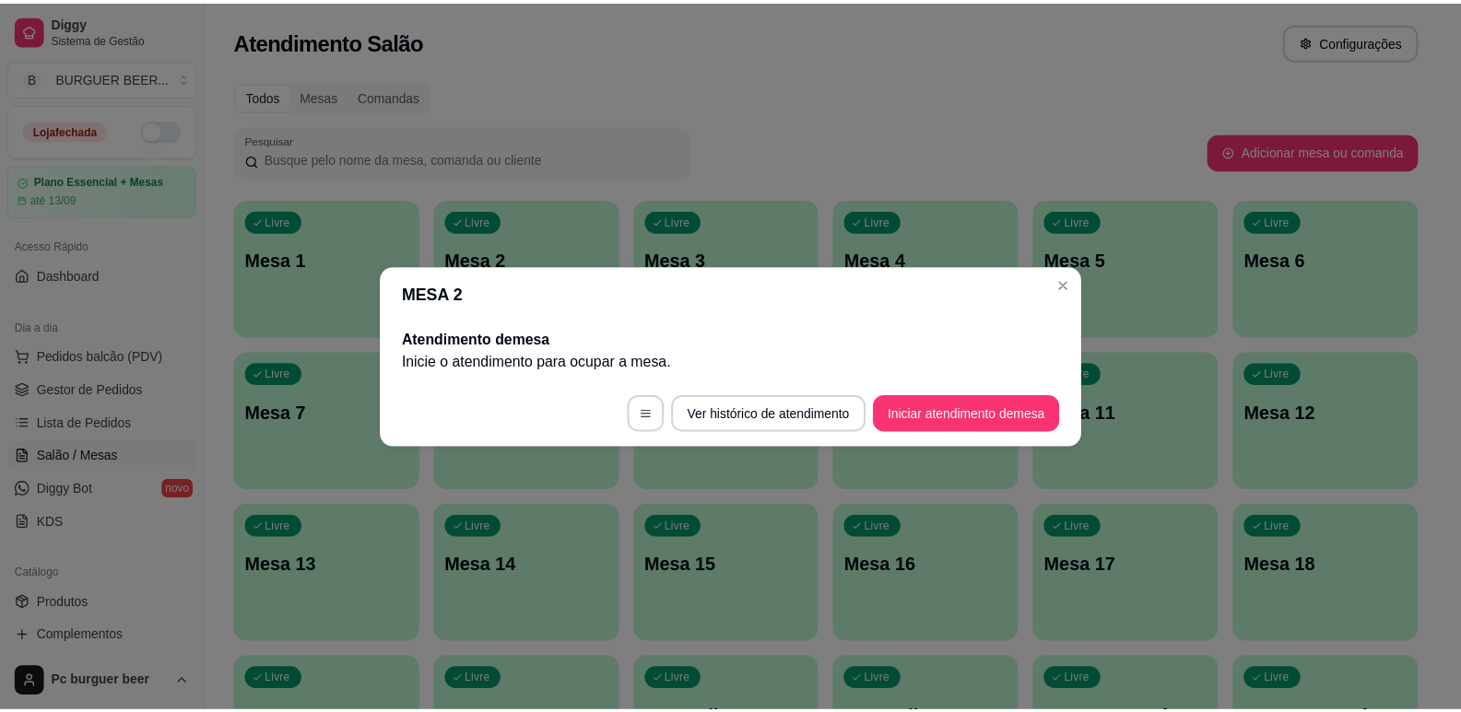
scroll to position [0, 0]
